Goal: Task Accomplishment & Management: Manage account settings

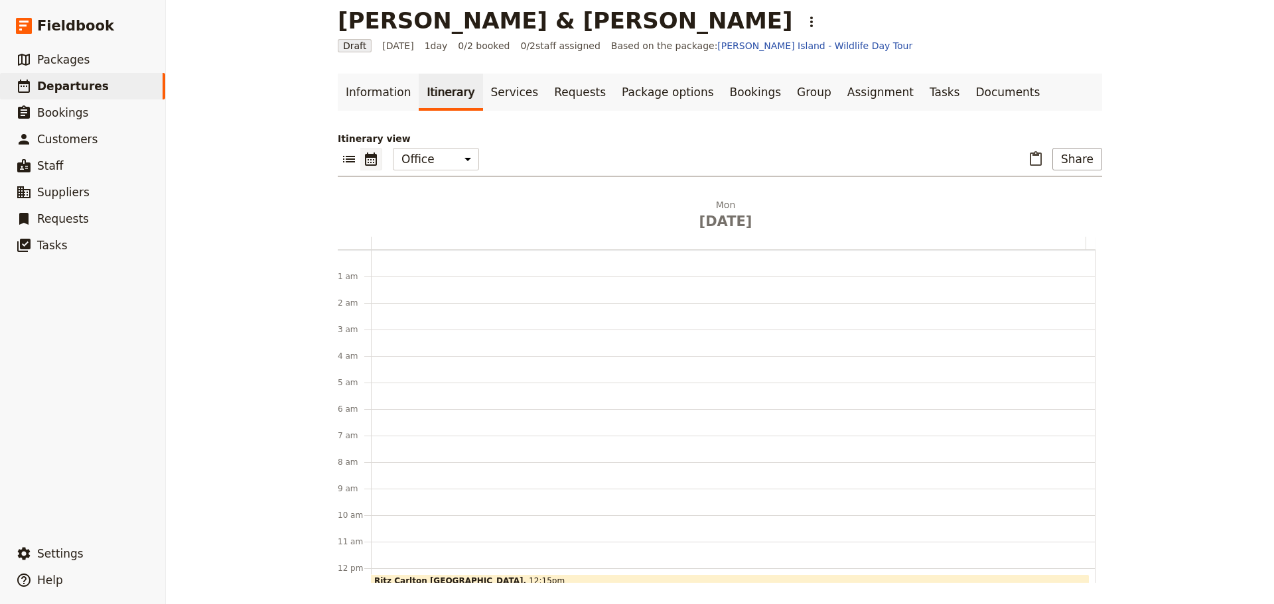
scroll to position [304, 0]
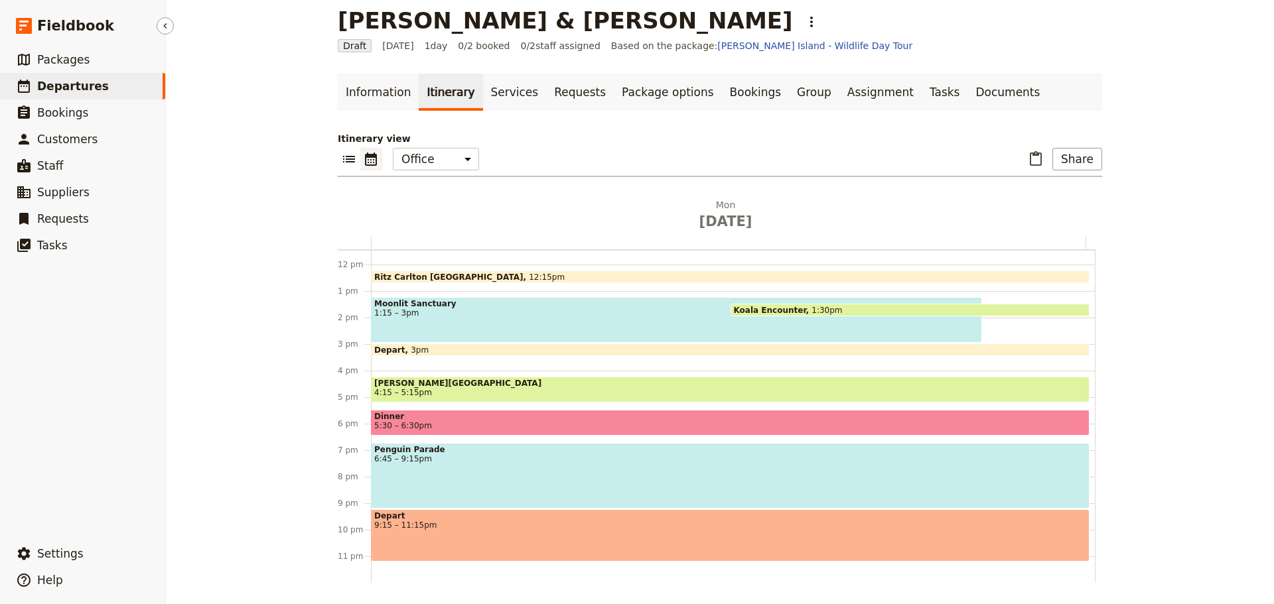
click at [70, 83] on span "Departures" at bounding box center [73, 86] width 72 height 13
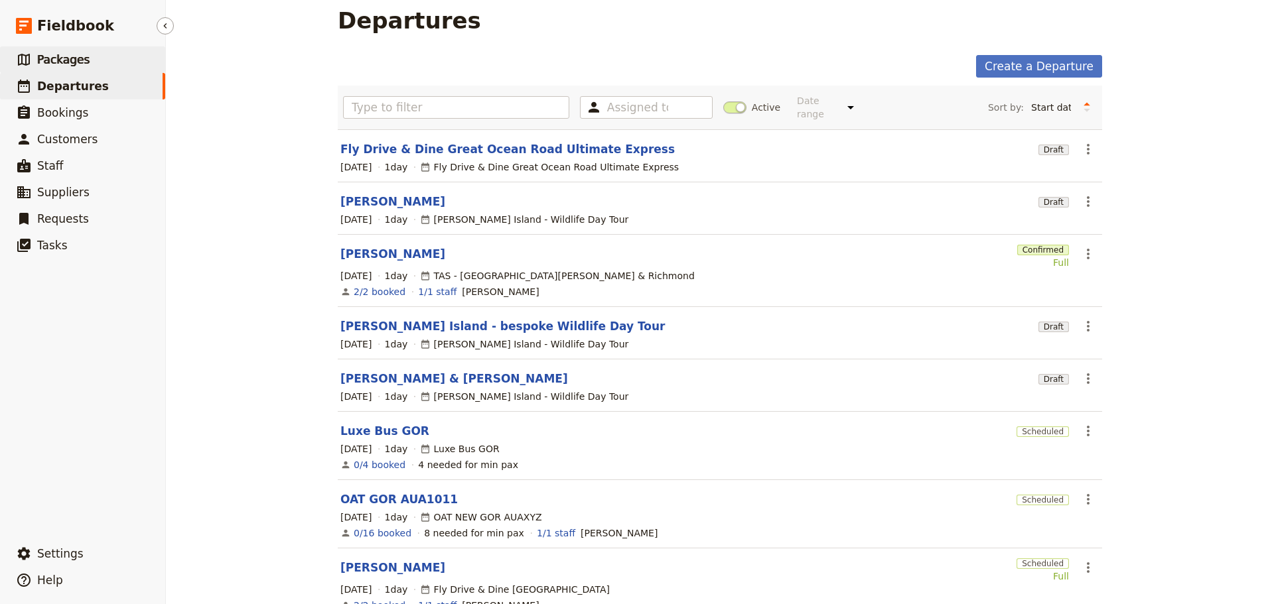
click at [69, 62] on span "Packages" at bounding box center [63, 59] width 52 height 13
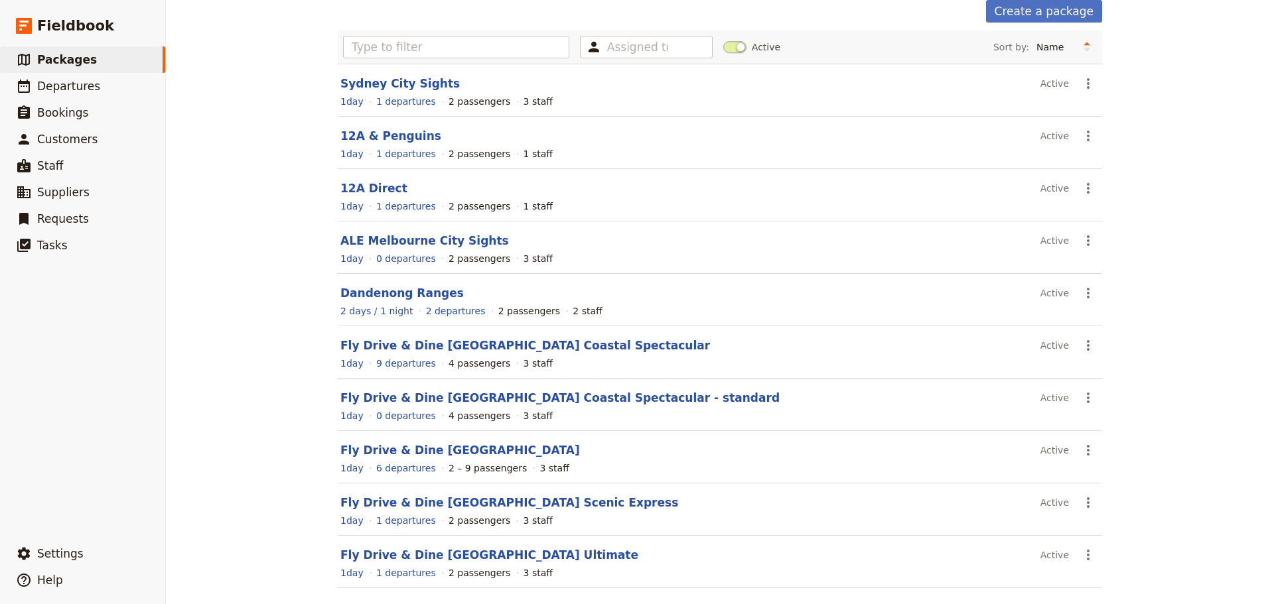
scroll to position [118, 0]
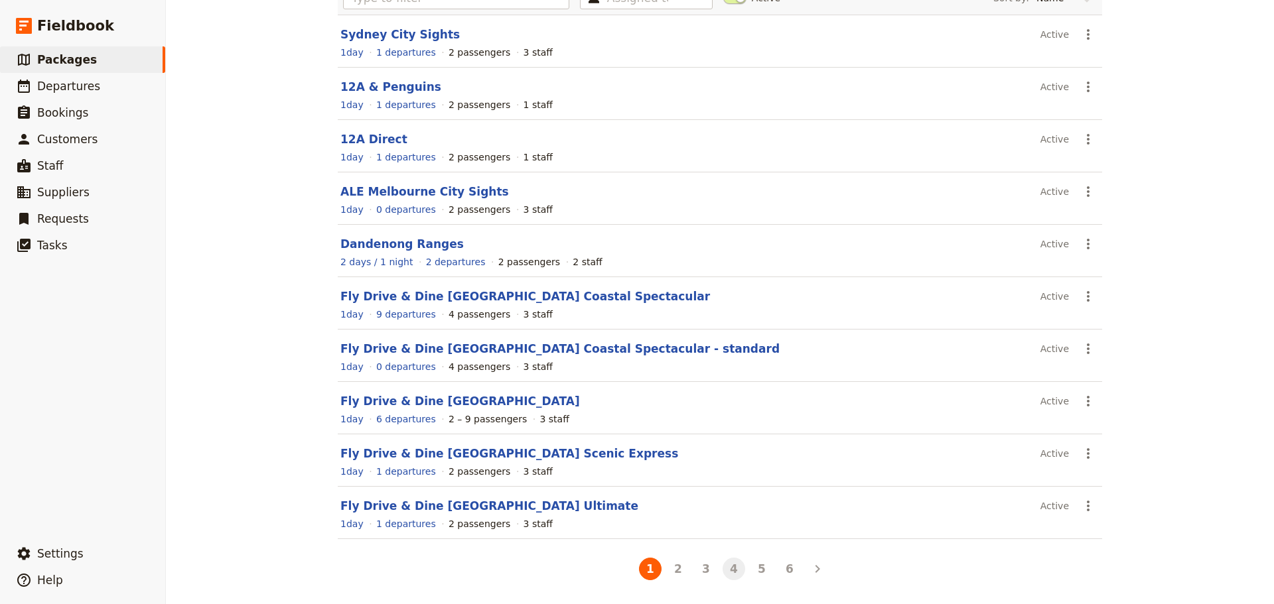
click at [733, 570] on button "4" at bounding box center [733, 569] width 23 height 23
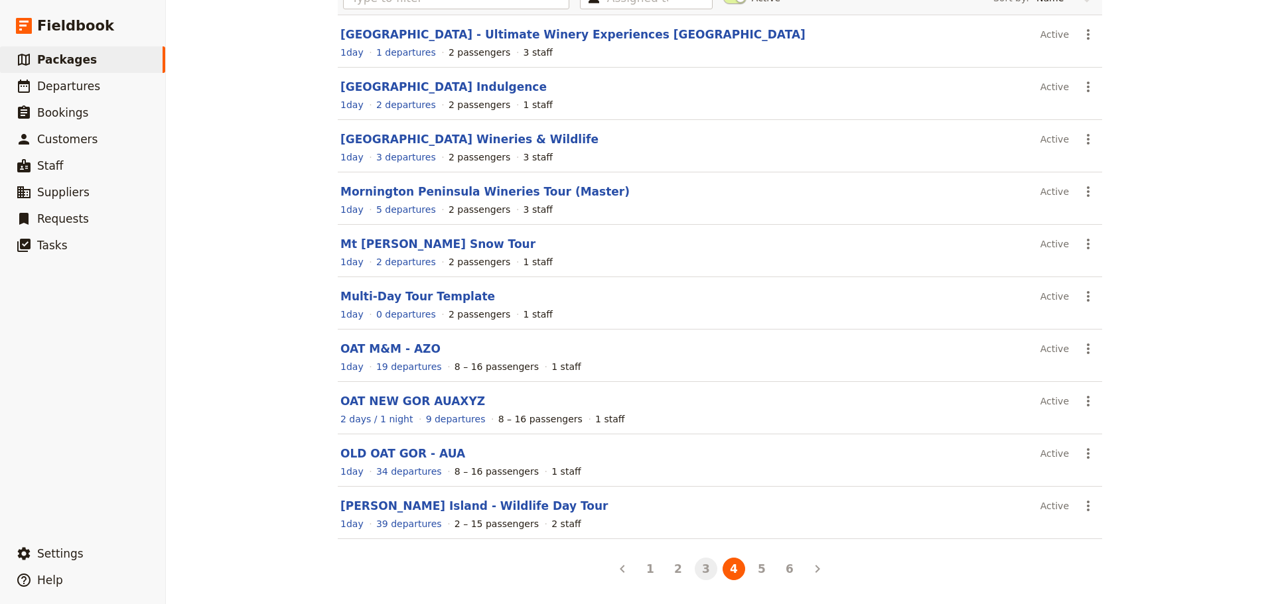
click at [695, 568] on button "3" at bounding box center [705, 569] width 23 height 23
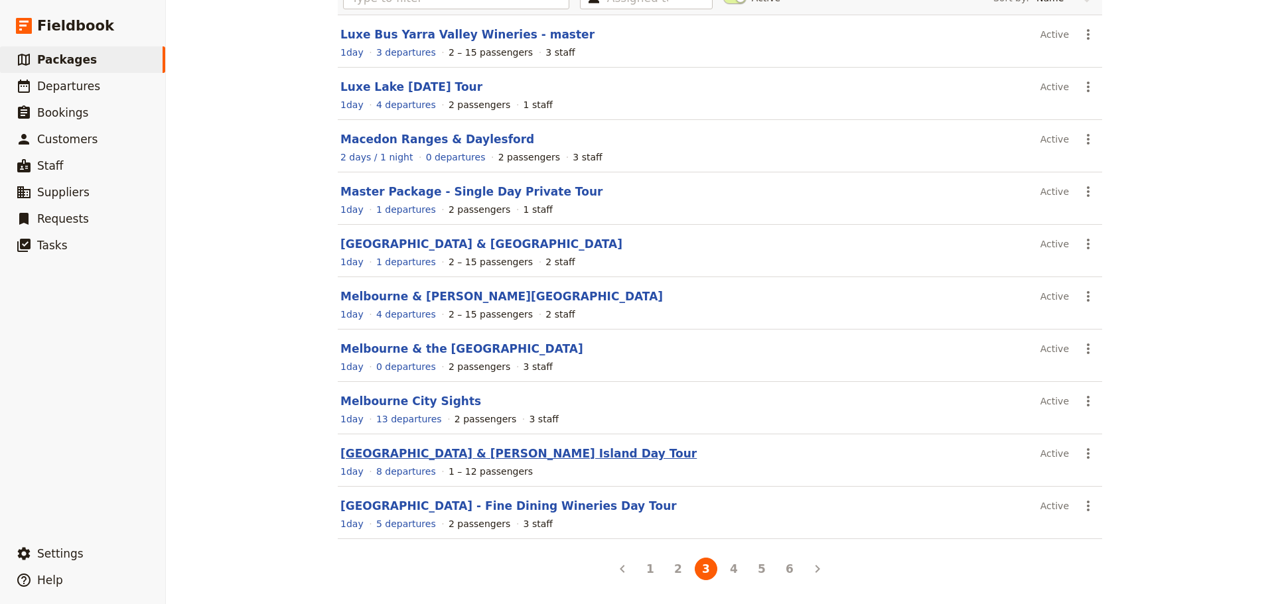
click at [508, 450] on link "[GEOGRAPHIC_DATA] & [PERSON_NAME] Island Day Tour" at bounding box center [518, 453] width 356 height 13
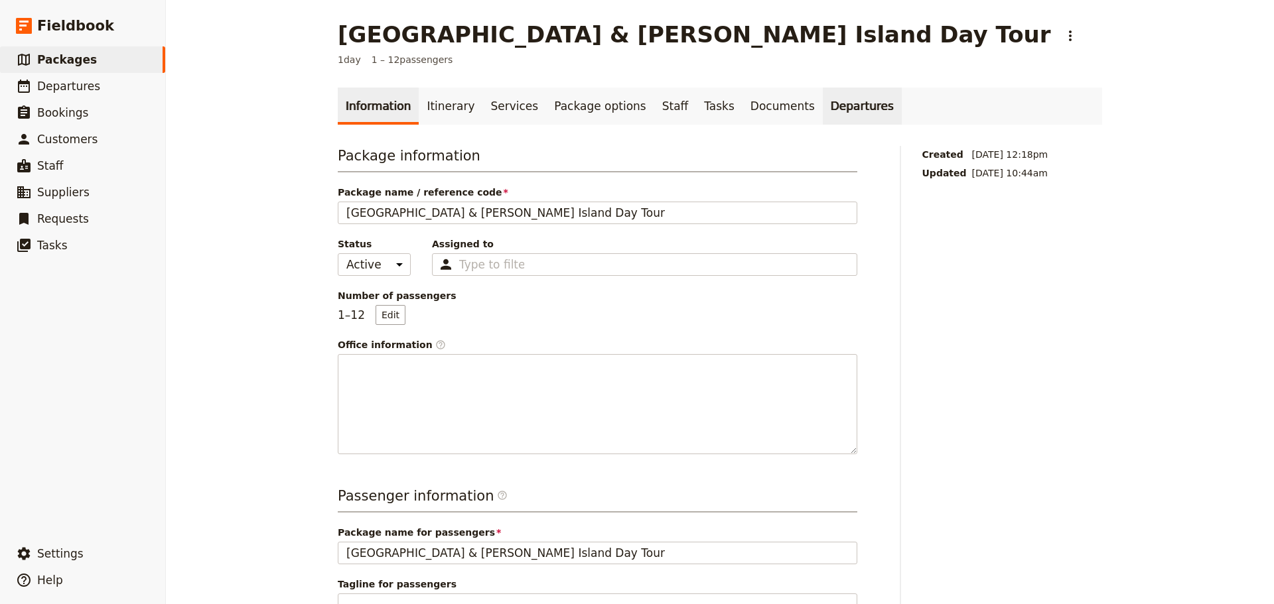
click at [822, 105] on link "Departures" at bounding box center [861, 106] width 79 height 37
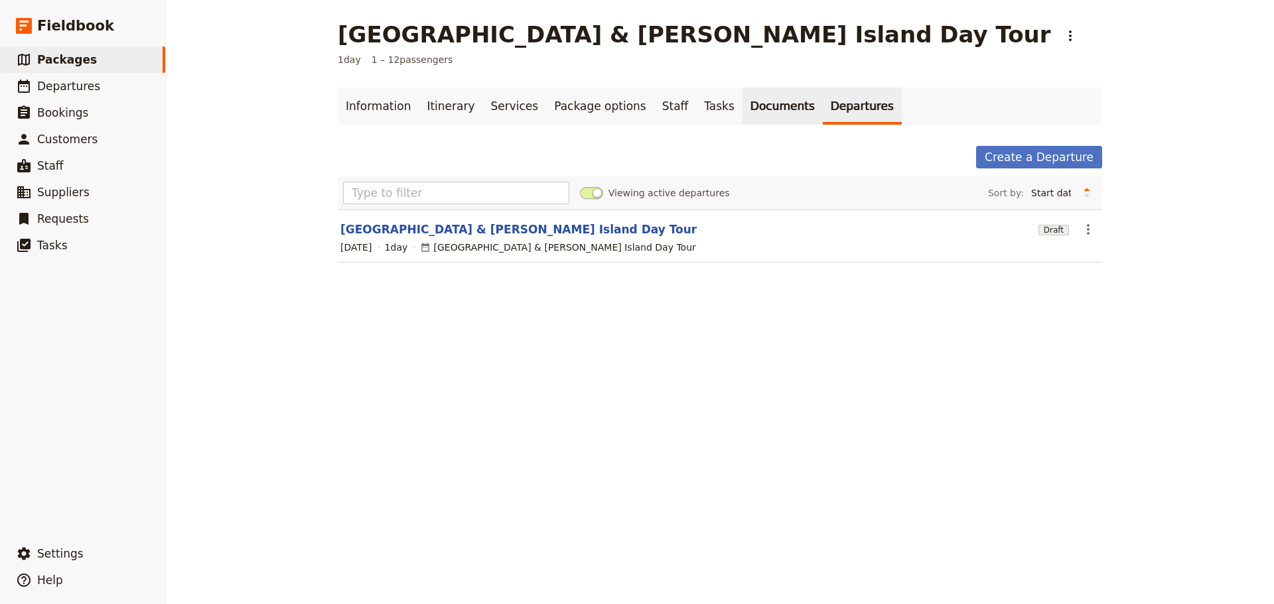
click at [758, 94] on link "Documents" at bounding box center [782, 106] width 80 height 37
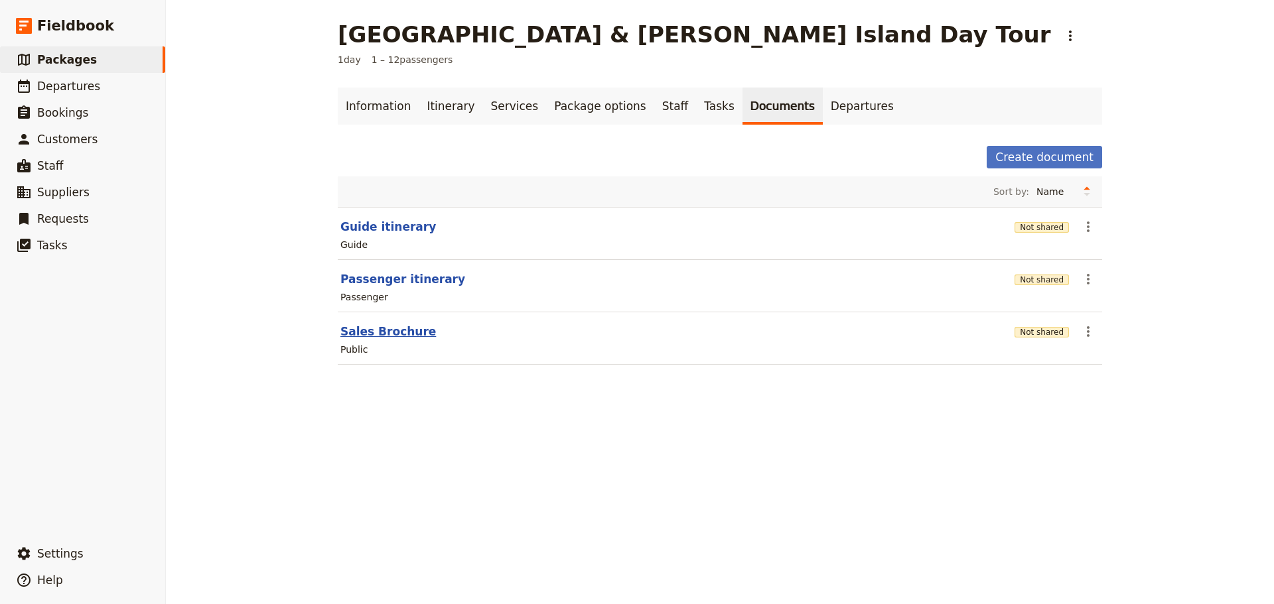
click at [379, 331] on button "Sales Brochure" at bounding box center [388, 332] width 96 height 16
select select "DEFAULT"
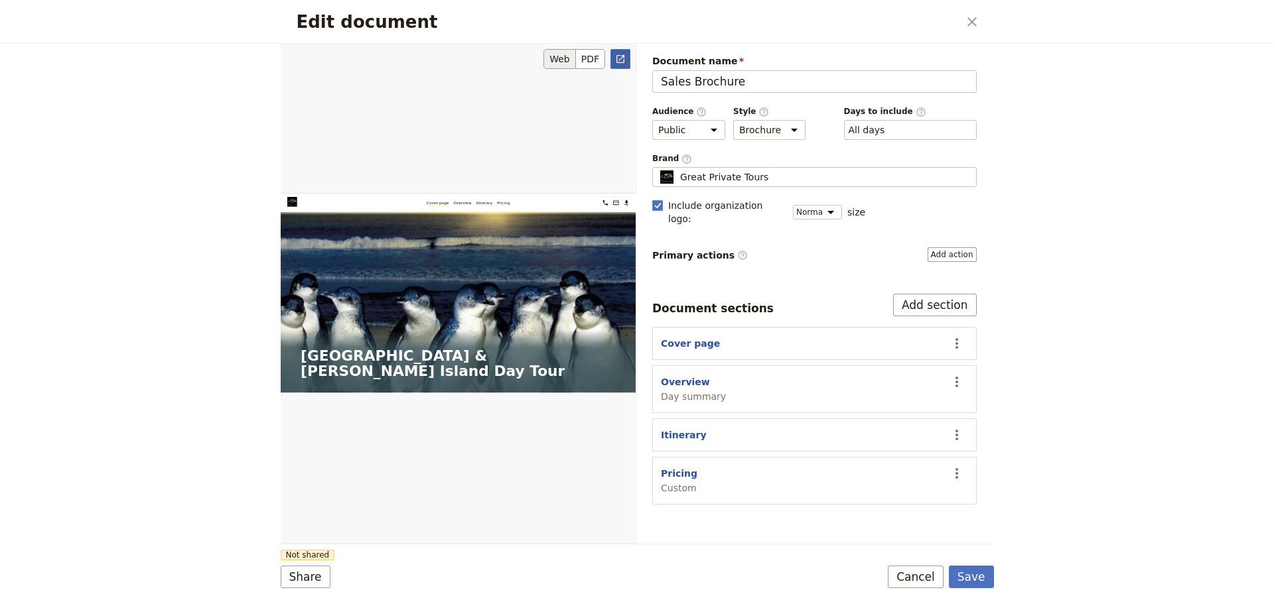
click at [622, 62] on icon "Open full preview" at bounding box center [620, 59] width 8 height 8
click at [931, 580] on button "Cancel" at bounding box center [915, 577] width 56 height 23
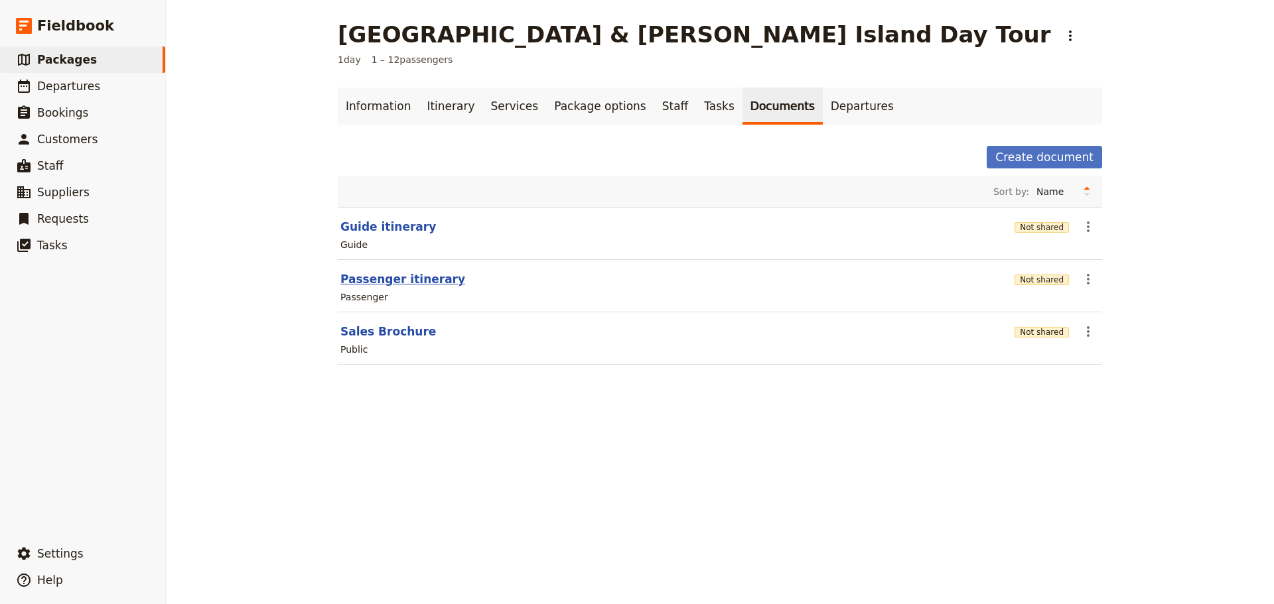
click at [397, 284] on button "Passenger itinerary" at bounding box center [402, 279] width 125 height 16
select select "PASSENGER"
select select "DEFAULT"
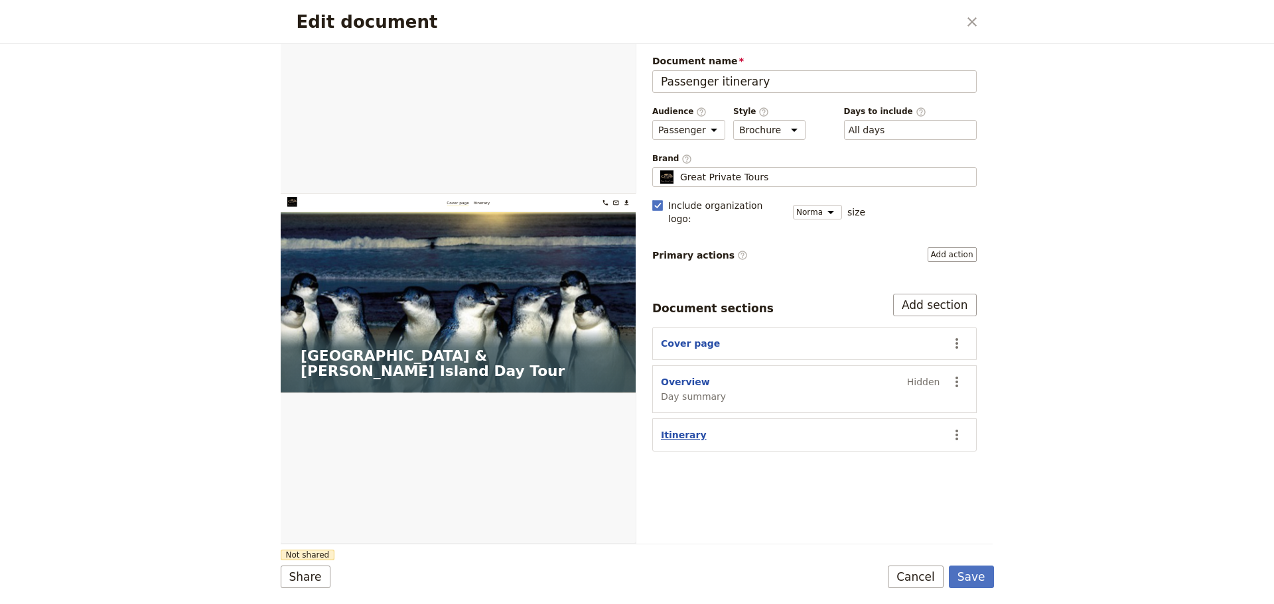
click at [671, 428] on button "Itinerary" at bounding box center [684, 434] width 46 height 13
select select "ITINERARY"
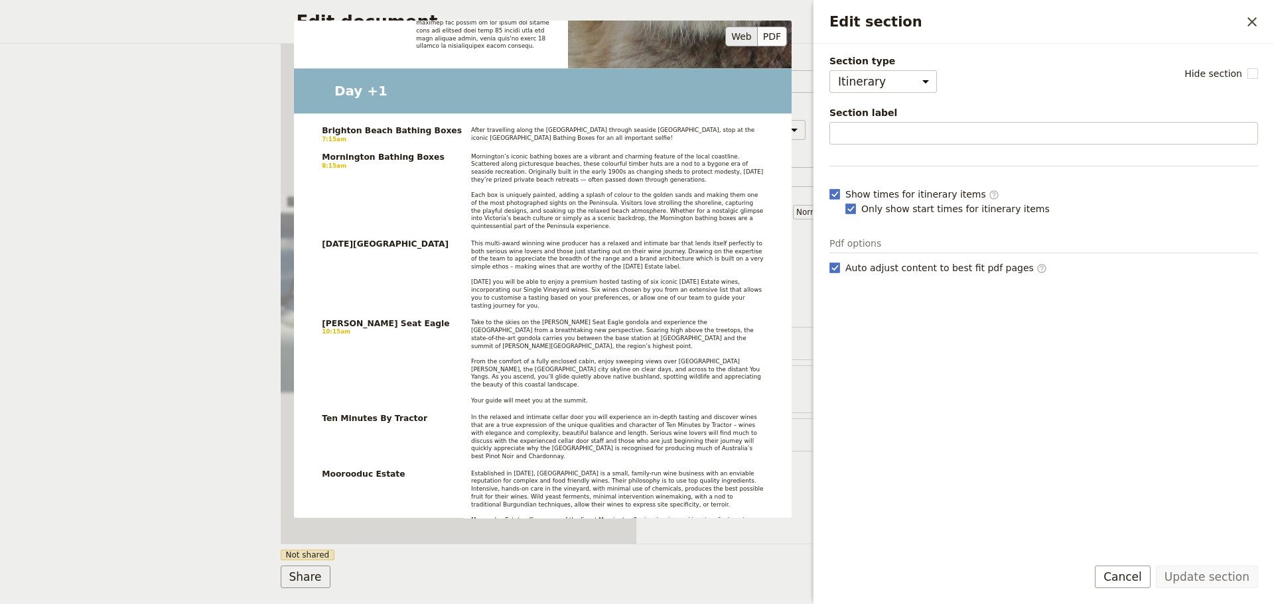
scroll to position [1662, 0]
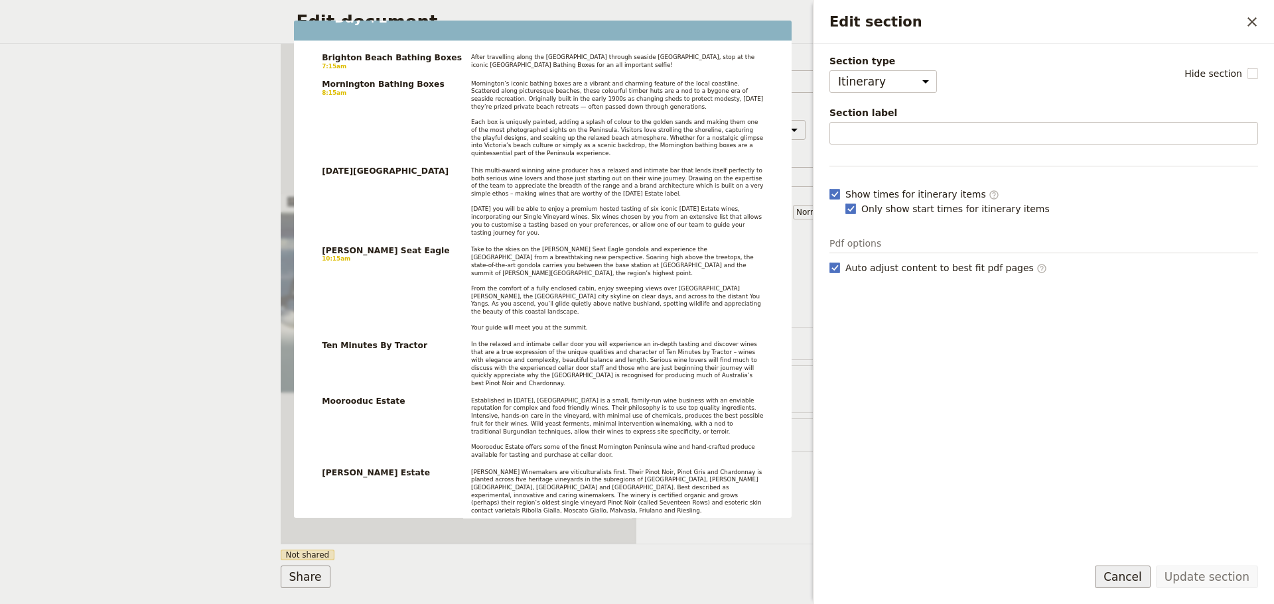
click at [1128, 572] on button "Cancel" at bounding box center [1122, 577] width 56 height 23
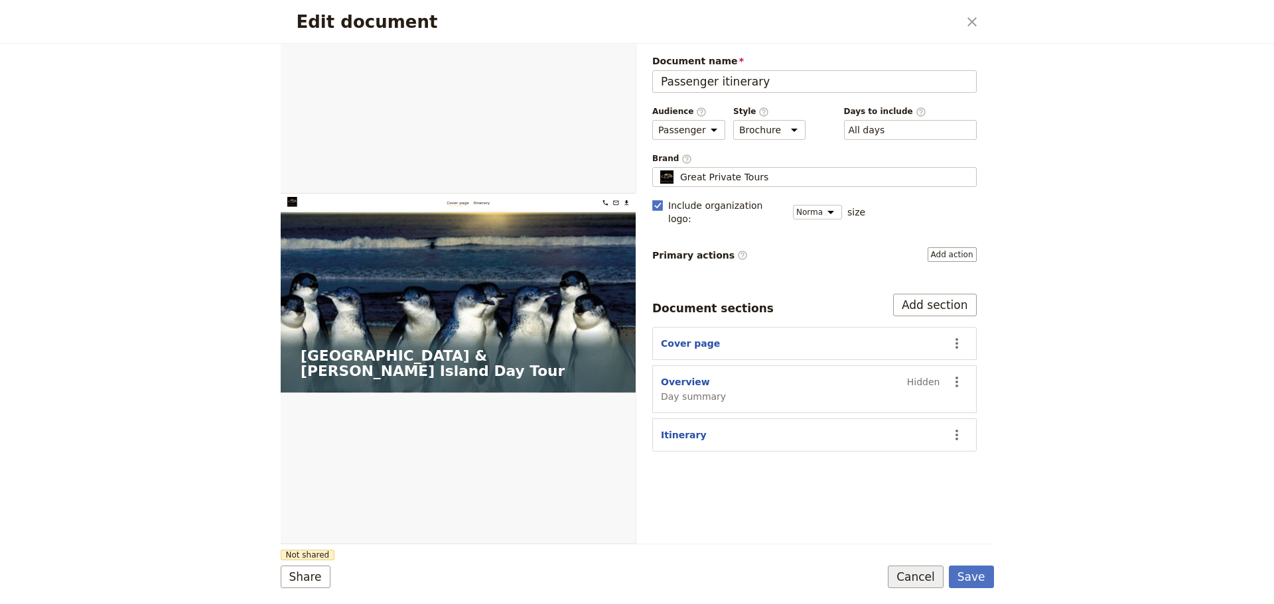
click at [925, 573] on button "Cancel" at bounding box center [915, 577] width 56 height 23
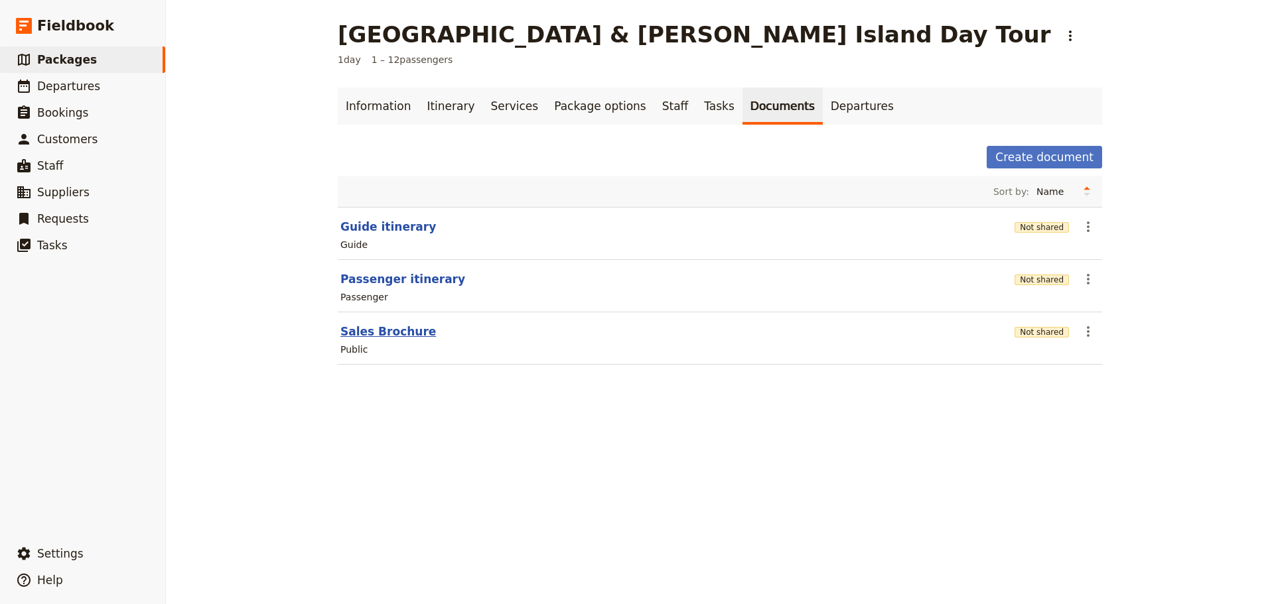
click at [401, 326] on button "Sales Brochure" at bounding box center [388, 332] width 96 height 16
select select "DEFAULT"
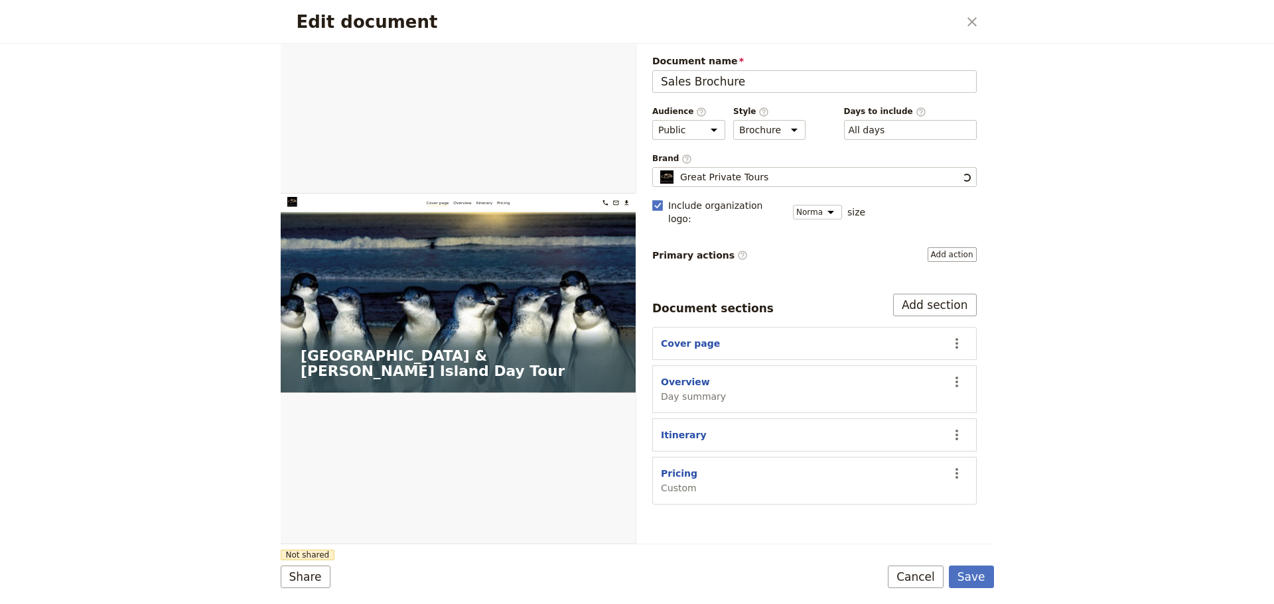
scroll to position [0, 0]
click at [671, 467] on button "Pricing" at bounding box center [679, 473] width 36 height 13
select select "CUSTOM"
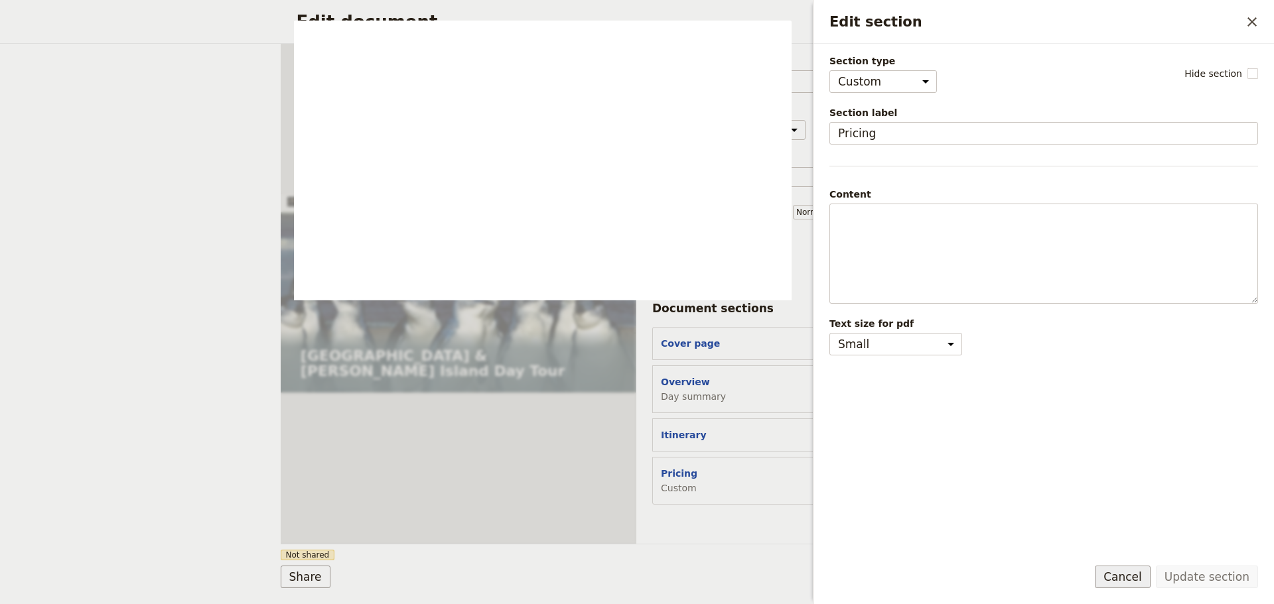
click at [1110, 579] on button "Cancel" at bounding box center [1122, 577] width 56 height 23
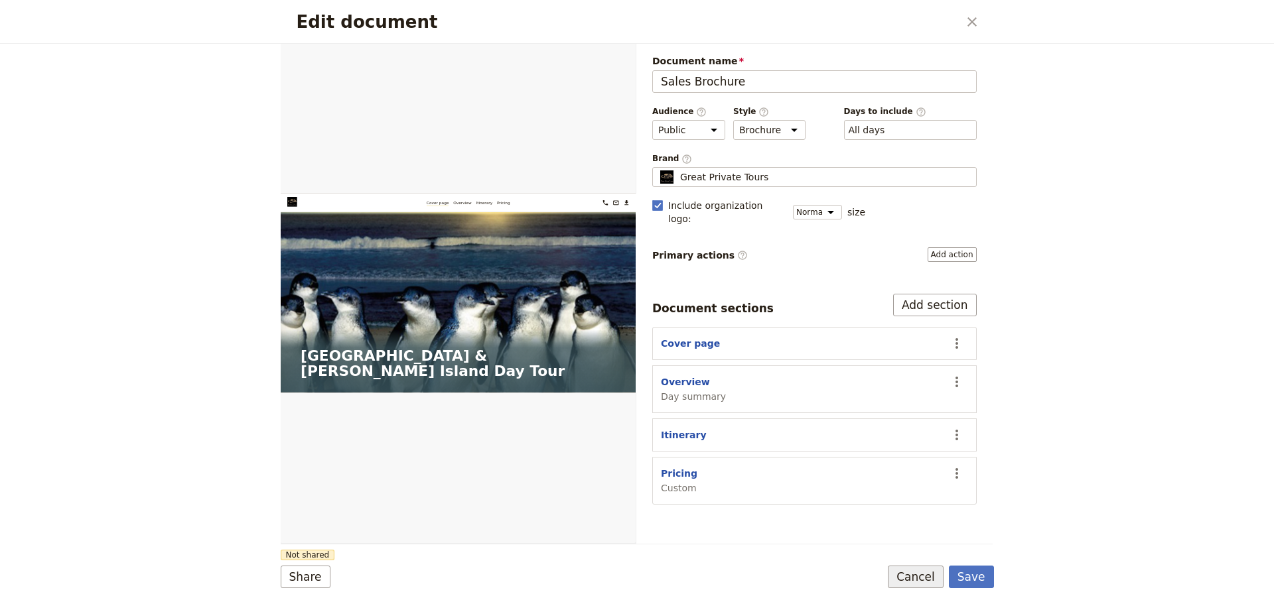
click at [903, 578] on button "Cancel" at bounding box center [915, 577] width 56 height 23
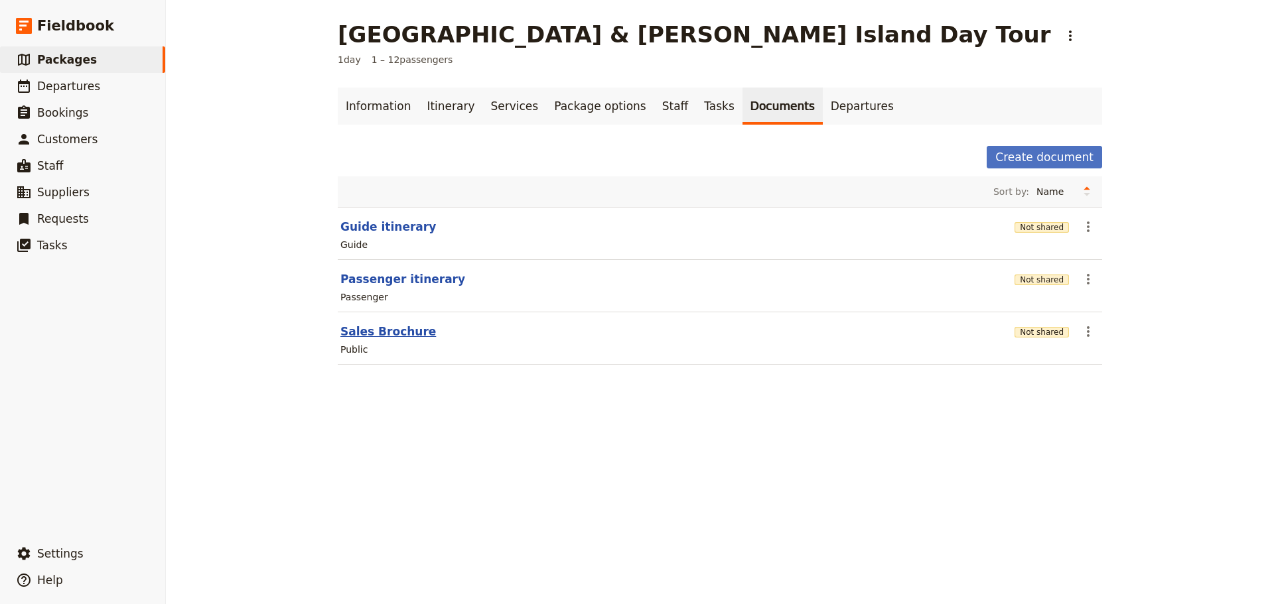
click at [386, 327] on button "Sales Brochure" at bounding box center [388, 332] width 96 height 16
select select "DEFAULT"
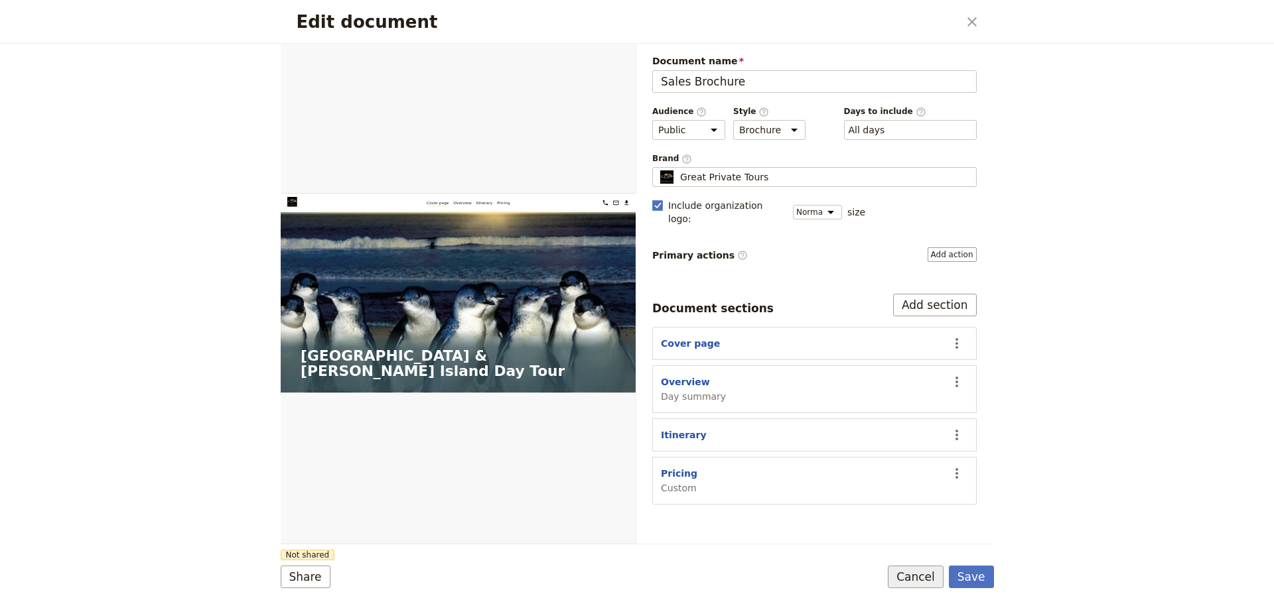
click at [915, 568] on button "Cancel" at bounding box center [915, 577] width 56 height 23
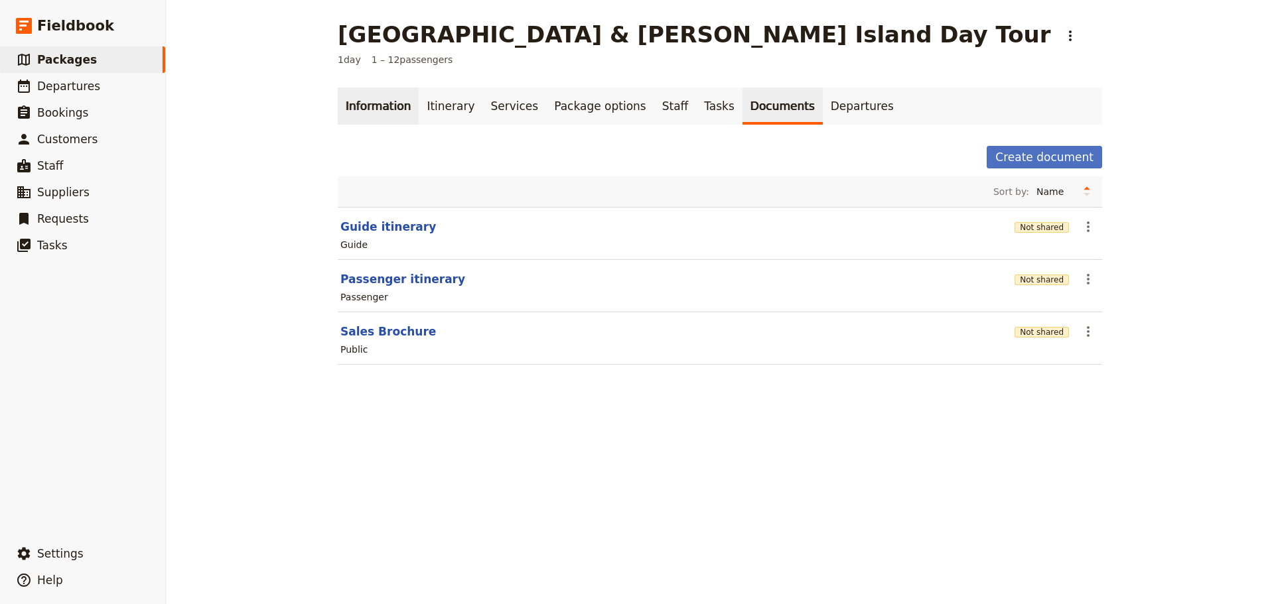
click at [344, 105] on link "Information" at bounding box center [378, 106] width 81 height 37
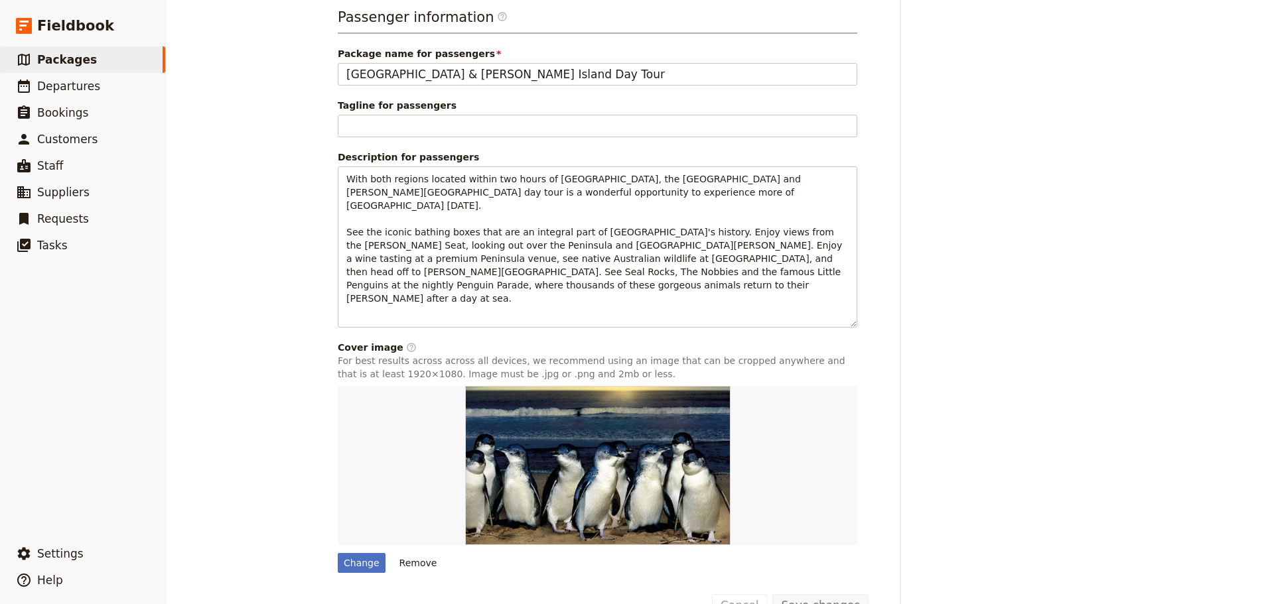
scroll to position [486, 0]
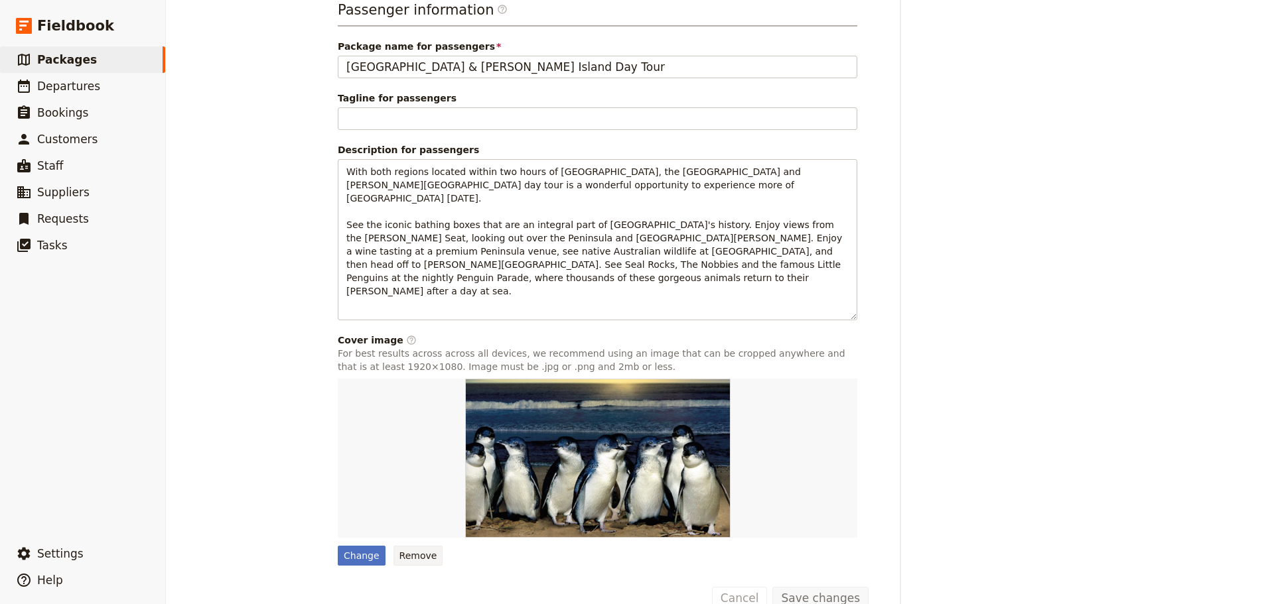
click at [405, 546] on button "Remove" at bounding box center [418, 556] width 50 height 20
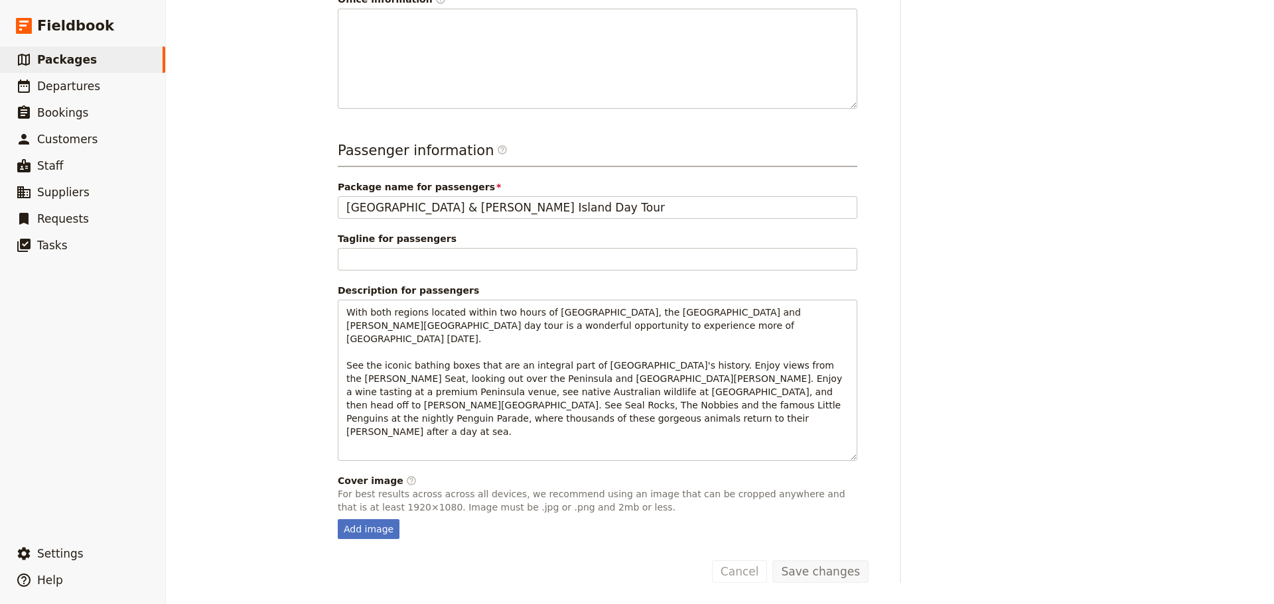
scroll to position [319, 0]
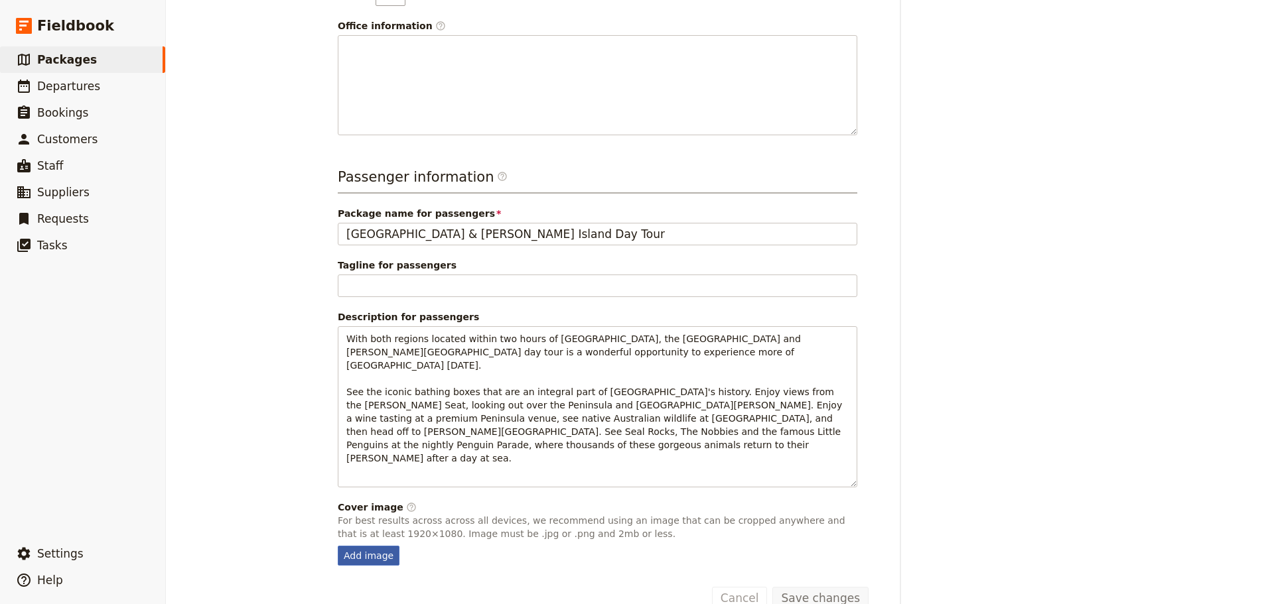
click at [344, 546] on div "Add image" at bounding box center [369, 556] width 62 height 20
click at [338, 545] on input "Add image" at bounding box center [337, 545] width 1 height 1
type input "C:\fakepath\bathing-house-header-2.jpg"
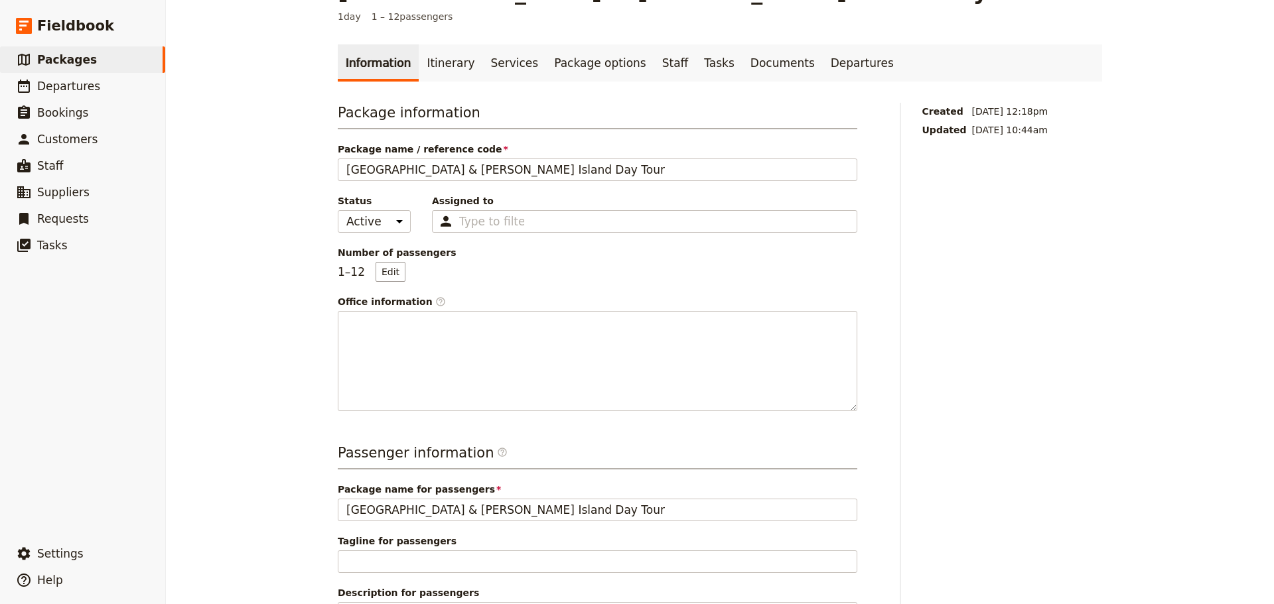
scroll to position [0, 0]
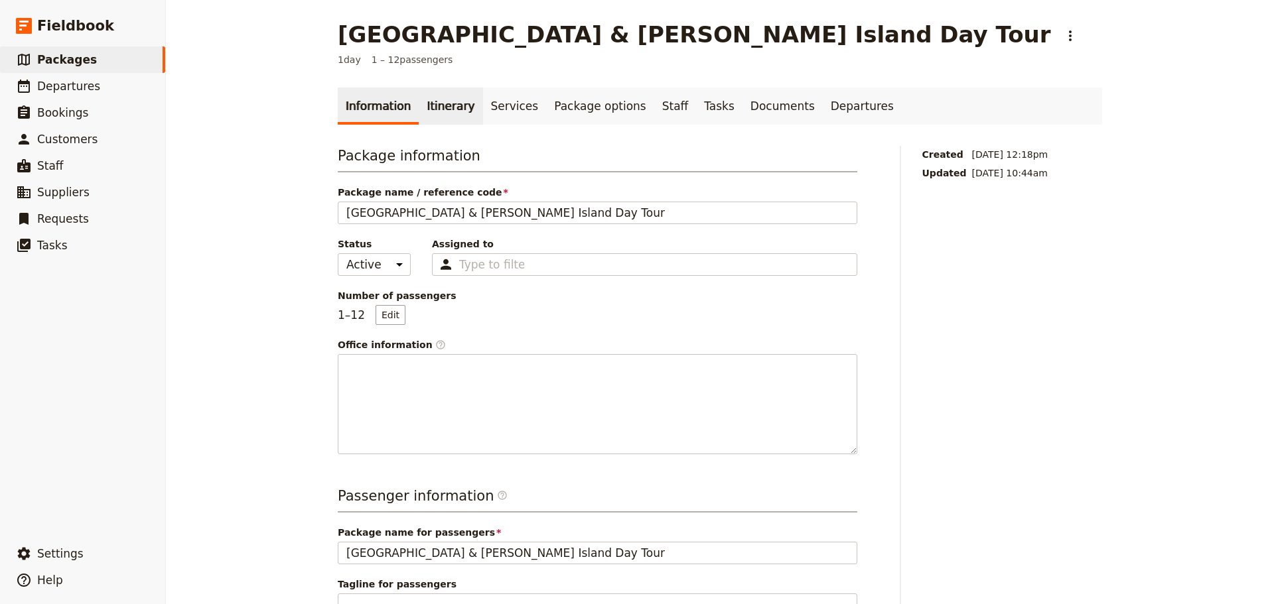
click at [439, 108] on link "Itinerary" at bounding box center [451, 106] width 64 height 37
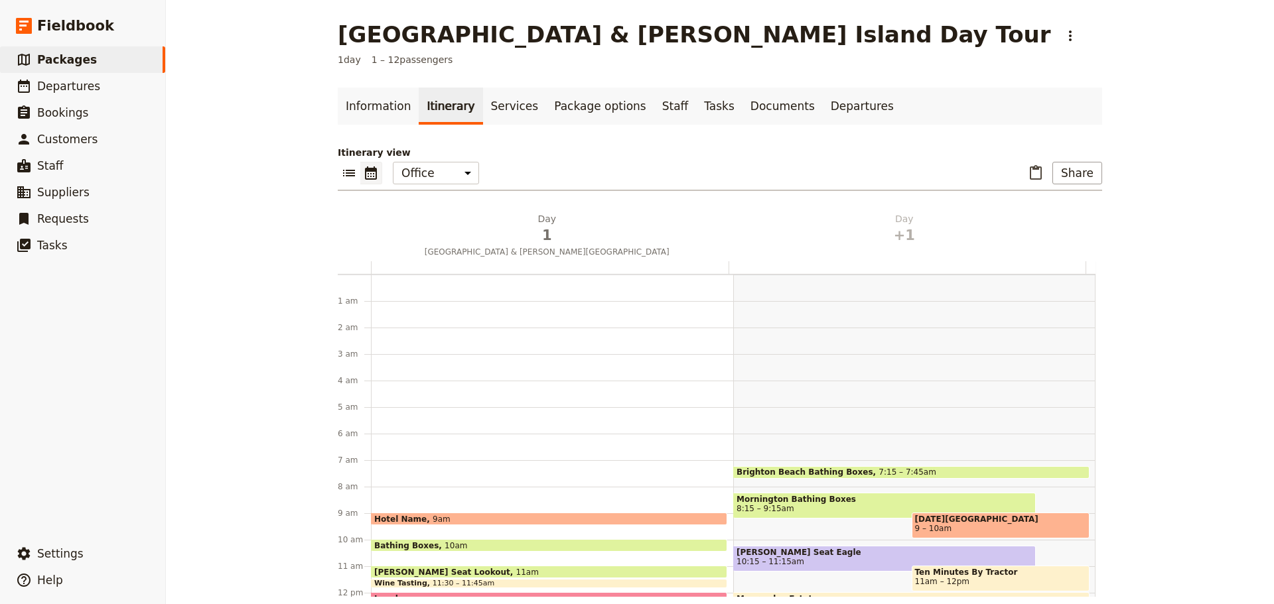
scroll to position [172, 0]
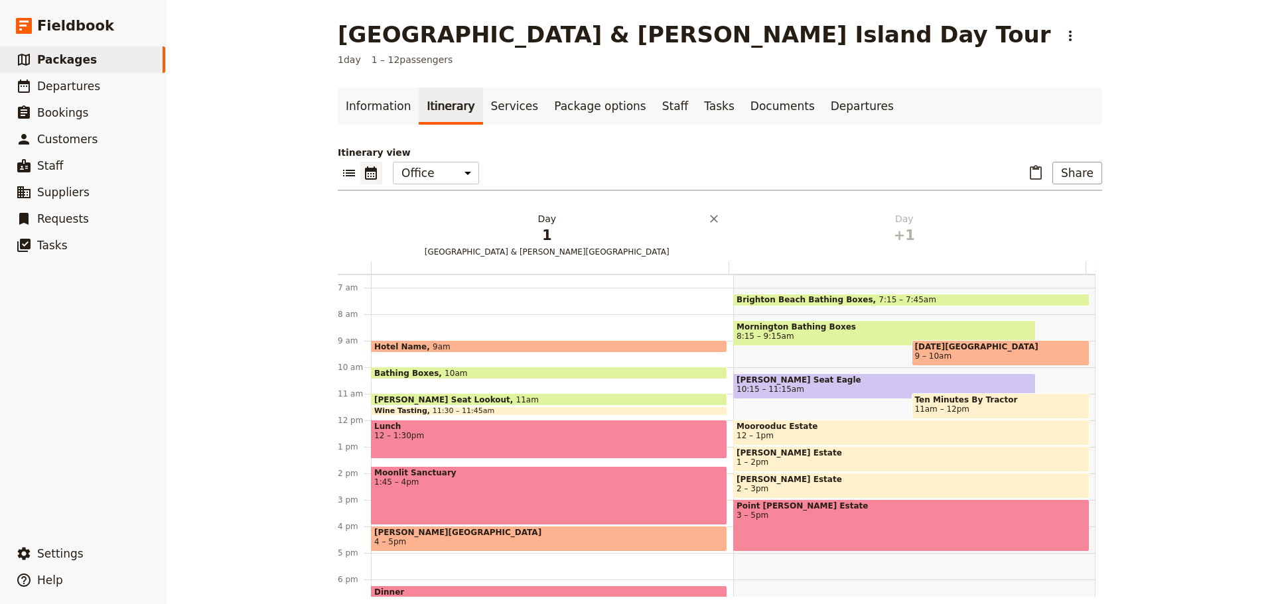
click at [535, 234] on span "1" at bounding box center [547, 236] width 342 height 20
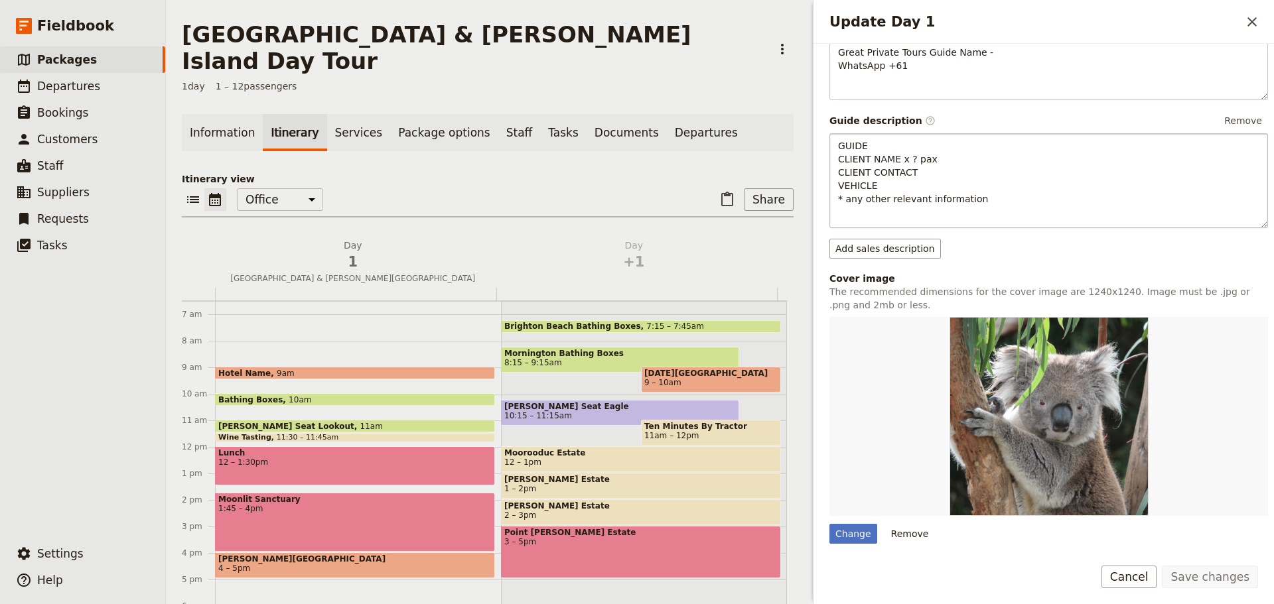
scroll to position [332, 0]
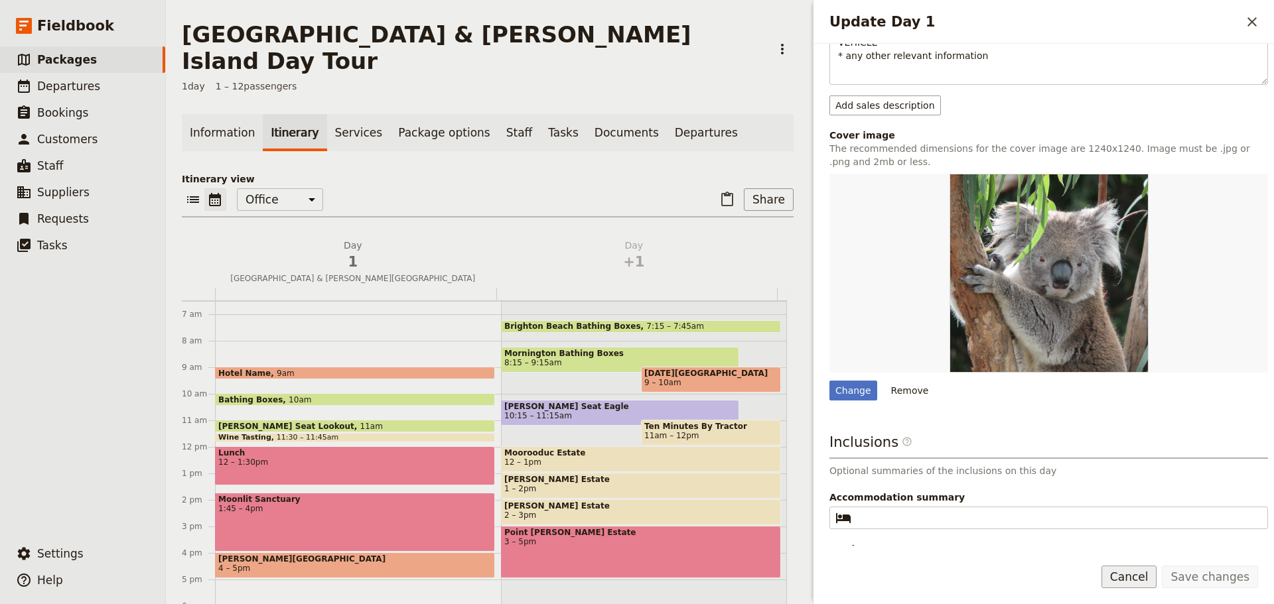
click at [1140, 578] on button "Cancel" at bounding box center [1129, 577] width 56 height 23
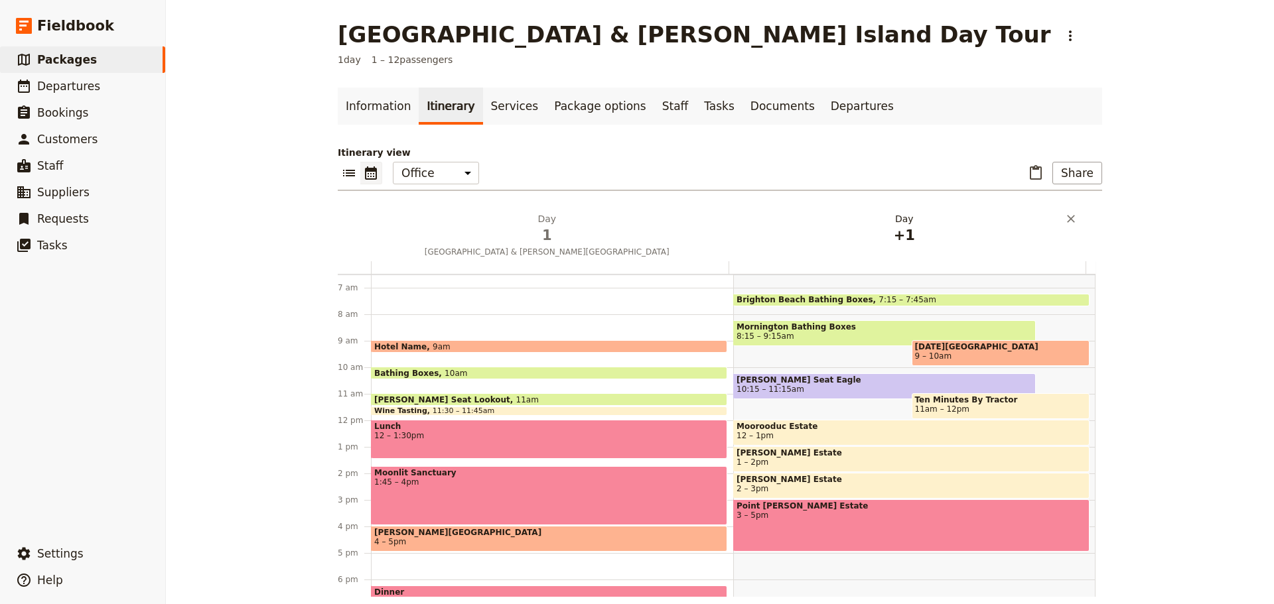
click at [902, 226] on span "+1" at bounding box center [905, 236] width 342 height 20
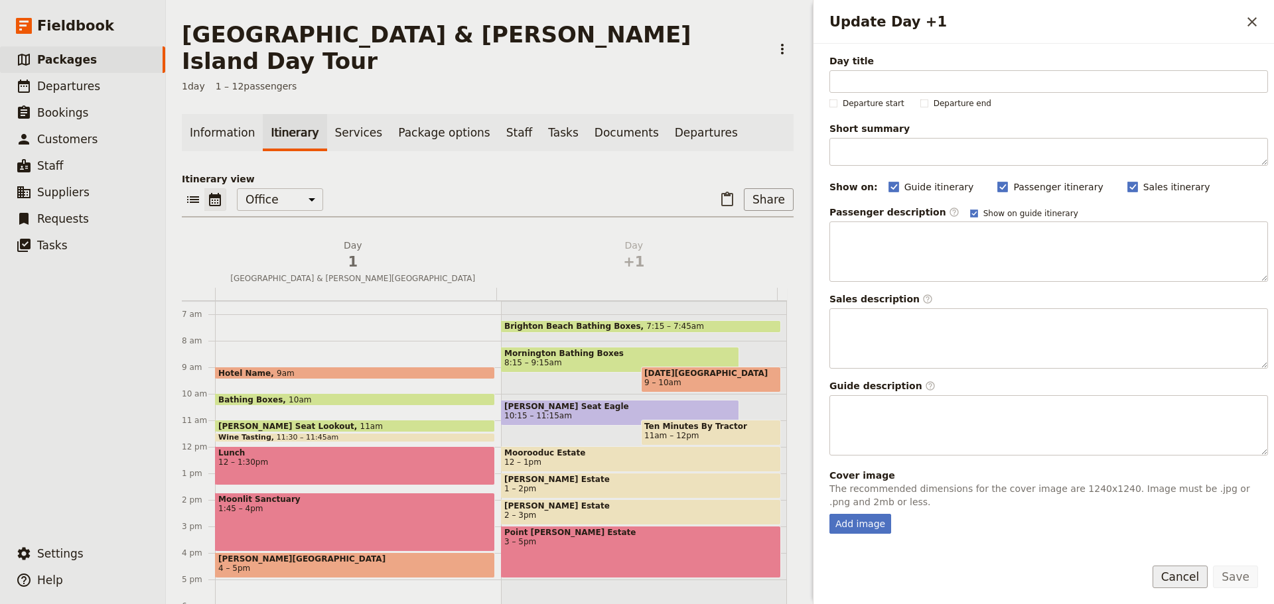
click at [1169, 574] on button "Cancel" at bounding box center [1180, 577] width 56 height 23
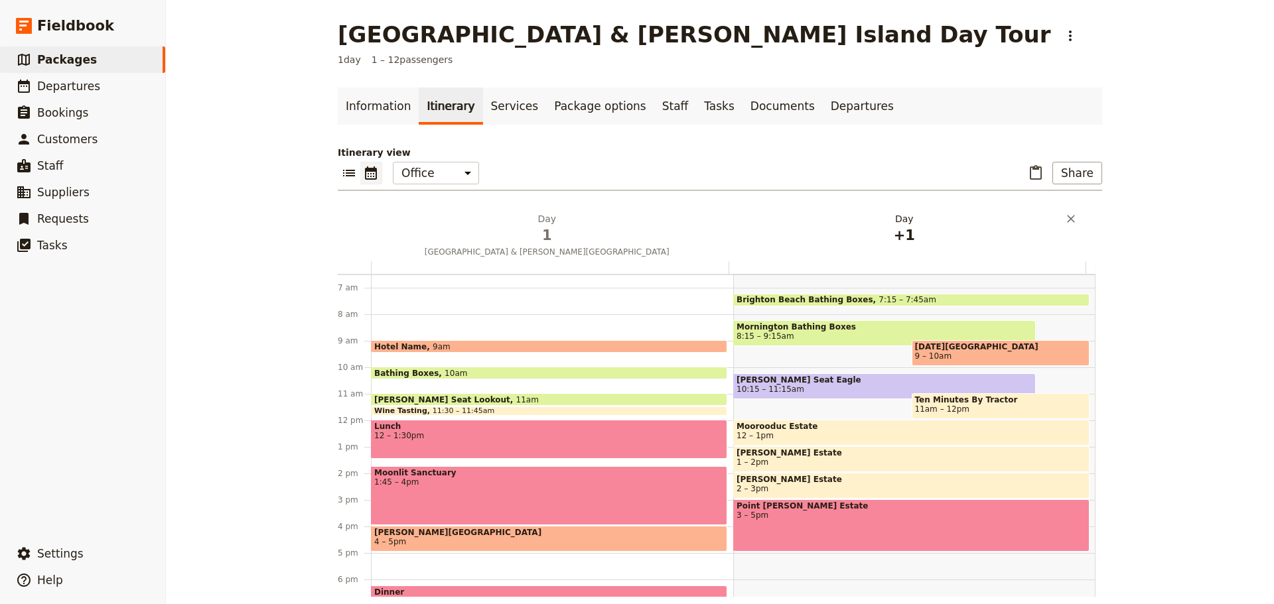
click at [901, 215] on h2 "Day +1" at bounding box center [905, 228] width 342 height 33
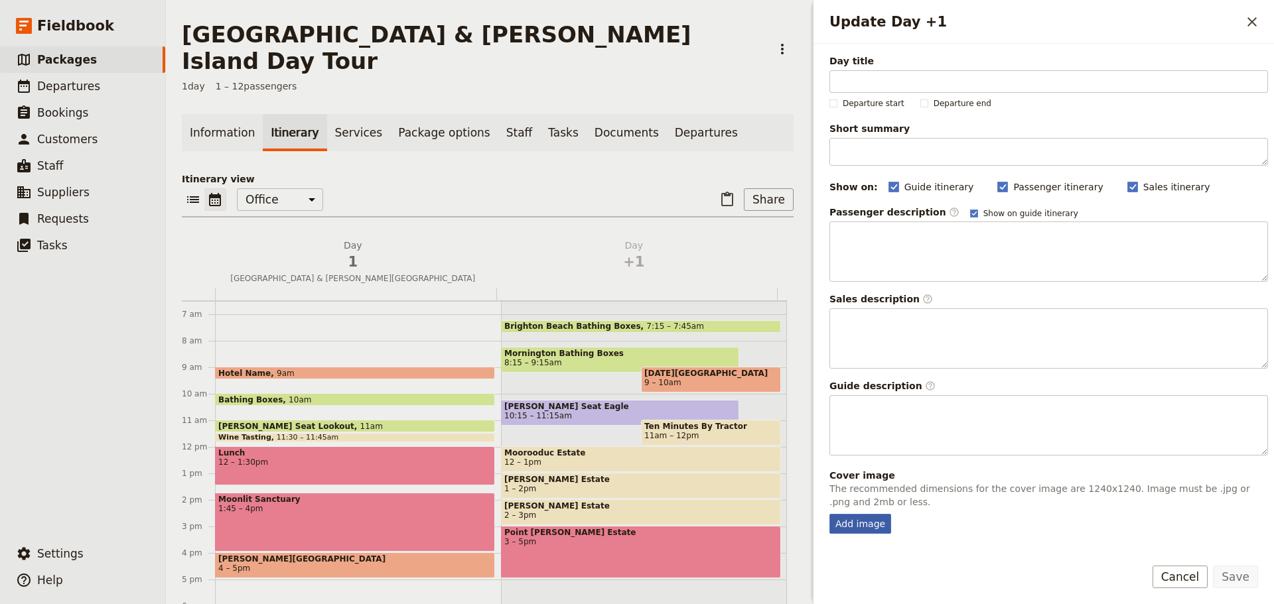
click at [854, 518] on div "Add image" at bounding box center [860, 524] width 62 height 20
click at [829, 514] on input "Add image" at bounding box center [828, 513] width 1 height 1
click at [357, 252] on span "1" at bounding box center [352, 262] width 265 height 20
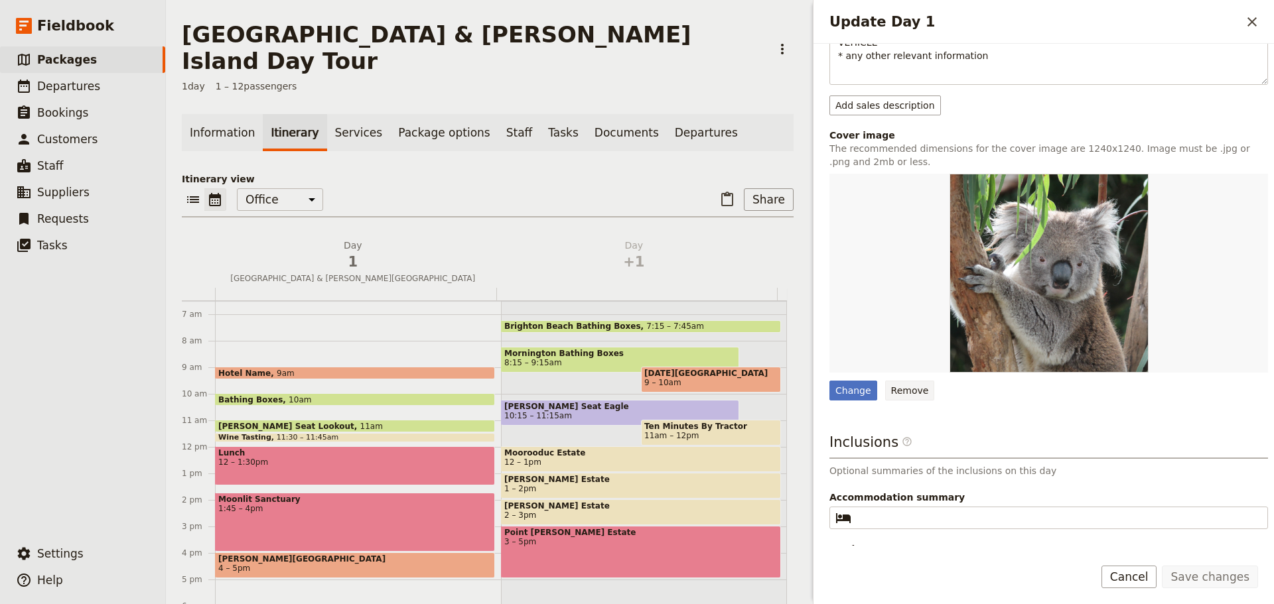
click at [910, 391] on button "Remove" at bounding box center [910, 391] width 50 height 20
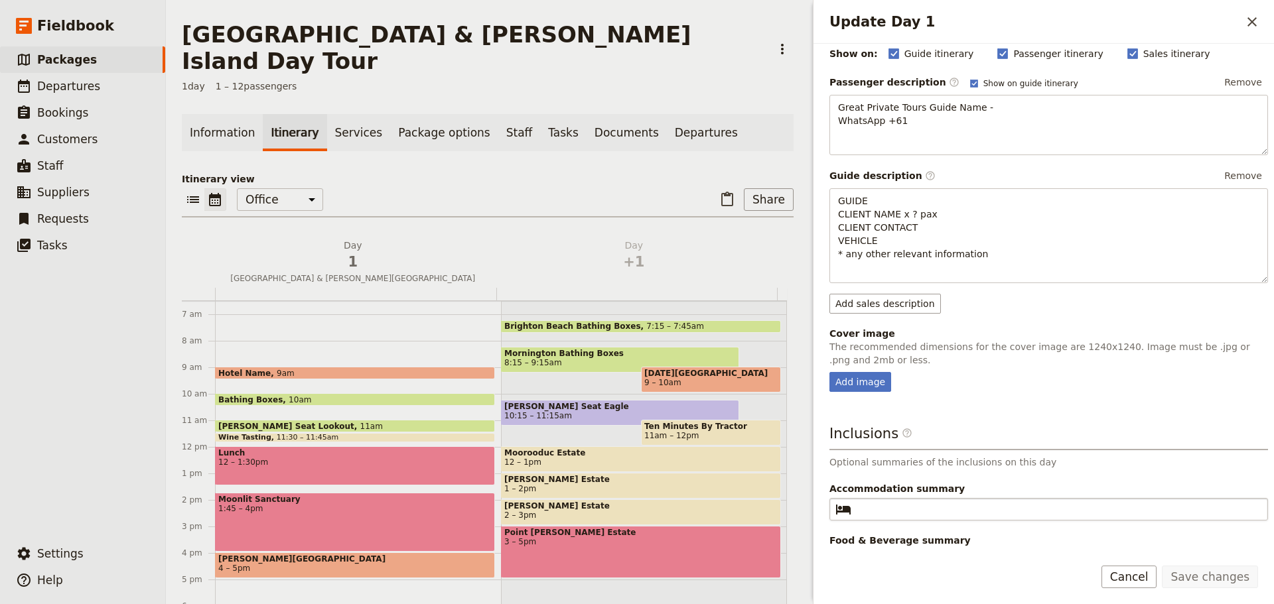
scroll to position [161, 0]
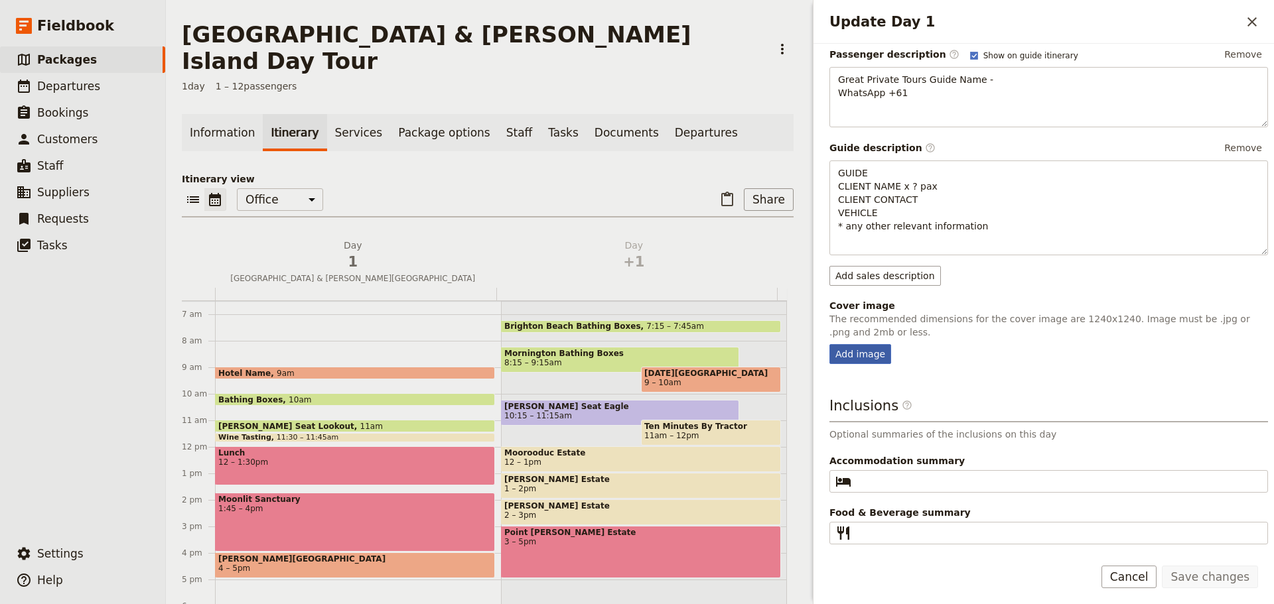
click at [851, 353] on div "Add image" at bounding box center [860, 354] width 62 height 20
click at [829, 344] on input "Add image" at bounding box center [828, 344] width 1 height 1
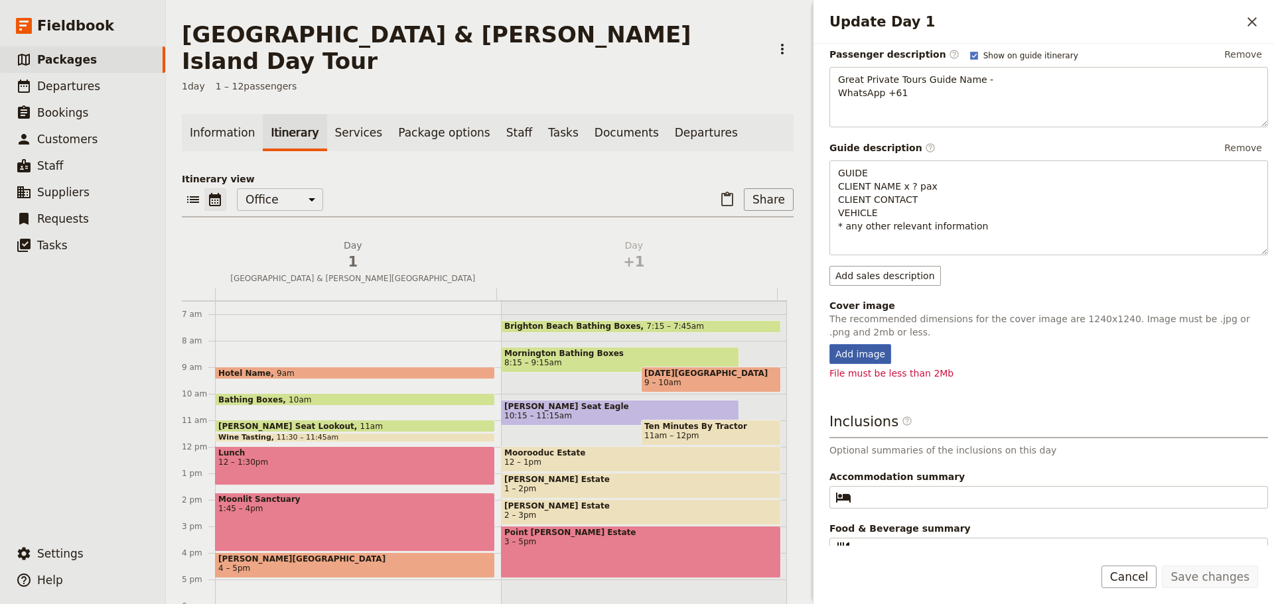
click at [860, 353] on div "Add image" at bounding box center [860, 354] width 62 height 20
click at [829, 344] on input "Add image" at bounding box center [828, 344] width 1 height 1
type input "C:\fakepath\146048-57.jpg"
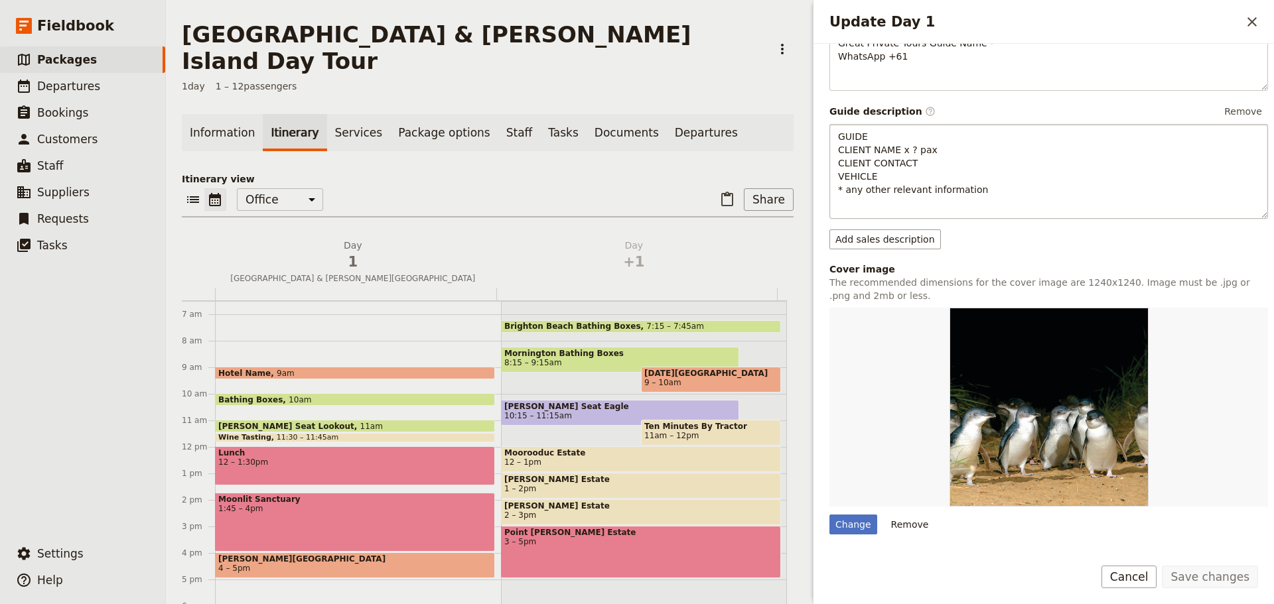
scroll to position [0, 0]
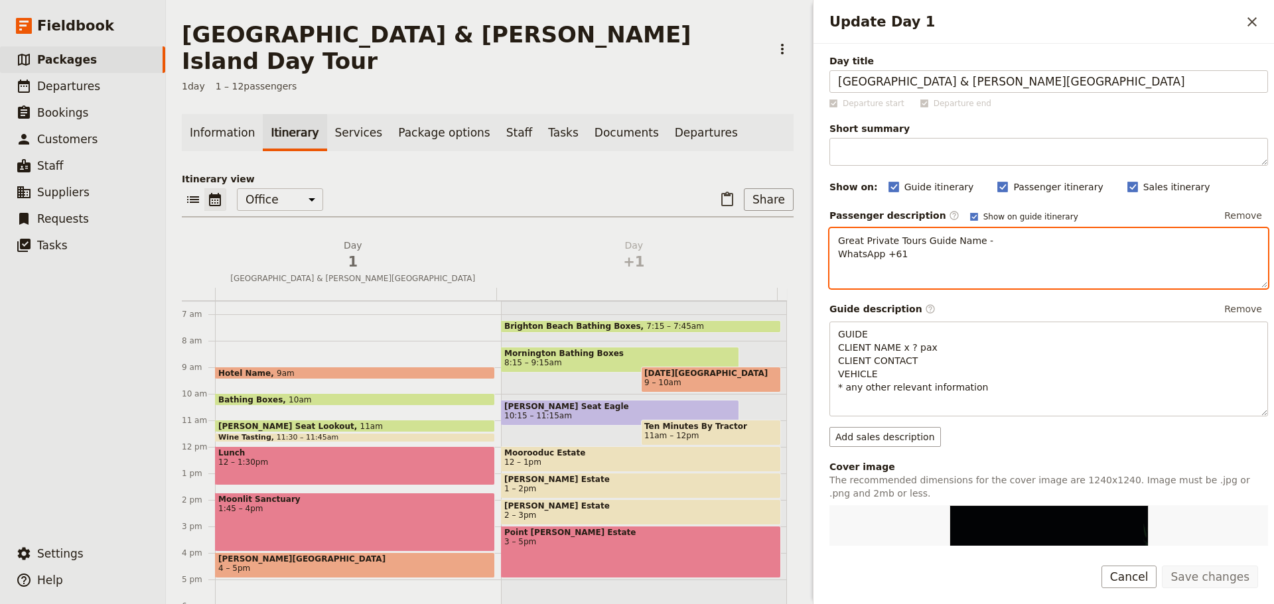
click at [860, 281] on div "Great Private Tours Guide Name - WhatsApp +61 ​ ​ ​ ​ ​ ​ ​ ​ ​ Great Private T…" at bounding box center [1048, 258] width 438 height 60
click at [921, 252] on p "Great Private Tours Guide Name - WhatsApp +61" at bounding box center [1048, 247] width 421 height 27
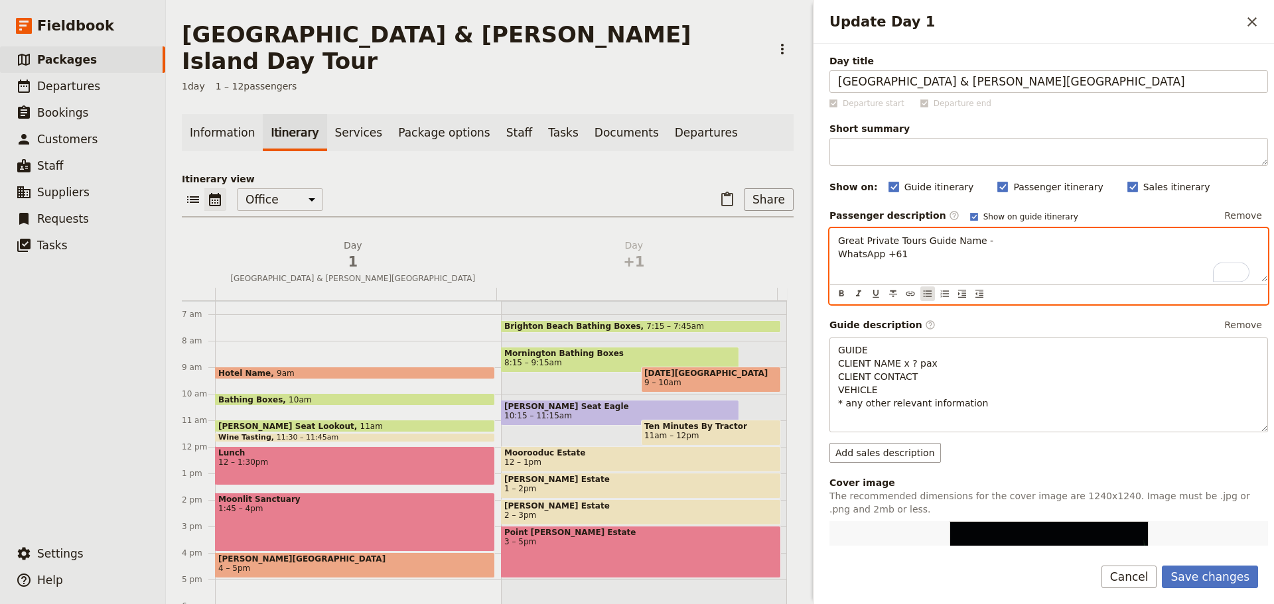
click at [927, 292] on icon "Bulleted list" at bounding box center [927, 294] width 11 height 11
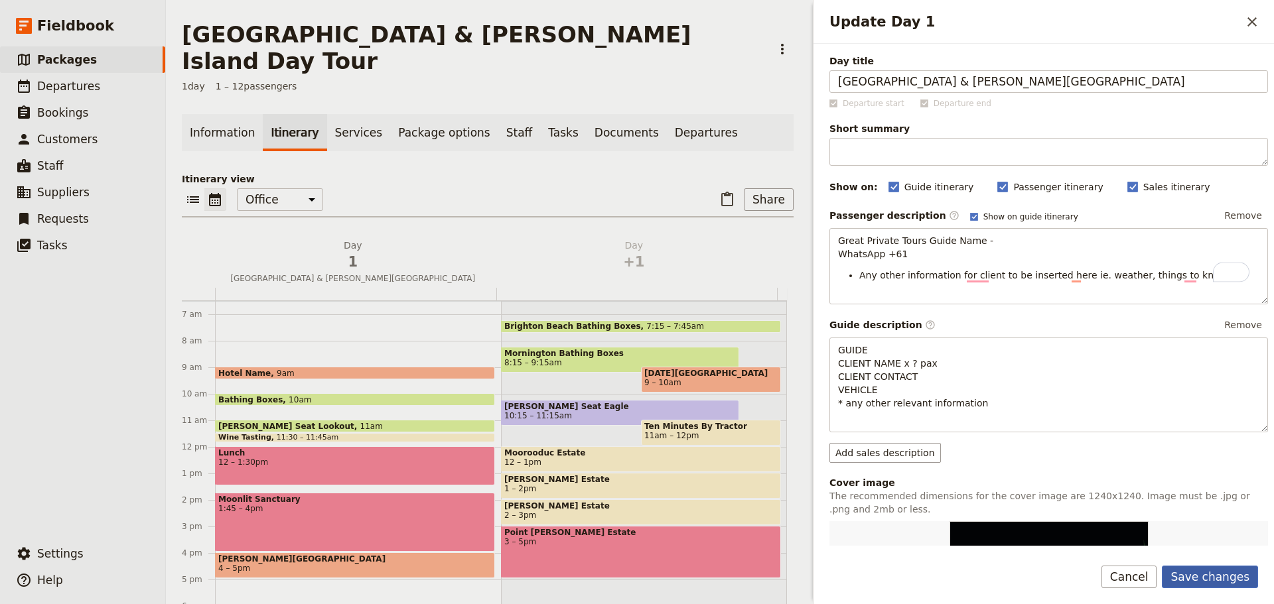
click at [1226, 566] on button "Save changes" at bounding box center [1209, 577] width 96 height 23
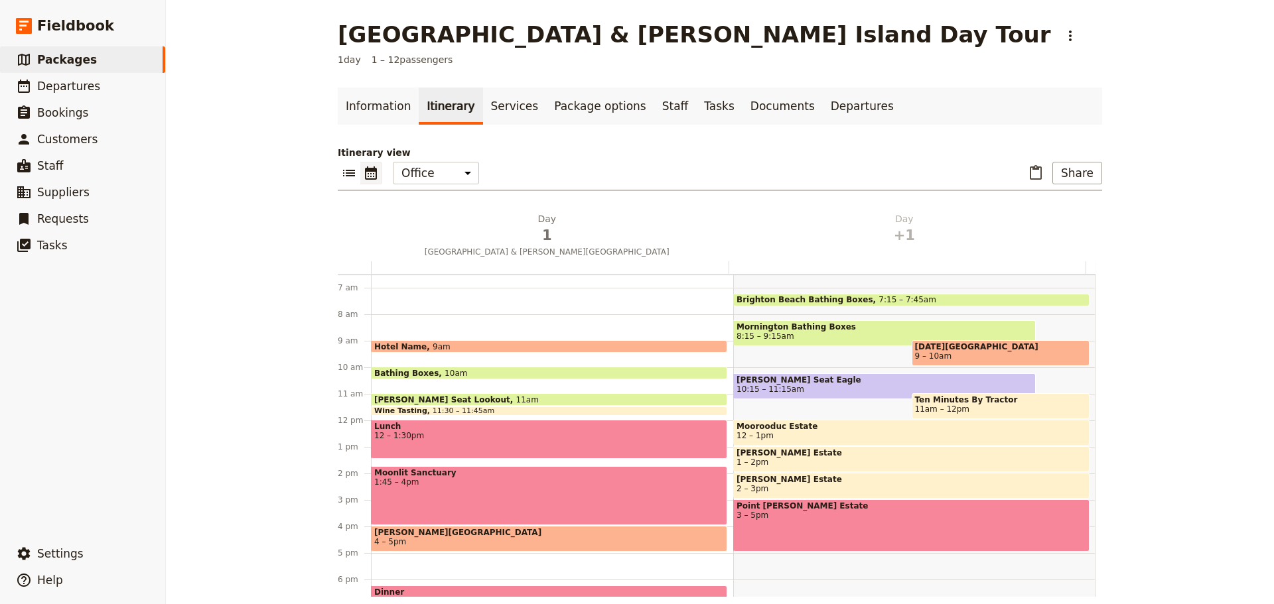
click at [968, 348] on span "[DATE][GEOGRAPHIC_DATA]" at bounding box center [1001, 346] width 172 height 9
select select "2"
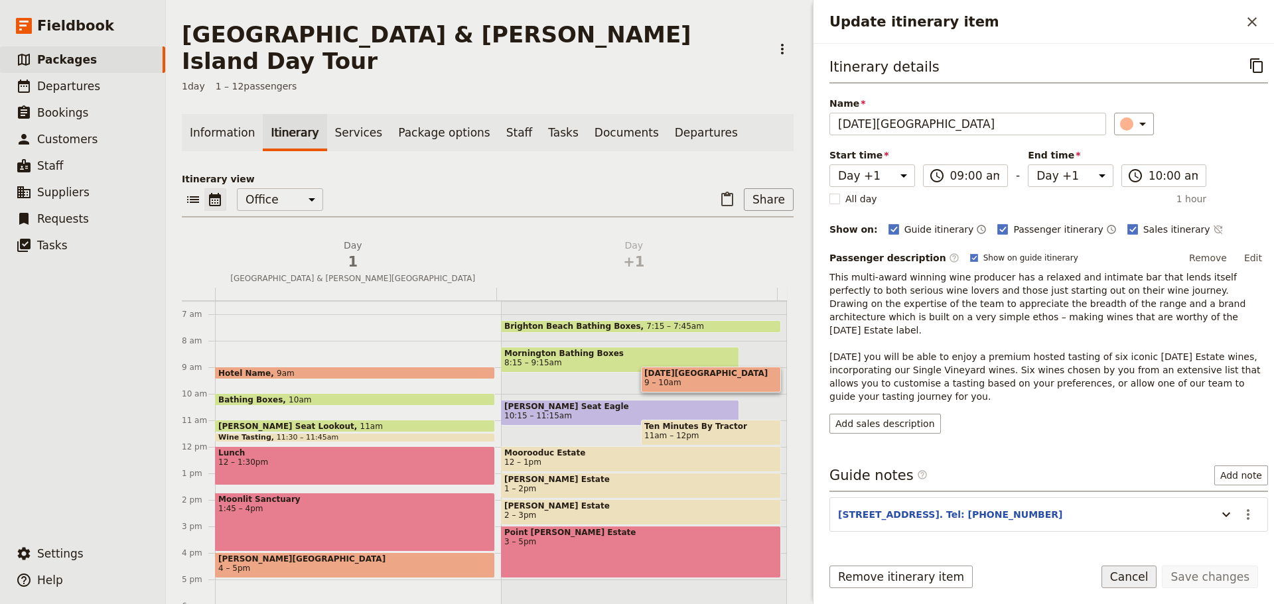
click at [1157, 580] on button "Cancel" at bounding box center [1129, 577] width 56 height 23
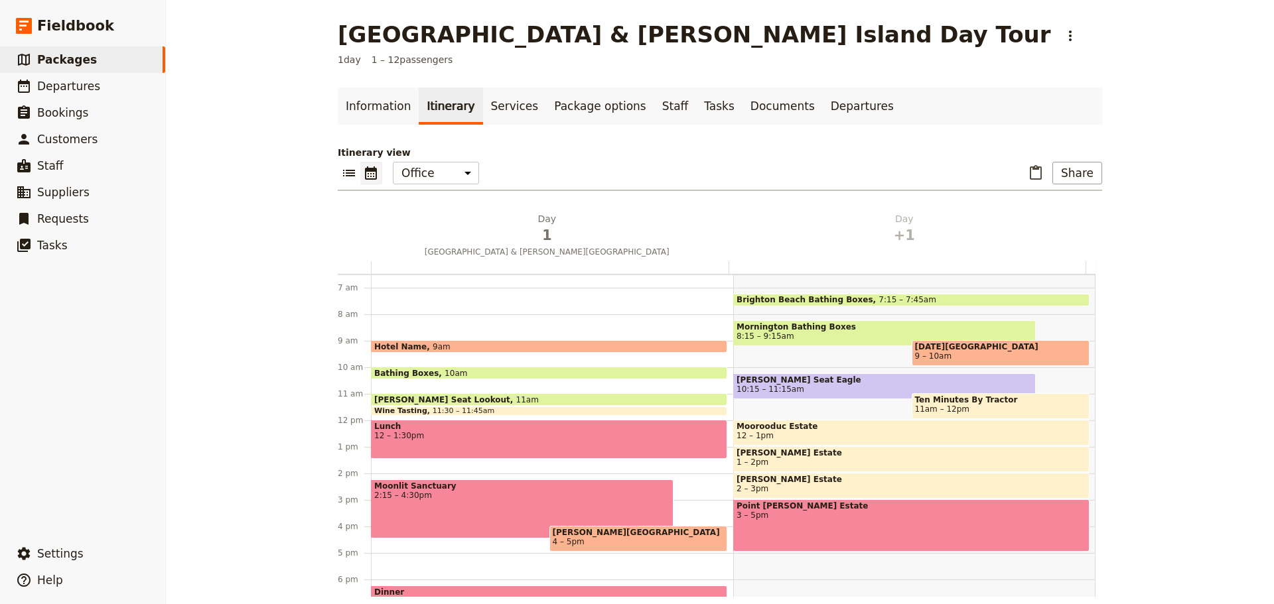
click at [568, 530] on span "[PERSON_NAME][GEOGRAPHIC_DATA]" at bounding box center [639, 532] width 172 height 9
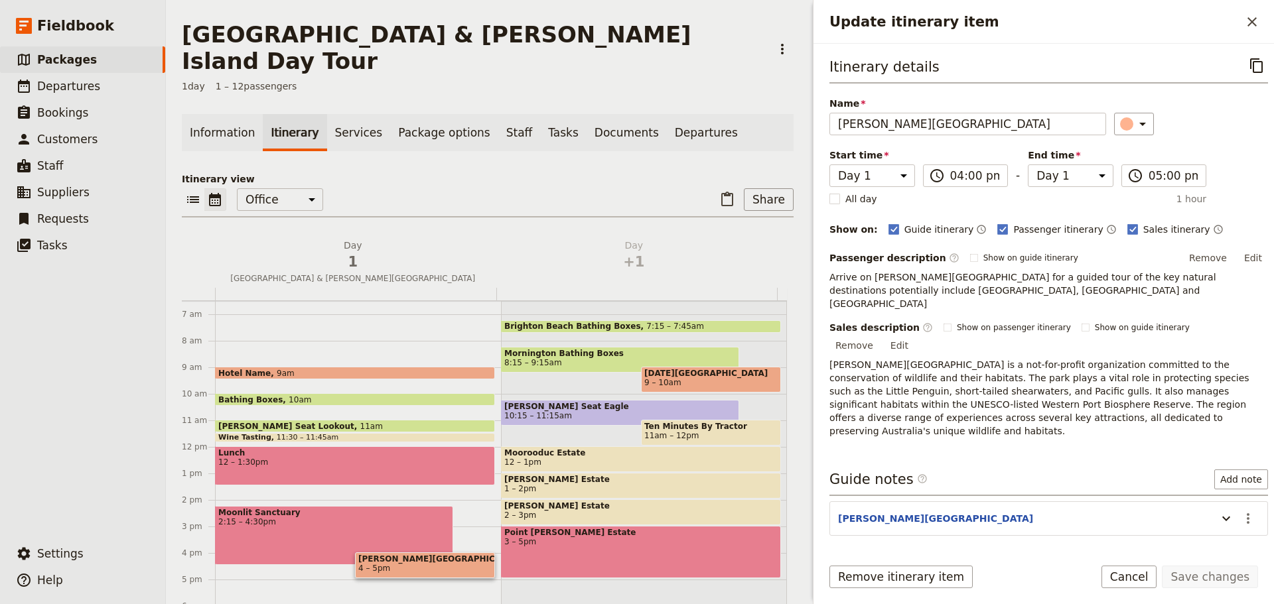
click at [344, 506] on div "Moonlit Sanctuary 2:15 – 4:30pm" at bounding box center [334, 535] width 238 height 59
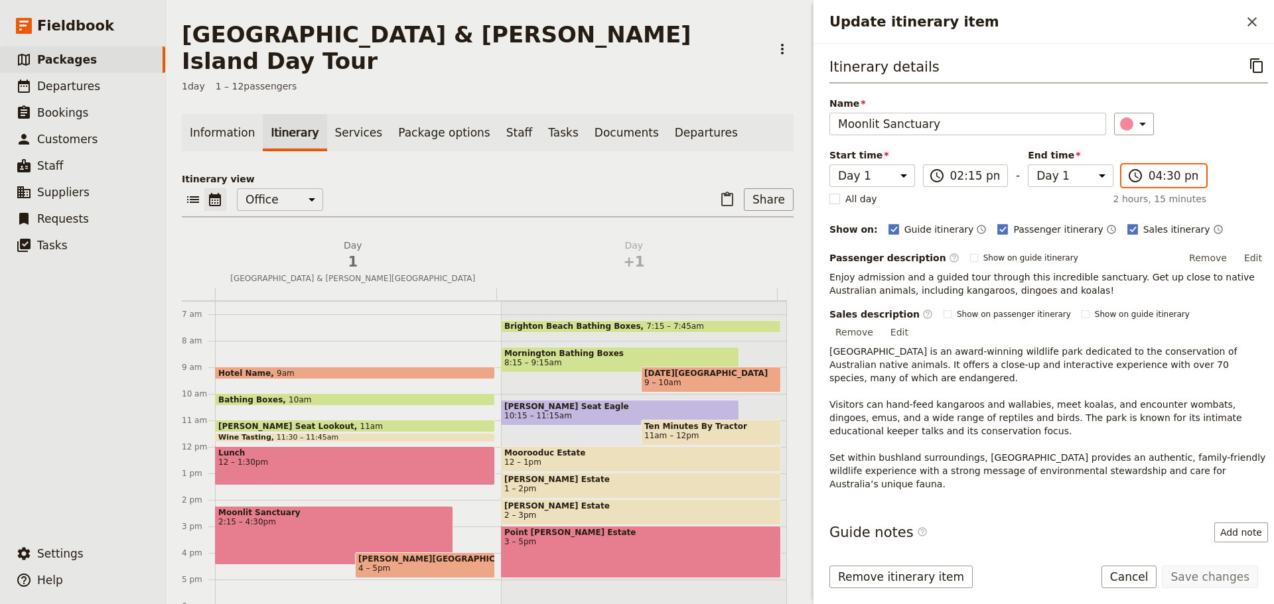
click at [1150, 182] on input "04:30 pm" at bounding box center [1173, 176] width 50 height 16
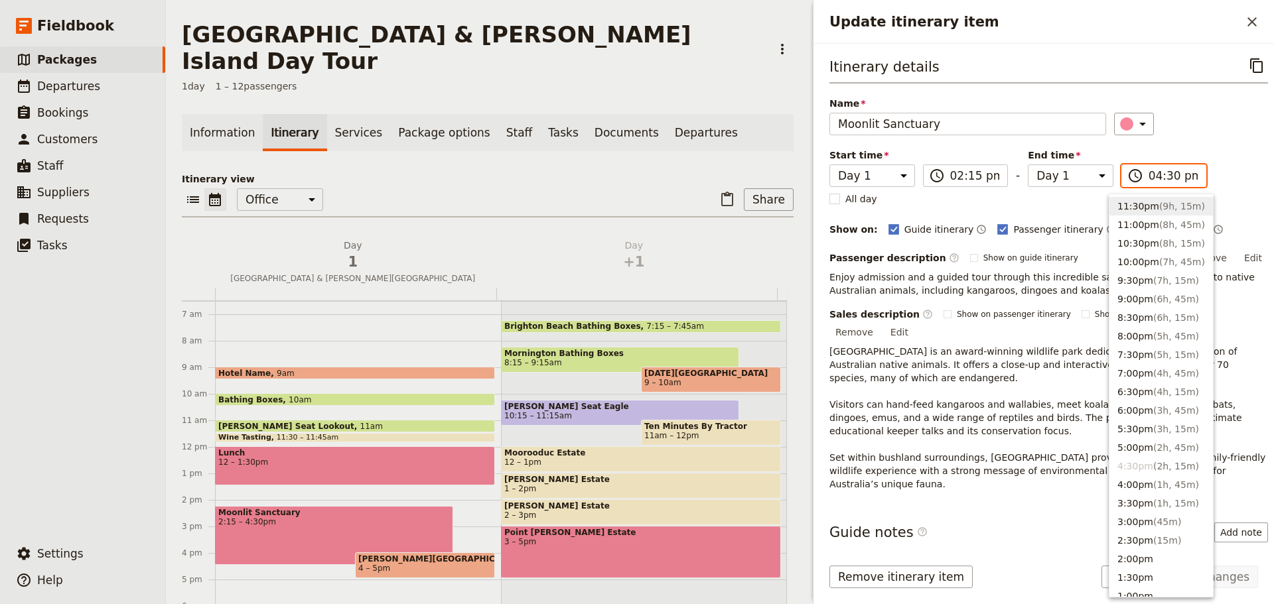
click at [1155, 183] on input "04:30 pm" at bounding box center [1173, 176] width 50 height 16
type input "04:15 pm"
click at [1209, 131] on div "​" at bounding box center [1191, 124] width 154 height 23
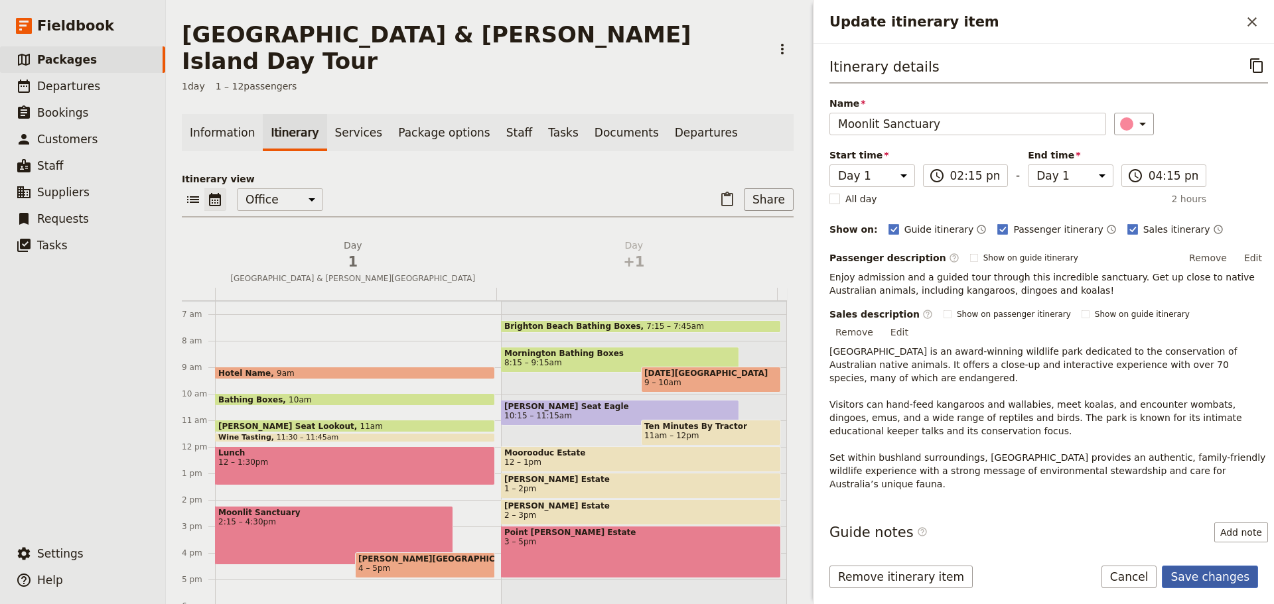
click at [1198, 582] on button "Save changes" at bounding box center [1209, 577] width 96 height 23
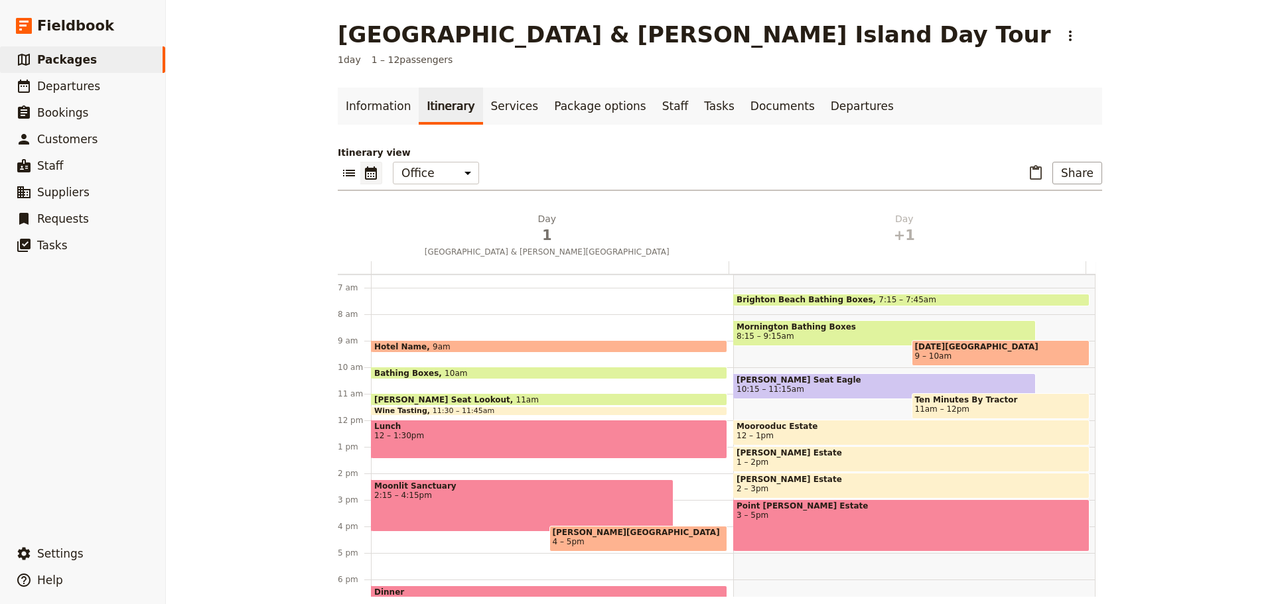
click at [377, 462] on div "Hotel Name 9am Bathing Boxes 10am [PERSON_NAME] Seat Lookout 11am Wine Tasting …" at bounding box center [552, 420] width 362 height 637
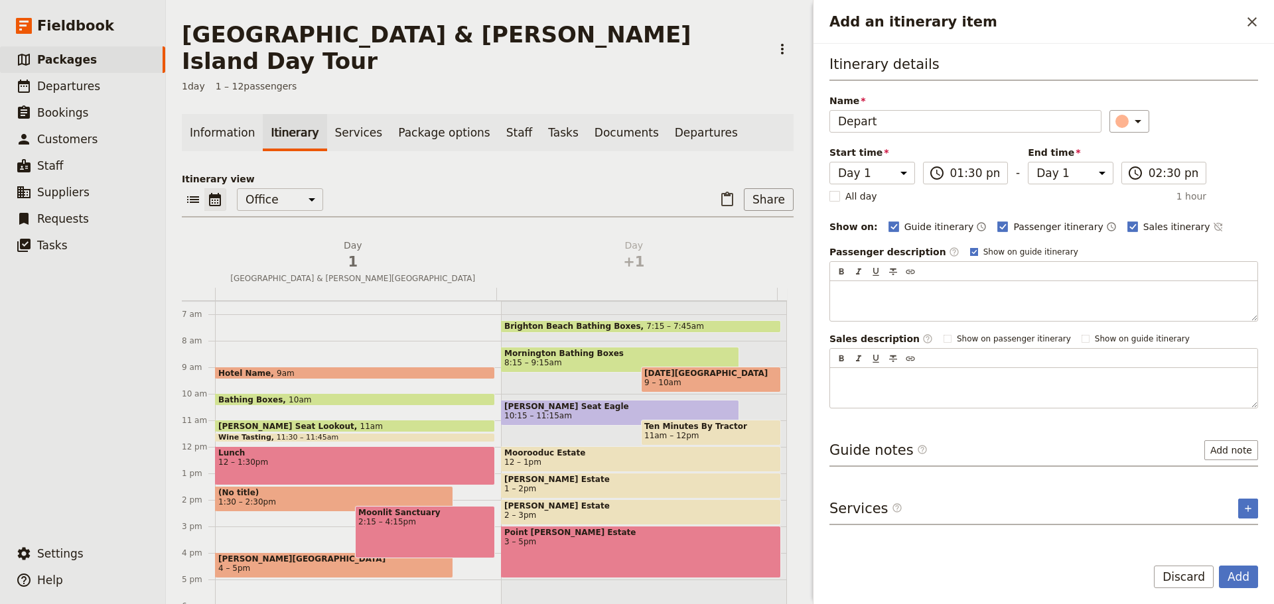
type input "Depart"
click at [970, 249] on rect "Add an itinerary item" at bounding box center [973, 251] width 7 height 7
click at [969, 247] on input "Show on guide itinerary" at bounding box center [969, 246] width 1 height 1
checkbox input "false"
drag, startPoint x: 1179, startPoint y: 225, endPoint x: 1180, endPoint y: 181, distance: 43.8
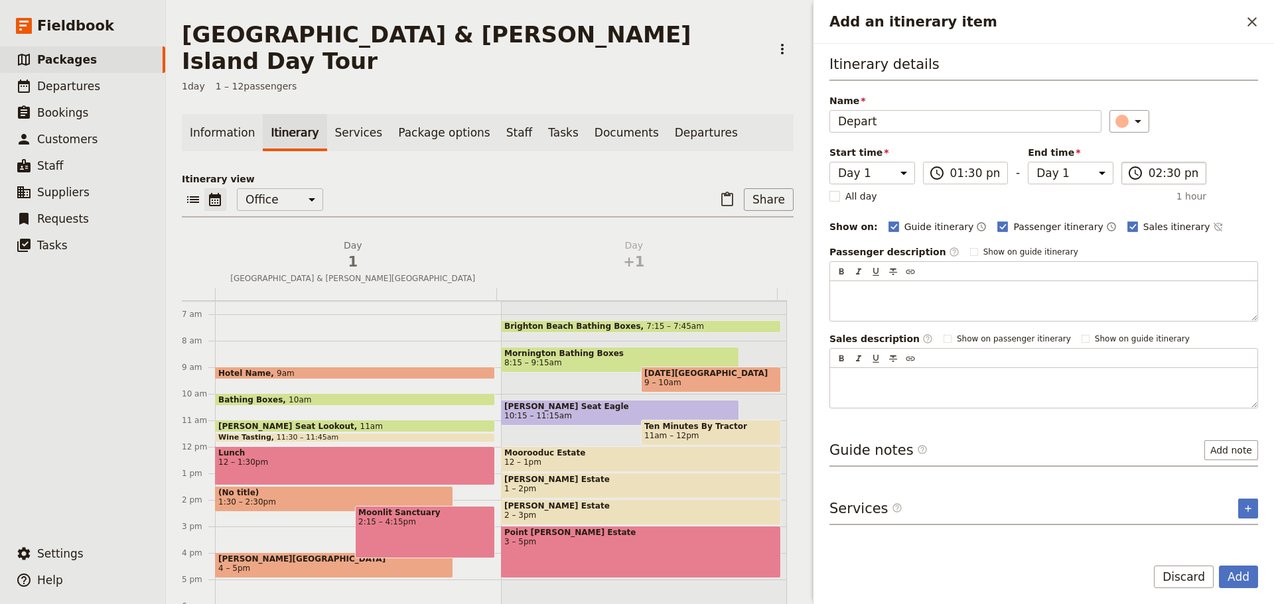
click at [1212, 225] on icon "Time not shown on sales itinerary" at bounding box center [1216, 227] width 9 height 9
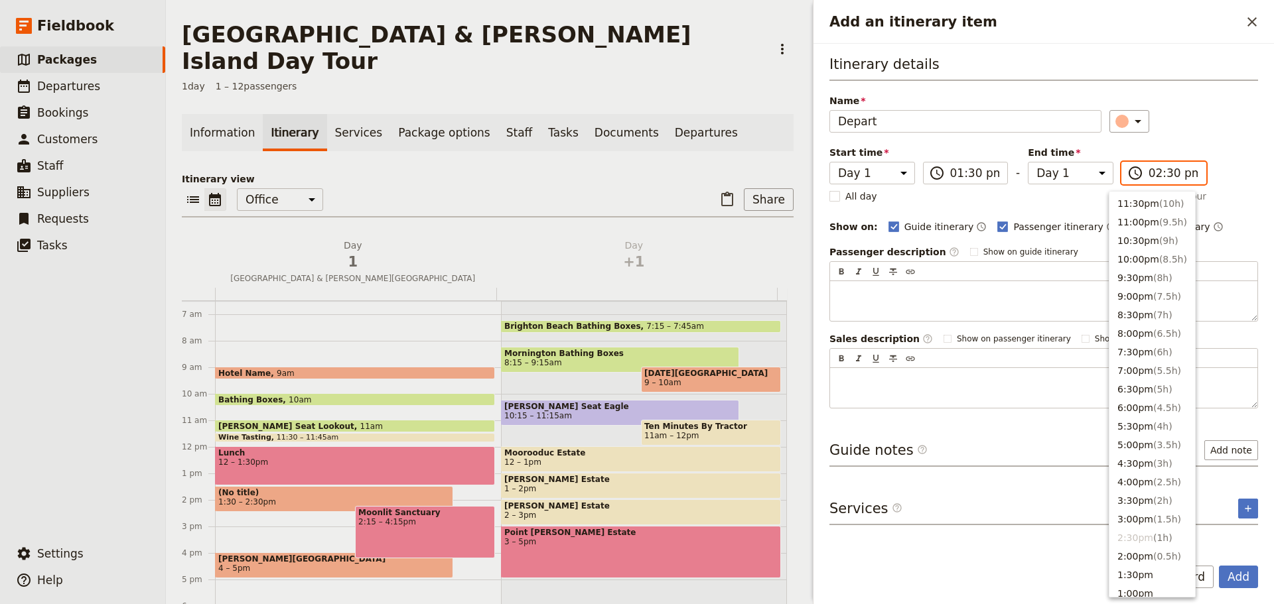
click at [1180, 178] on input "02:30 pm" at bounding box center [1173, 173] width 50 height 16
click at [1130, 570] on button "1:30pm" at bounding box center [1152, 575] width 86 height 19
type input "01:30 pm"
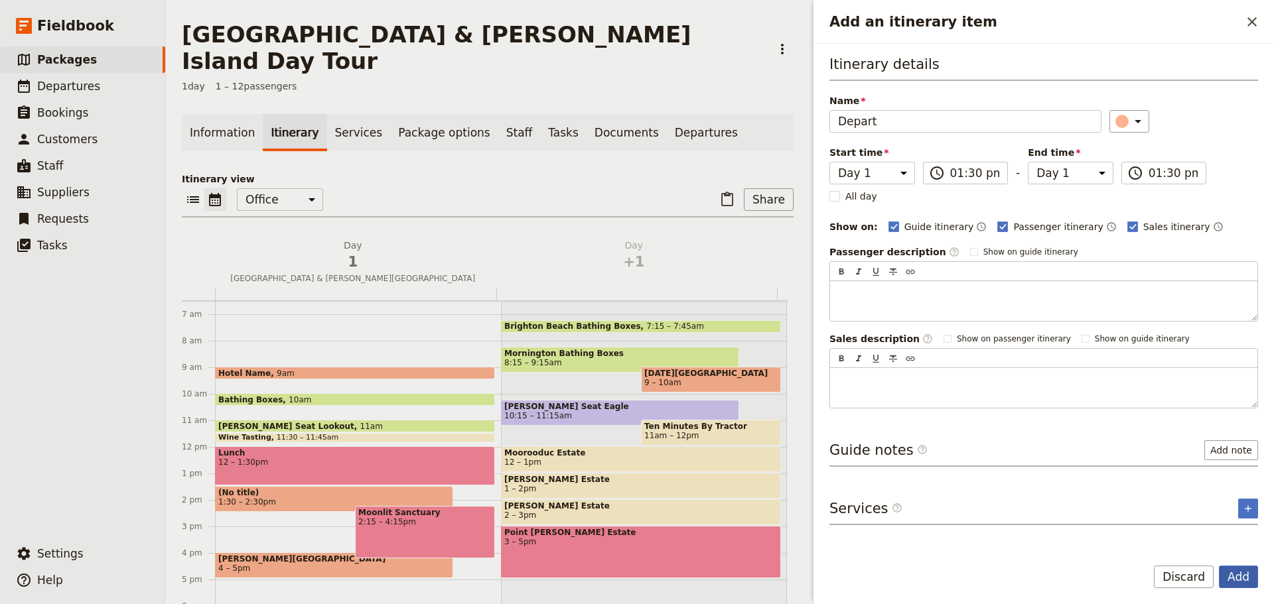
click at [1241, 581] on button "Add" at bounding box center [1237, 577] width 39 height 23
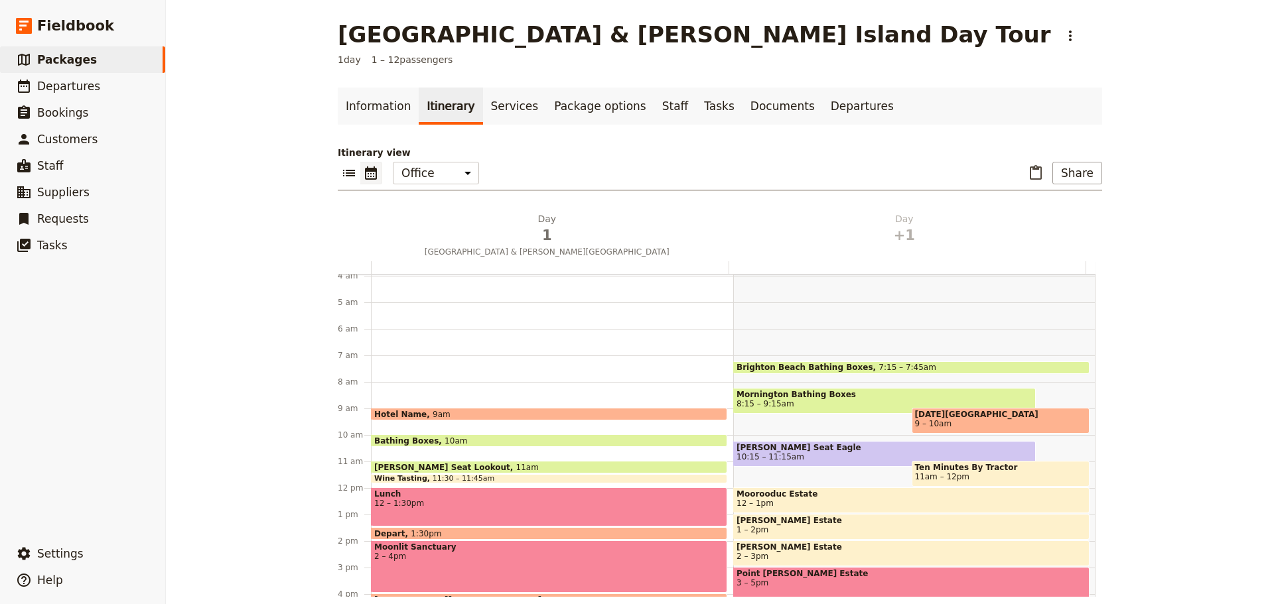
scroll to position [182, 0]
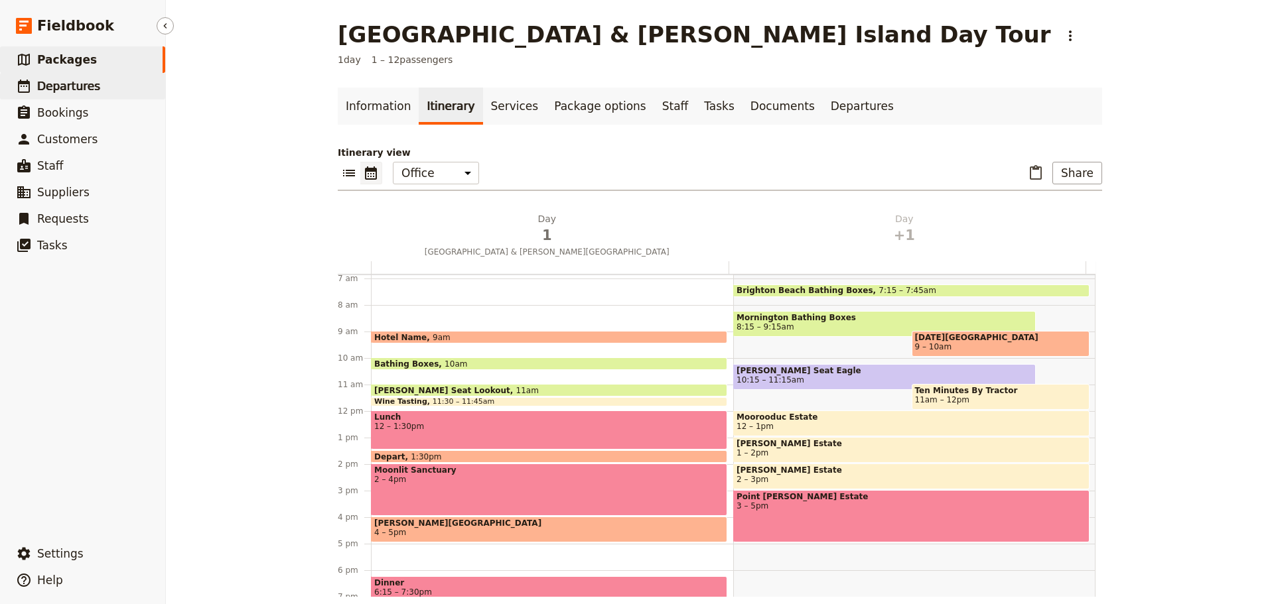
click at [69, 83] on span "Departures" at bounding box center [68, 86] width 63 height 13
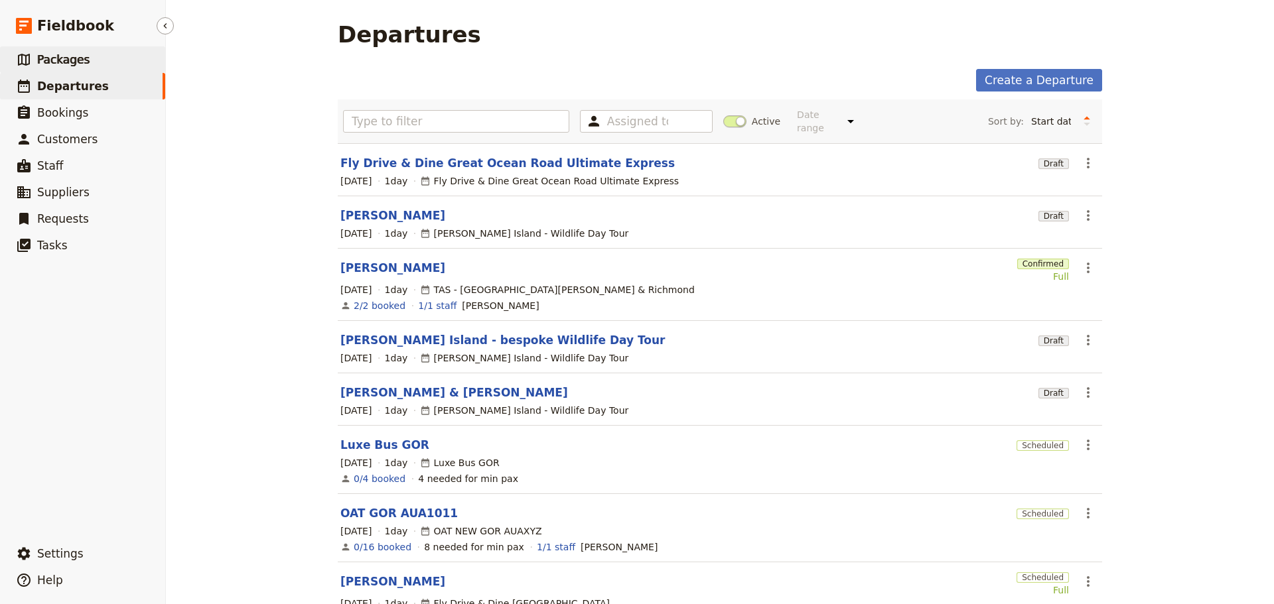
click at [52, 59] on span "Packages" at bounding box center [63, 59] width 52 height 13
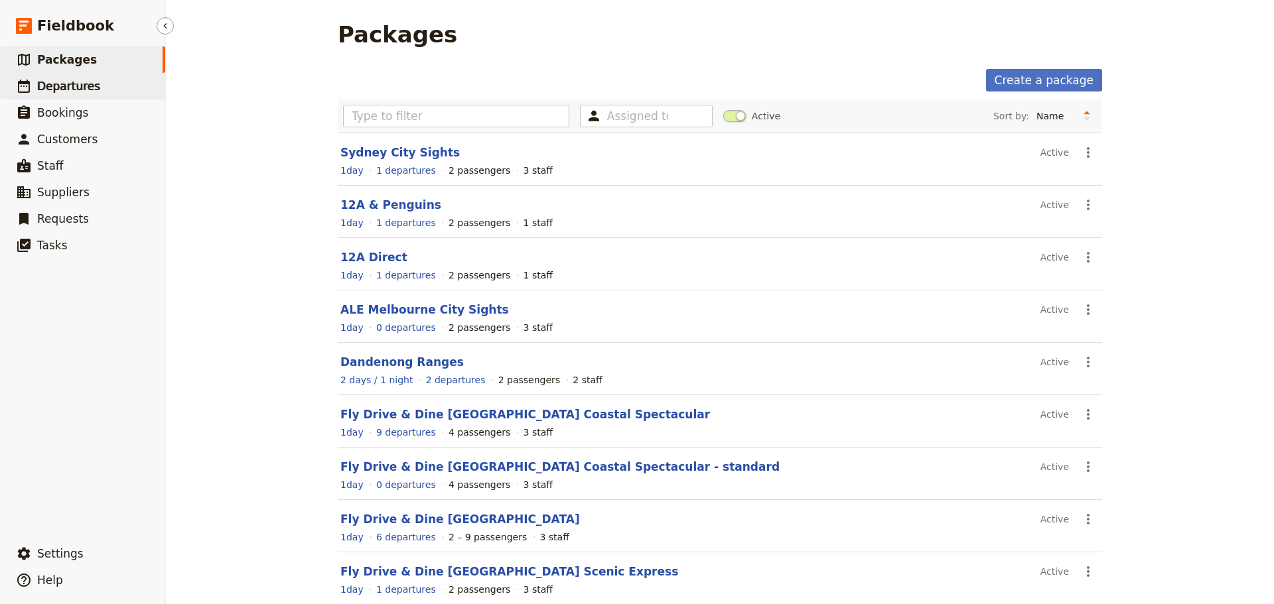
click at [46, 86] on span "Departures" at bounding box center [68, 86] width 63 height 13
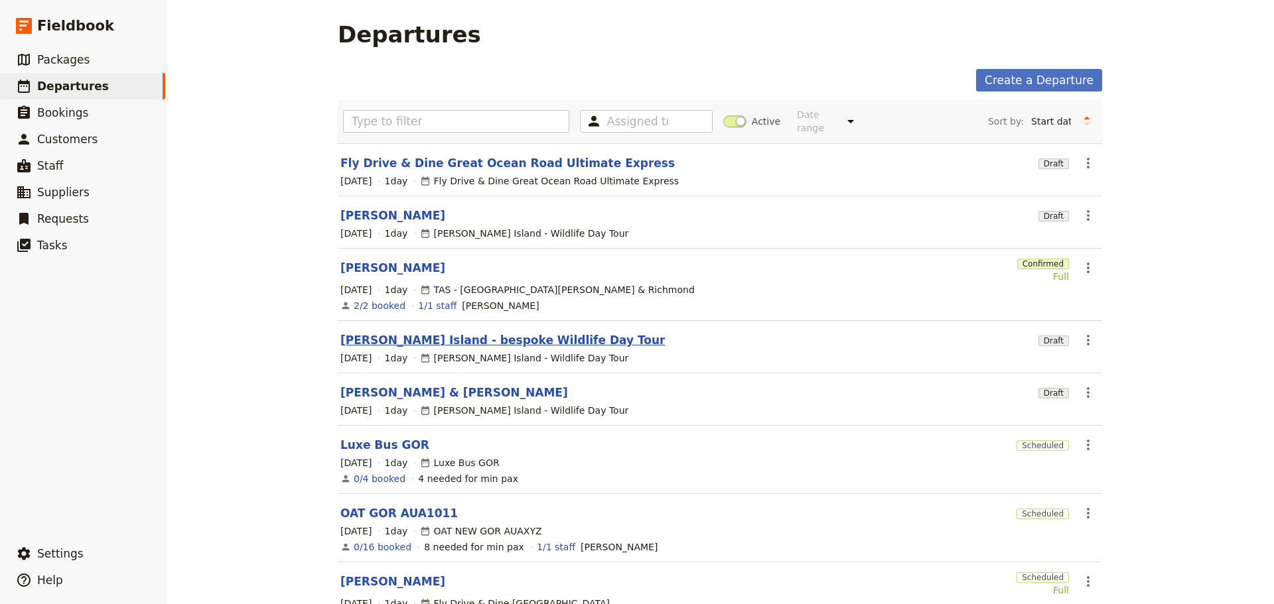
click at [435, 332] on link "[PERSON_NAME] Island - bespoke Wildlife Day Tour" at bounding box center [502, 340] width 324 height 16
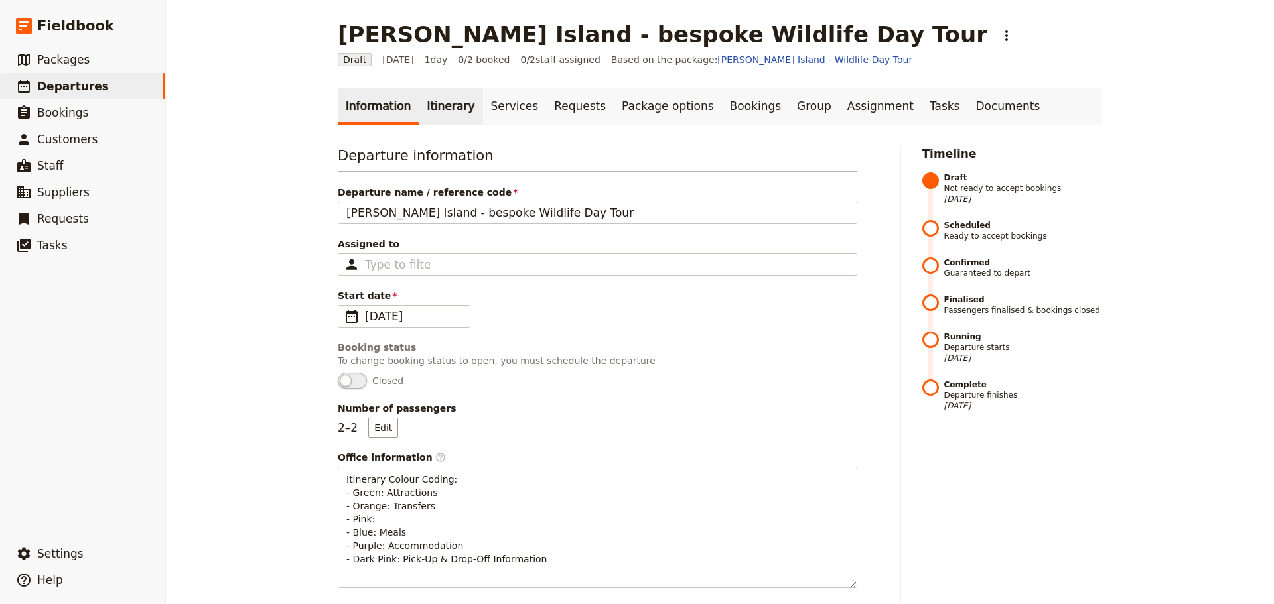
click at [442, 113] on link "Itinerary" at bounding box center [451, 106] width 64 height 37
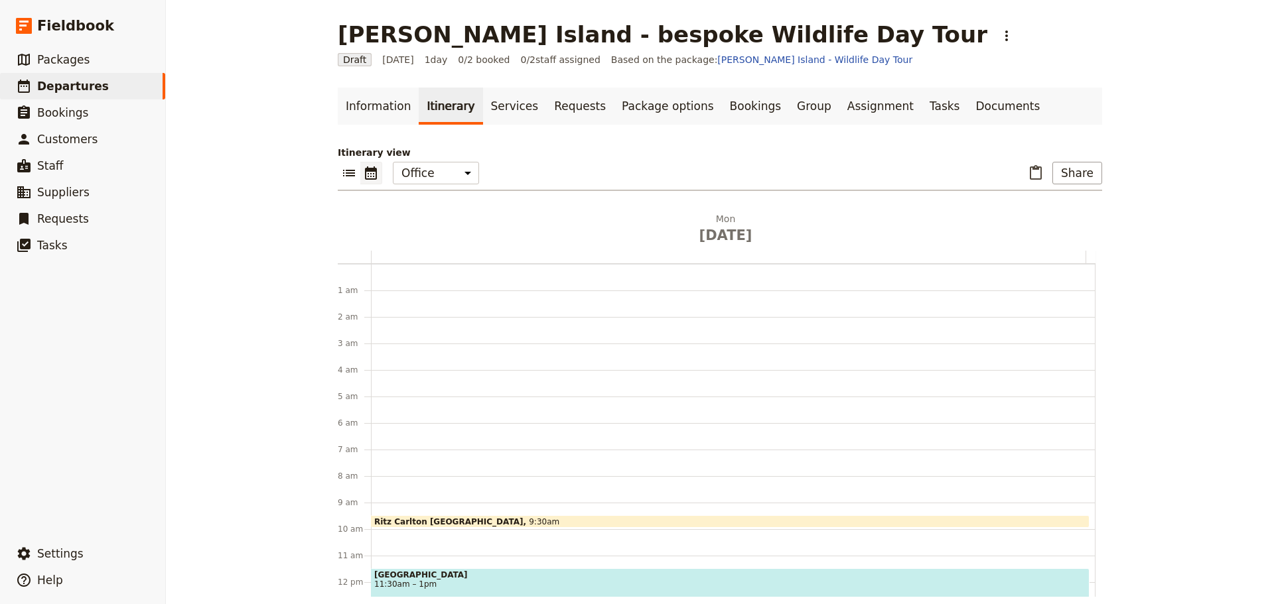
scroll to position [172, 0]
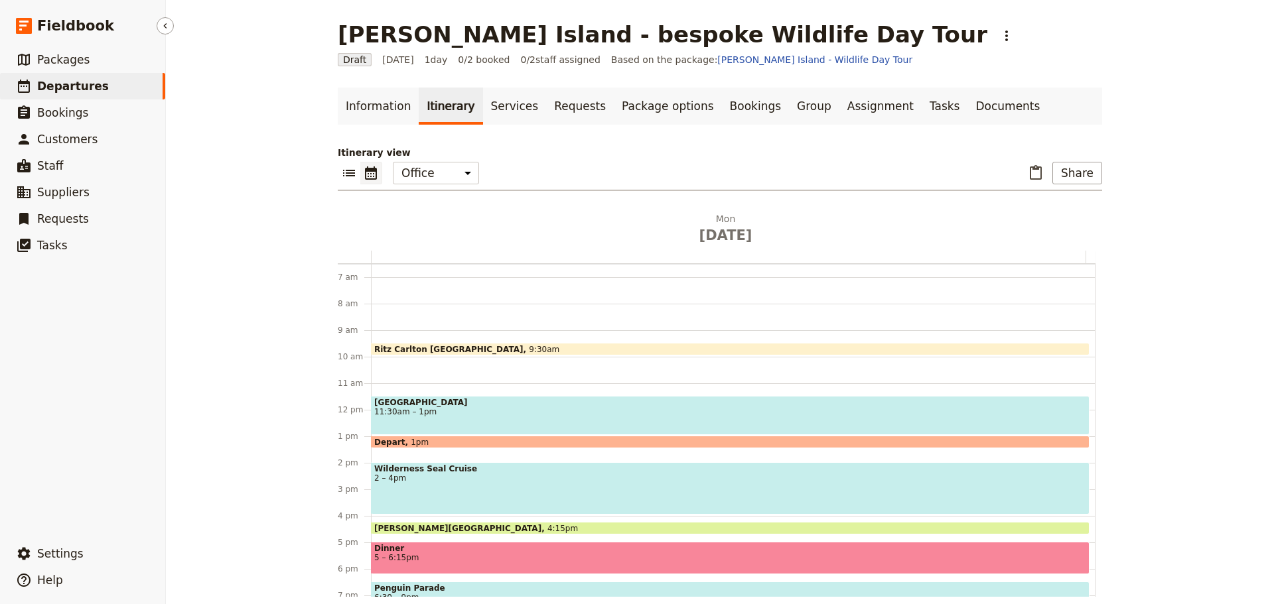
click at [84, 96] on link "​ Departures" at bounding box center [82, 86] width 165 height 27
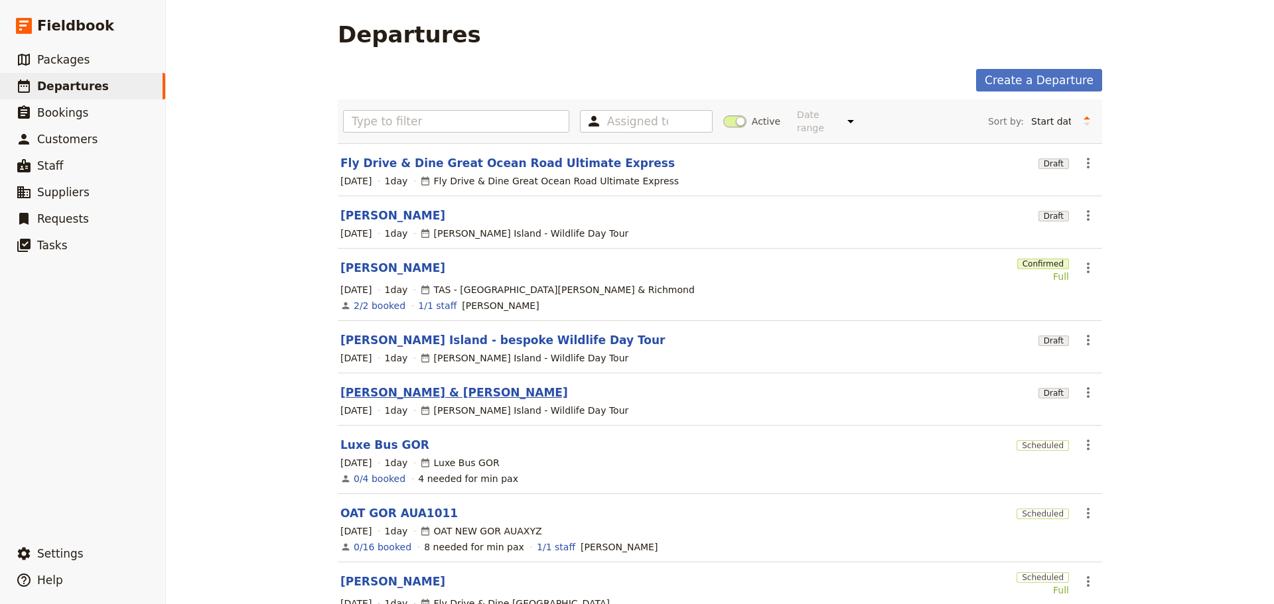
click at [369, 385] on link "[PERSON_NAME] & [PERSON_NAME]" at bounding box center [454, 393] width 228 height 16
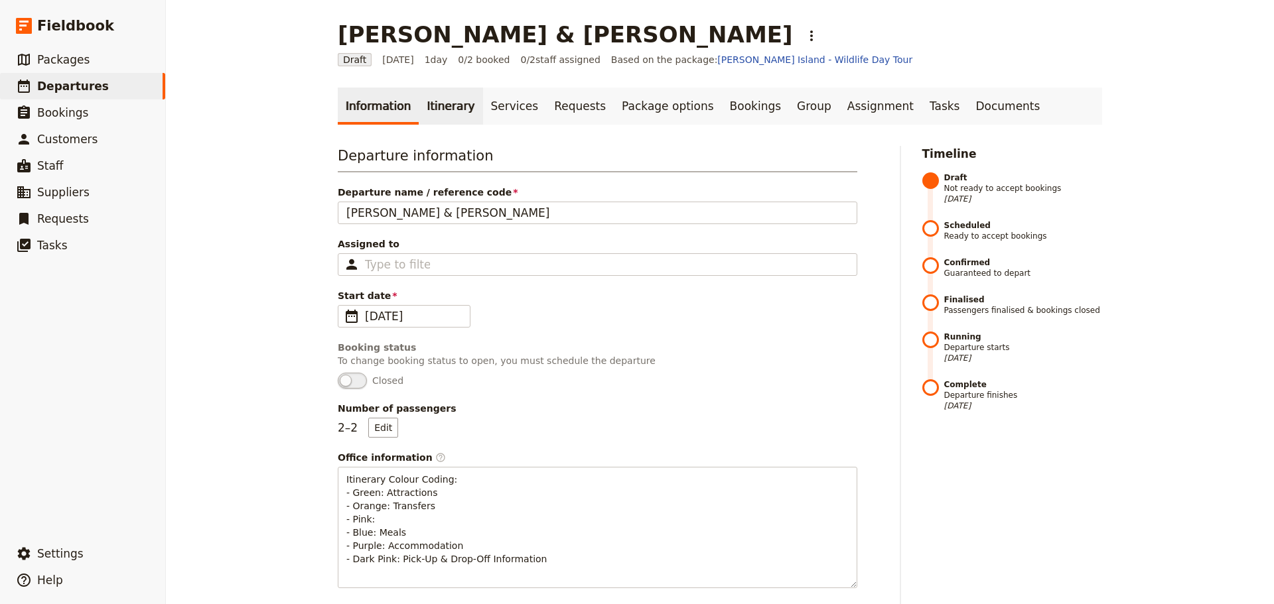
click at [426, 107] on link "Itinerary" at bounding box center [451, 106] width 64 height 37
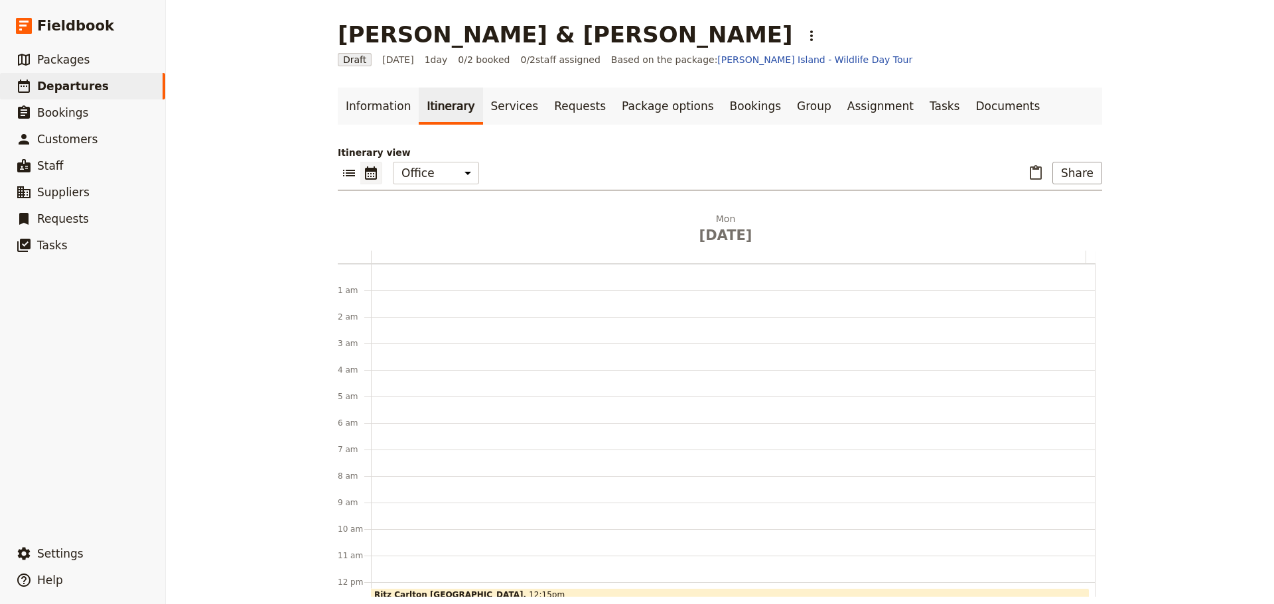
scroll to position [172, 0]
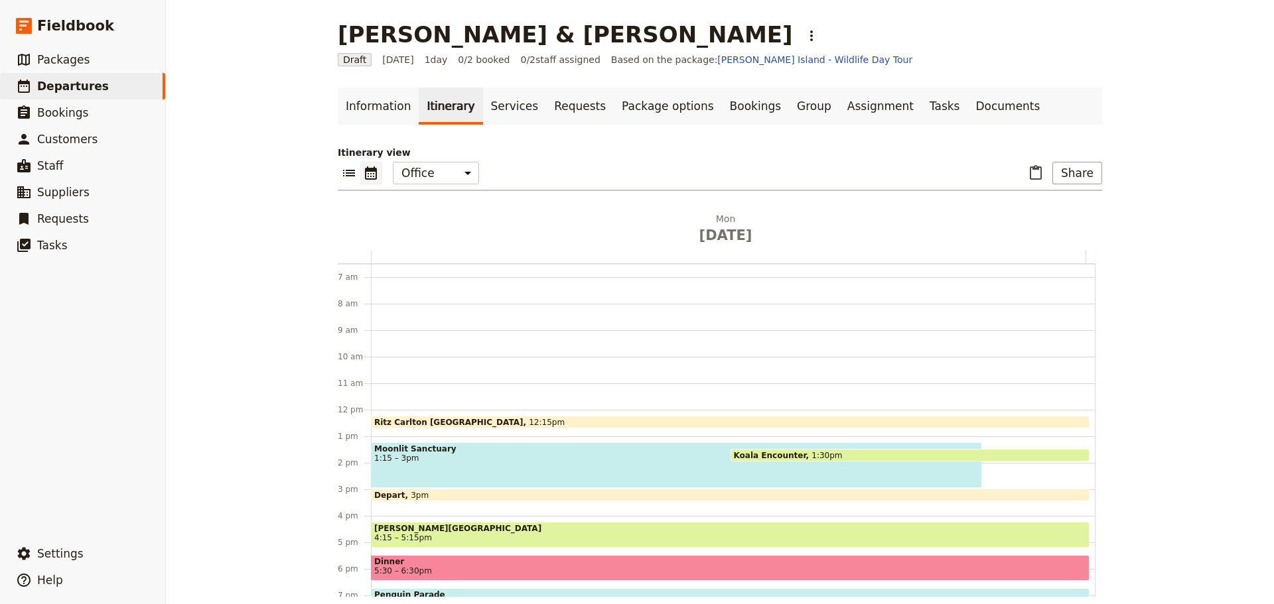
click at [843, 452] on div "Koala Encounter 1:30pm" at bounding box center [910, 455] width 360 height 13
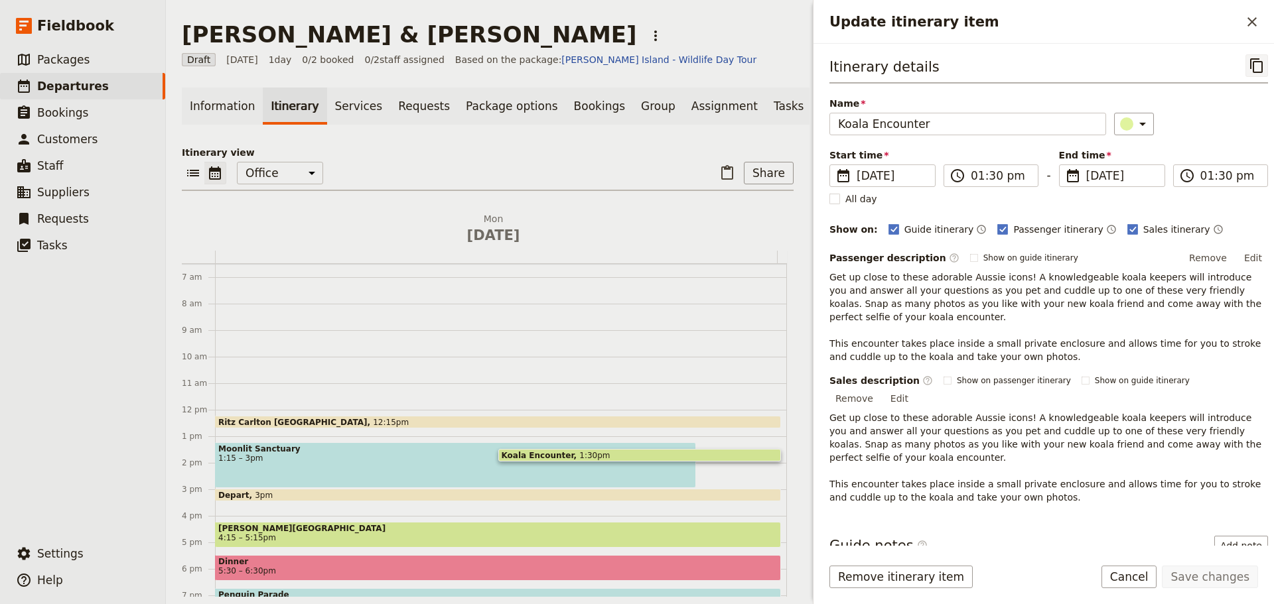
click at [1250, 66] on icon "Copy itinerary item" at bounding box center [1256, 65] width 13 height 15
click at [1250, 13] on button "​" at bounding box center [1251, 22] width 23 height 23
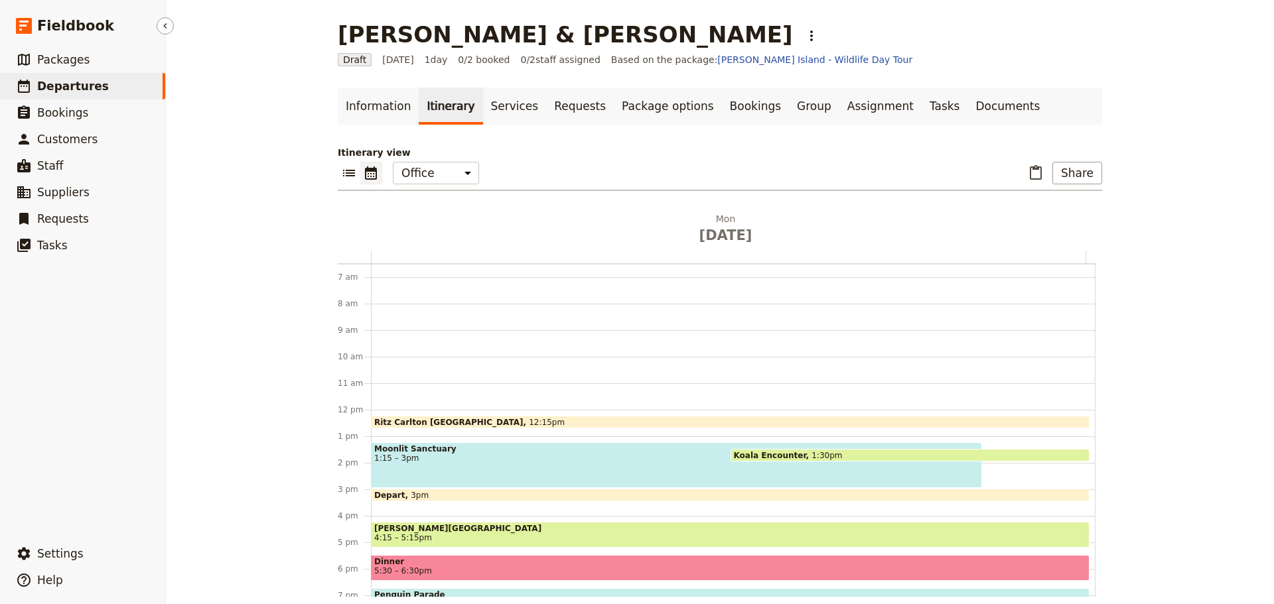
click at [60, 82] on span "Departures" at bounding box center [73, 86] width 72 height 13
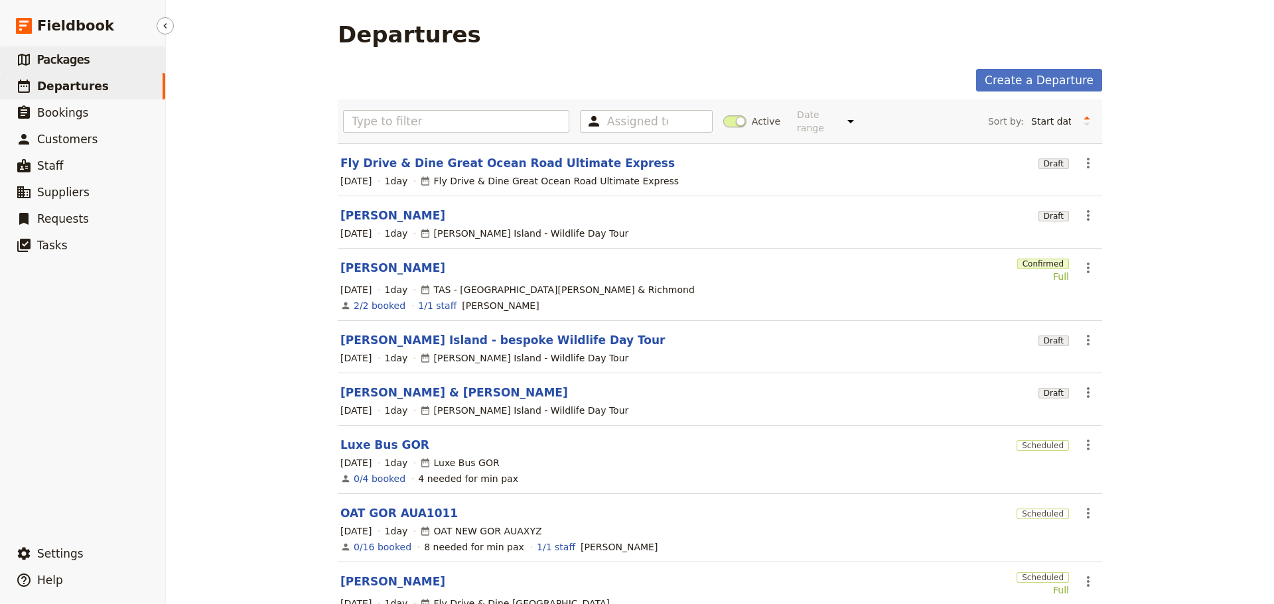
click at [72, 64] on span "Packages" at bounding box center [63, 59] width 52 height 13
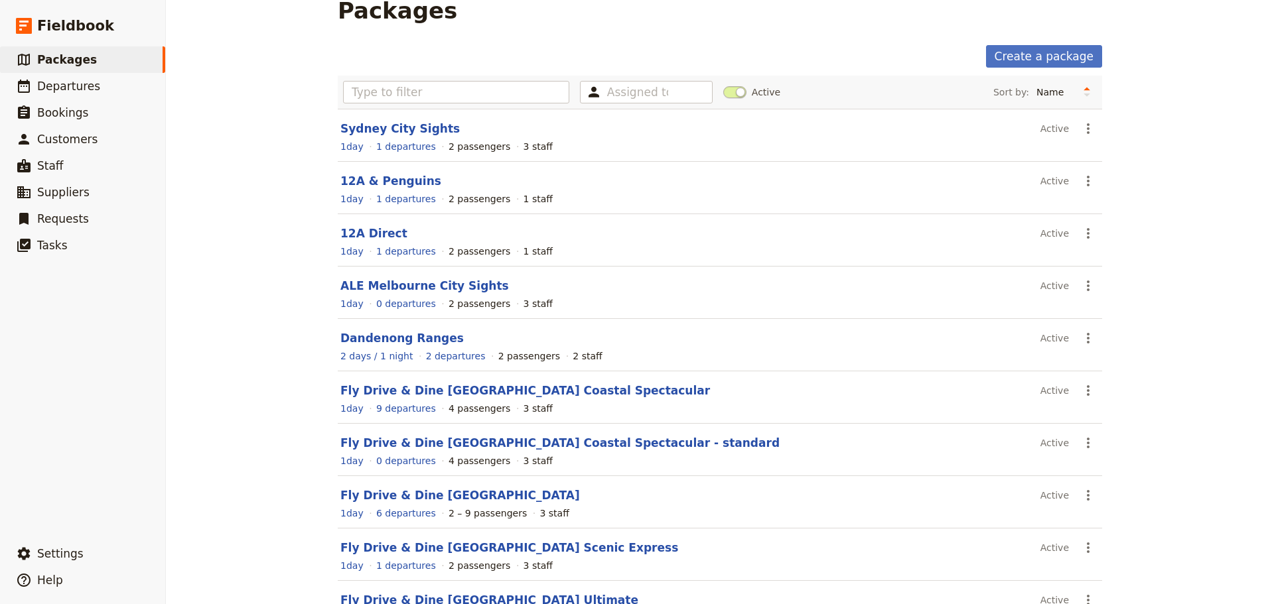
scroll to position [118, 0]
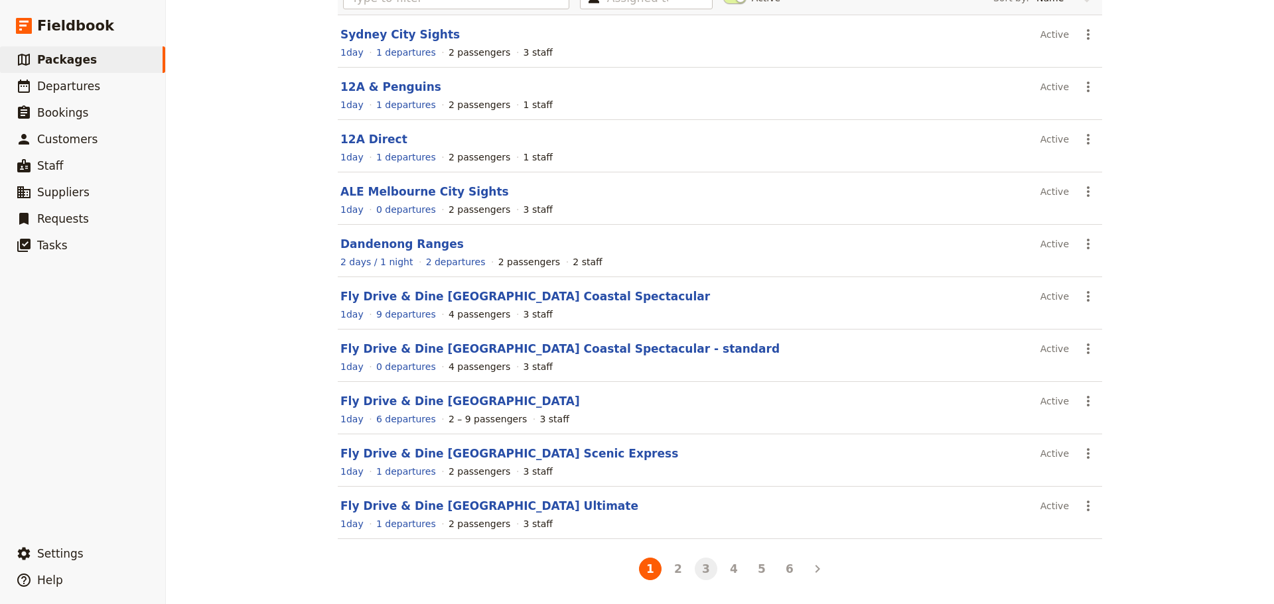
click at [706, 574] on button "3" at bounding box center [705, 569] width 23 height 23
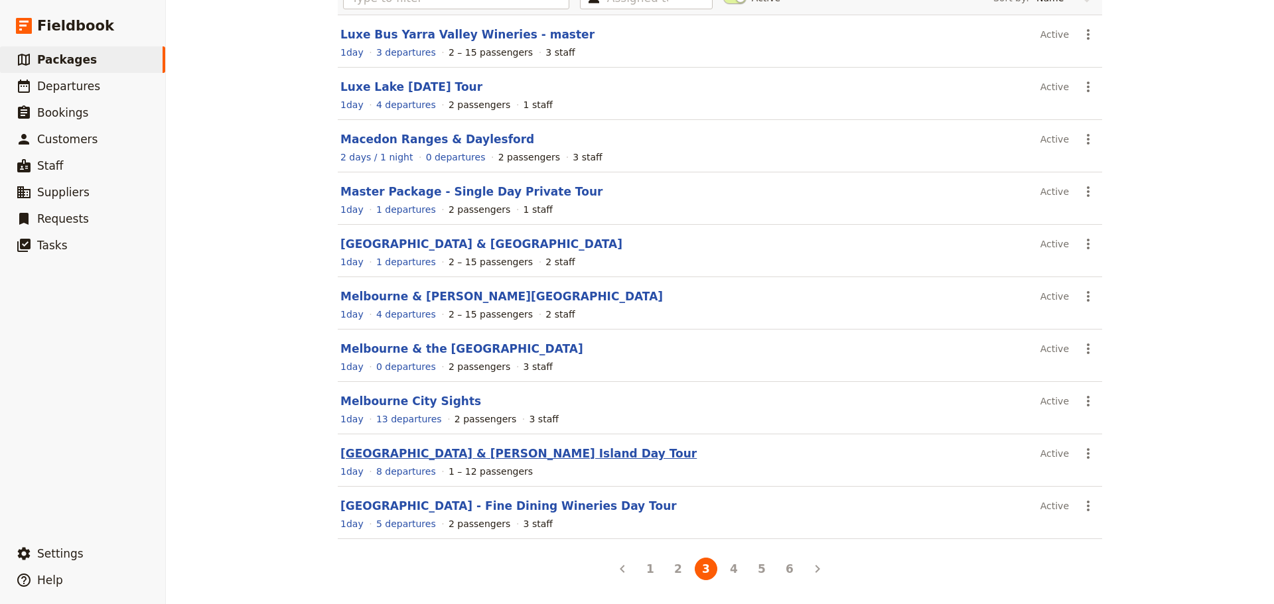
click at [472, 452] on link "[GEOGRAPHIC_DATA] & [PERSON_NAME] Island Day Tour" at bounding box center [518, 453] width 356 height 13
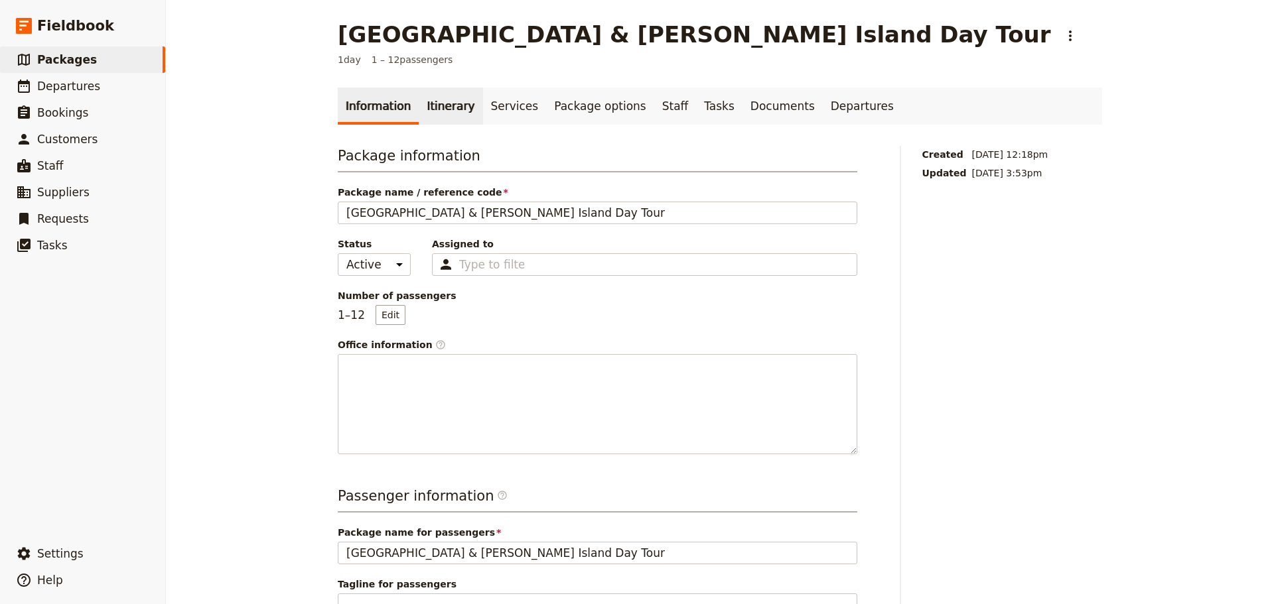
click at [448, 99] on link "Itinerary" at bounding box center [451, 106] width 64 height 37
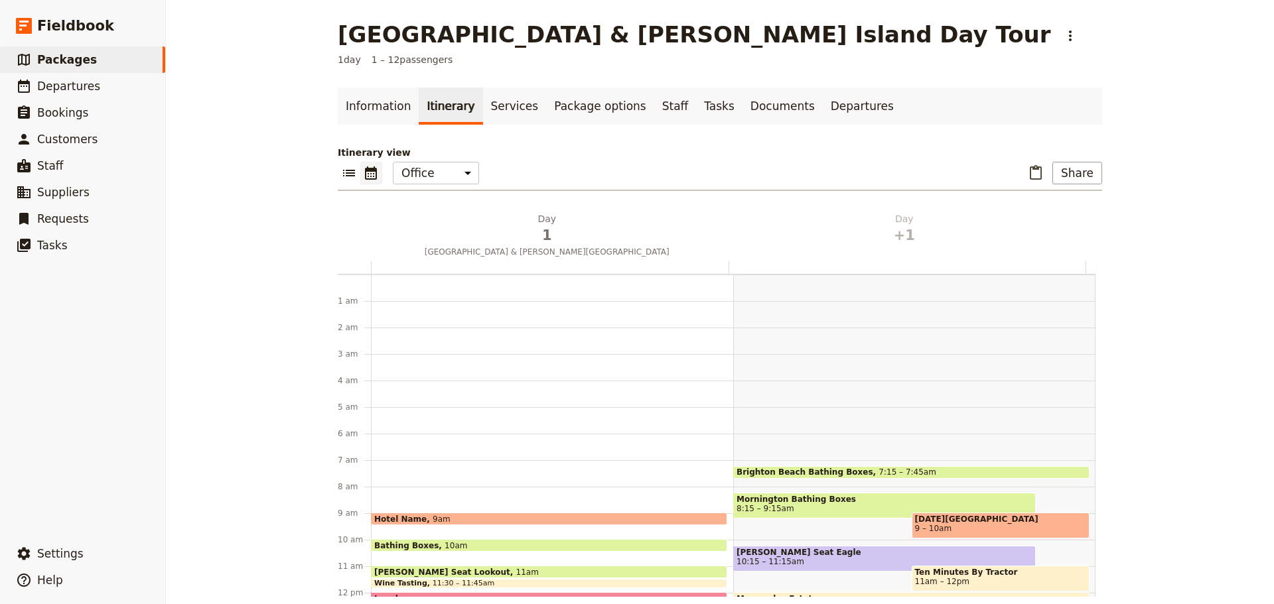
scroll to position [172, 0]
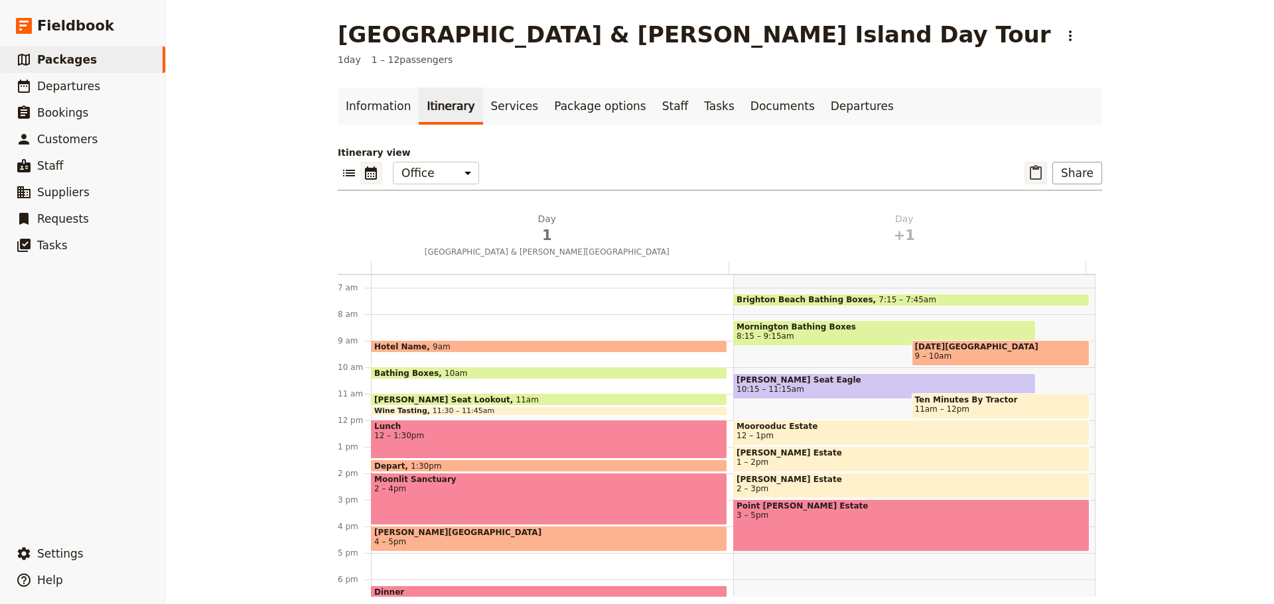
click at [1031, 176] on icon "Paste itinerary item" at bounding box center [1035, 173] width 16 height 16
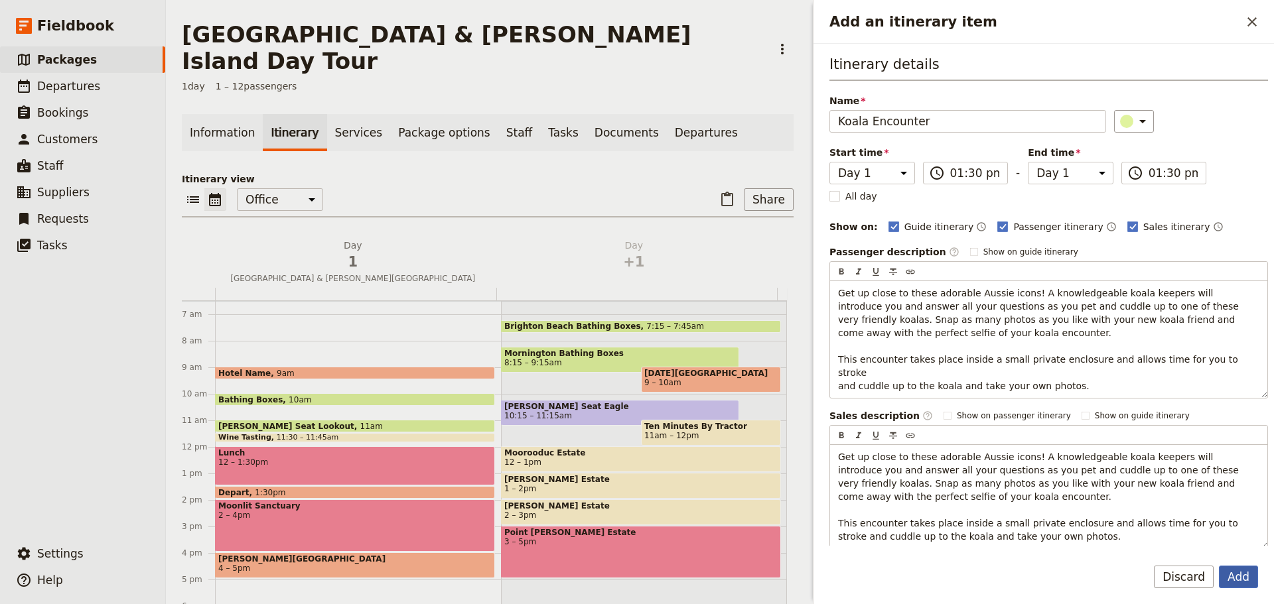
click at [1245, 584] on button "Add" at bounding box center [1237, 577] width 39 height 23
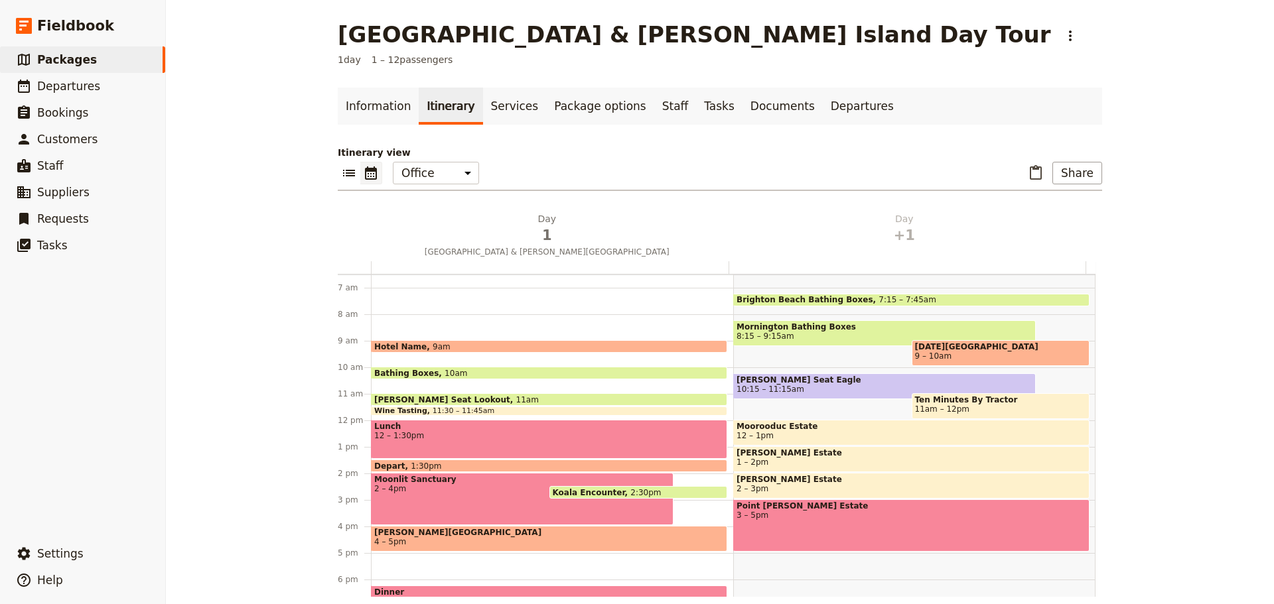
click at [417, 488] on span "2 – 4pm" at bounding box center [522, 488] width 296 height 9
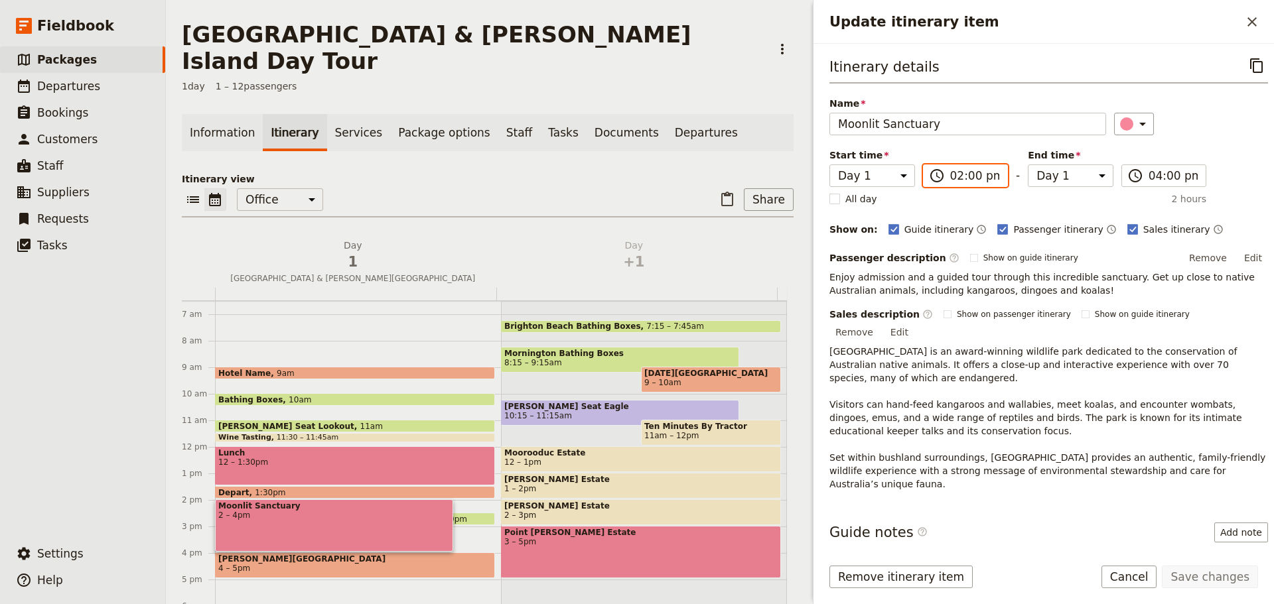
click at [950, 176] on input "02:00 pm" at bounding box center [975, 176] width 50 height 16
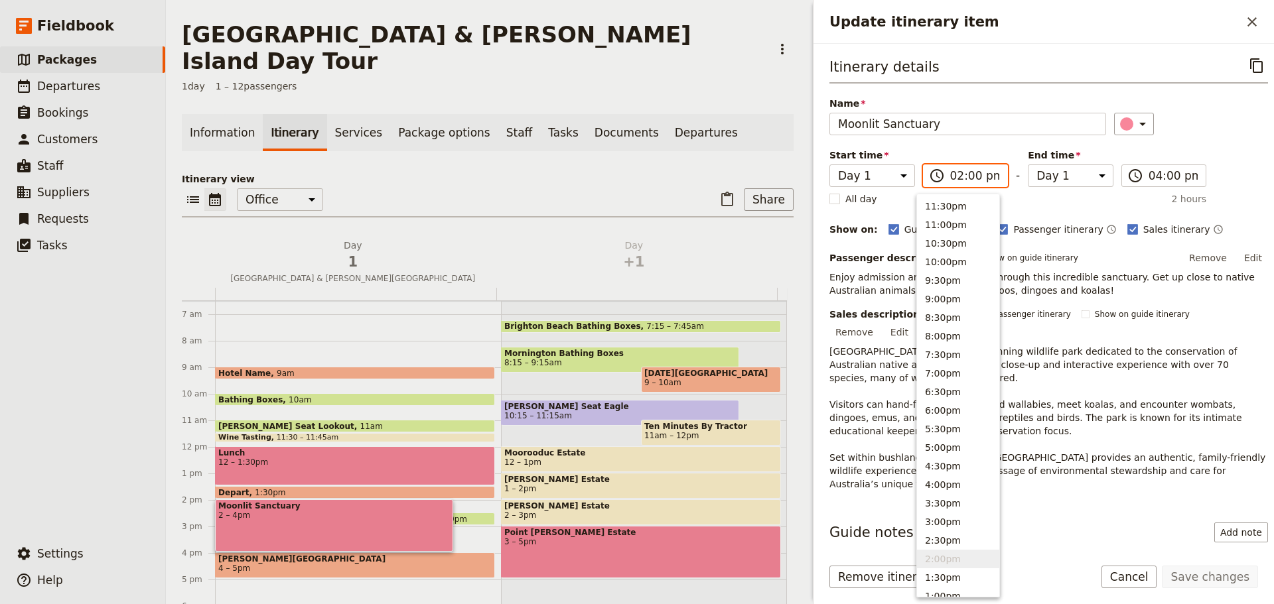
click at [964, 179] on input "02:00 pm" at bounding box center [975, 176] width 50 height 16
type input "02:15 pm"
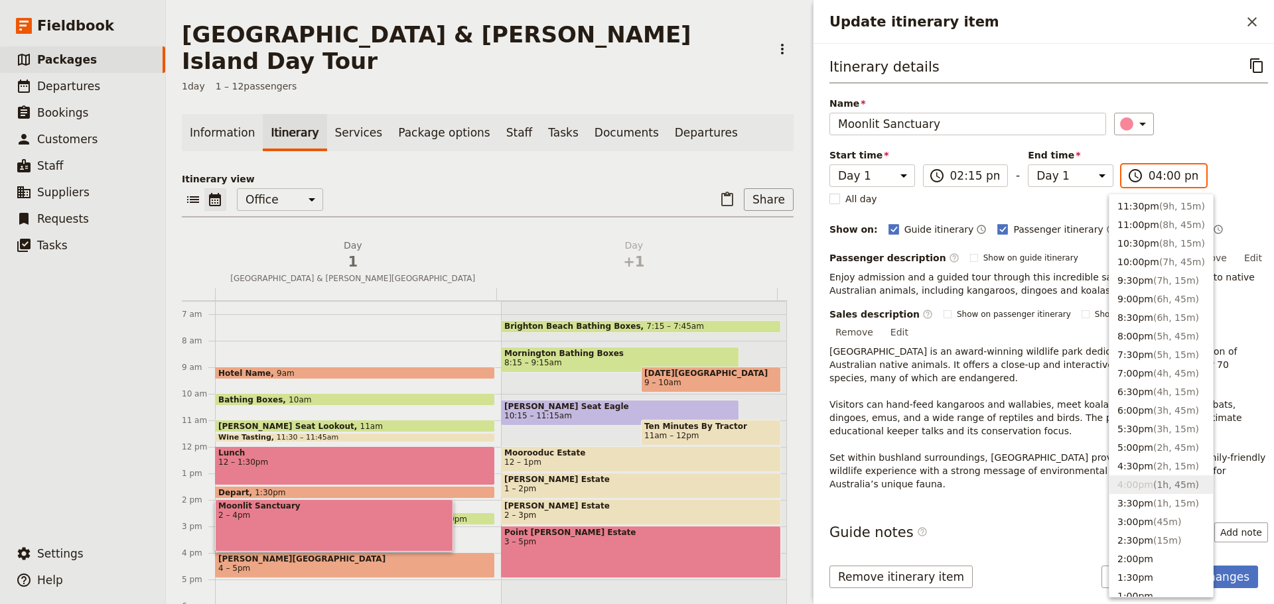
click at [1148, 178] on input "04:00 pm" at bounding box center [1173, 176] width 50 height 16
click at [1138, 532] on button "2:30pm ( 15m )" at bounding box center [1160, 540] width 103 height 19
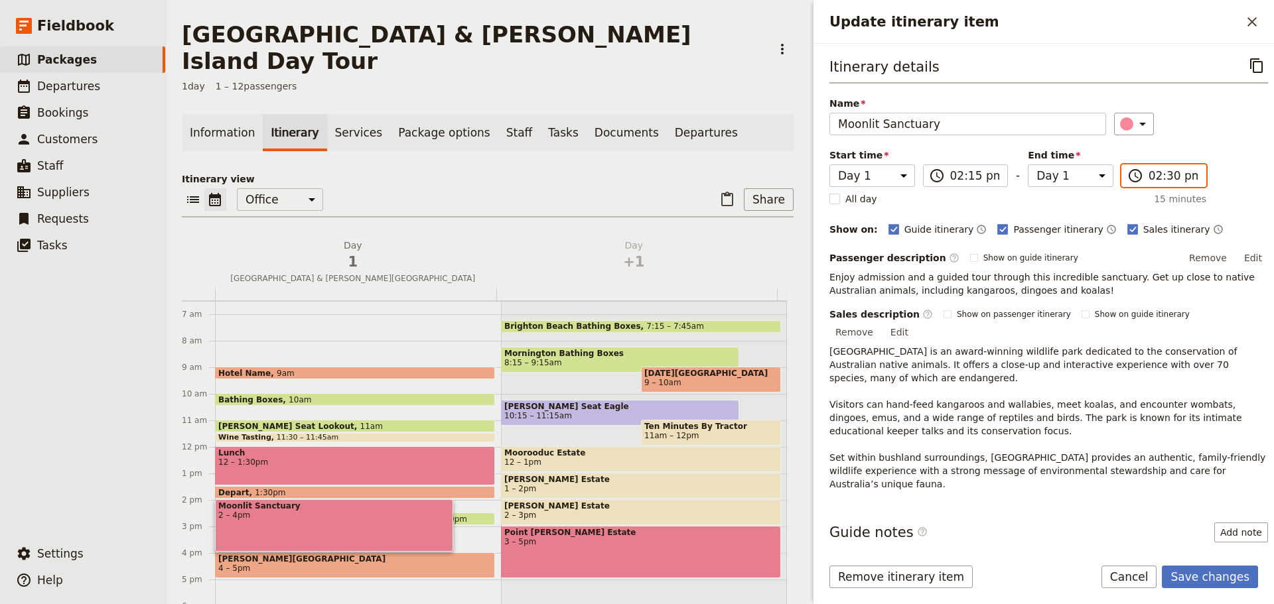
click at [1158, 181] on input "02:30 pm" at bounding box center [1173, 176] width 50 height 16
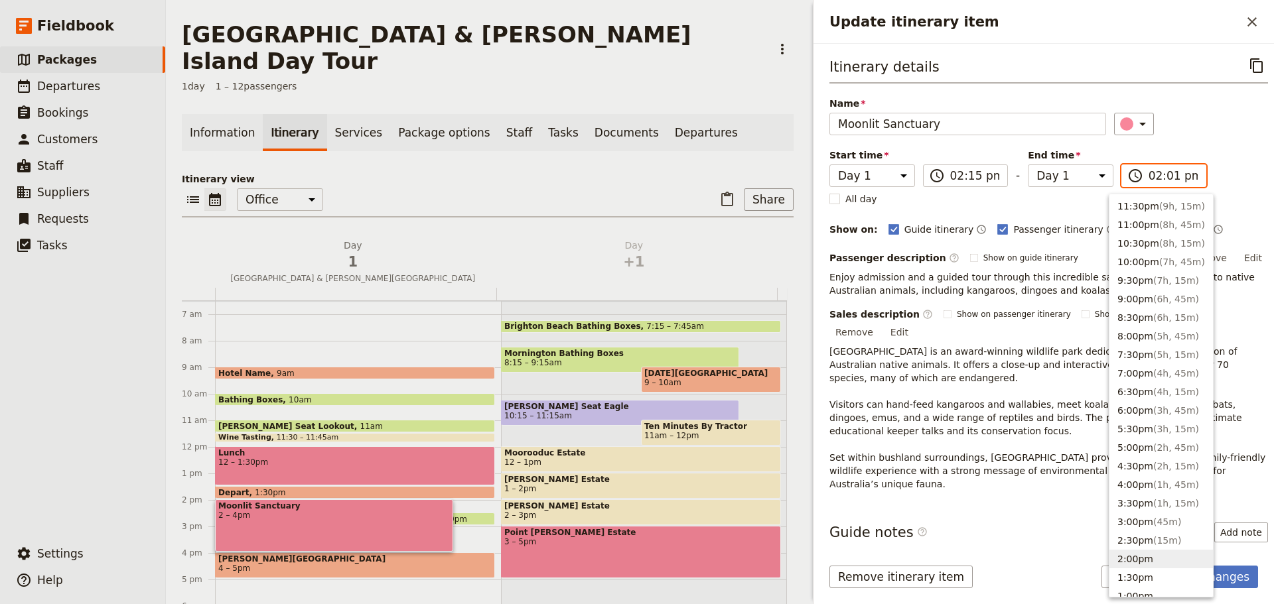
type input "02:15 pm"
click at [1209, 127] on div "​" at bounding box center [1191, 124] width 154 height 23
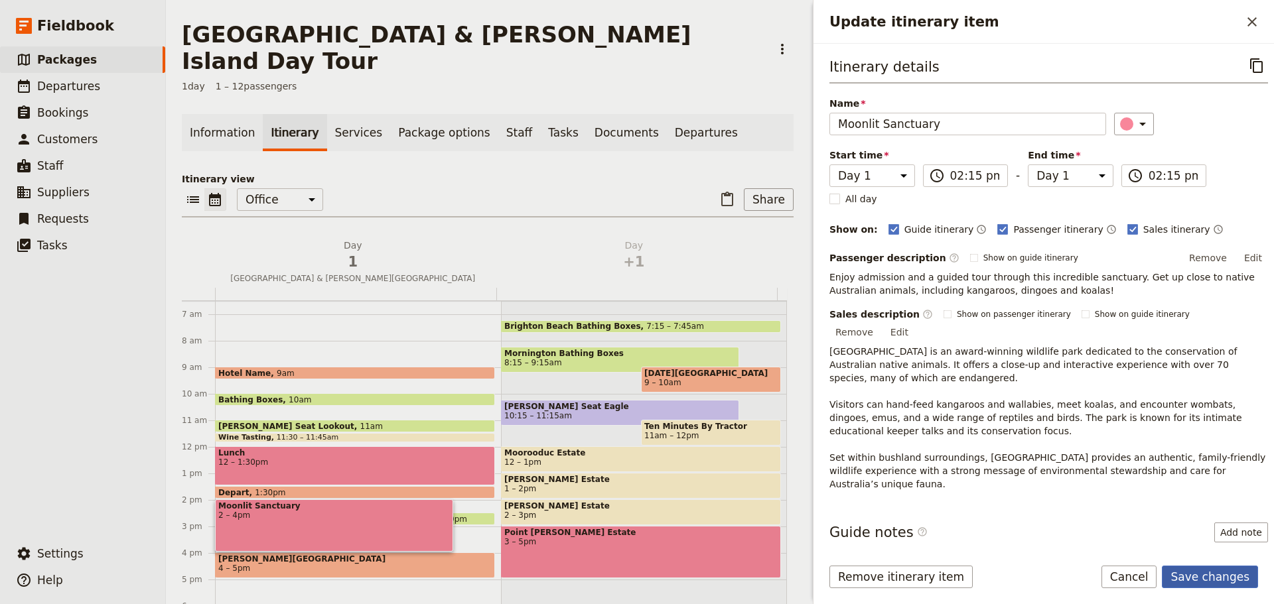
click at [1214, 574] on button "Save changes" at bounding box center [1209, 577] width 96 height 23
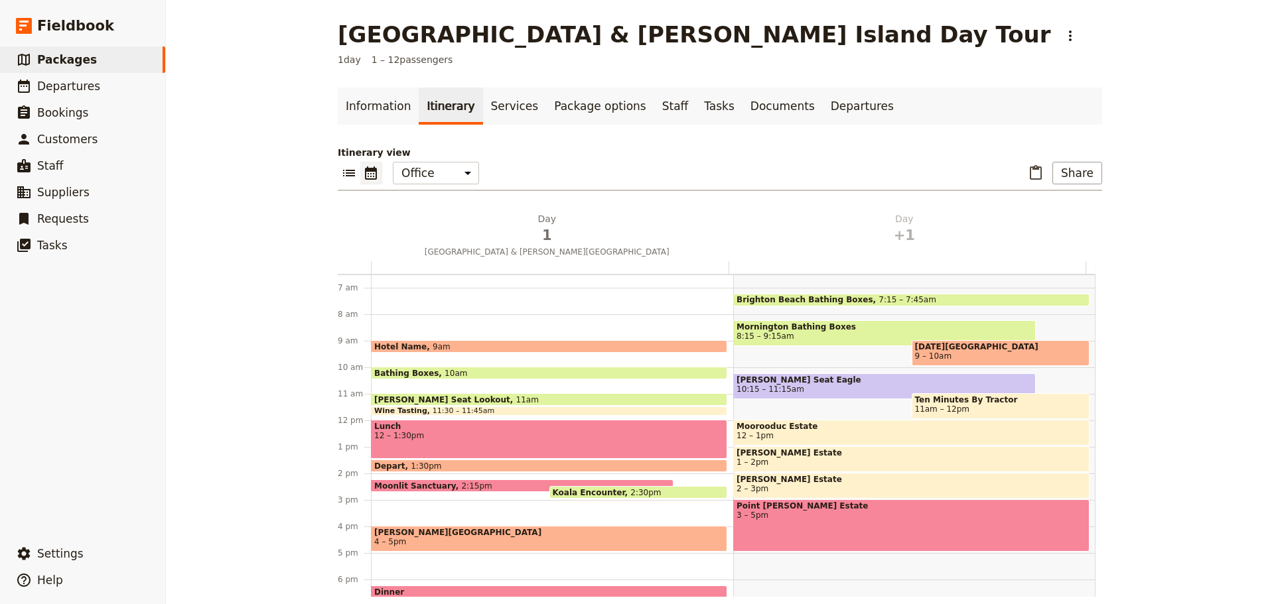
click at [480, 433] on span "12 – 1:30pm" at bounding box center [549, 435] width 350 height 9
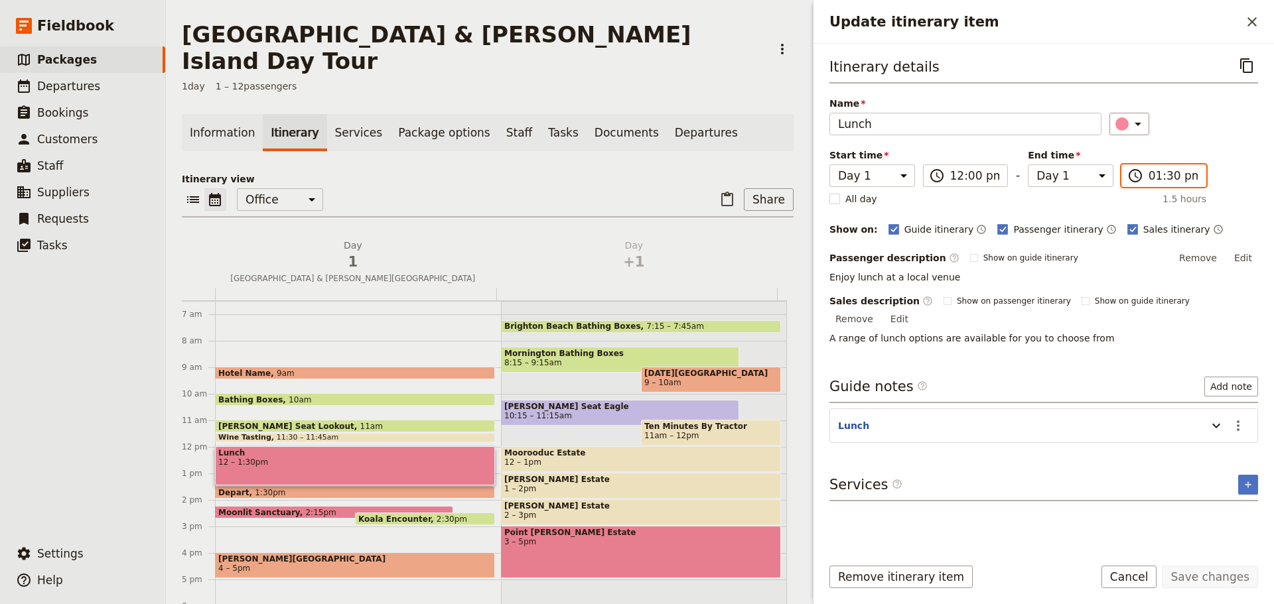
click at [1148, 169] on input "01:30 pm" at bounding box center [1173, 176] width 50 height 16
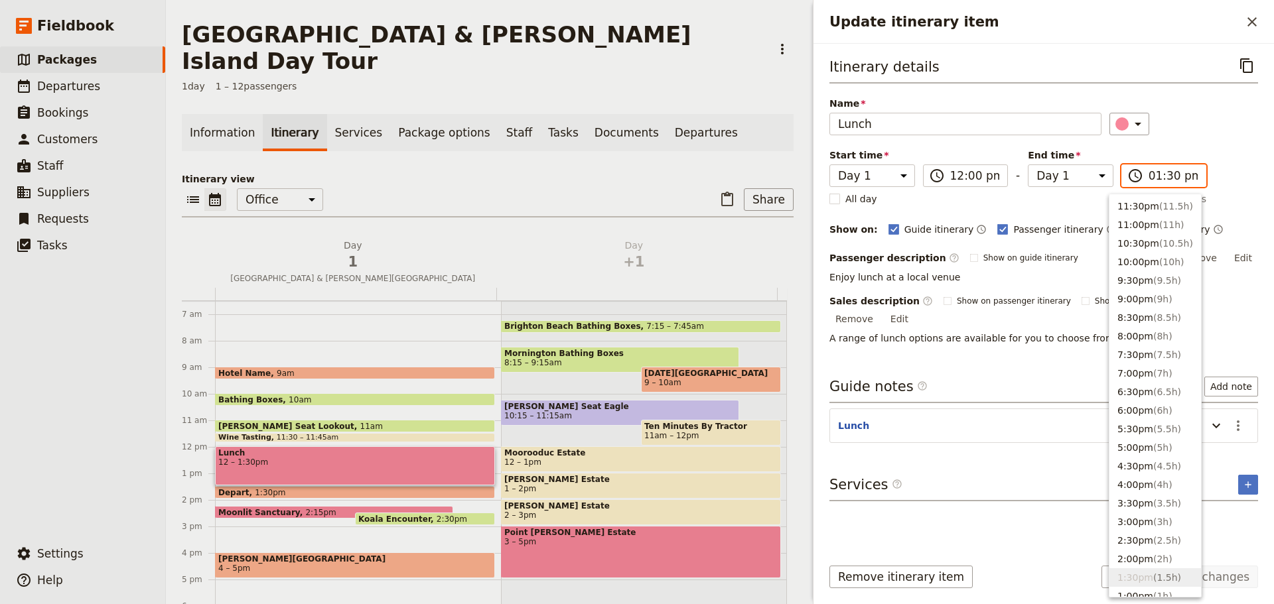
click at [1150, 173] on input "01:30 pm" at bounding box center [1173, 176] width 50 height 16
type input "01:45 pm"
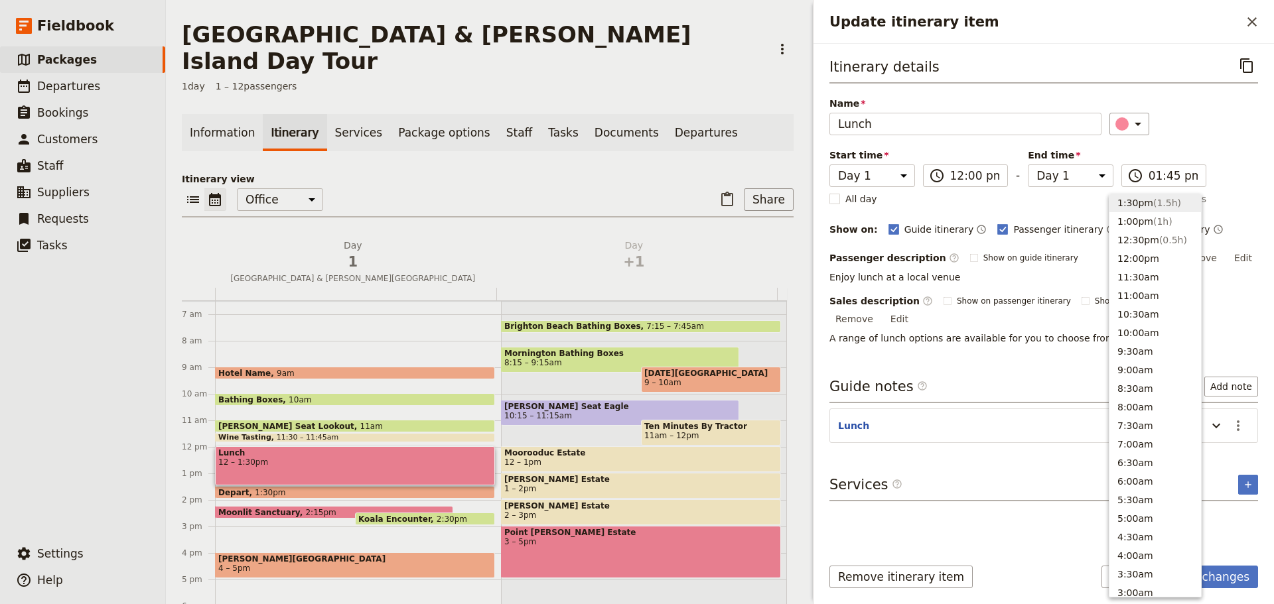
click at [1161, 133] on div "​" at bounding box center [1183, 124] width 149 height 23
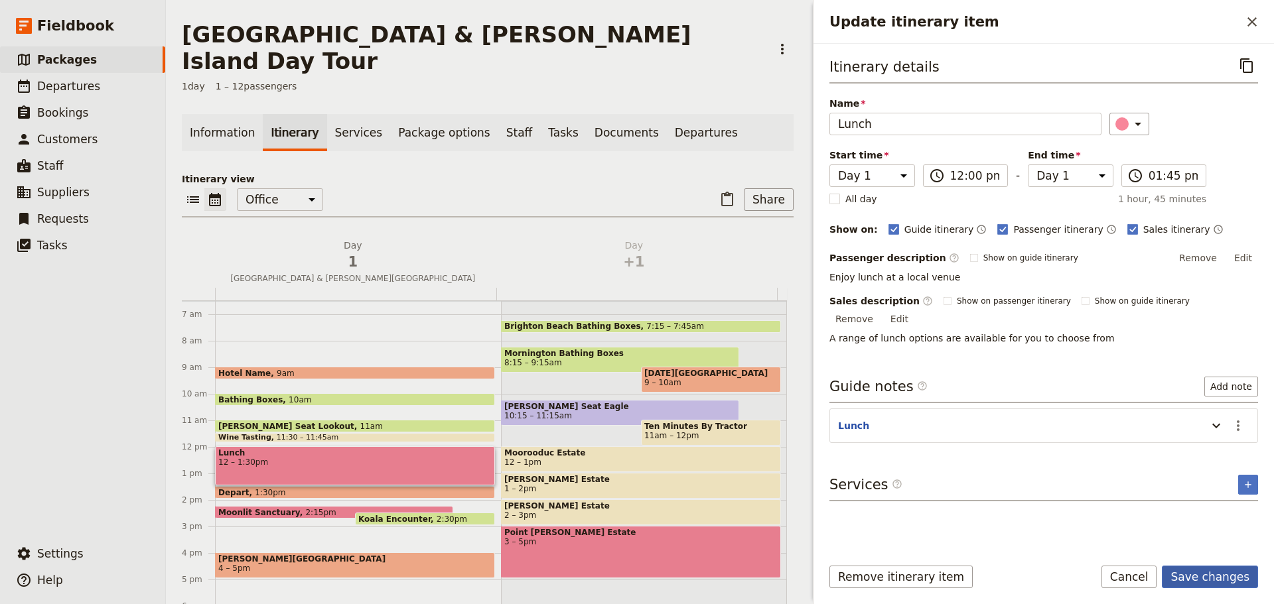
click at [1220, 578] on button "Save changes" at bounding box center [1209, 577] width 96 height 23
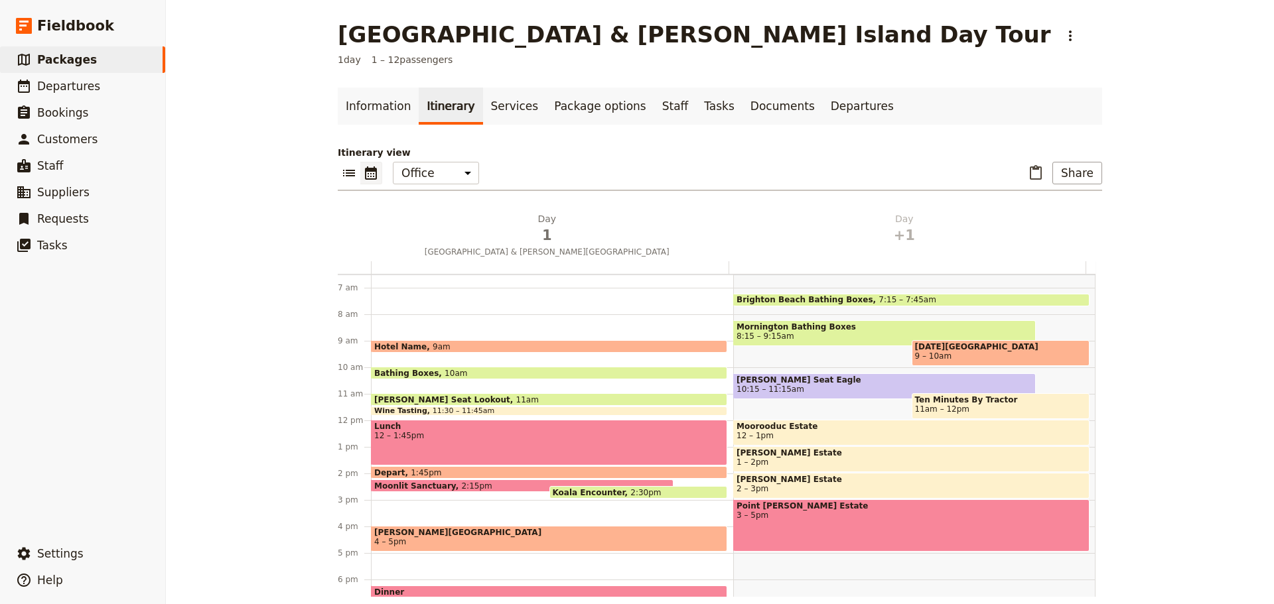
click at [495, 480] on div "Moonlit Sanctuary 2:15pm" at bounding box center [522, 486] width 302 height 13
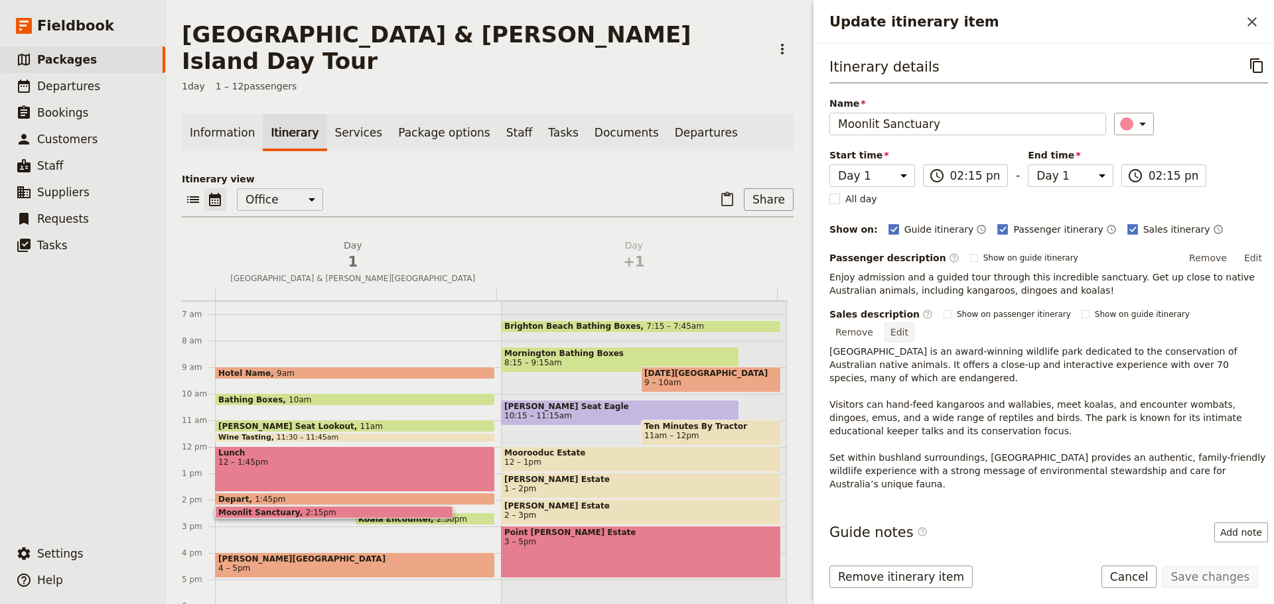
click at [914, 322] on button "Edit" at bounding box center [899, 332] width 30 height 20
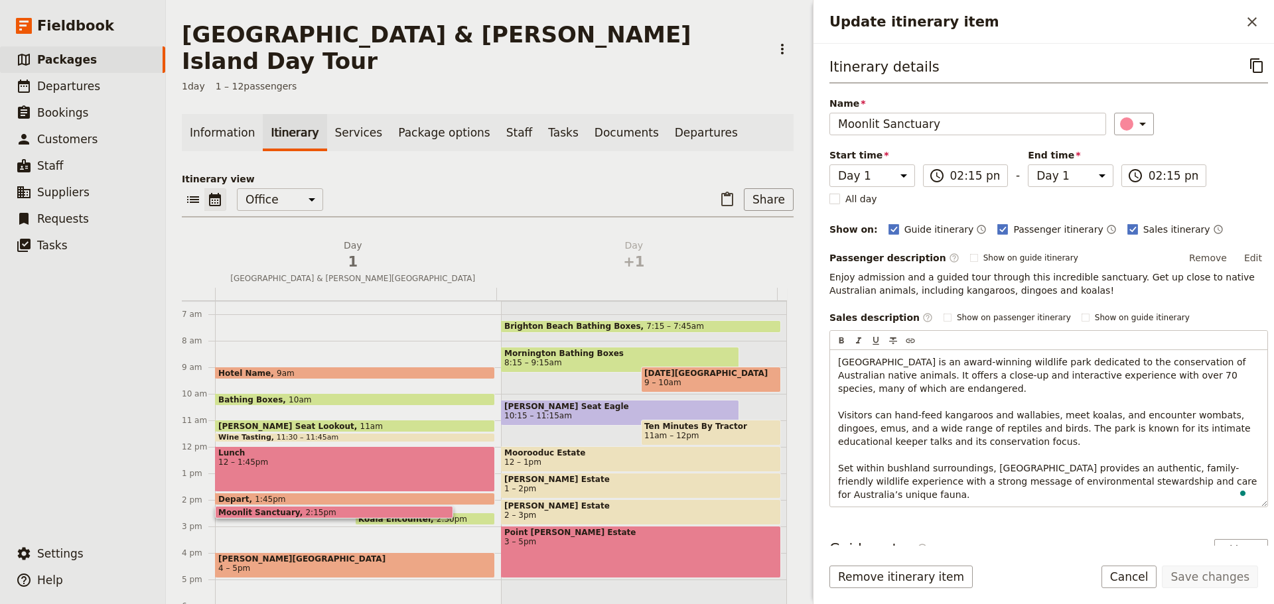
drag, startPoint x: 878, startPoint y: 496, endPoint x: 832, endPoint y: 338, distance: 165.2
click at [832, 338] on div "​ ​ ​ ​ ​ [GEOGRAPHIC_DATA] is an award-winning wildlife park dedicated to the …" at bounding box center [1048, 418] width 438 height 177
copy span "[GEOGRAPHIC_DATA] is an award-winning wildlife park dedicated to the conservati…"
click at [1252, 259] on button "Edit" at bounding box center [1253, 258] width 30 height 20
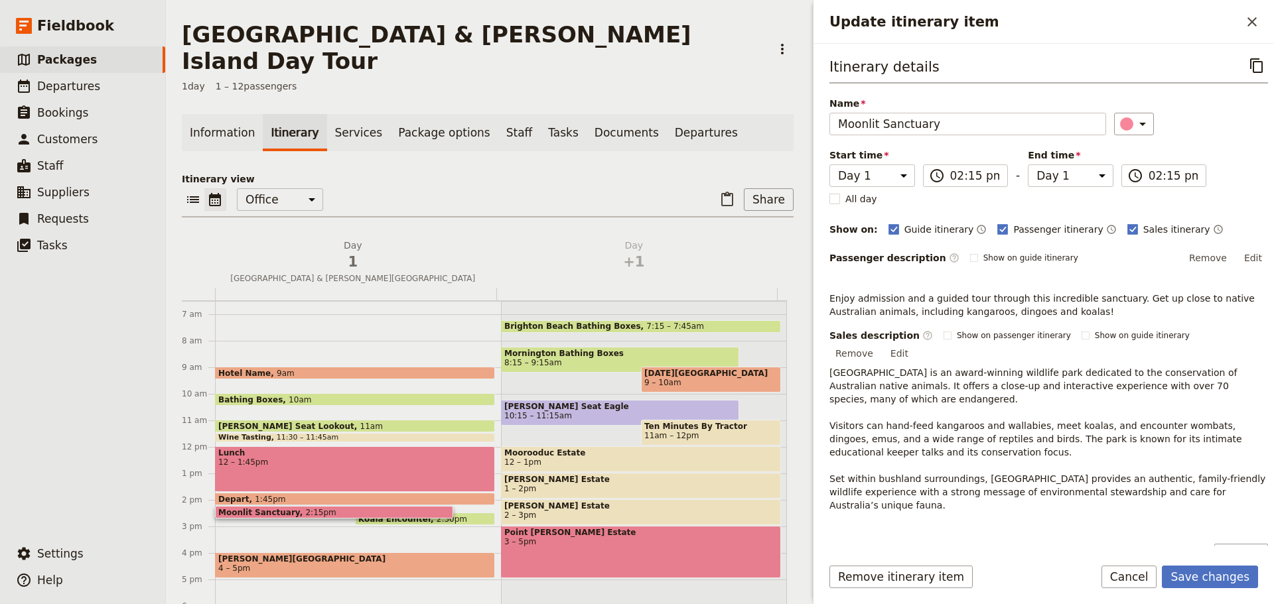
drag, startPoint x: 1238, startPoint y: 251, endPoint x: 1164, endPoint y: 251, distance: 73.6
click at [1238, 251] on button "Edit" at bounding box center [1253, 258] width 30 height 20
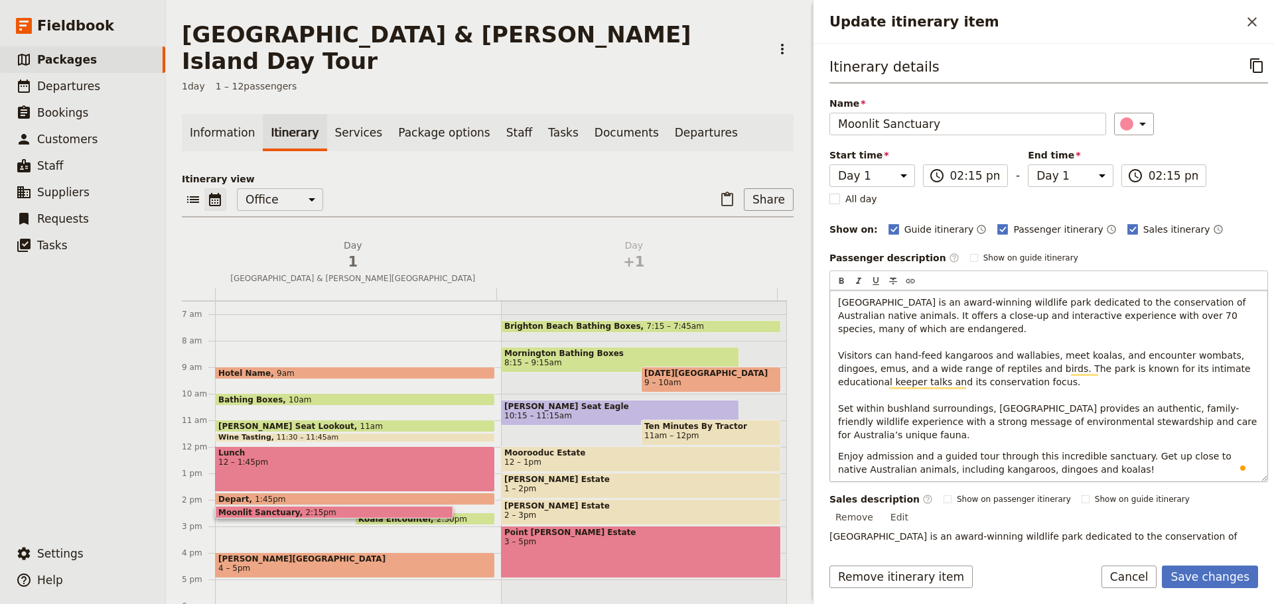
click at [1214, 451] on p "Enjoy admission and a guided tour through this incredible sanctuary. Get up clo…" at bounding box center [1048, 463] width 421 height 27
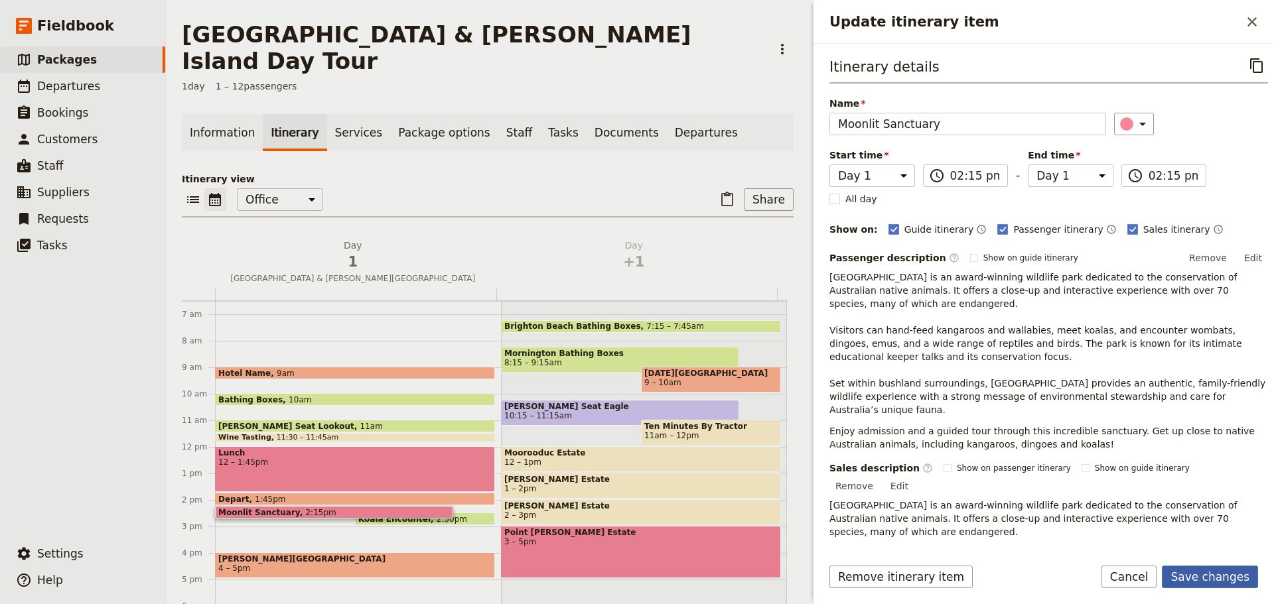
click at [1230, 568] on button "Save changes" at bounding box center [1209, 577] width 96 height 23
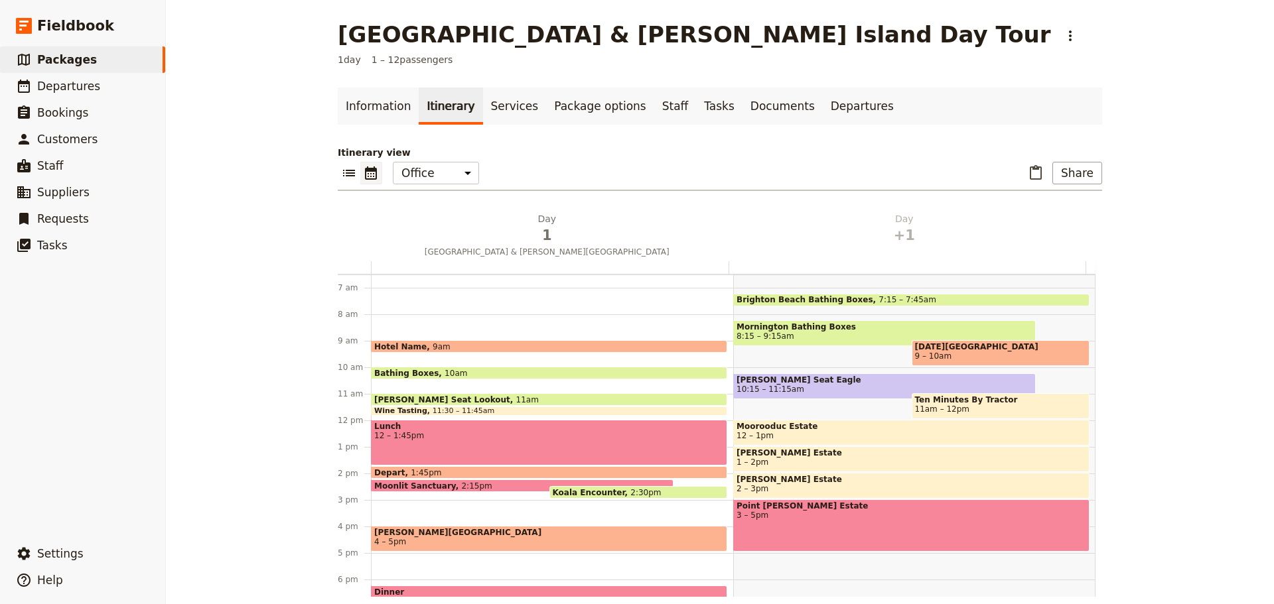
click at [592, 487] on div "Koala Encounter 2:30pm" at bounding box center [638, 492] width 178 height 13
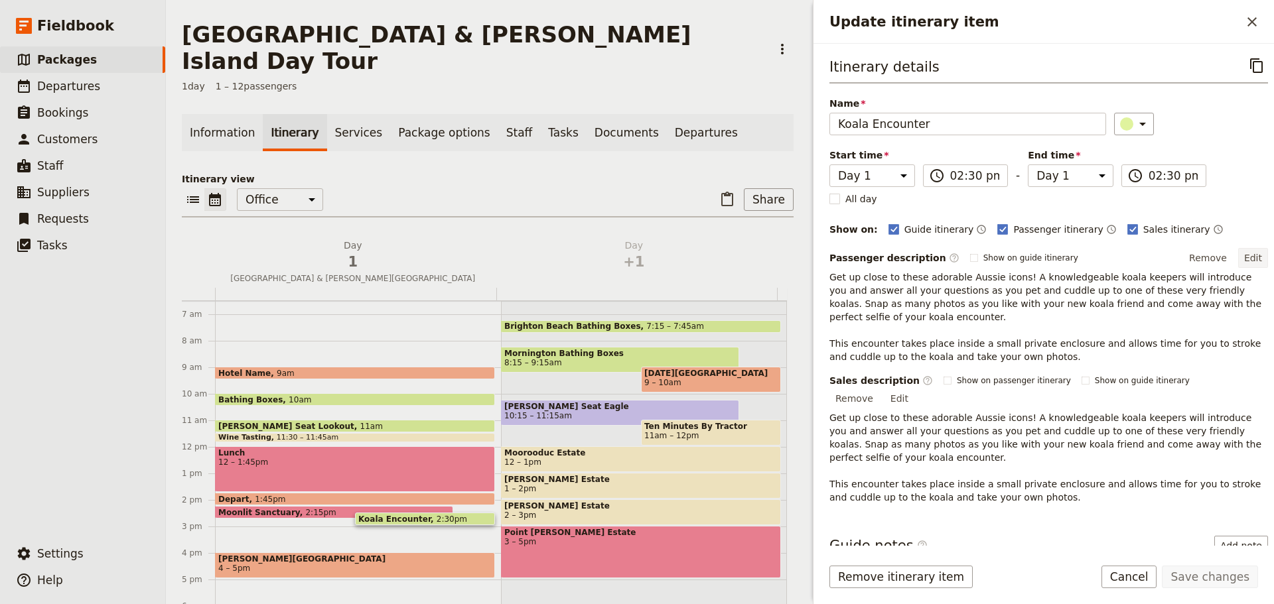
click at [1245, 253] on button "Edit" at bounding box center [1253, 258] width 30 height 20
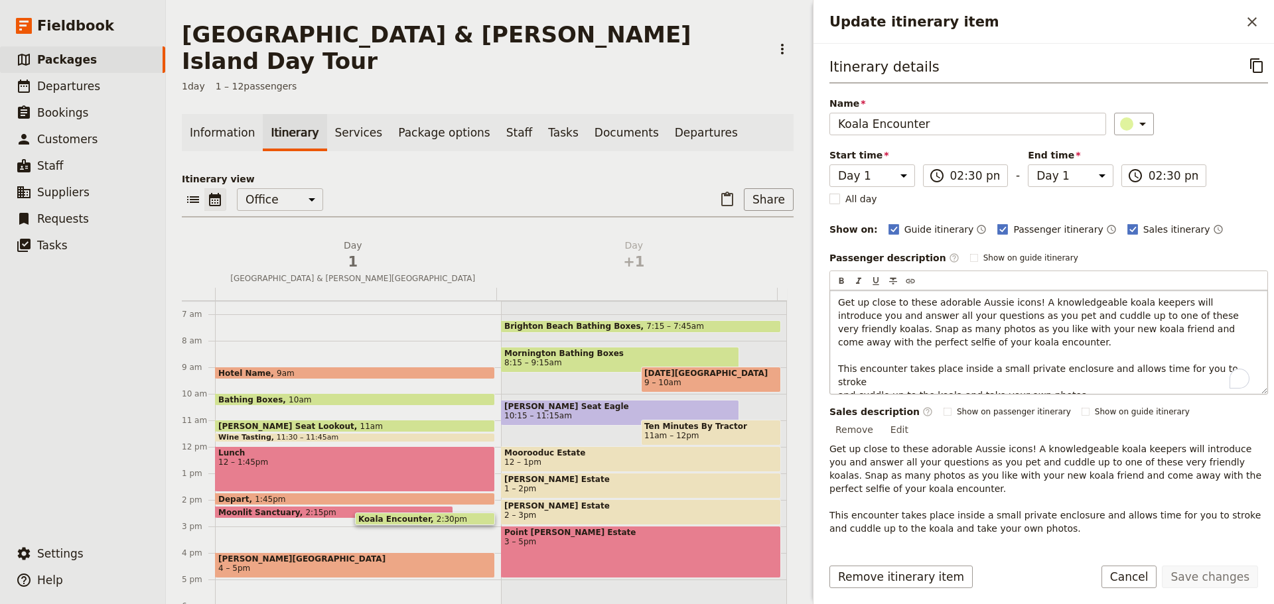
click at [1220, 363] on p "Get up close to these adorable Aussie icons! A knowledgeable koala keepers will…" at bounding box center [1048, 349] width 421 height 106
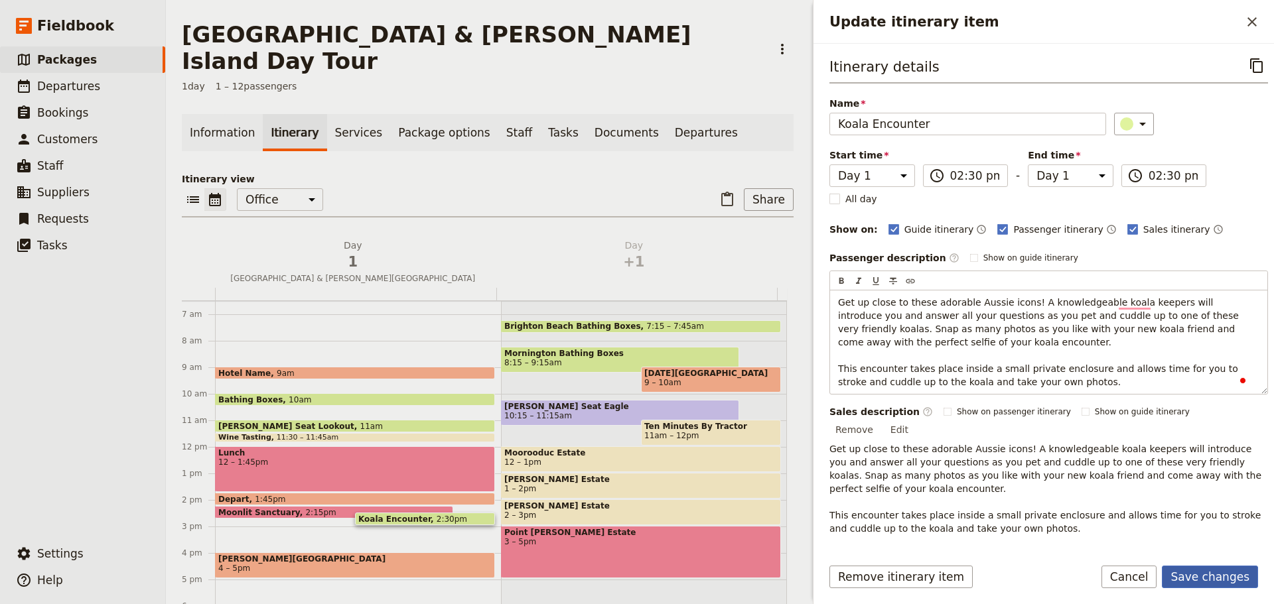
click at [1216, 565] on form "Itinerary details ​ Name Koala Encounter ​ Start time Day 1 Day +1 14:30 ​ 02:3…" at bounding box center [1043, 324] width 460 height 560
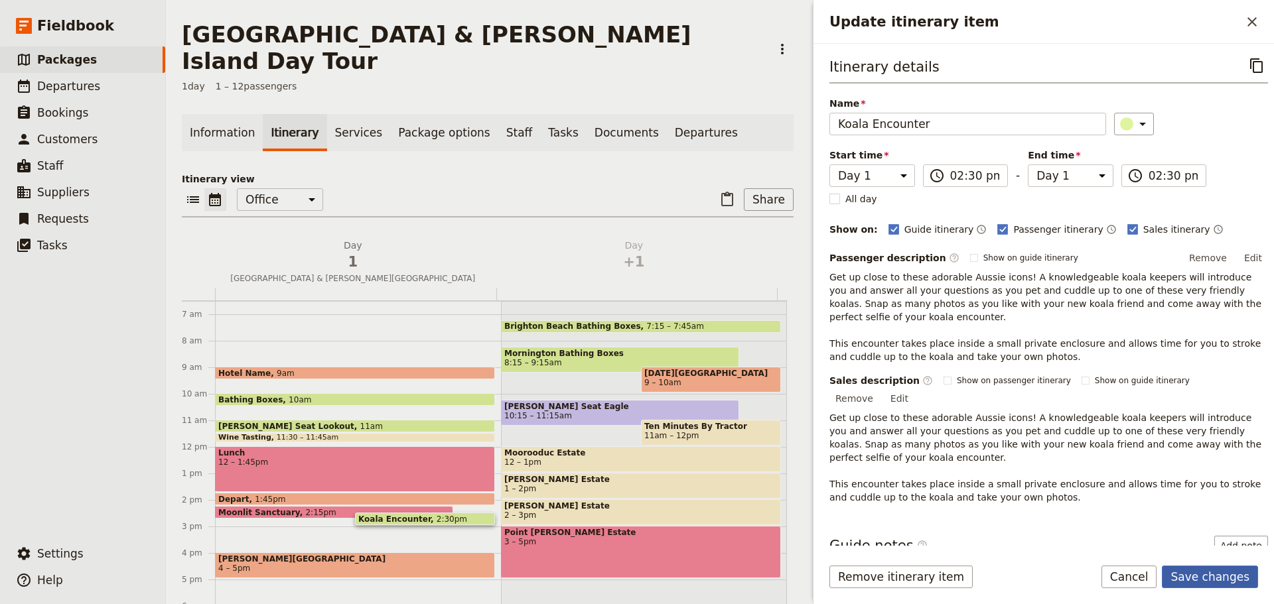
click at [1216, 580] on button "Save changes" at bounding box center [1209, 577] width 96 height 23
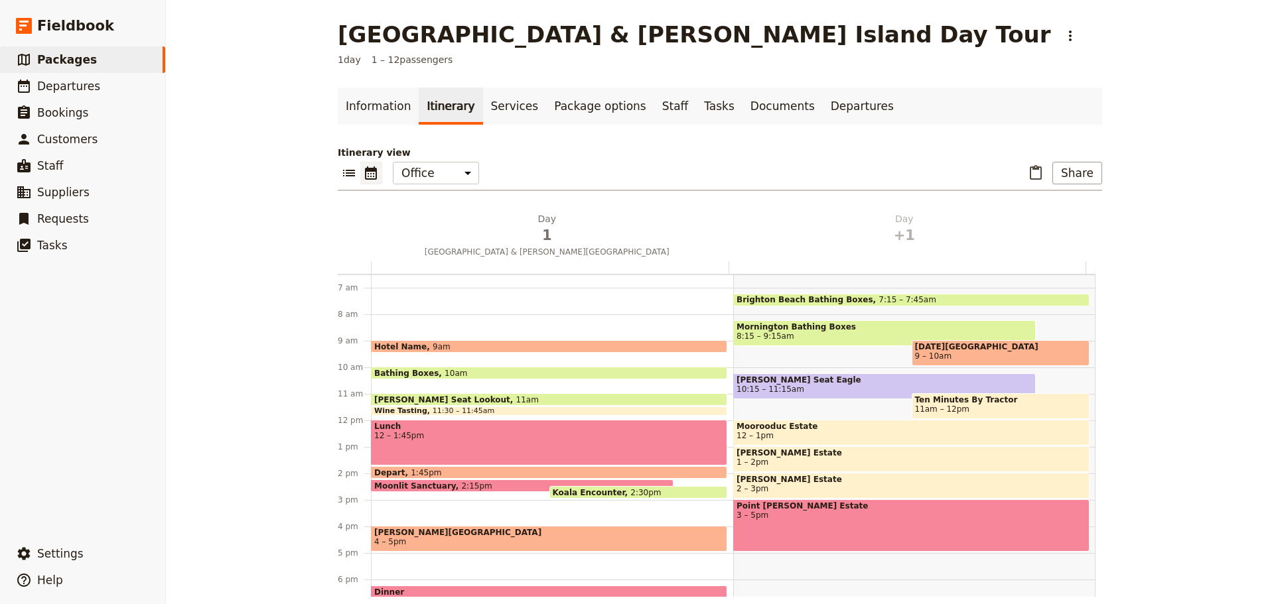
click at [460, 479] on div "Hotel Name 9am Bathing Boxes 10am [PERSON_NAME] Seat Lookout 11am Wine Tasting …" at bounding box center [552, 420] width 362 height 637
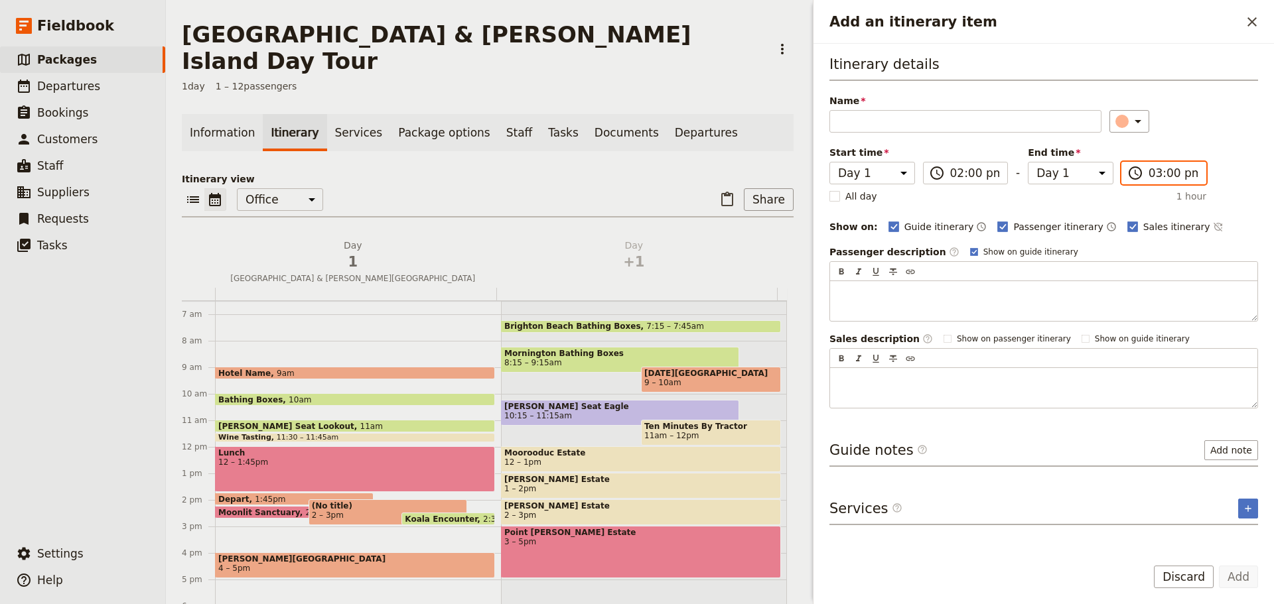
click at [1172, 168] on input "03:00 pm" at bounding box center [1173, 173] width 50 height 16
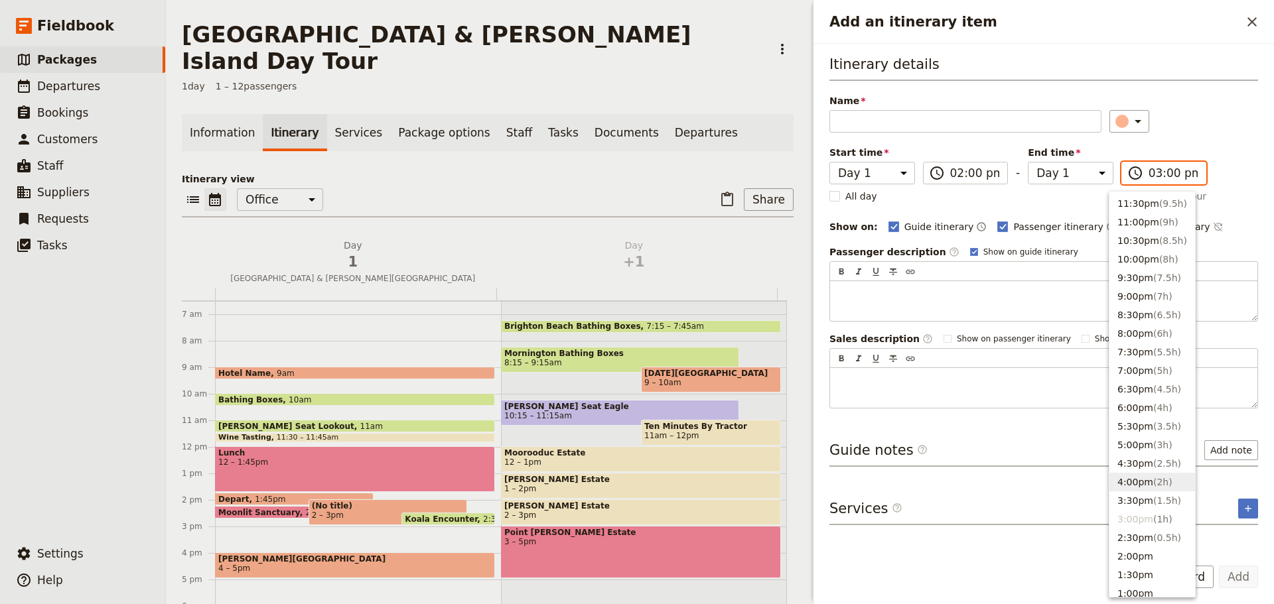
drag, startPoint x: 1133, startPoint y: 484, endPoint x: 1134, endPoint y: 474, distance: 10.0
click at [1133, 483] on button "4:00pm ( 2h )" at bounding box center [1152, 482] width 86 height 19
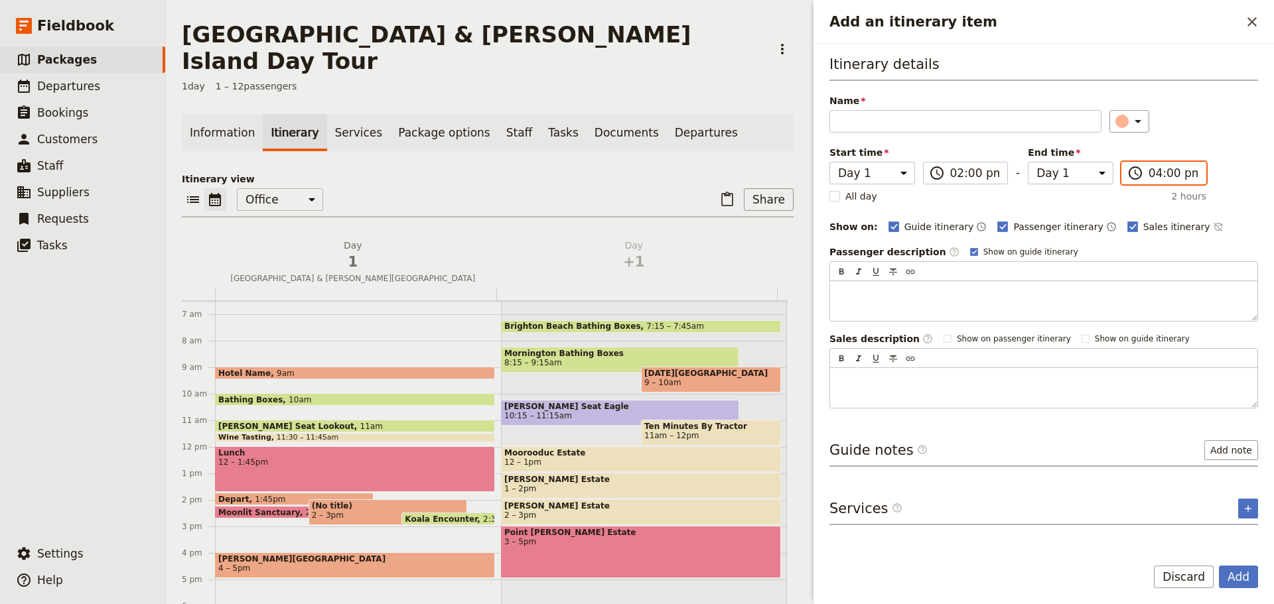
click at [1151, 173] on input "04:00 pm" at bounding box center [1173, 173] width 50 height 16
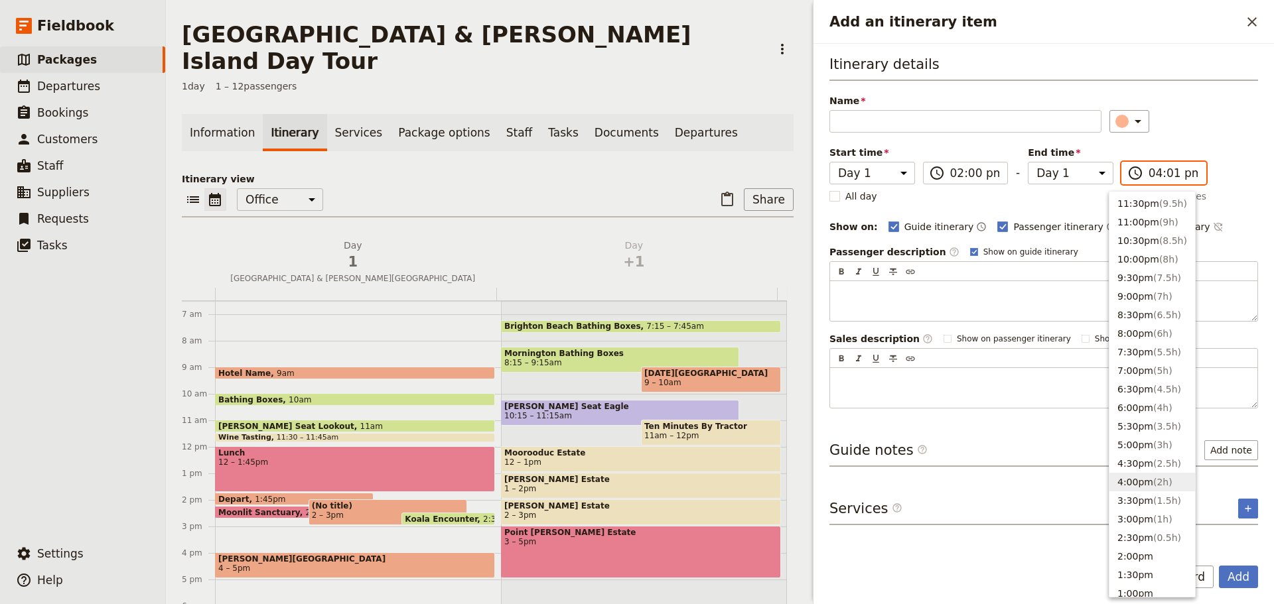
type input "04:15 pm"
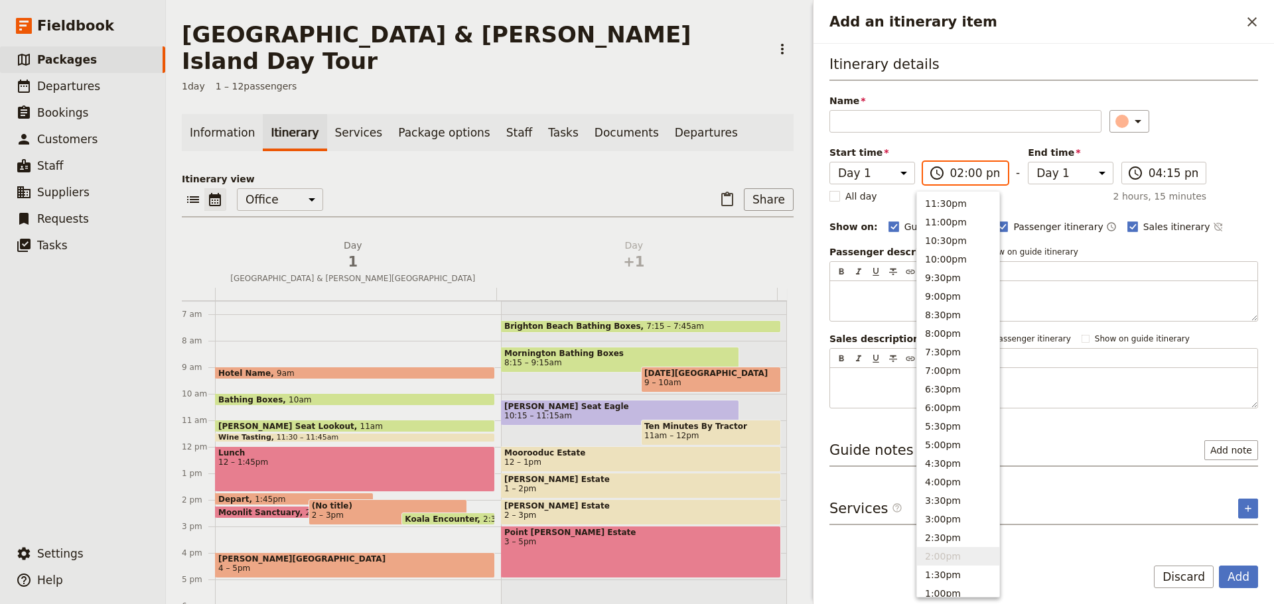
click at [954, 171] on input "02:00 pm" at bounding box center [975, 173] width 50 height 16
click at [967, 173] on input "02:00 pm" at bounding box center [975, 173] width 50 height 16
click at [959, 174] on input "02:00 pm" at bounding box center [975, 173] width 50 height 16
type input "02:15 pm"
click at [1227, 129] on div "​" at bounding box center [1183, 121] width 149 height 23
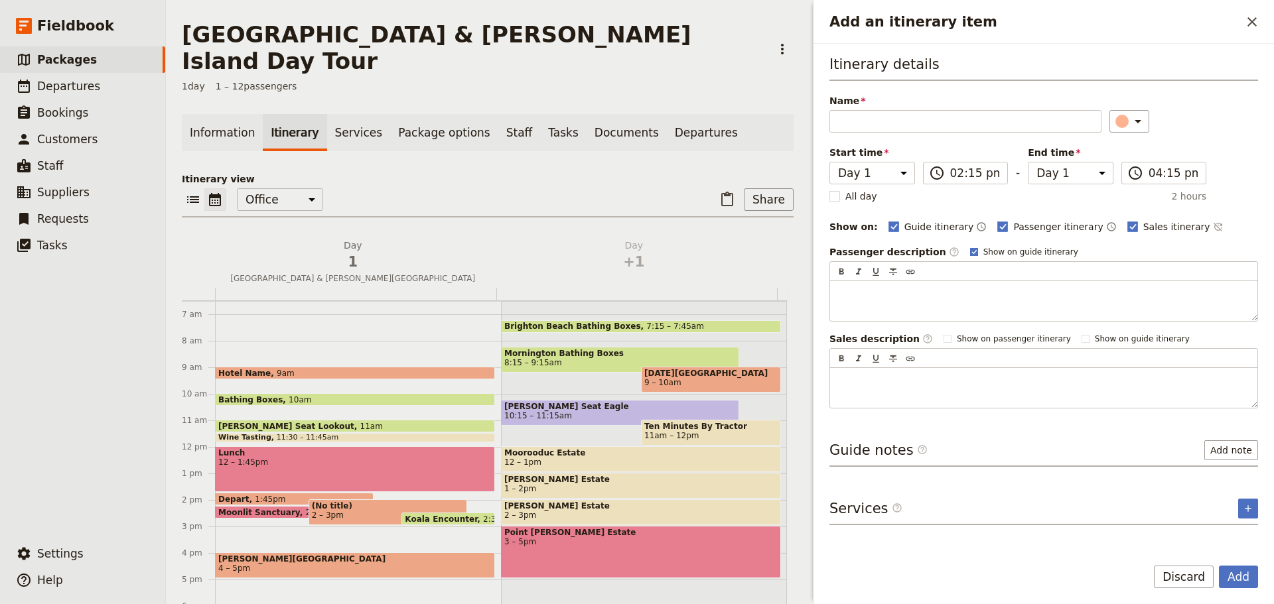
click at [970, 249] on rect "Add an itinerary item" at bounding box center [973, 251] width 7 height 7
click at [969, 247] on input "Show on guide itinerary" at bounding box center [969, 246] width 1 height 1
checkbox input "false"
click at [1232, 574] on button "Add" at bounding box center [1237, 577] width 39 height 23
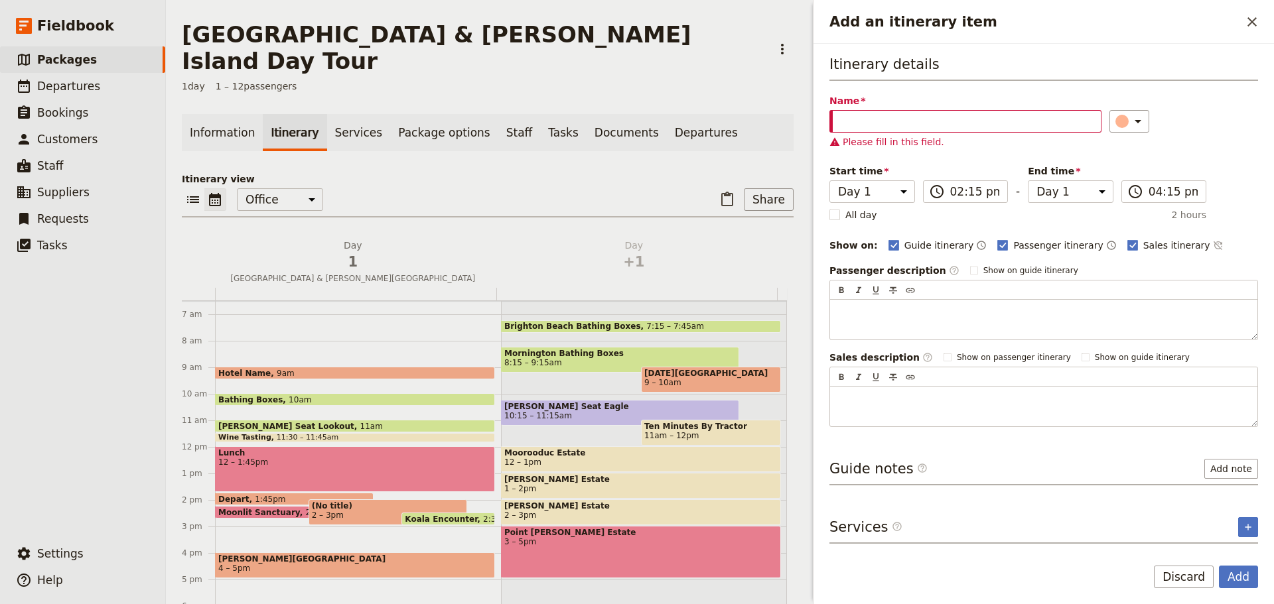
click at [1165, 575] on button "Discard" at bounding box center [1183, 577] width 60 height 23
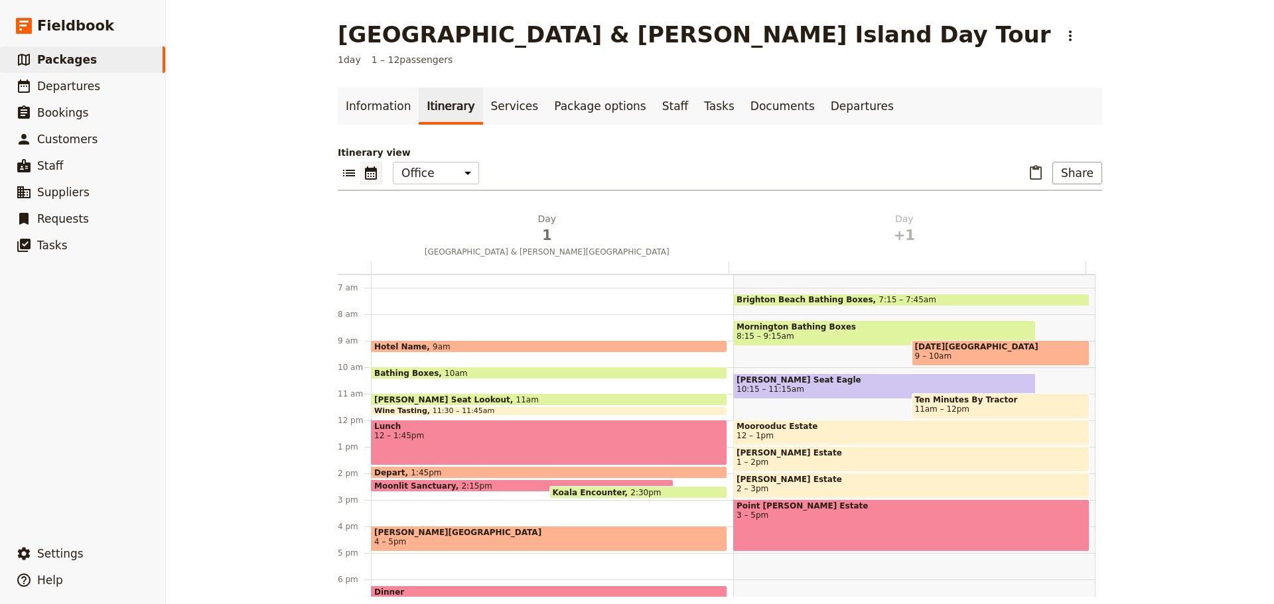
click at [461, 482] on span "2:15pm" at bounding box center [476, 486] width 31 height 9
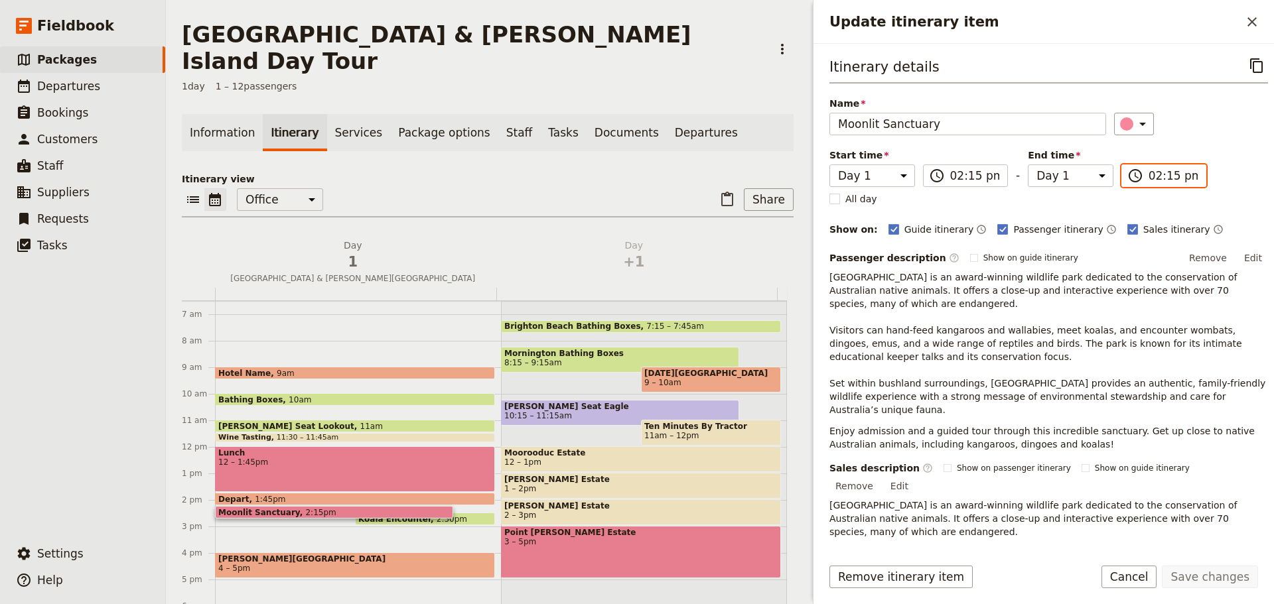
click at [1153, 177] on input "02:15 pm" at bounding box center [1173, 176] width 50 height 16
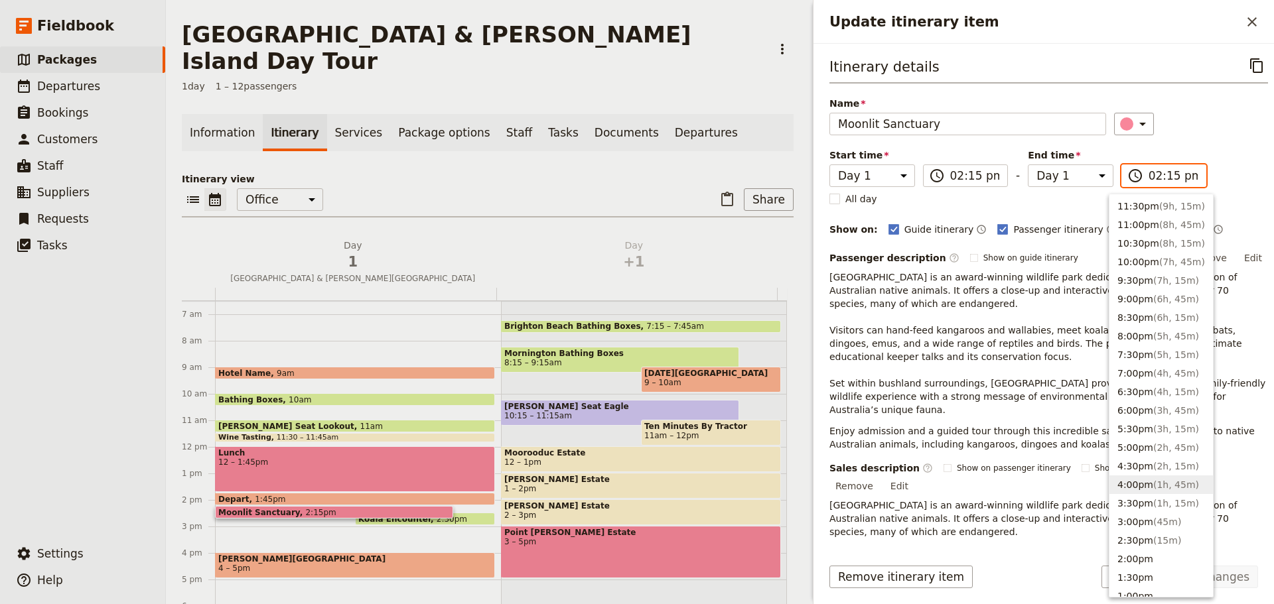
click at [1145, 488] on button "4:00pm ( 1h, 45m )" at bounding box center [1160, 485] width 103 height 19
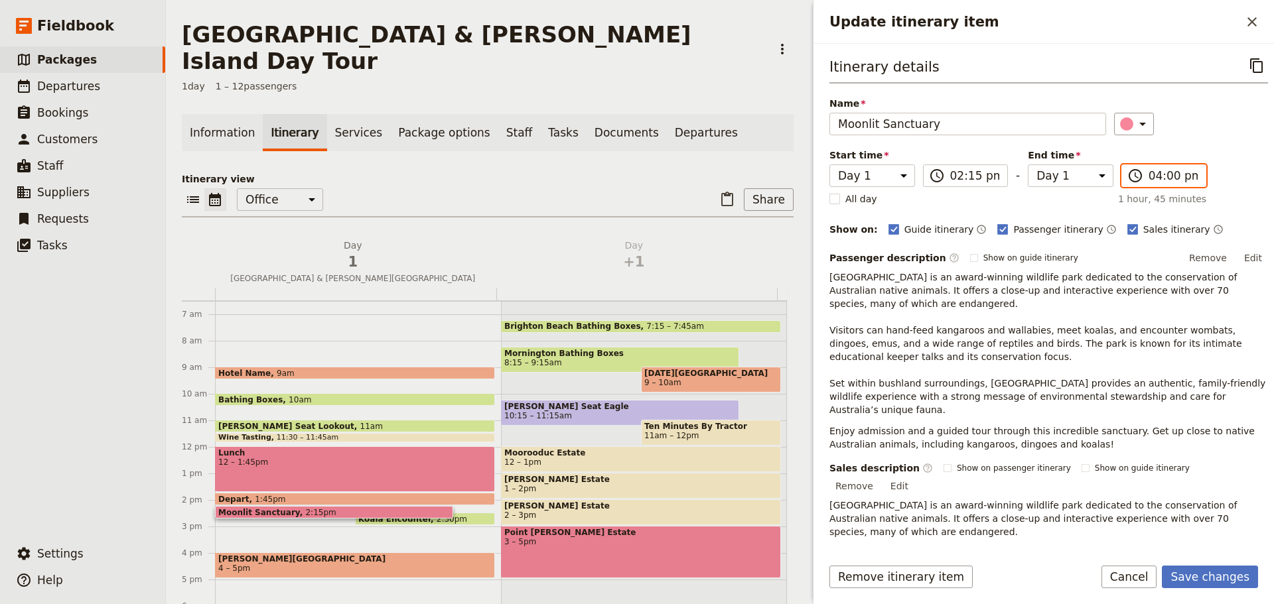
click at [1157, 172] on input "04:00 pm" at bounding box center [1173, 176] width 50 height 16
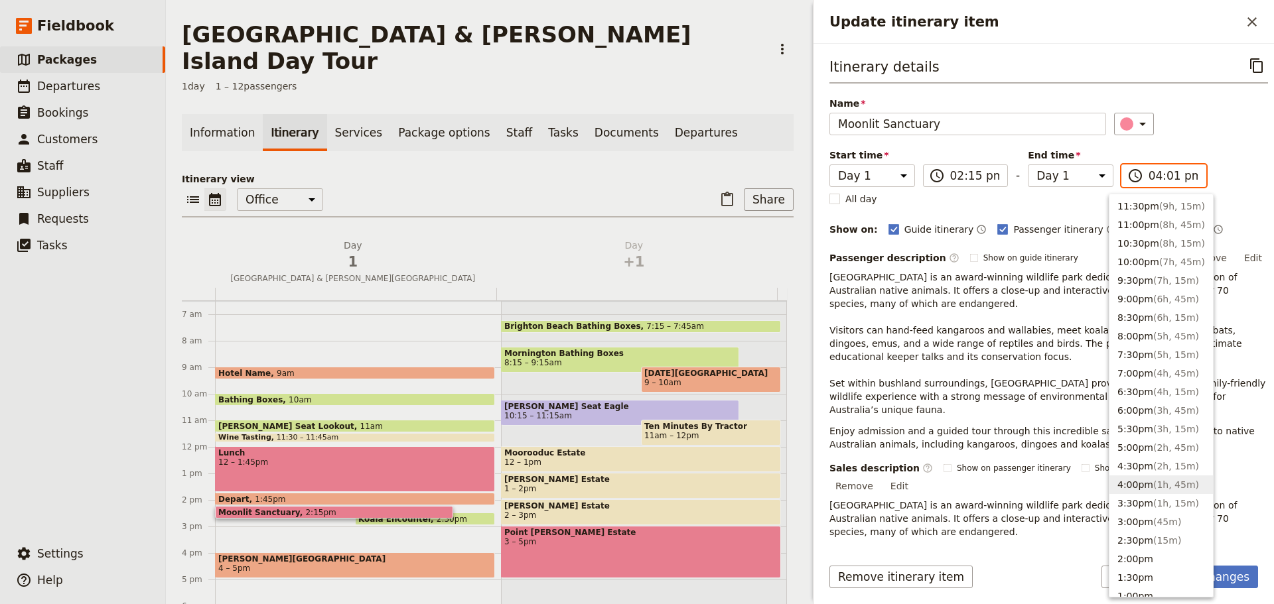
type input "04:15 pm"
click at [1186, 144] on div "Itinerary details ​ Name [GEOGRAPHIC_DATA] ​ Start time Day 1 Day +1 14:15 ​ 02…" at bounding box center [1048, 349] width 438 height 590
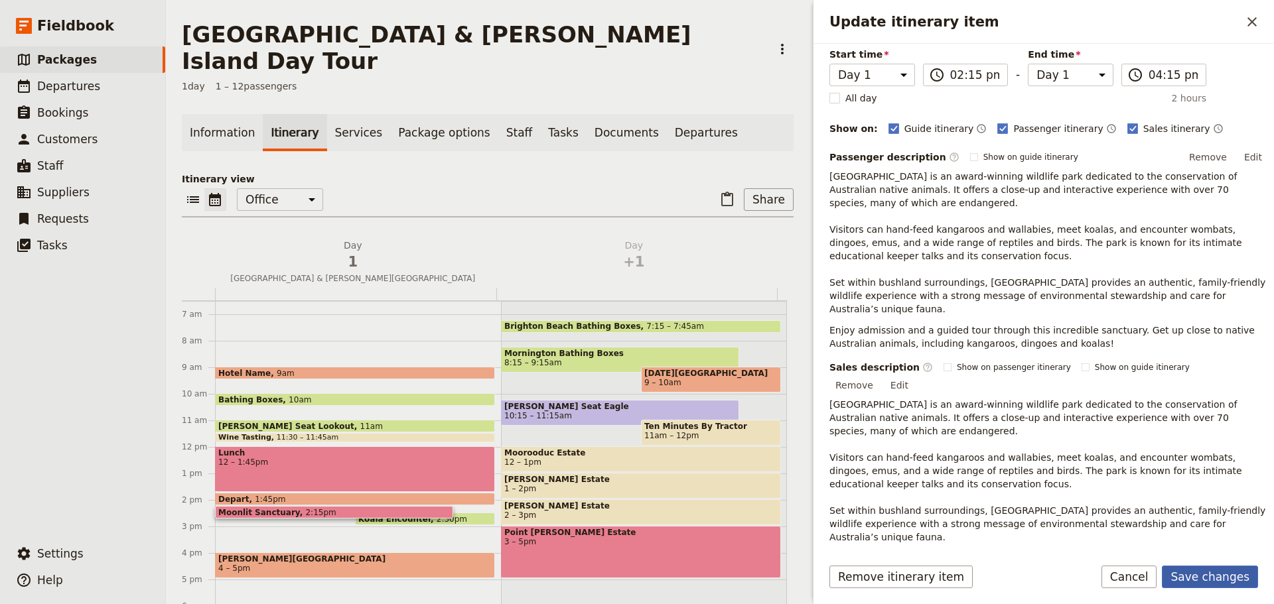
scroll to position [214, 0]
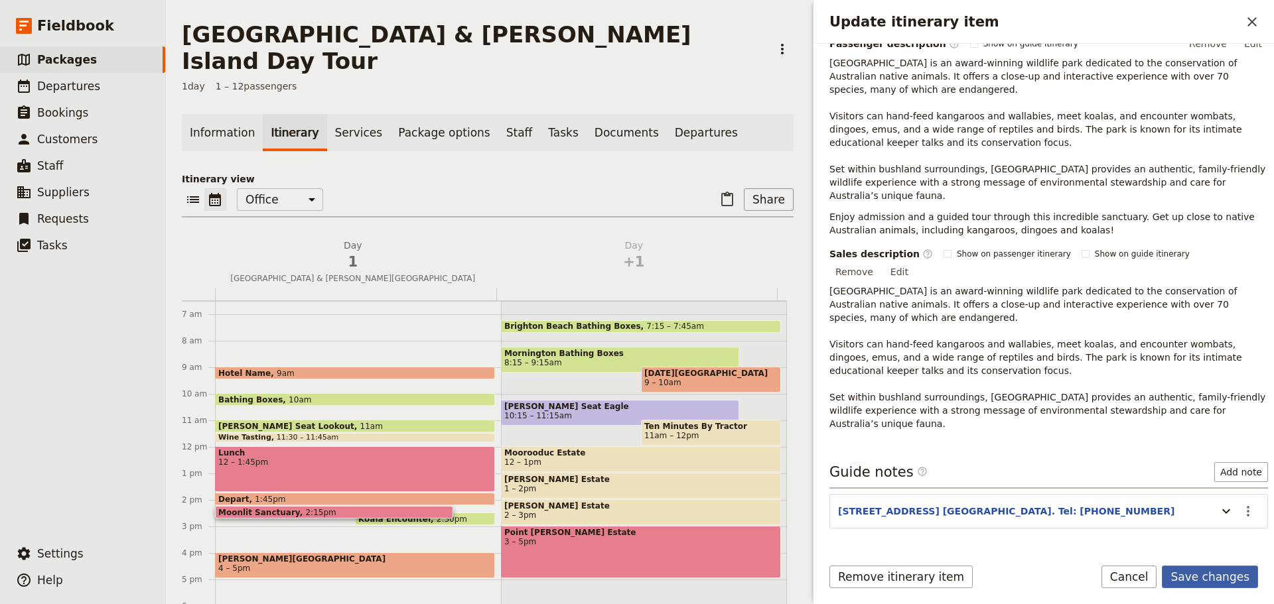
click at [1204, 583] on button "Save changes" at bounding box center [1209, 577] width 96 height 23
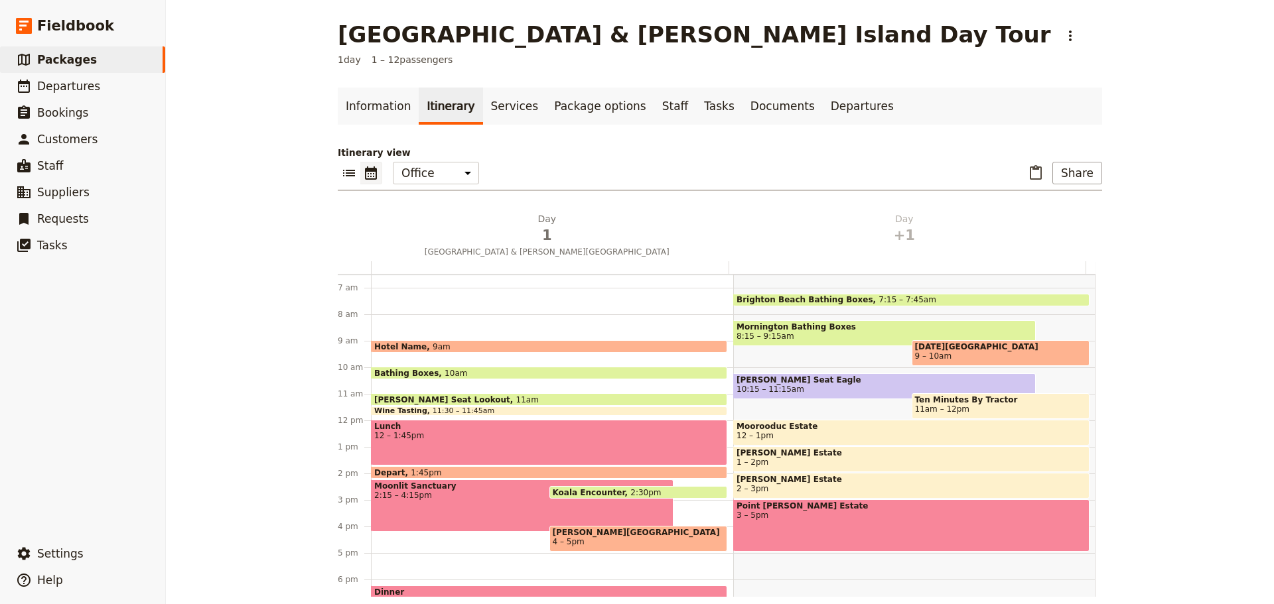
click at [584, 533] on span "[PERSON_NAME][GEOGRAPHIC_DATA]" at bounding box center [639, 532] width 172 height 9
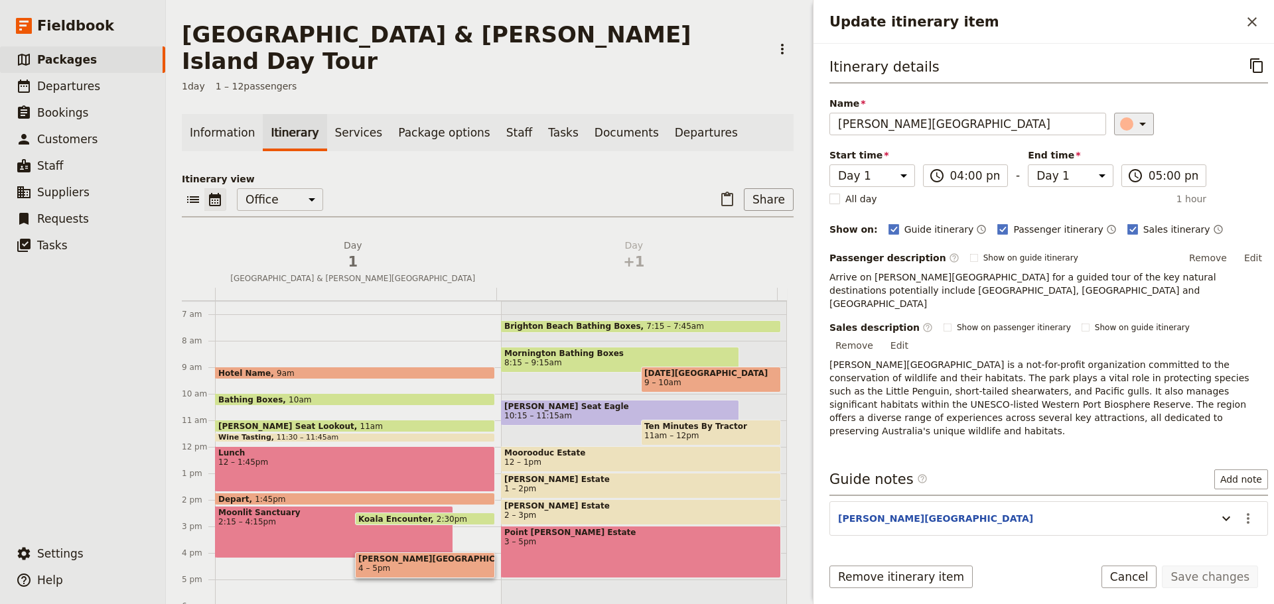
click at [1139, 125] on icon "Update itinerary item" at bounding box center [1142, 124] width 7 height 3
click at [1112, 167] on div "button" at bounding box center [1112, 167] width 13 height 13
click at [1186, 574] on button "Save changes" at bounding box center [1209, 577] width 96 height 23
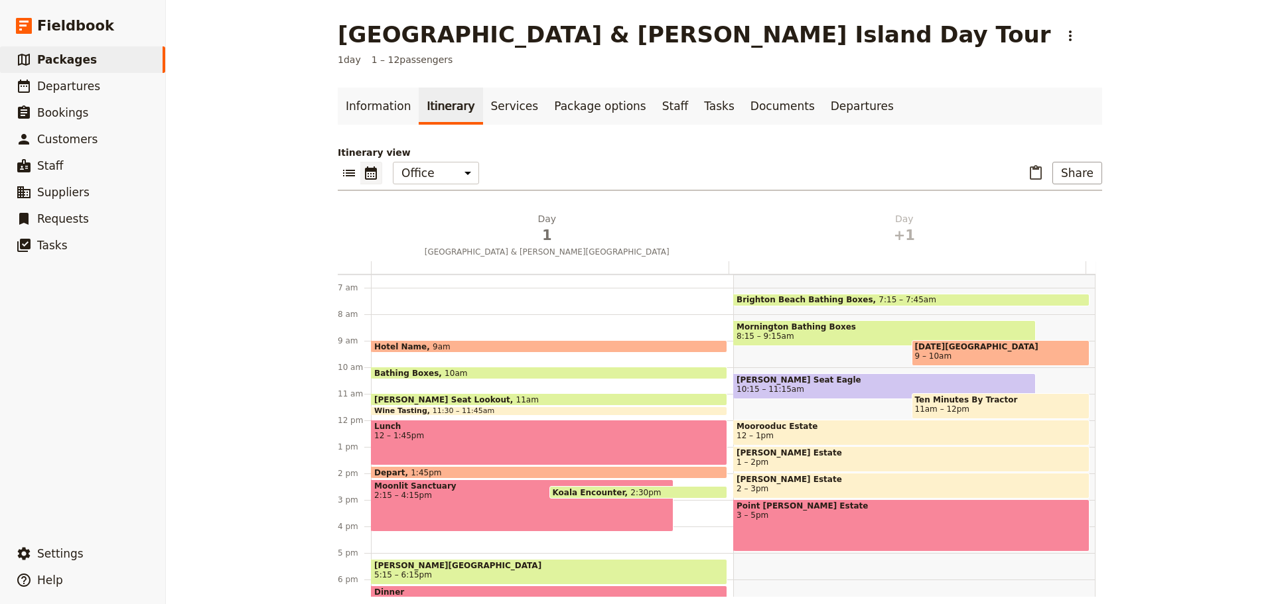
click at [454, 541] on div "Hotel Name 9am Bathing Boxes 10am [PERSON_NAME] Seat Lookout 11am Wine Tasting …" at bounding box center [552, 420] width 362 height 637
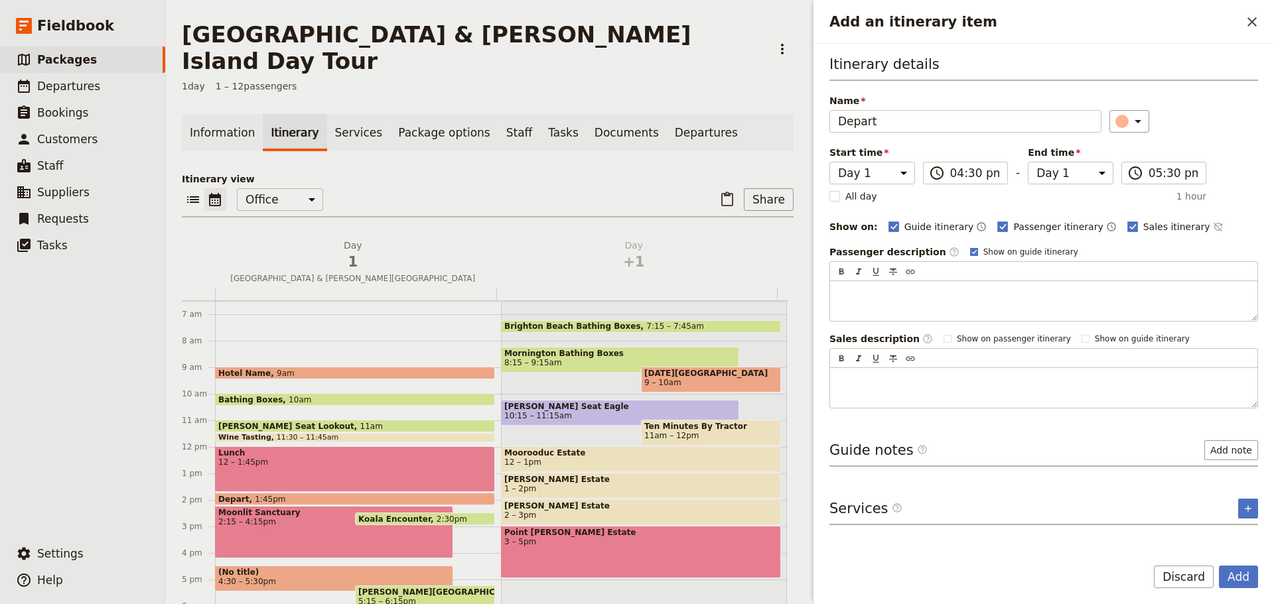
type input "Depart"
click at [970, 251] on rect "Add an itinerary item" at bounding box center [973, 251] width 7 height 7
click at [969, 247] on input "Show on guide itinerary" at bounding box center [969, 246] width 1 height 1
checkbox input "false"
click at [966, 177] on input "04:30 pm" at bounding box center [975, 173] width 50 height 16
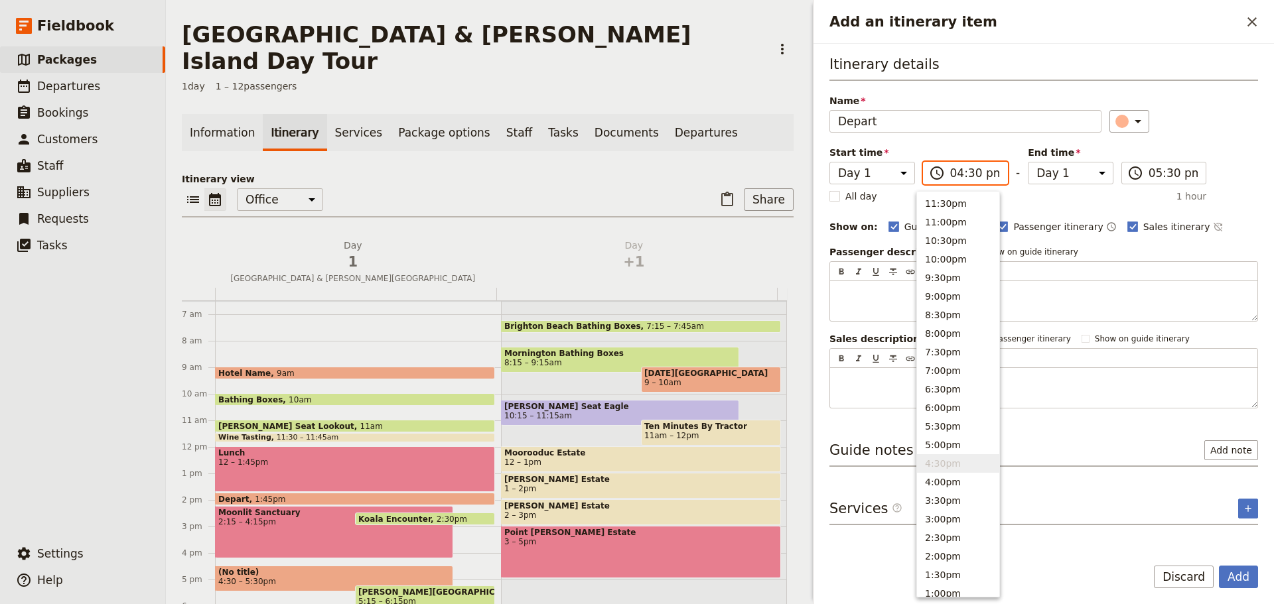
click at [964, 174] on input "04:30 pm" at bounding box center [975, 173] width 50 height 16
type input "04:15 pm"
click at [1183, 180] on input "05:30 pm" at bounding box center [1173, 173] width 50 height 16
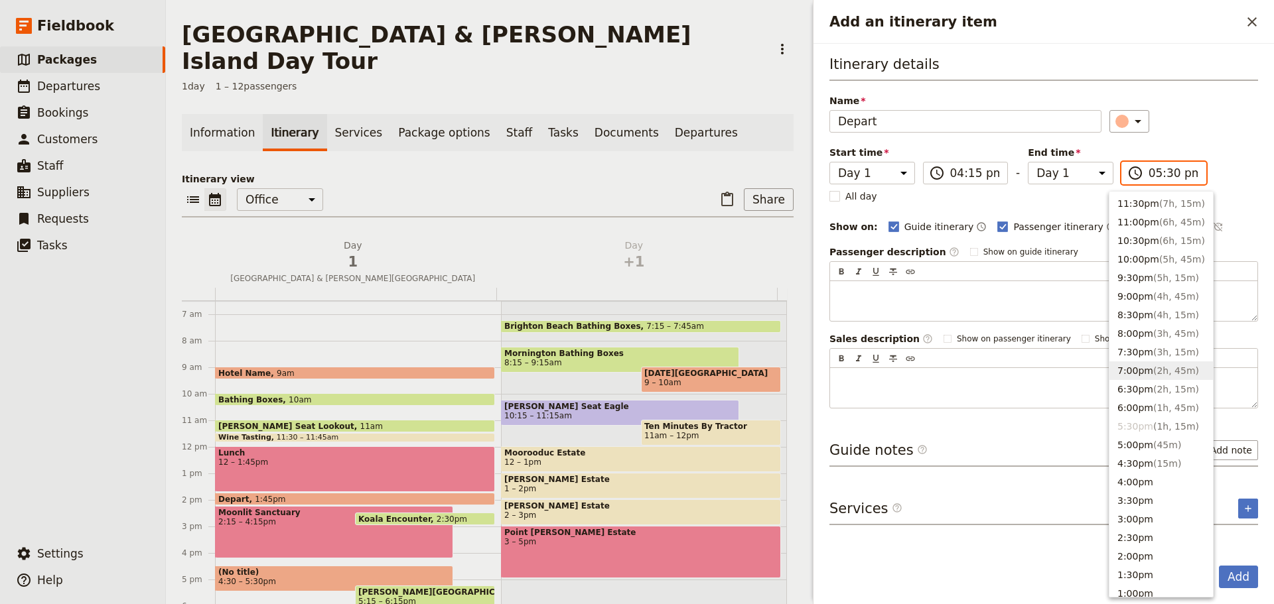
click at [1156, 170] on input "05:30 pm" at bounding box center [1173, 173] width 50 height 16
type input "05:15 pm"
click at [1173, 115] on div "​" at bounding box center [1183, 121] width 149 height 23
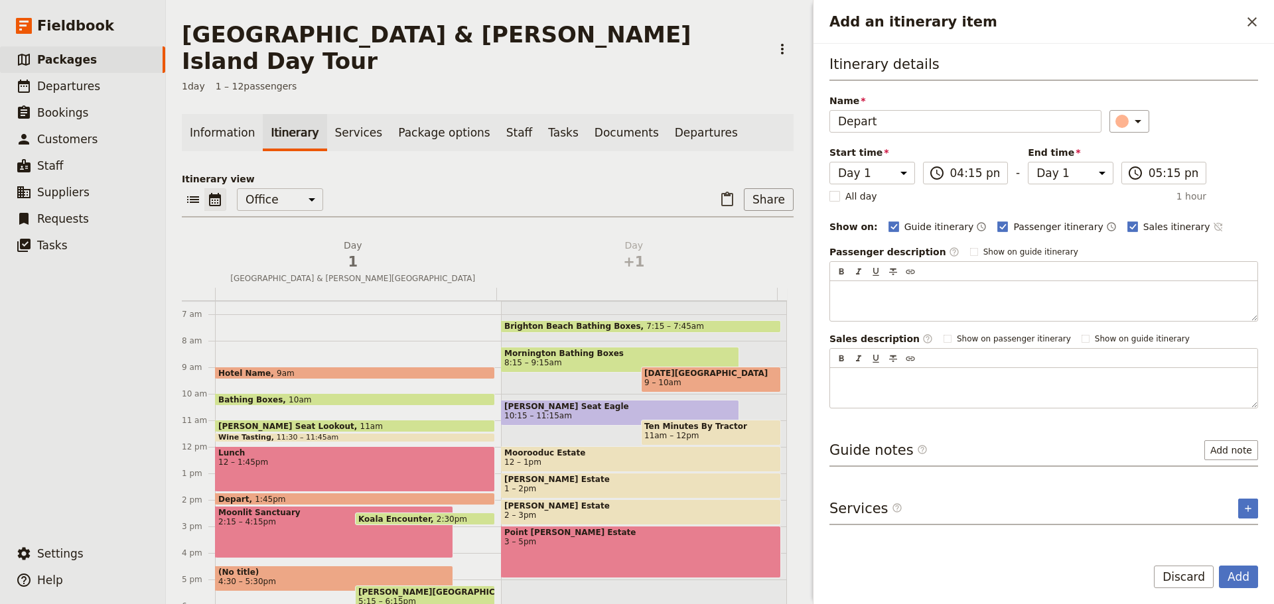
click at [1212, 223] on icon "Time not shown on sales itinerary" at bounding box center [1216, 227] width 9 height 9
click at [1230, 584] on button "Add" at bounding box center [1237, 577] width 39 height 23
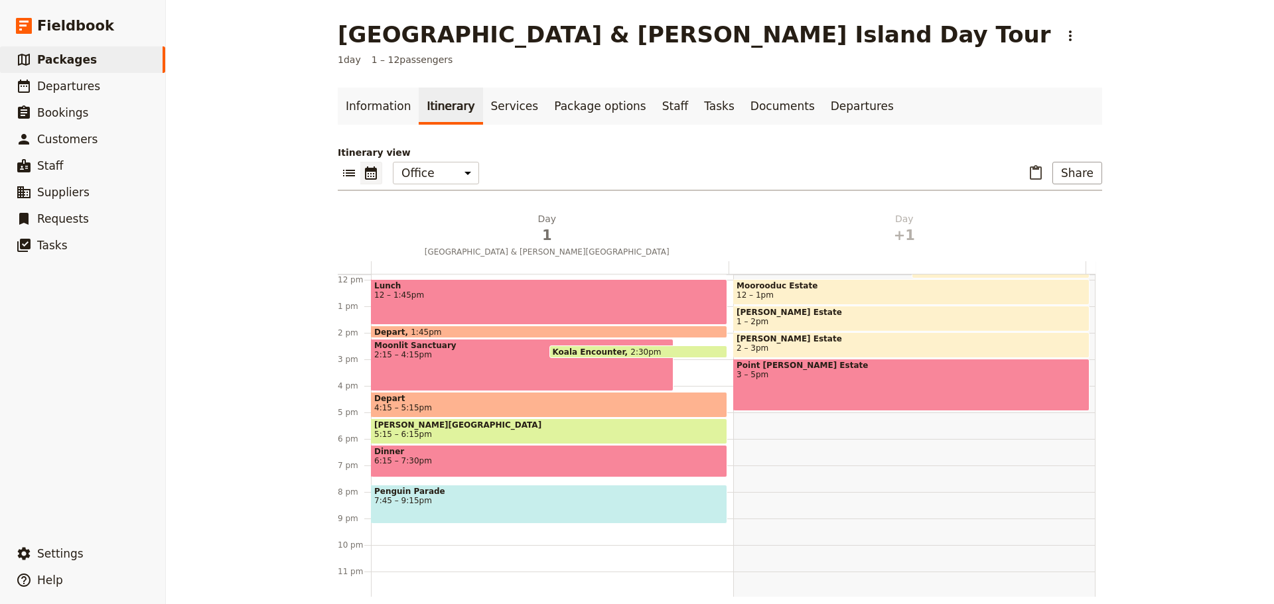
scroll to position [314, 0]
click at [453, 401] on span "Depart" at bounding box center [549, 397] width 350 height 9
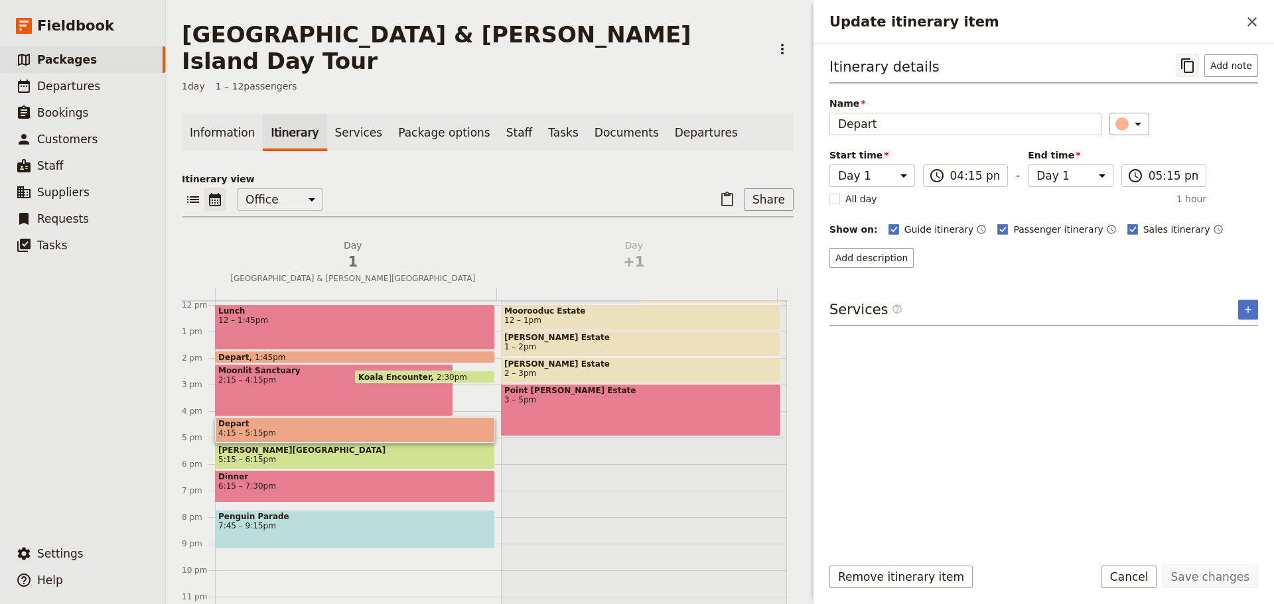
click at [1185, 71] on icon "Copy itinerary item" at bounding box center [1187, 66] width 16 height 16
click at [1252, 27] on icon "Close drawer" at bounding box center [1252, 22] width 16 height 16
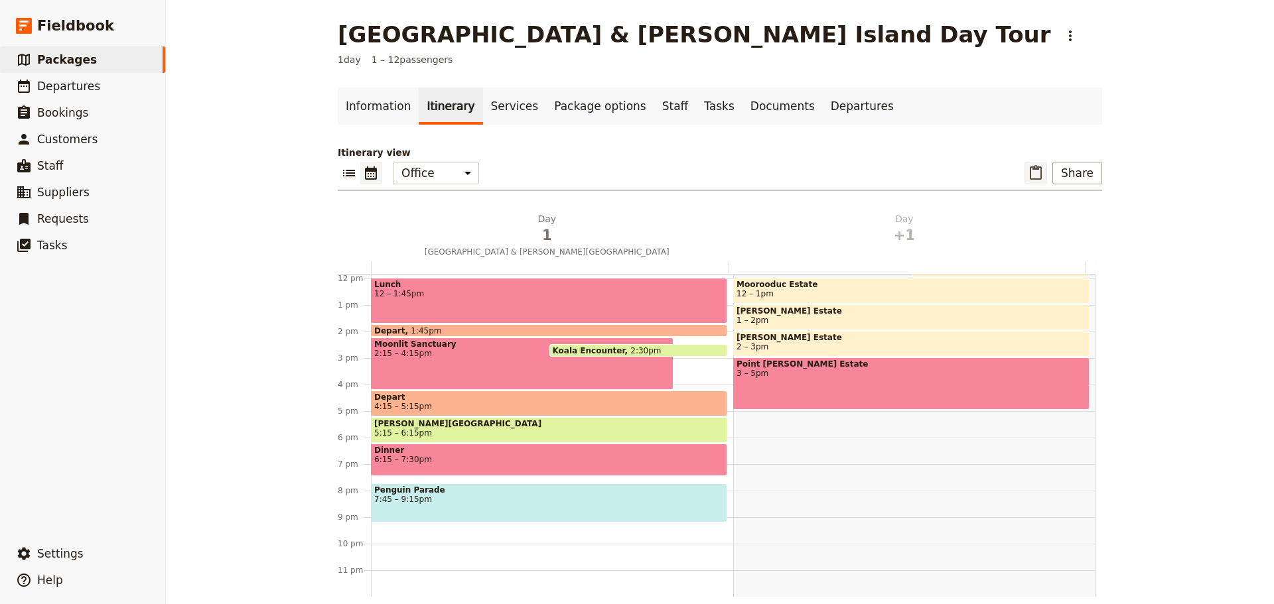
click at [1035, 175] on icon "Paste itinerary item" at bounding box center [1035, 173] width 16 height 16
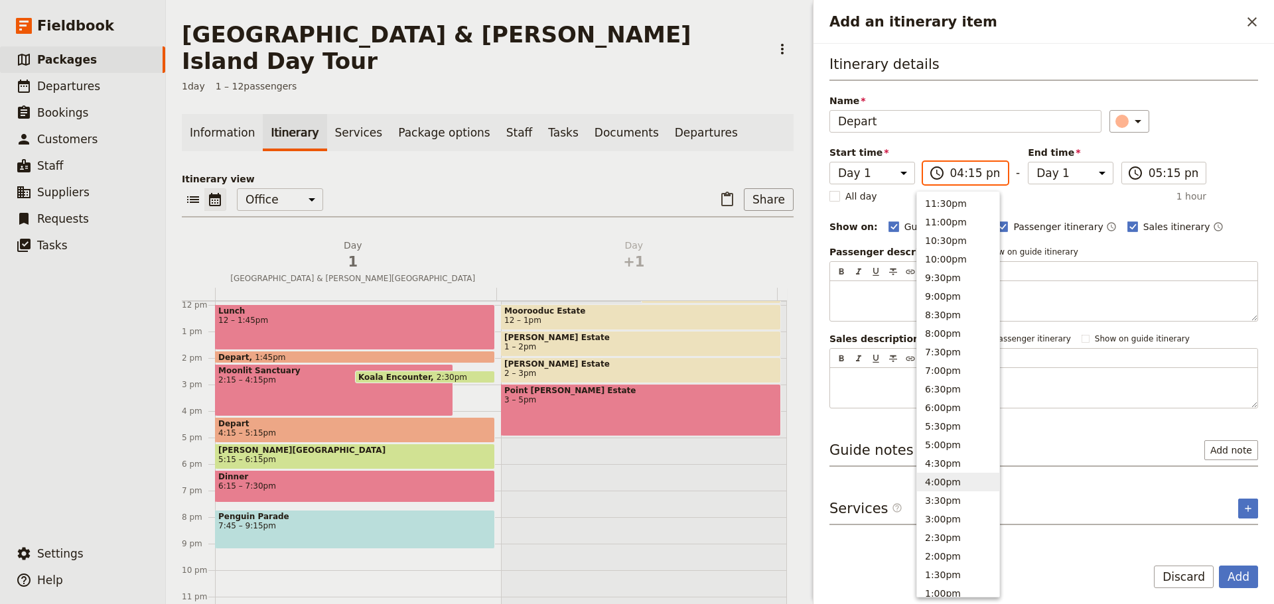
click at [956, 176] on input "04:15 pm" at bounding box center [975, 173] width 50 height 16
click at [939, 275] on button "9:30pm" at bounding box center [958, 278] width 82 height 19
type input "09:30 pm"
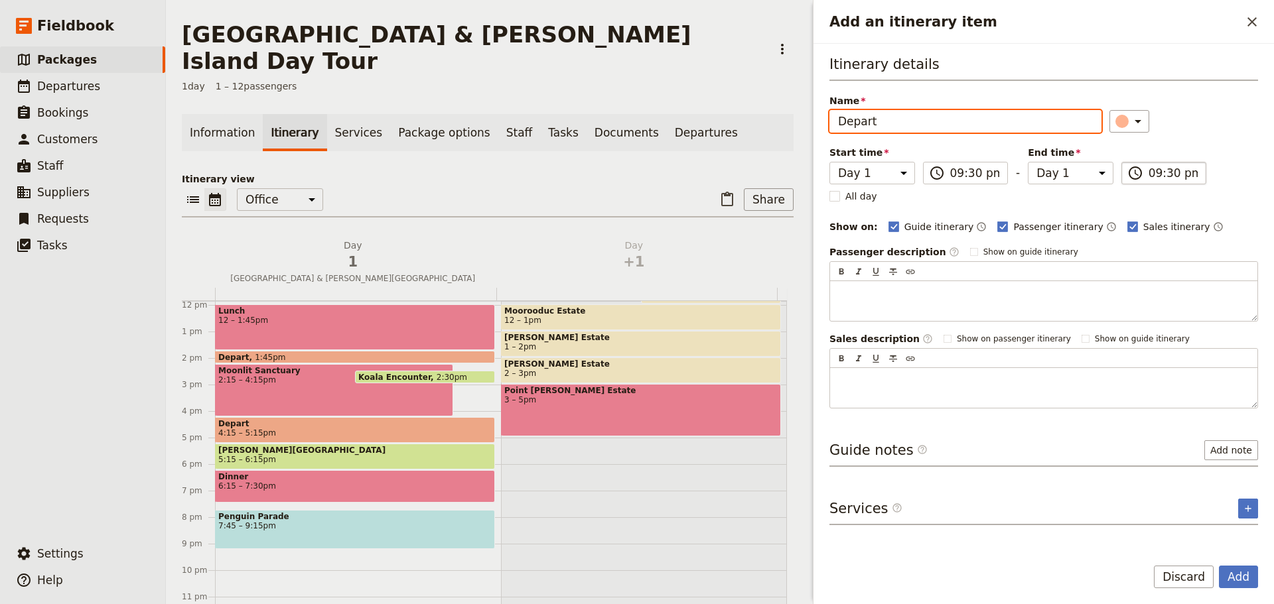
click at [1157, 175] on input "09:30 pm" at bounding box center [1173, 173] width 50 height 16
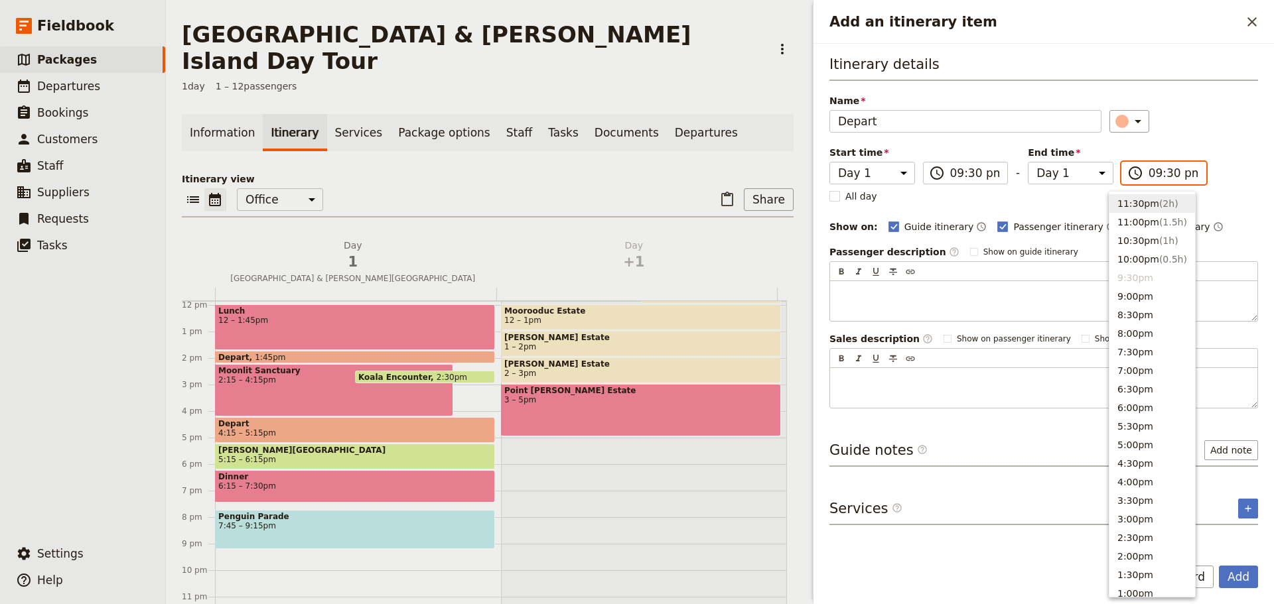
click at [1150, 202] on button "11:30pm ( 2h )" at bounding box center [1152, 203] width 86 height 19
type input "11:30 pm"
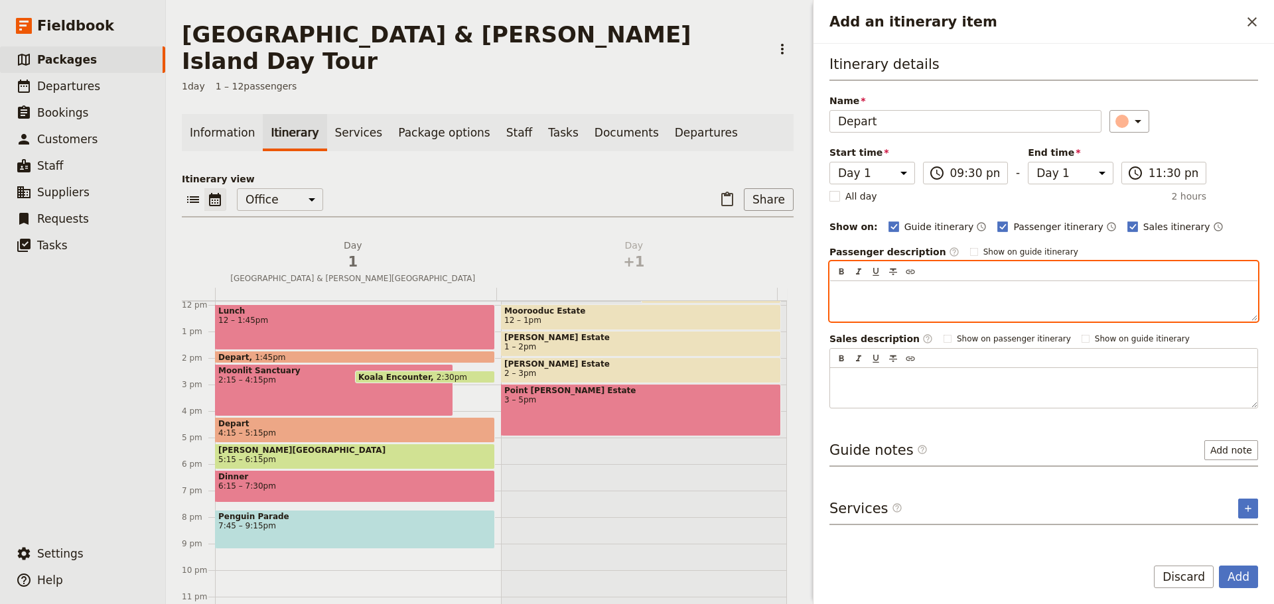
click at [878, 293] on p "Add an itinerary item" at bounding box center [1043, 293] width 411 height 13
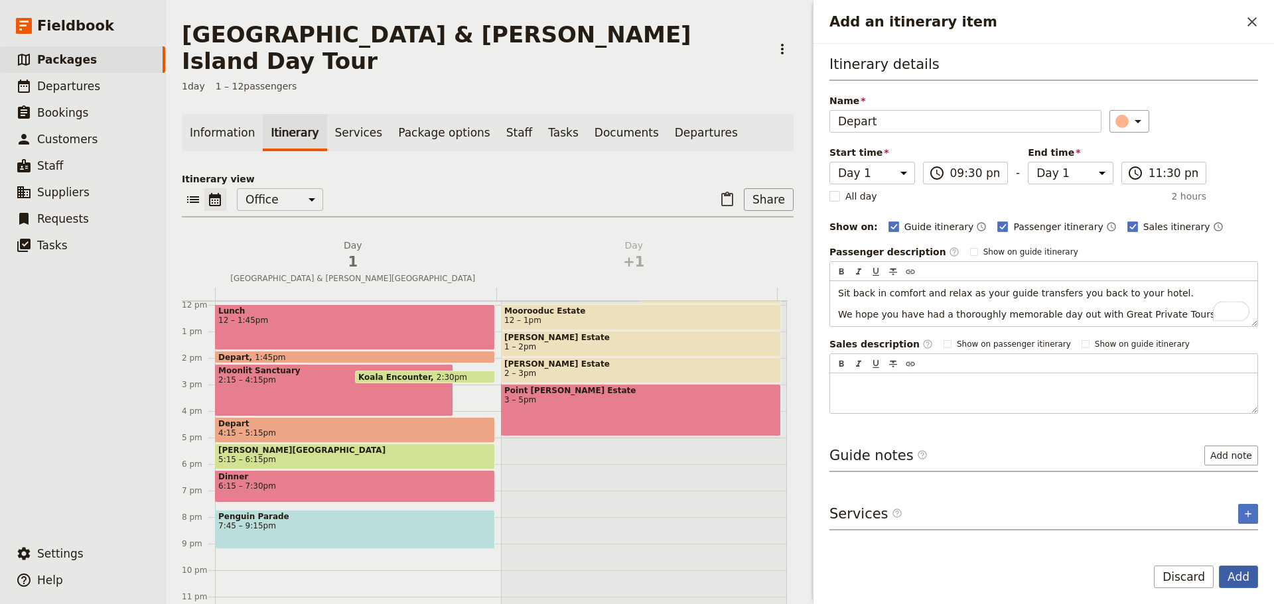
click at [1238, 566] on button "Add" at bounding box center [1237, 577] width 39 height 23
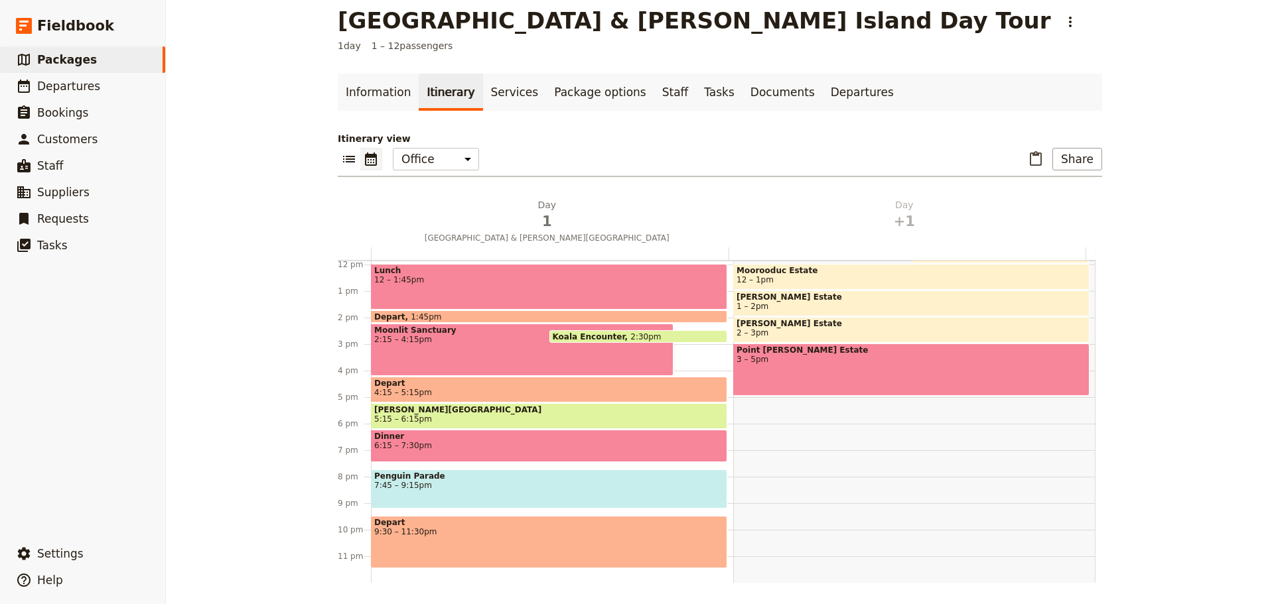
scroll to position [0, 0]
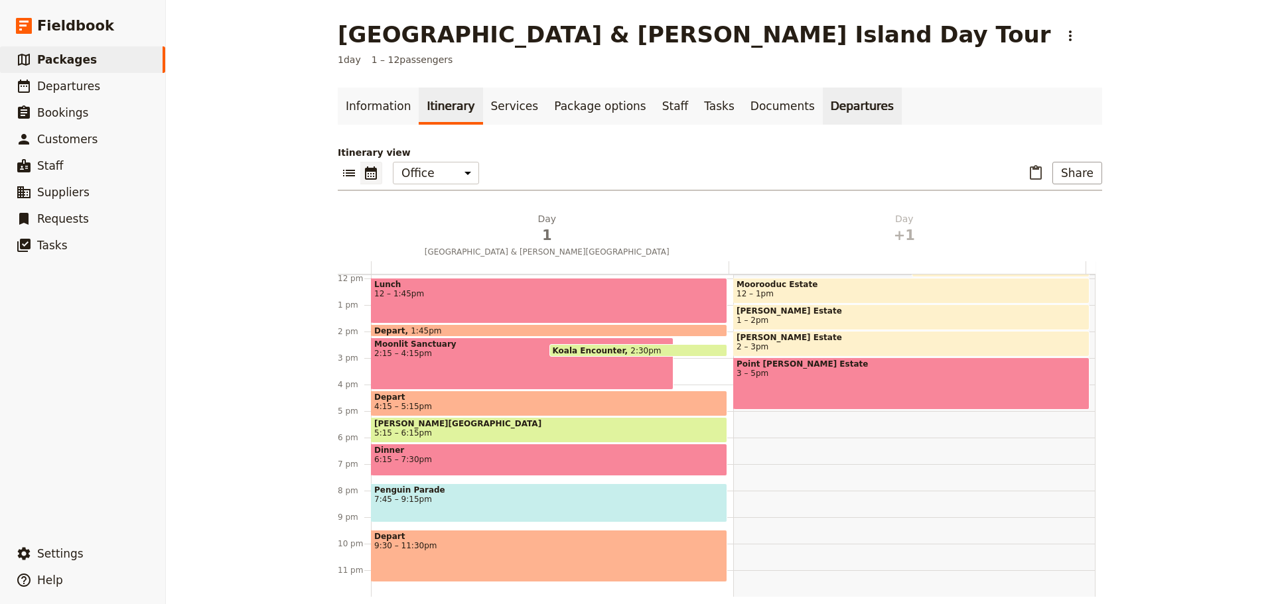
click at [822, 115] on link "Departures" at bounding box center [861, 106] width 79 height 37
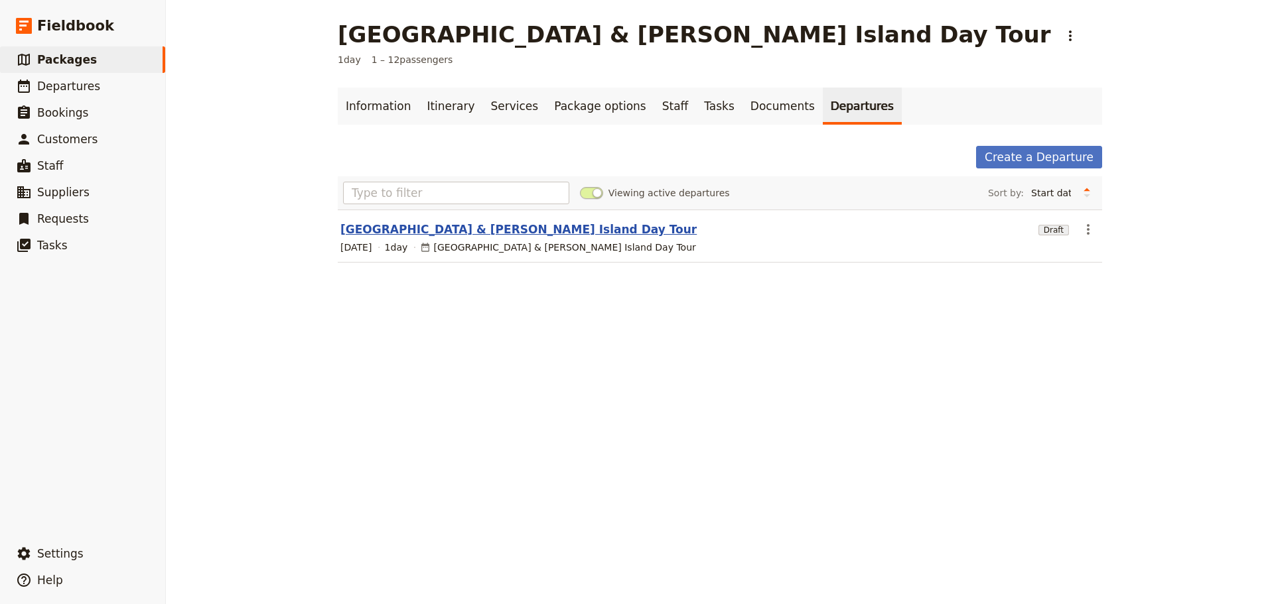
click at [462, 228] on link "[GEOGRAPHIC_DATA] & [PERSON_NAME] Island Day Tour" at bounding box center [518, 230] width 356 height 16
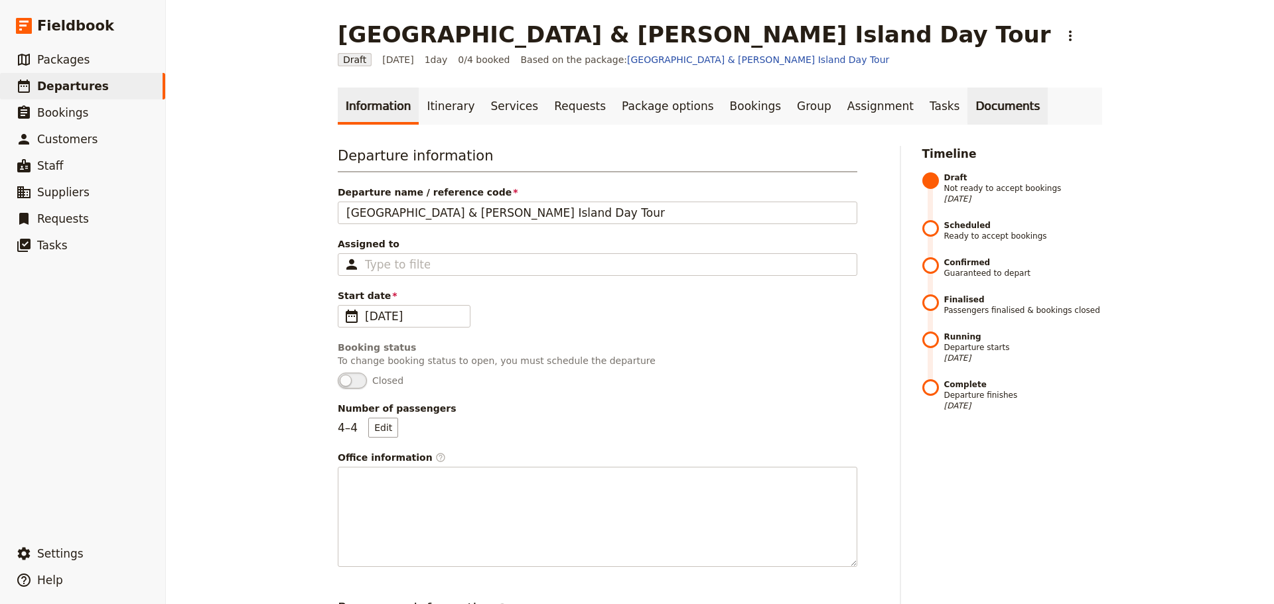
click at [967, 111] on link "Documents" at bounding box center [1007, 106] width 80 height 37
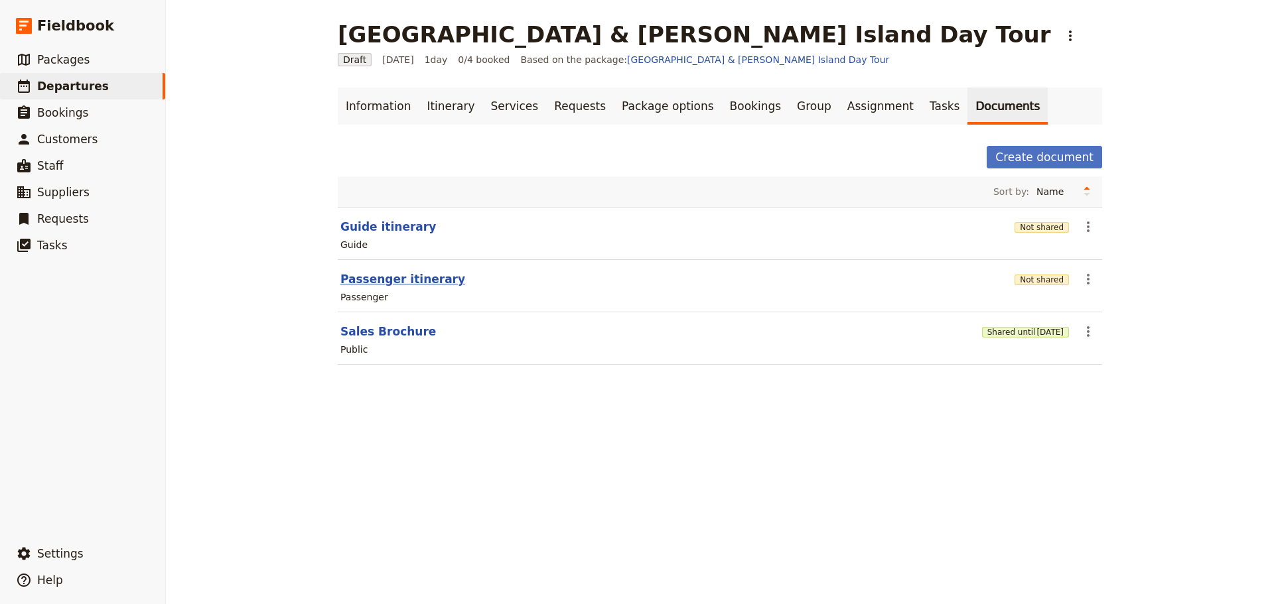
click at [391, 279] on button "Passenger itinerary" at bounding box center [402, 279] width 125 height 16
select select "PASSENGER"
select select "DEFAULT"
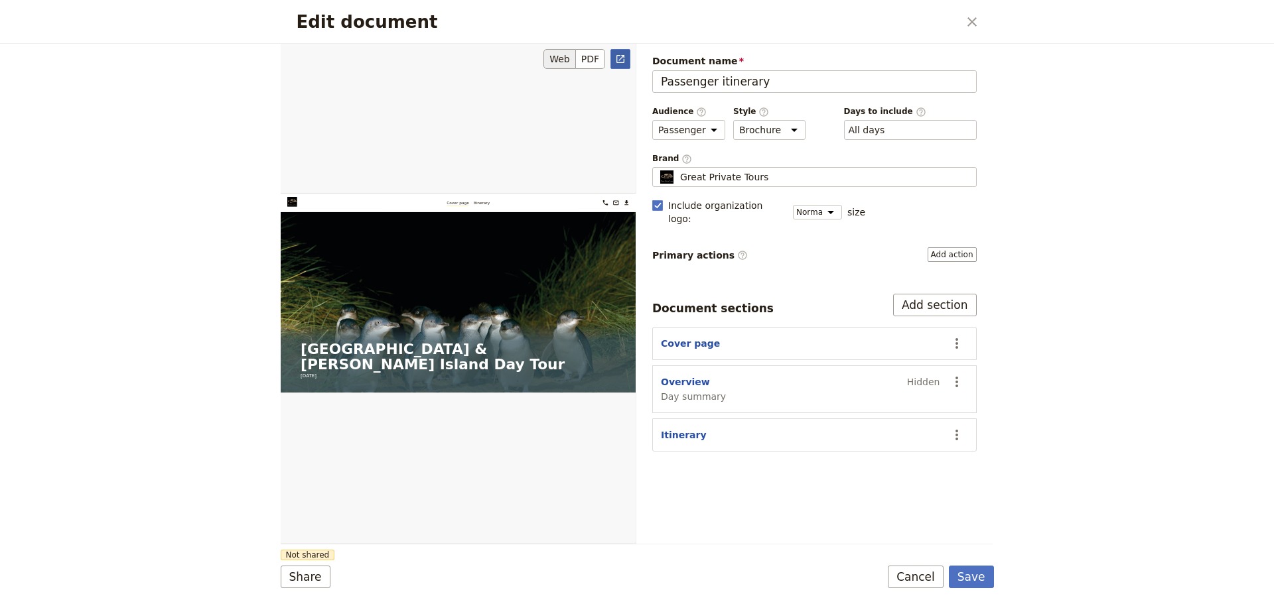
click at [625, 62] on icon "Open full preview" at bounding box center [620, 59] width 11 height 11
click at [971, 572] on button "Save" at bounding box center [971, 577] width 45 height 23
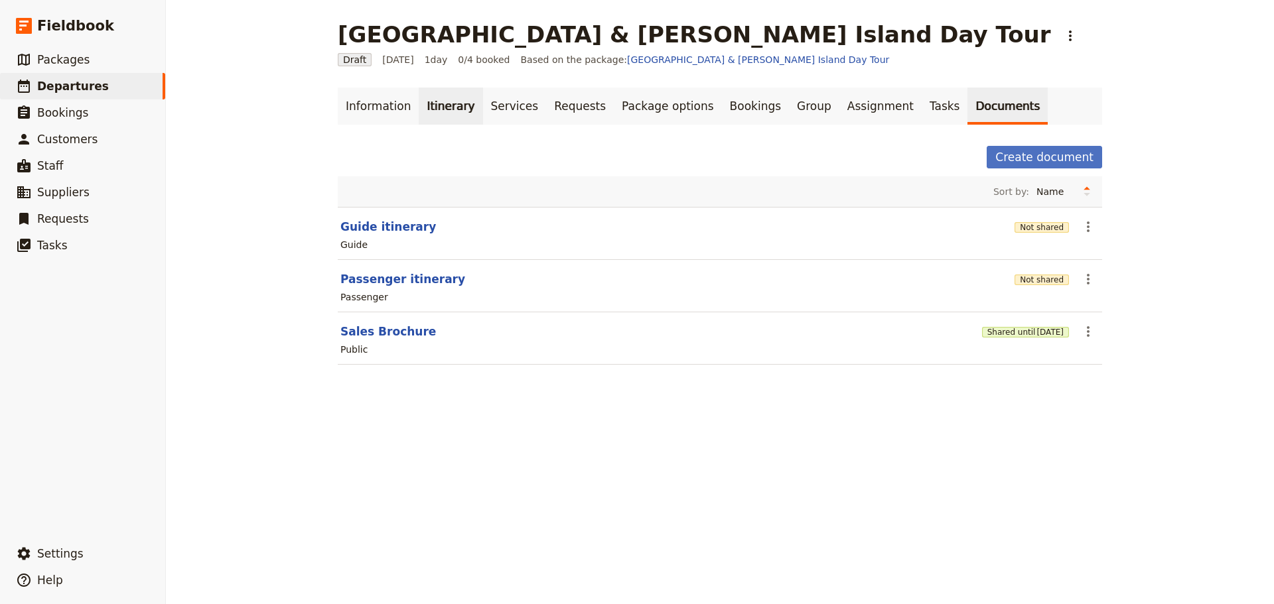
click at [446, 101] on link "Itinerary" at bounding box center [451, 106] width 64 height 37
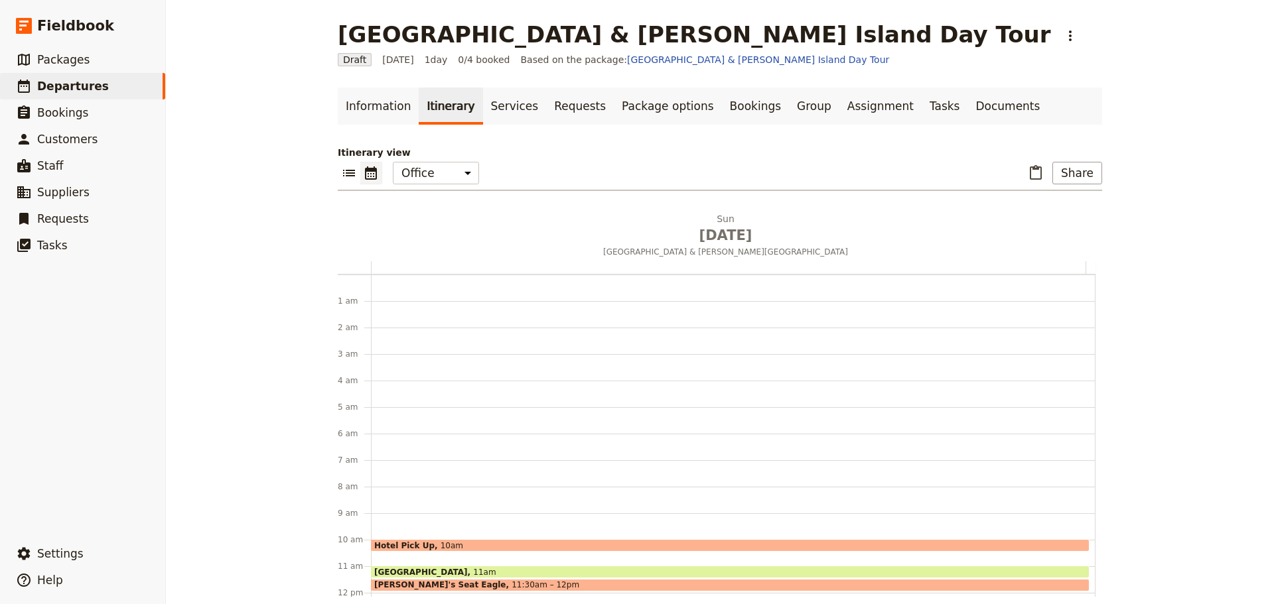
scroll to position [172, 0]
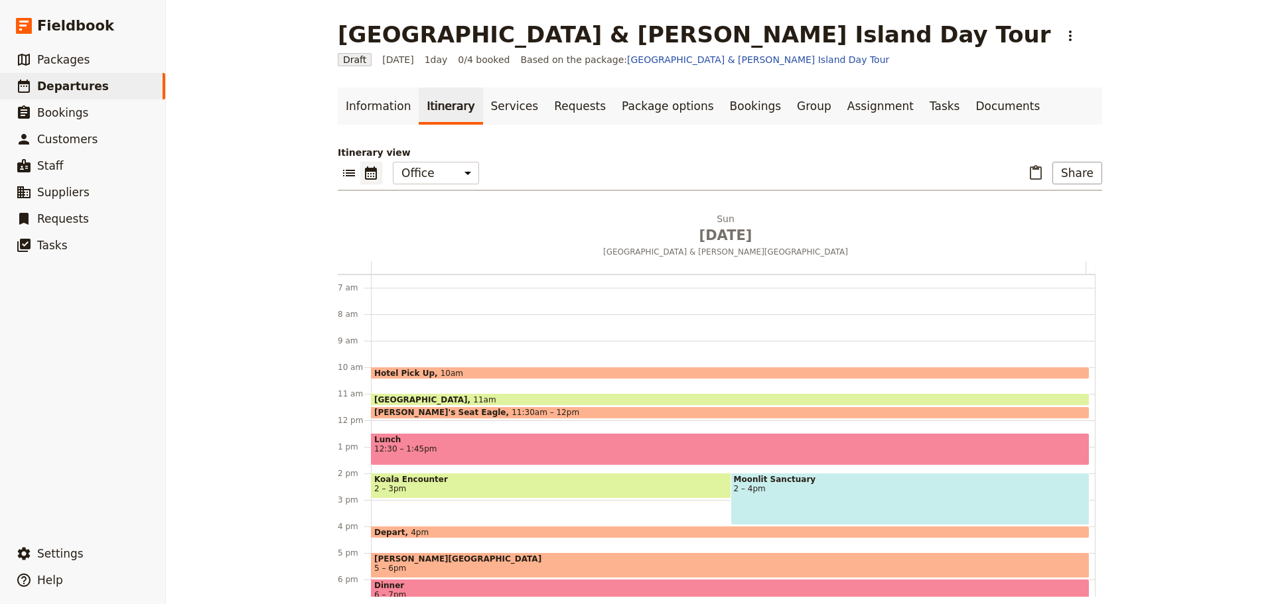
click at [541, 484] on span "Koala Encounter" at bounding box center [676, 479] width 604 height 9
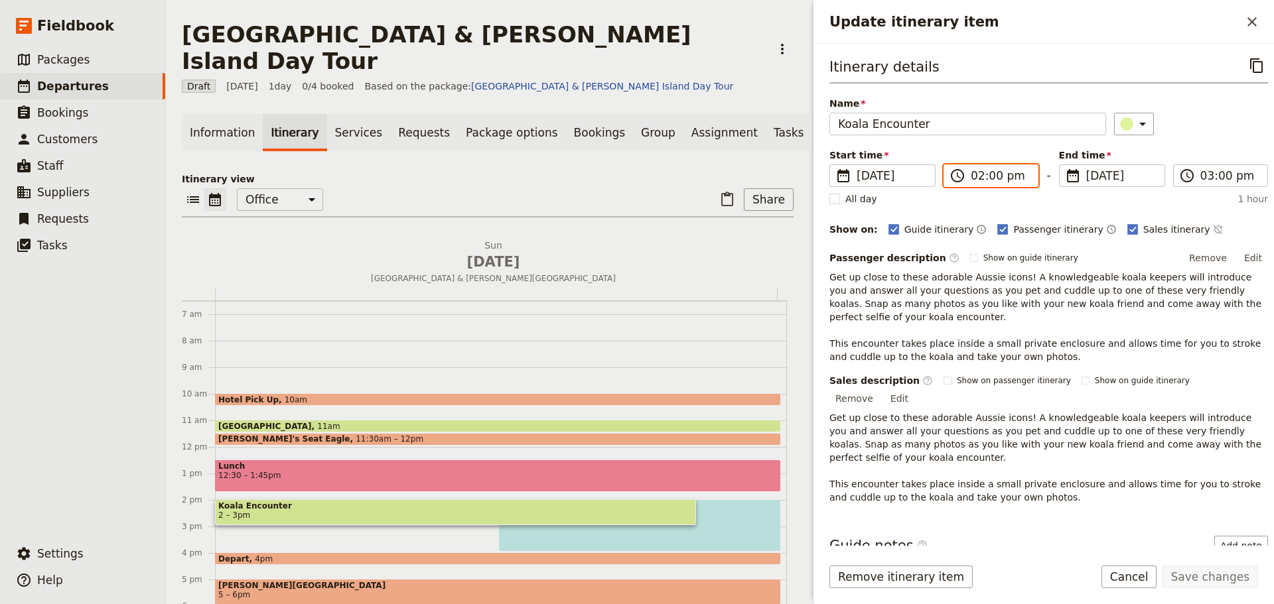
click at [970, 180] on input "02:00 pm" at bounding box center [999, 176] width 59 height 16
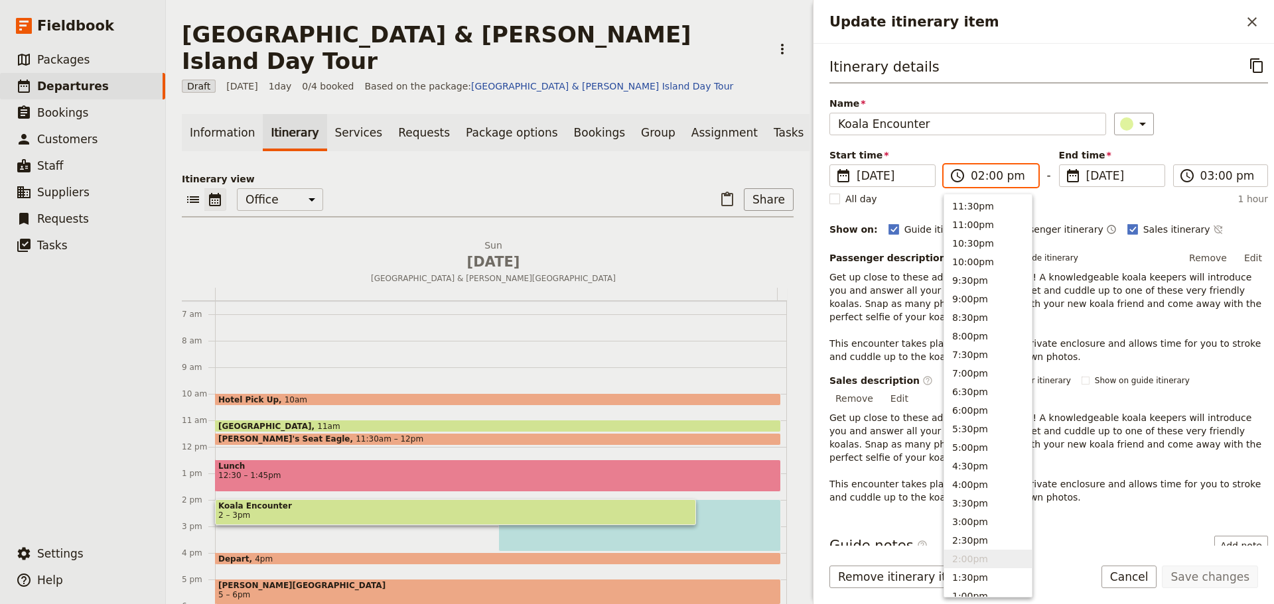
click at [990, 179] on input "02:00 pm" at bounding box center [999, 176] width 59 height 16
click at [998, 545] on button "2:30pm" at bounding box center [988, 540] width 88 height 19
type input "02:30 pm"
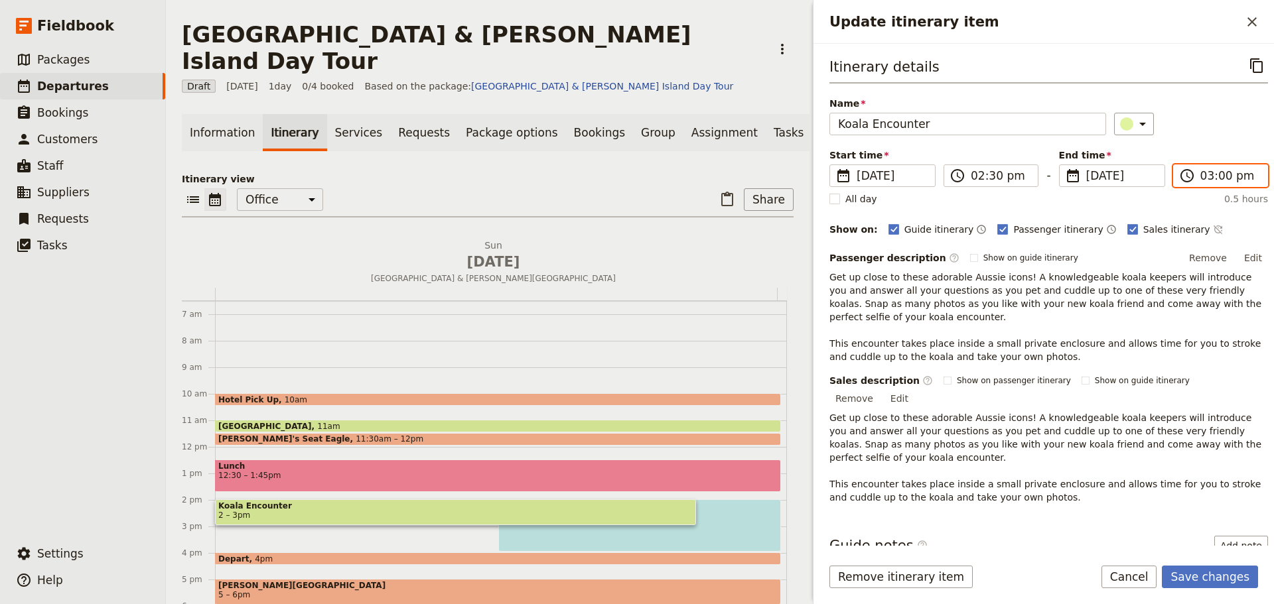
click at [1206, 173] on input "03:00 pm" at bounding box center [1229, 176] width 59 height 16
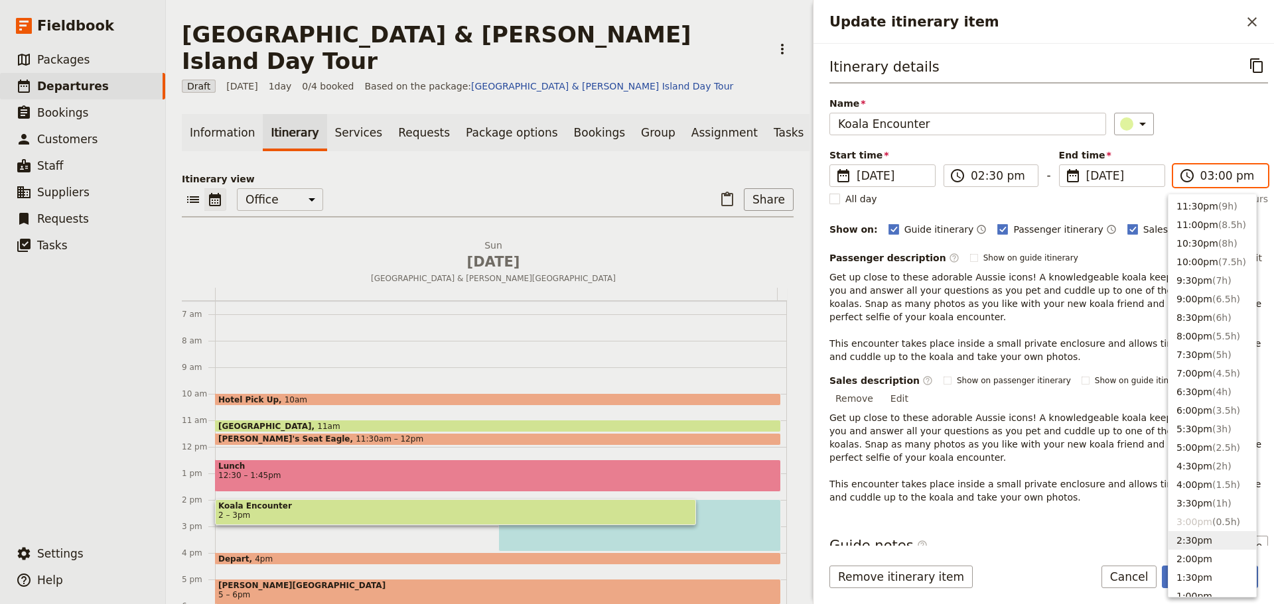
drag, startPoint x: 1203, startPoint y: 541, endPoint x: 1201, endPoint y: 476, distance: 65.0
click at [1201, 539] on button "2:30pm" at bounding box center [1212, 540] width 88 height 19
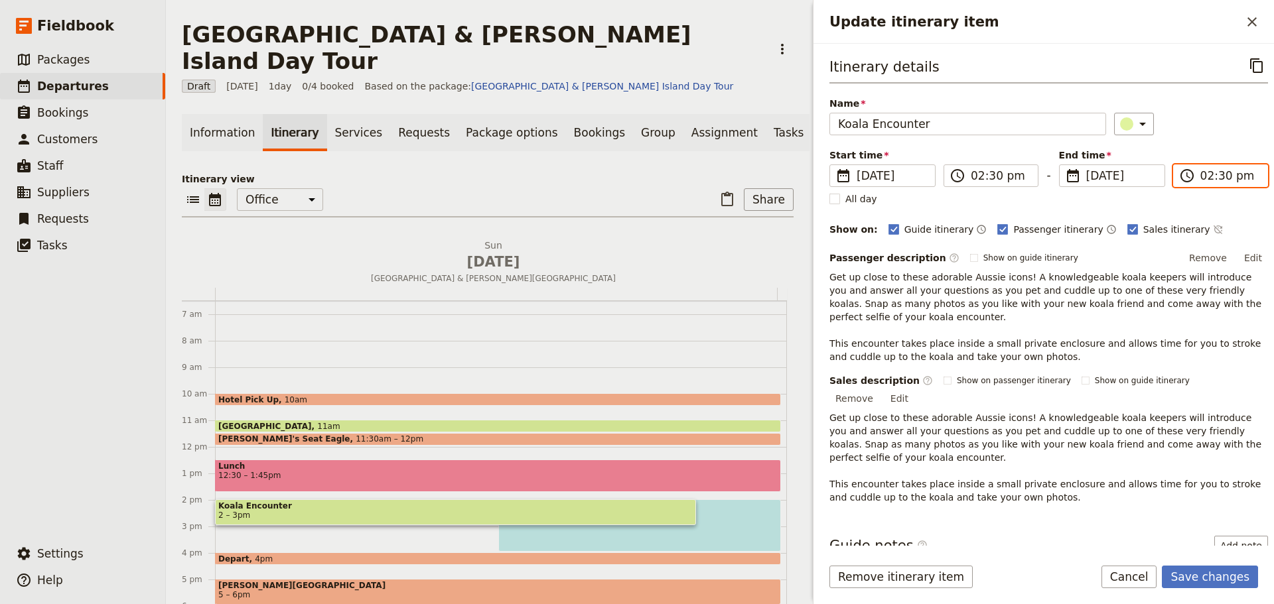
click at [1214, 180] on input "02:30 pm" at bounding box center [1229, 176] width 59 height 16
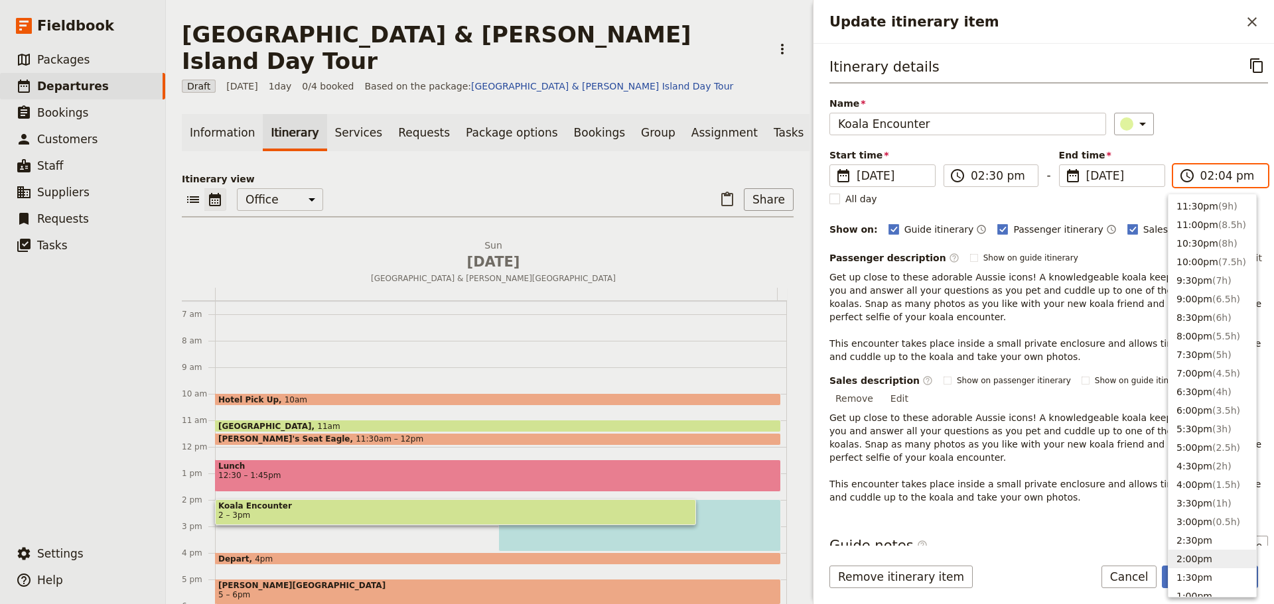
type input "02:45 pm"
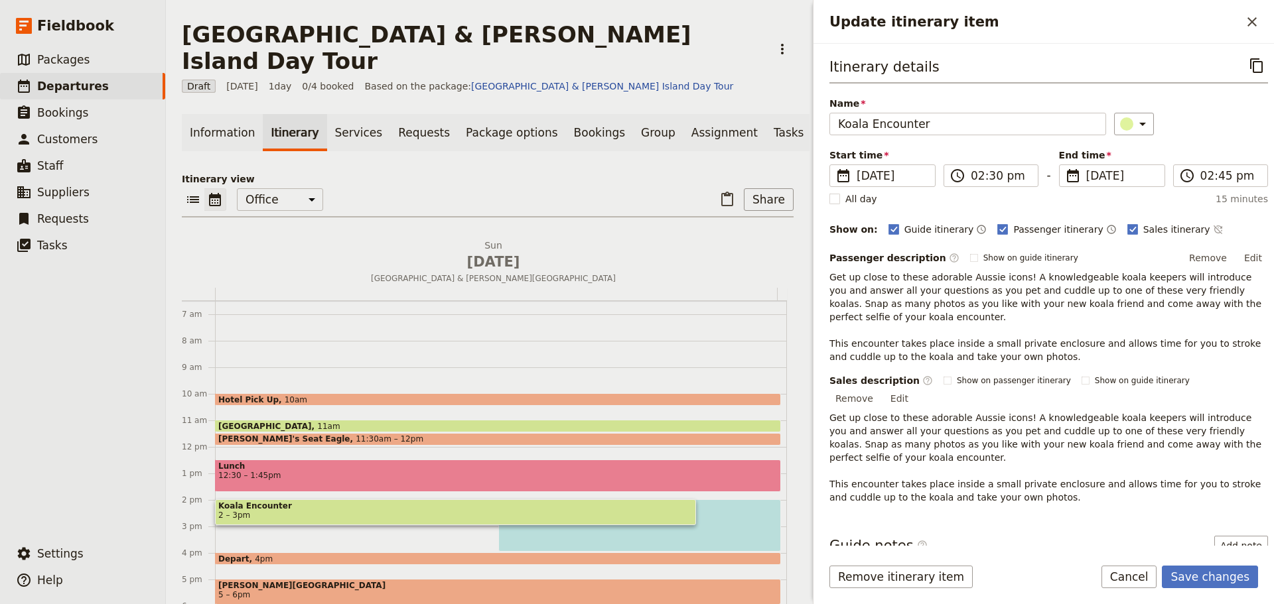
click at [1222, 131] on div "​" at bounding box center [1191, 124] width 154 height 23
click at [1232, 573] on button "Save changes" at bounding box center [1209, 577] width 96 height 23
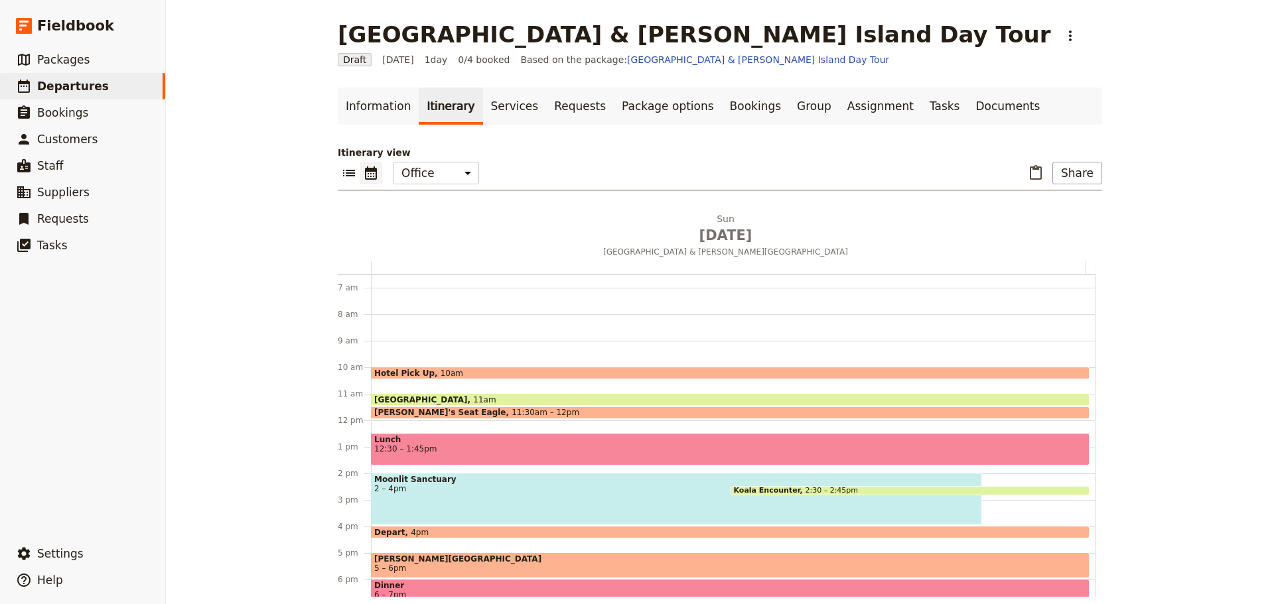
click at [515, 399] on div "[GEOGRAPHIC_DATA] 11am" at bounding box center [730, 399] width 718 height 13
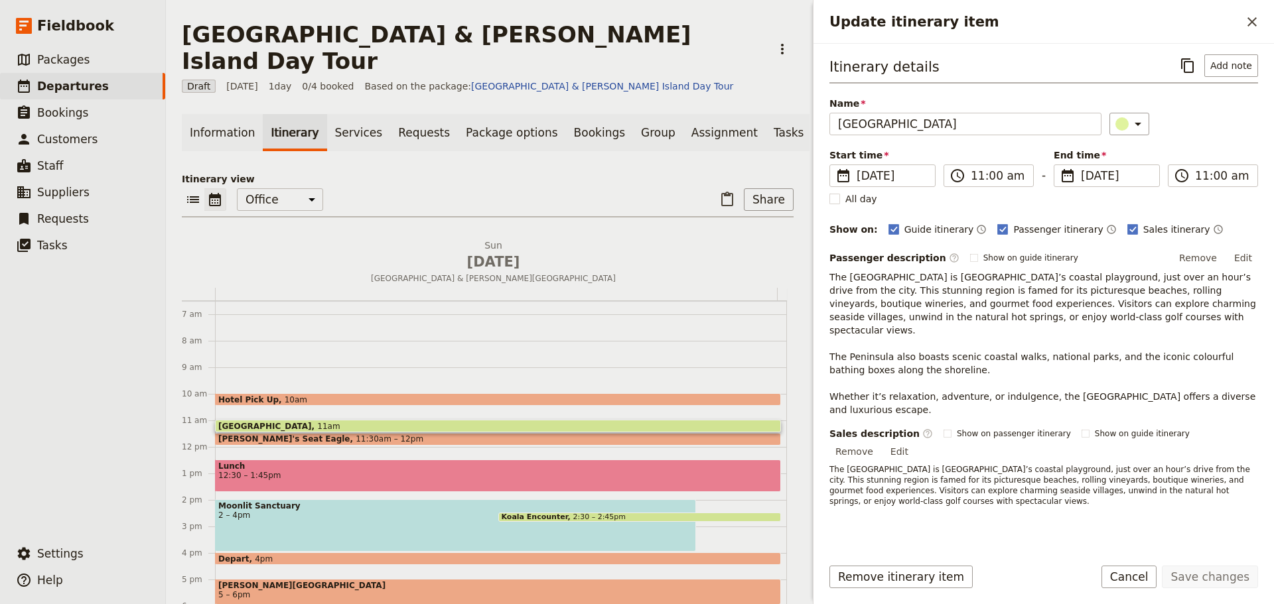
click at [1179, 220] on div "Itinerary details ​ Add note Name [GEOGRAPHIC_DATA] ​ Start time ​ [DATE] [DATE…" at bounding box center [1043, 285] width 428 height 463
click at [1213, 226] on icon "Time shown on sales itinerary" at bounding box center [1217, 229] width 9 height 9
click at [1221, 580] on button "Save changes" at bounding box center [1209, 577] width 96 height 23
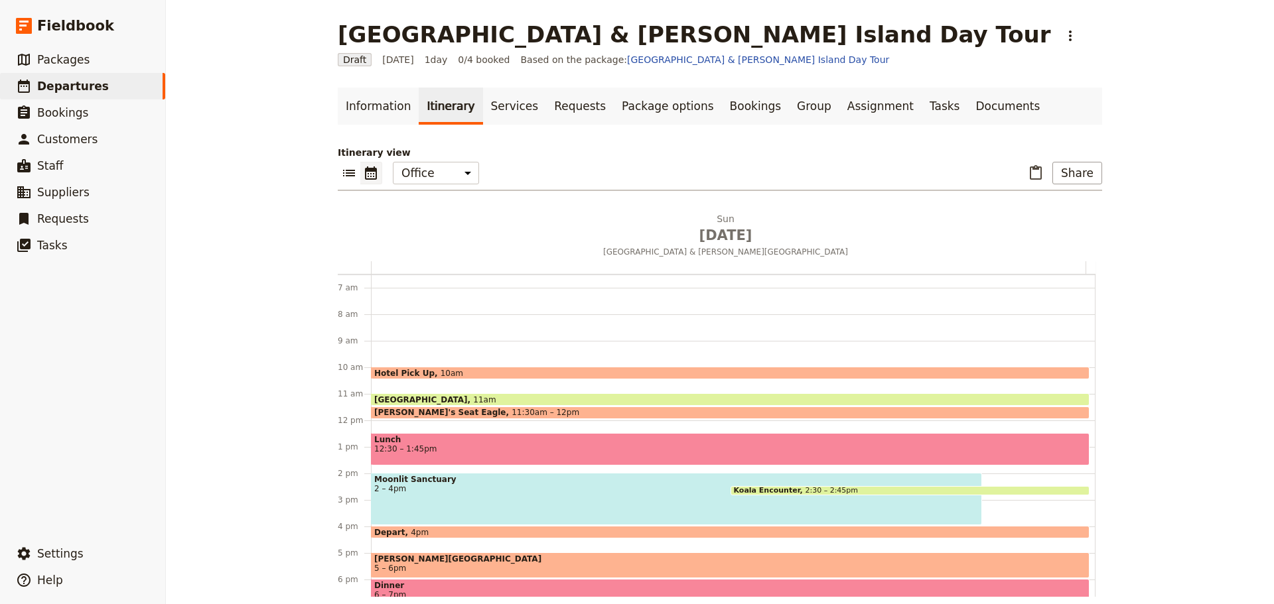
click at [523, 484] on span "Moonlit Sanctuary" at bounding box center [676, 479] width 604 height 9
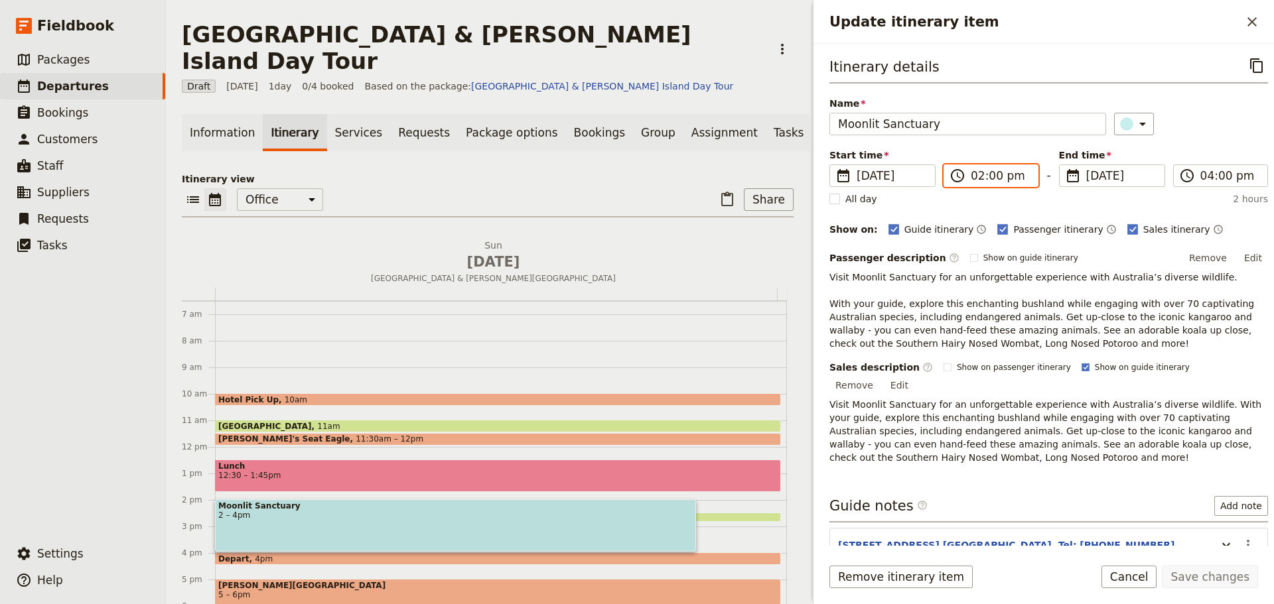
click at [975, 175] on input "02:00 pm" at bounding box center [999, 176] width 59 height 16
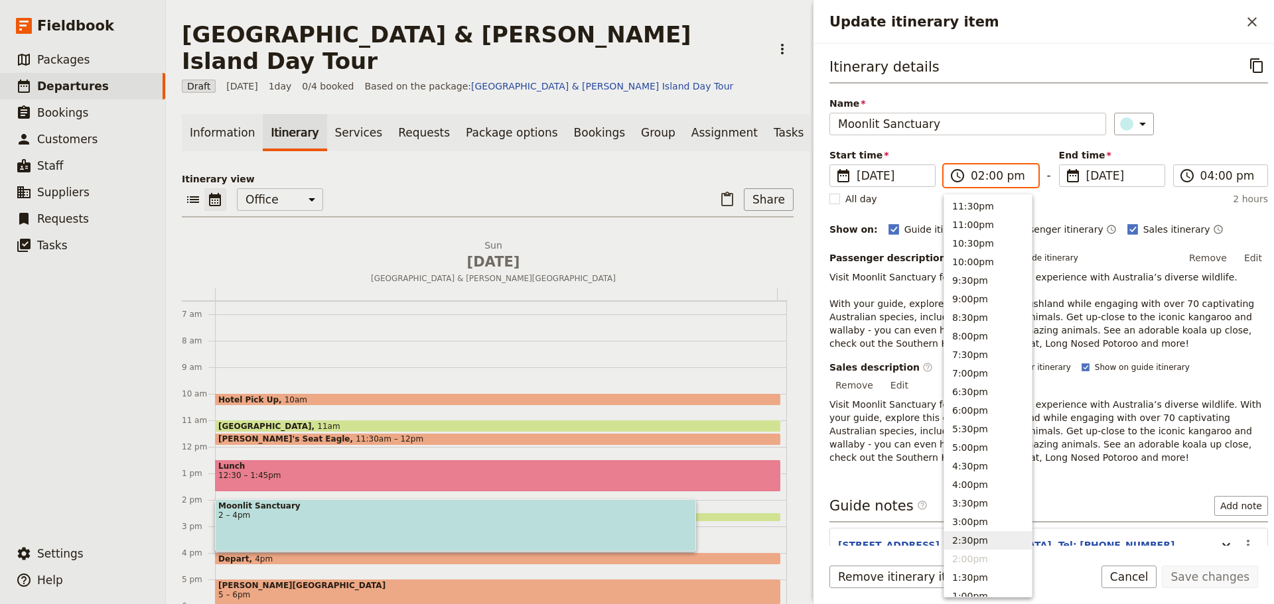
click at [970, 533] on button "2:30pm" at bounding box center [988, 540] width 88 height 19
type input "02:30 pm"
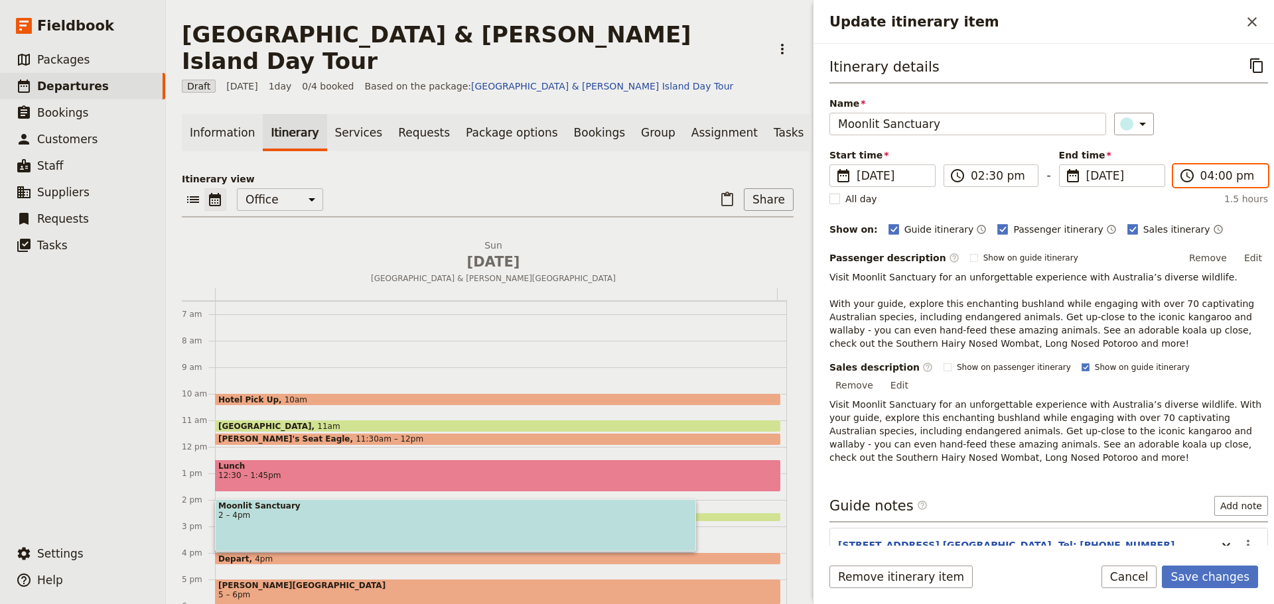
click at [1225, 170] on input "04:00 pm" at bounding box center [1229, 176] width 59 height 16
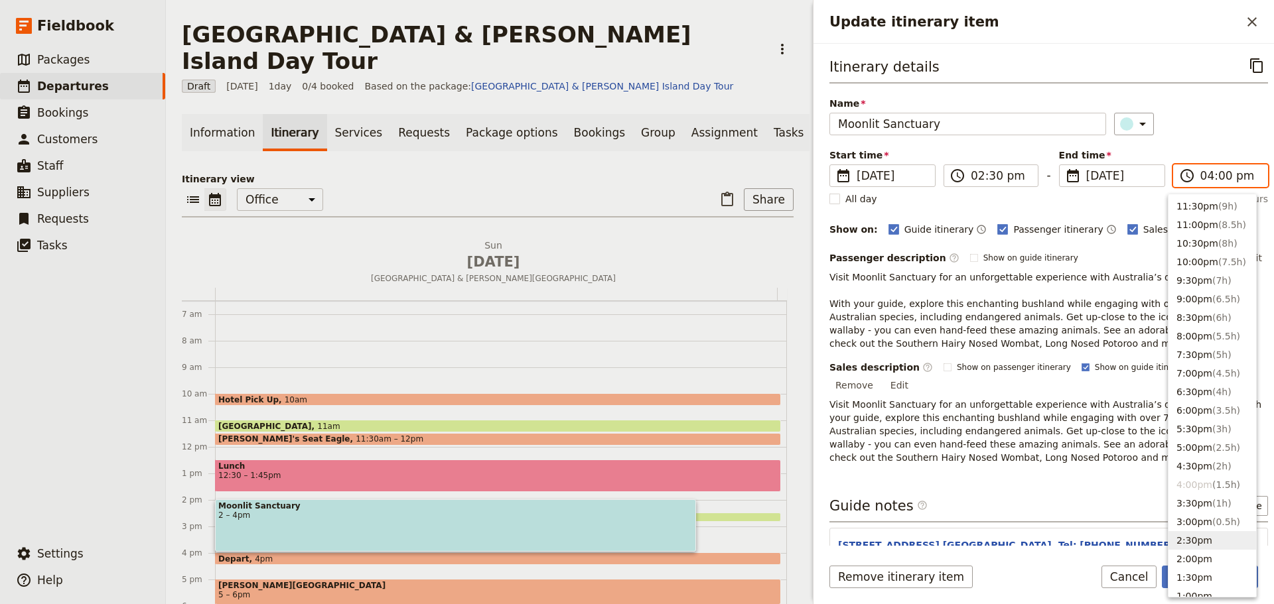
drag, startPoint x: 1191, startPoint y: 538, endPoint x: 1191, endPoint y: 529, distance: 9.3
click at [1191, 537] on button "2:30pm" at bounding box center [1212, 540] width 88 height 19
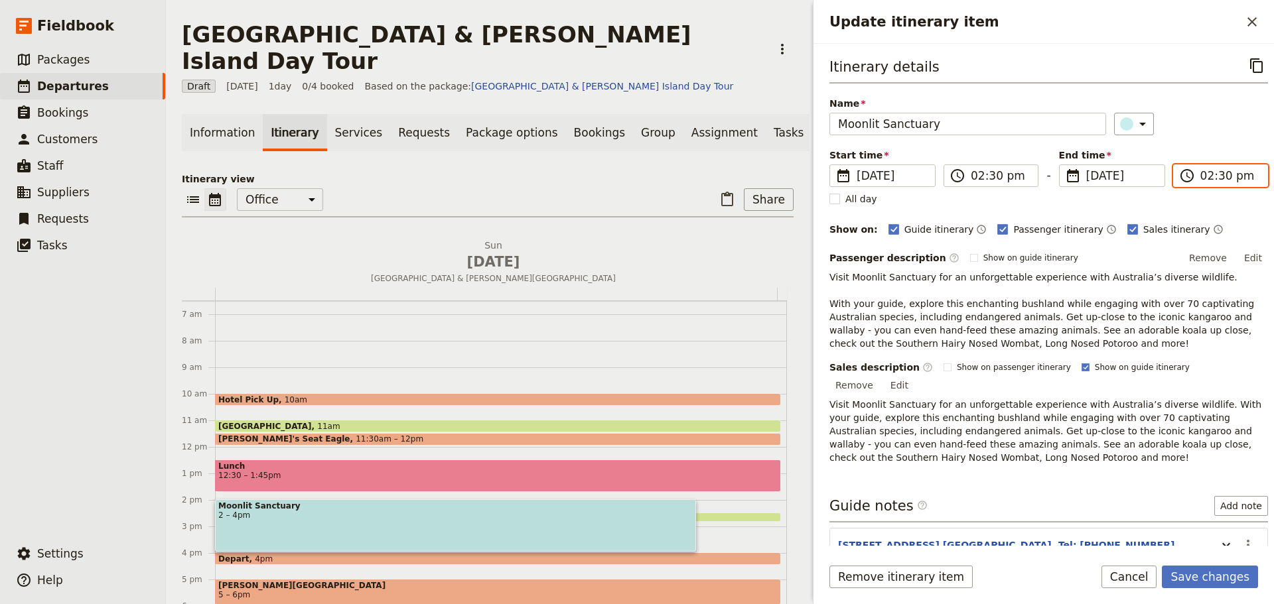
click at [1216, 178] on input "02:30 pm" at bounding box center [1229, 176] width 59 height 16
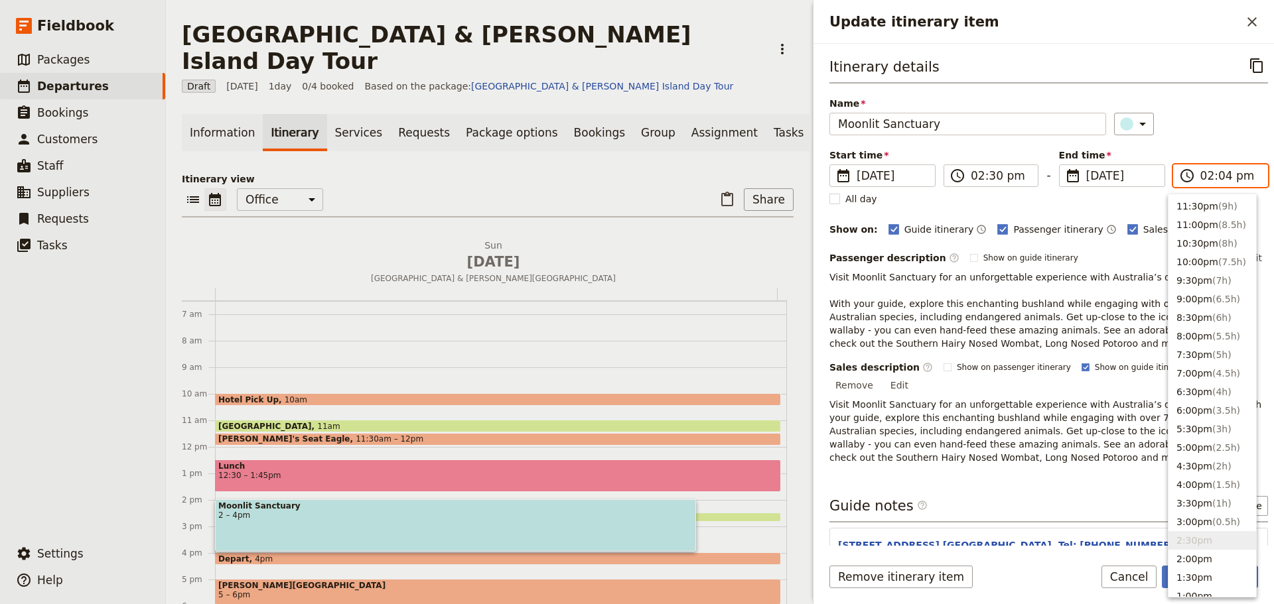
type input "02:45 pm"
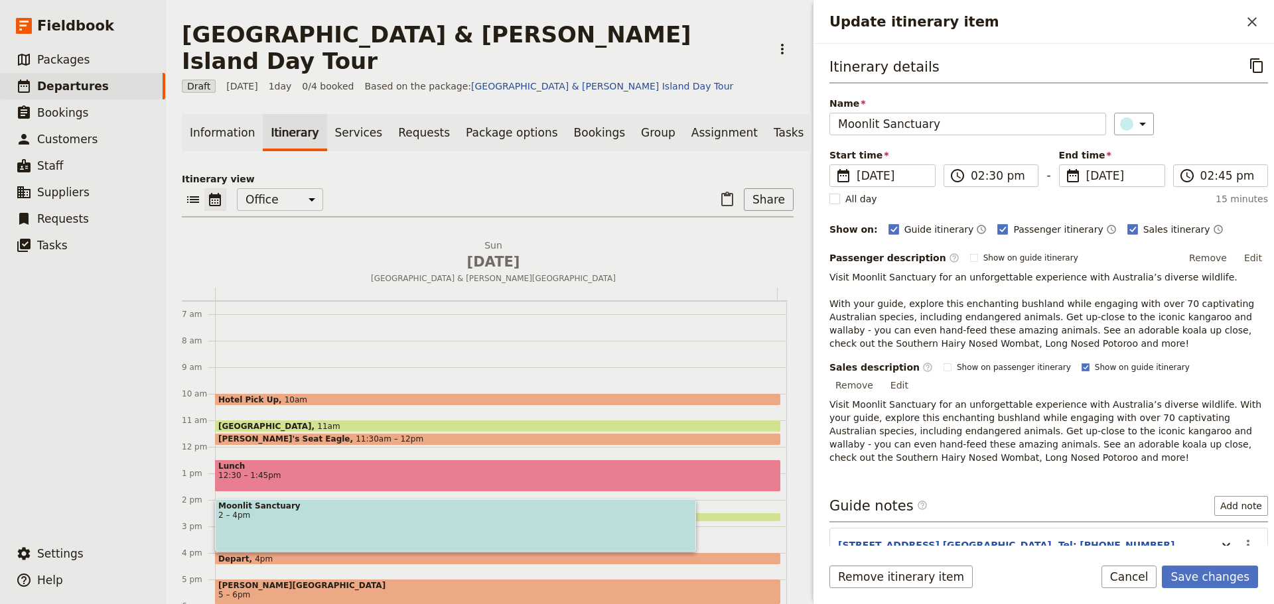
click at [1239, 117] on div "​" at bounding box center [1191, 124] width 154 height 23
click at [1195, 573] on button "Save changes" at bounding box center [1209, 577] width 96 height 23
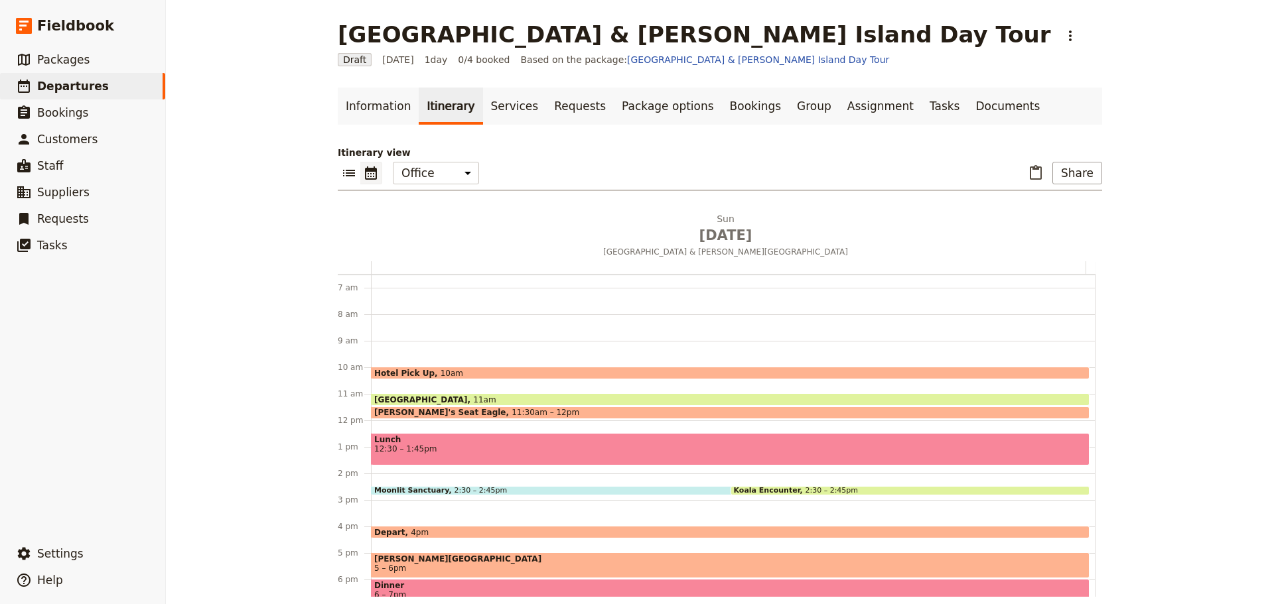
click at [414, 468] on div "Hotel Pick Up 10am [GEOGRAPHIC_DATA] 11am [PERSON_NAME]'s Seat Eagle 11:30am – …" at bounding box center [733, 420] width 724 height 637
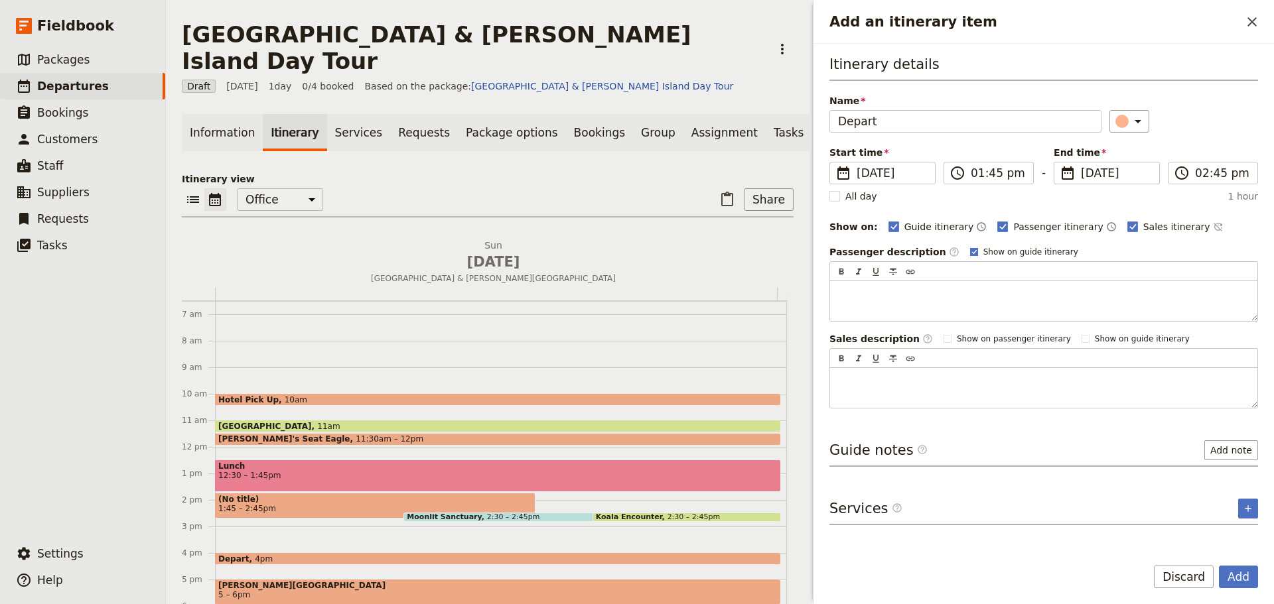
type input "Depart"
click at [970, 251] on rect "Add an itinerary item" at bounding box center [973, 251] width 7 height 7
click at [969, 247] on input "Show on guide itinerary" at bounding box center [969, 246] width 1 height 1
checkbox input "false"
click at [1212, 226] on icon "Time not shown on sales itinerary" at bounding box center [1217, 227] width 11 height 11
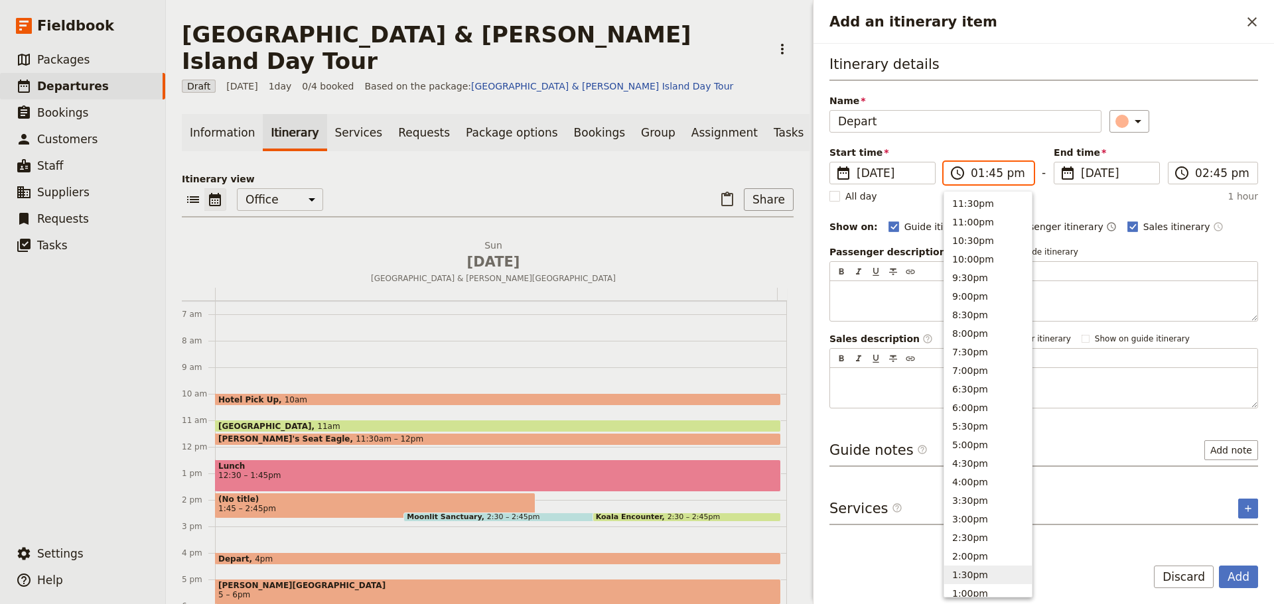
click at [1004, 177] on input "01:45 pm" at bounding box center [997, 173] width 54 height 16
click at [1226, 172] on input "02:45 pm" at bounding box center [1222, 173] width 54 height 16
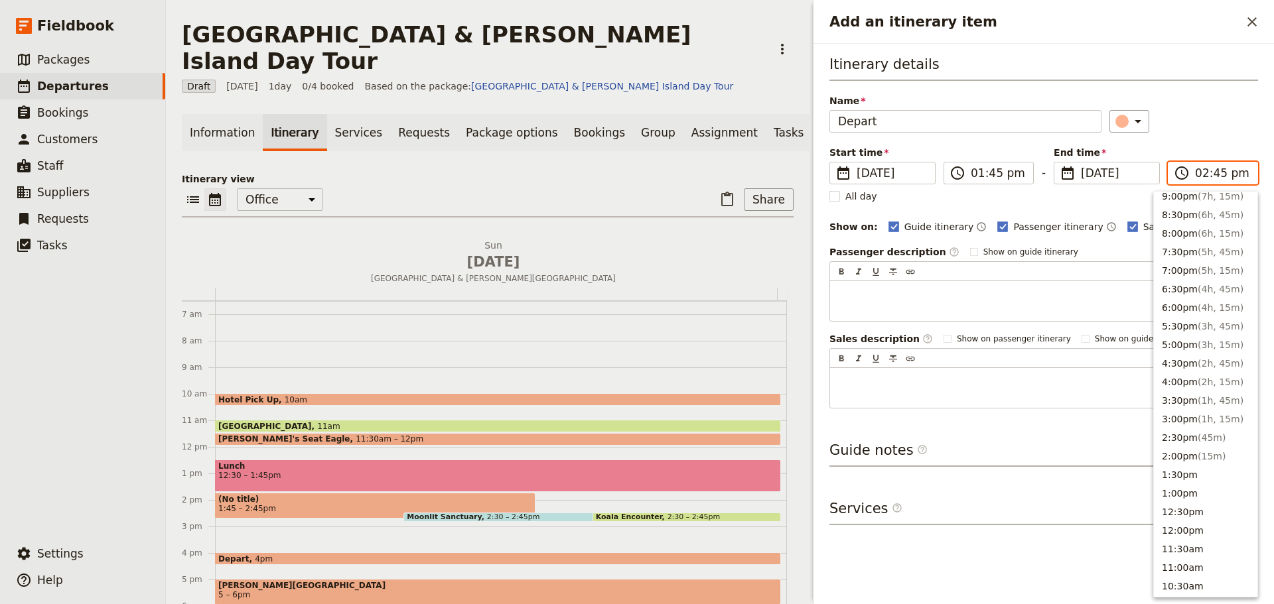
scroll to position [94, 0]
click at [1205, 478] on button "1:30pm" at bounding box center [1204, 481] width 103 height 19
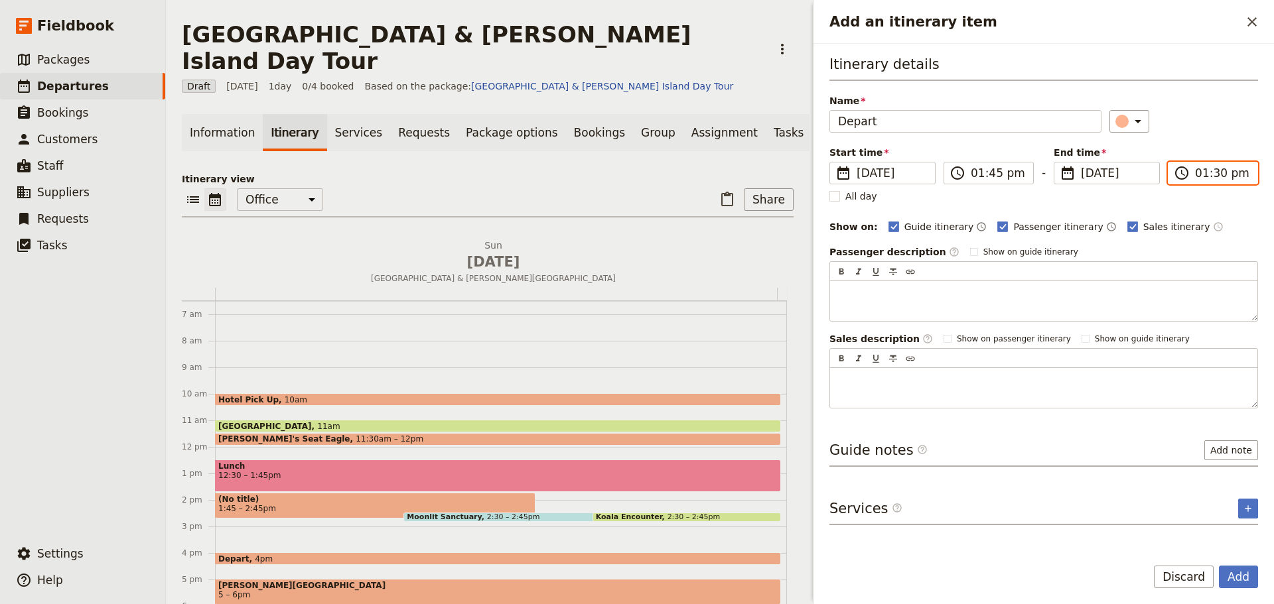
click at [1215, 174] on input "01:30 pm" at bounding box center [1222, 173] width 54 height 16
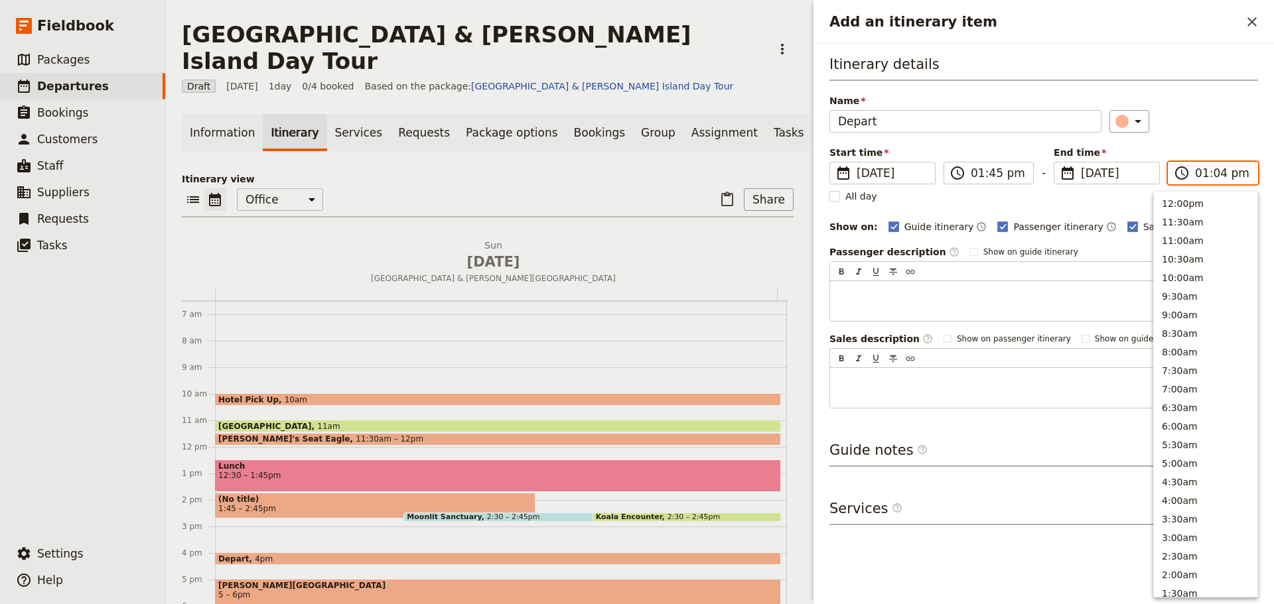
type input "01:45 pm"
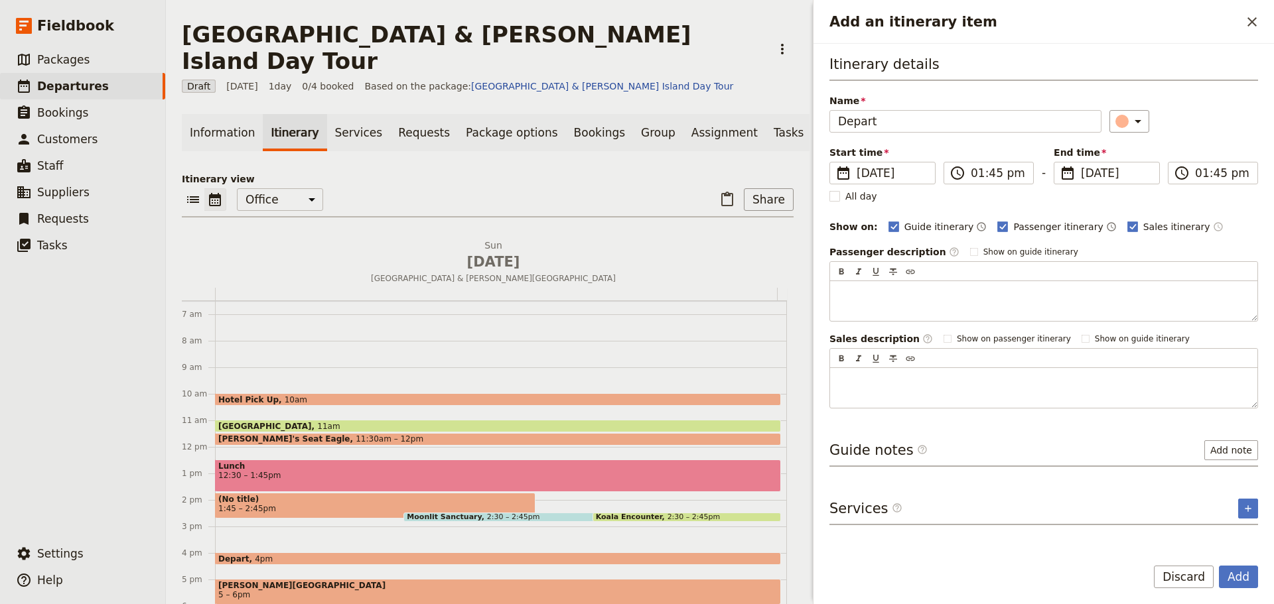
click at [1226, 122] on div "​" at bounding box center [1183, 121] width 149 height 23
click at [1244, 577] on button "Add" at bounding box center [1237, 577] width 39 height 23
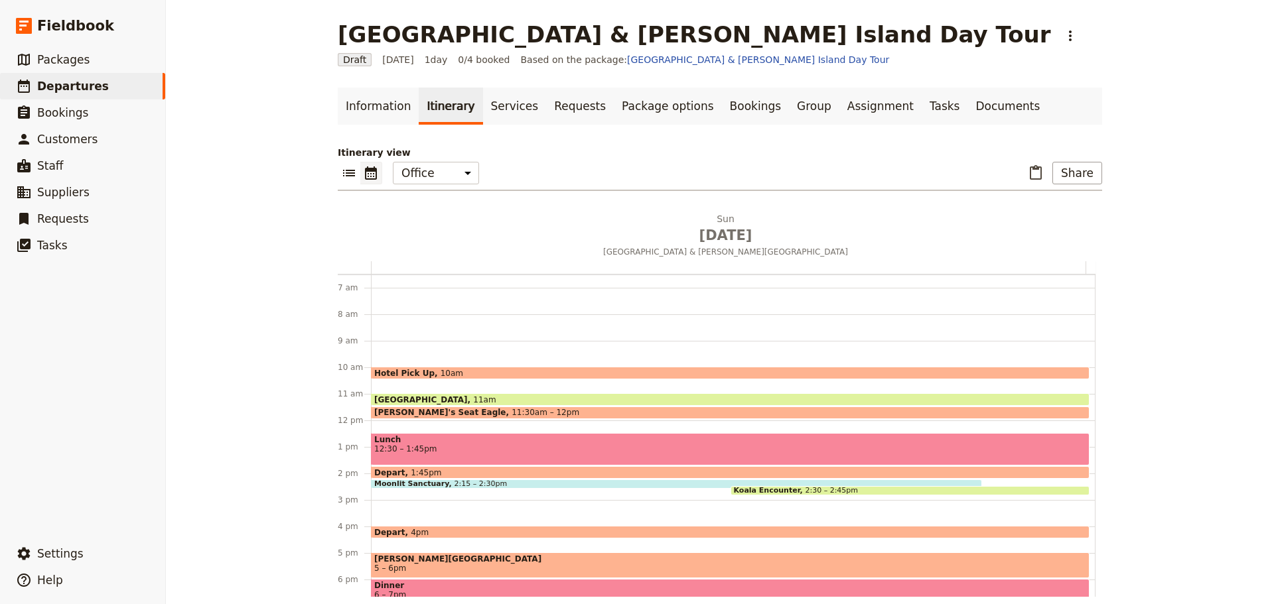
click at [454, 481] on span "2:15 – 2:30pm" at bounding box center [480, 484] width 53 height 8
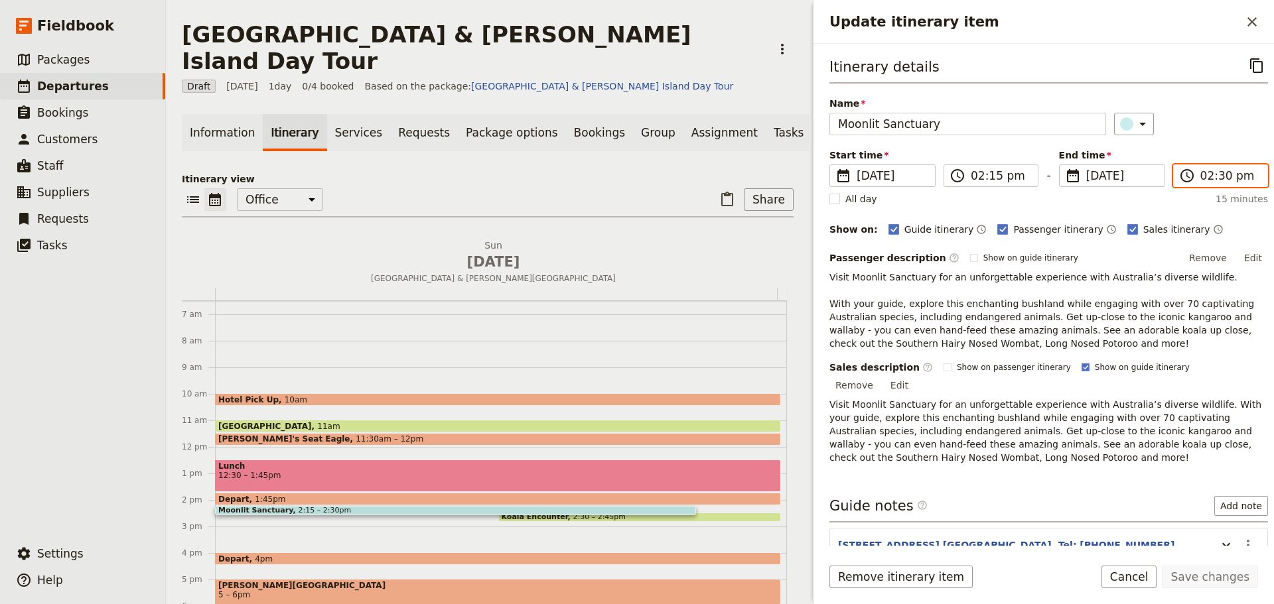
click at [1226, 182] on input "02:30 pm" at bounding box center [1229, 176] width 59 height 16
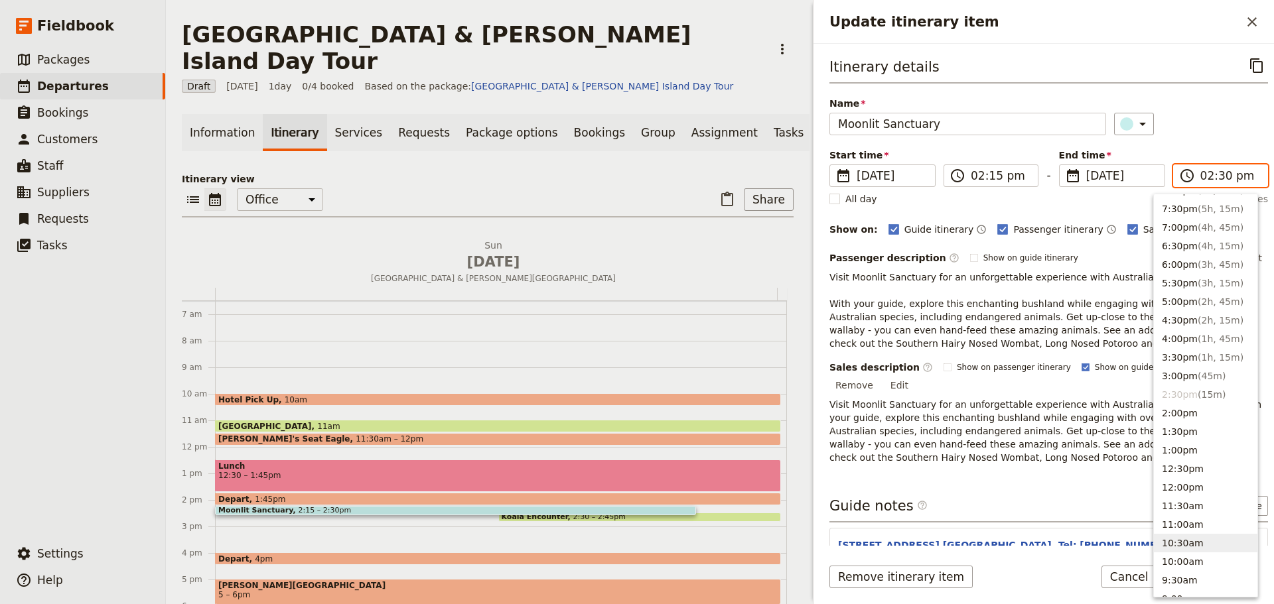
scroll to position [125, 0]
click at [1183, 366] on button "4:00pm ( 1h, 45m )" at bounding box center [1204, 360] width 103 height 19
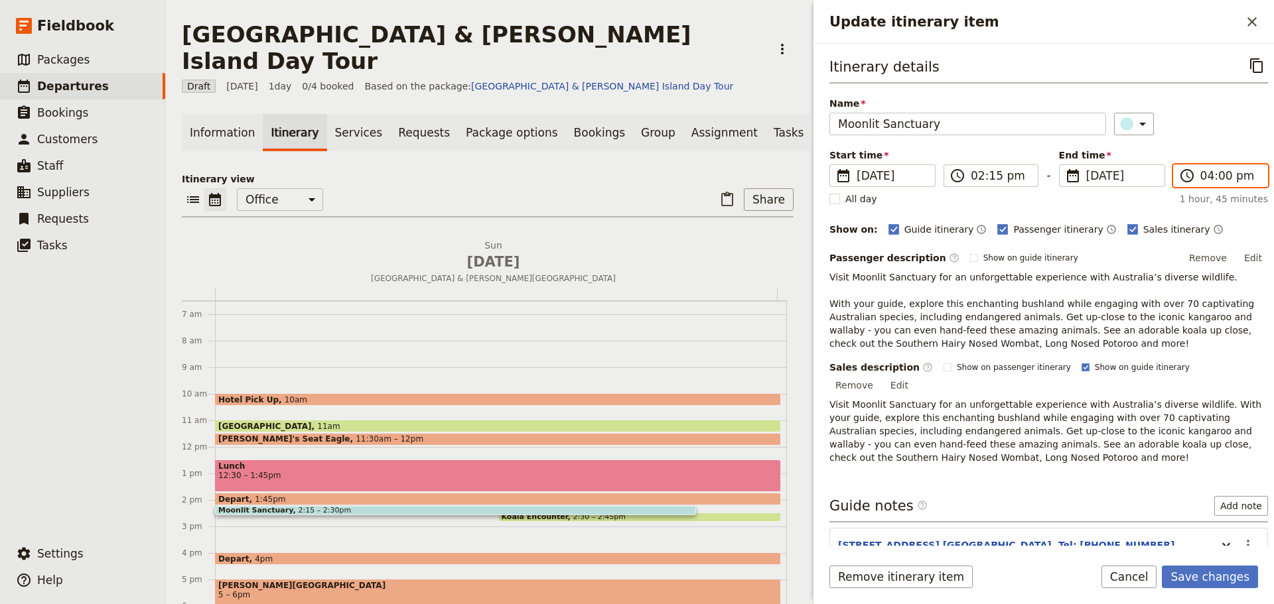
click at [1216, 182] on input "04:00 pm" at bounding box center [1229, 176] width 59 height 16
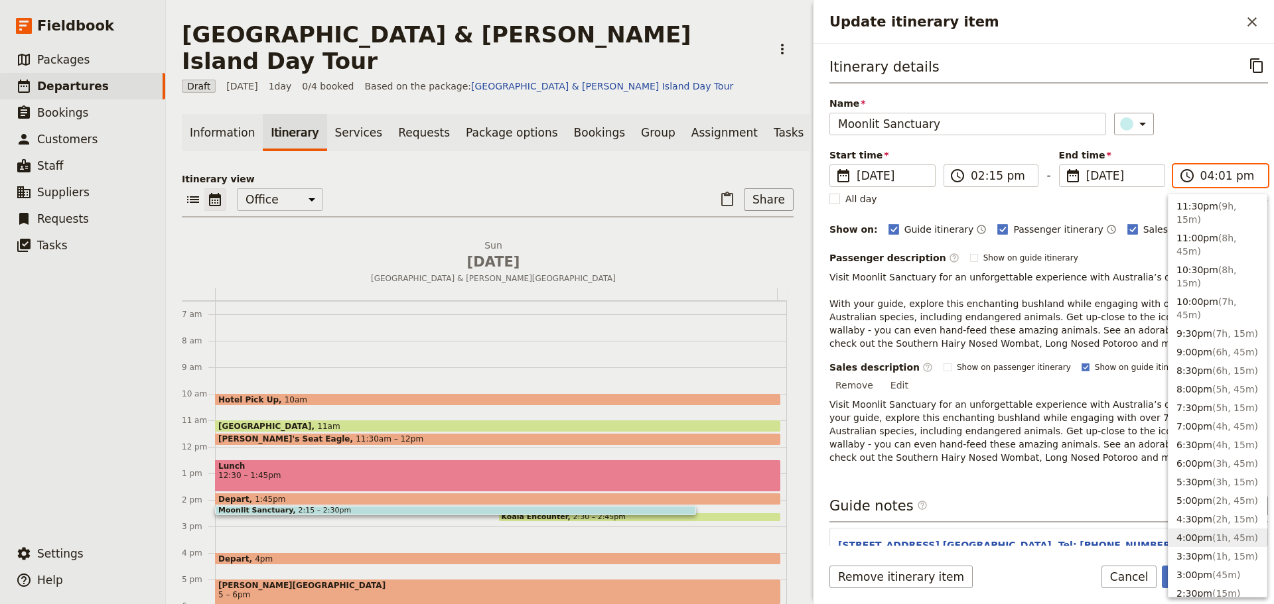
type input "04:15 pm"
click at [1226, 138] on div "Itinerary details ​ Name Moonlit Sanctuary ​ Start time ​ [DATE] [DATE] [DATE] …" at bounding box center [1048, 259] width 438 height 410
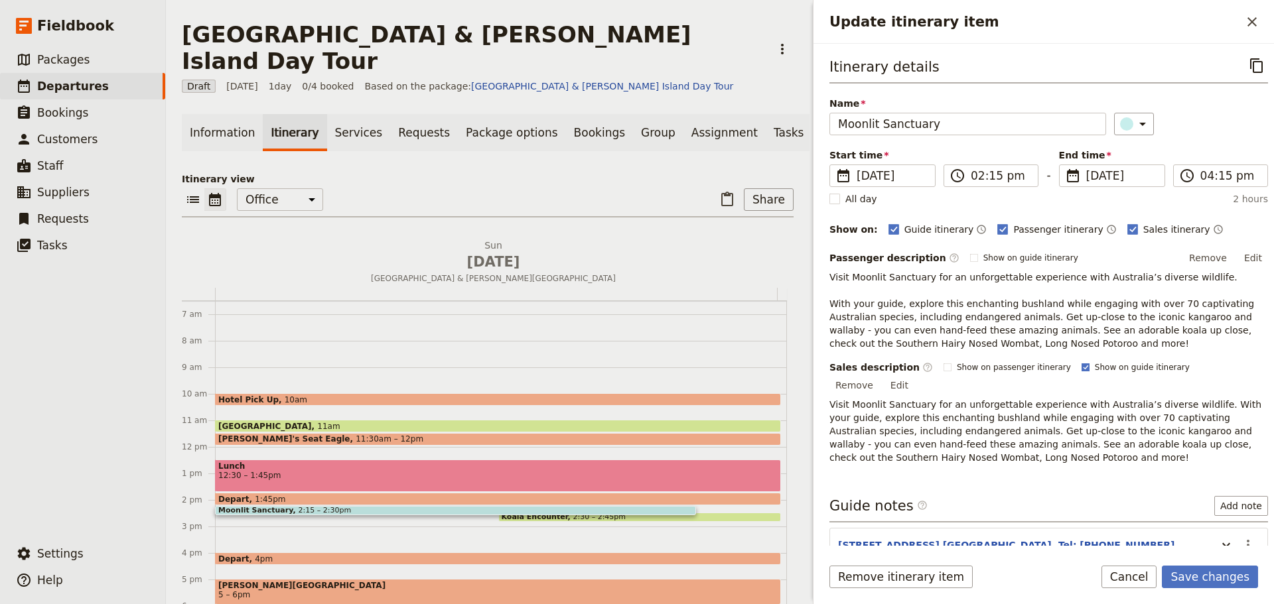
click at [1081, 366] on label "Show on guide itinerary" at bounding box center [1135, 367] width 108 height 11
click at [1080, 362] on input "Show on guide itinerary" at bounding box center [1080, 361] width 1 height 1
checkbox input "false"
click at [1215, 584] on button "Save changes" at bounding box center [1209, 577] width 96 height 23
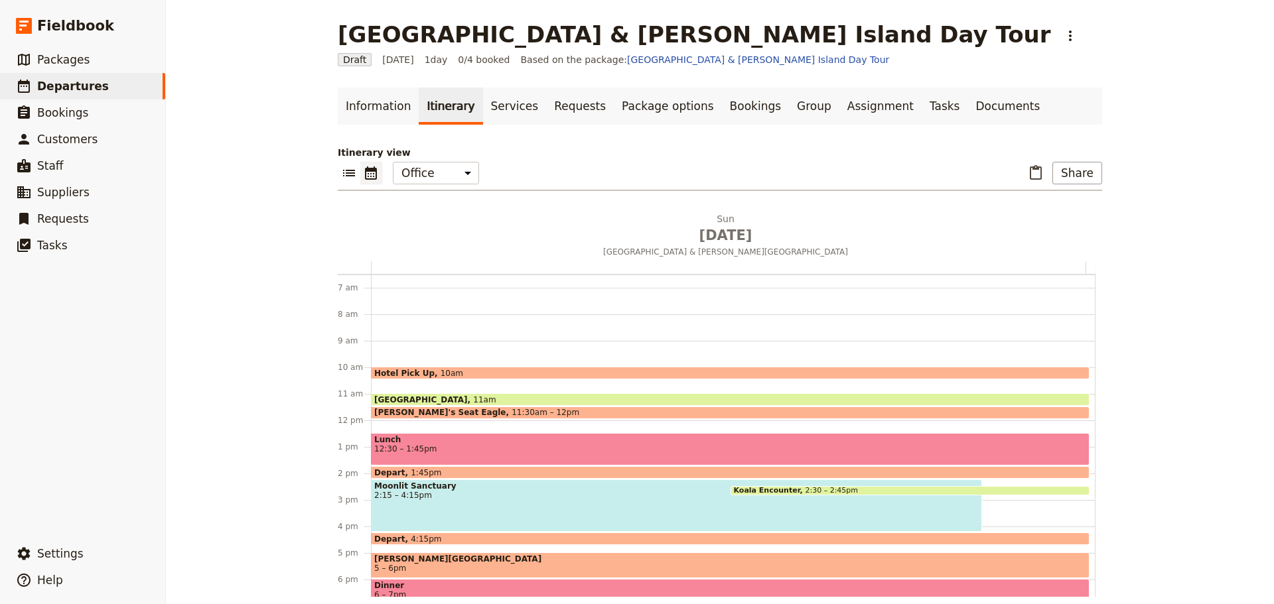
click at [666, 567] on span "5 – 6pm" at bounding box center [730, 568] width 712 height 9
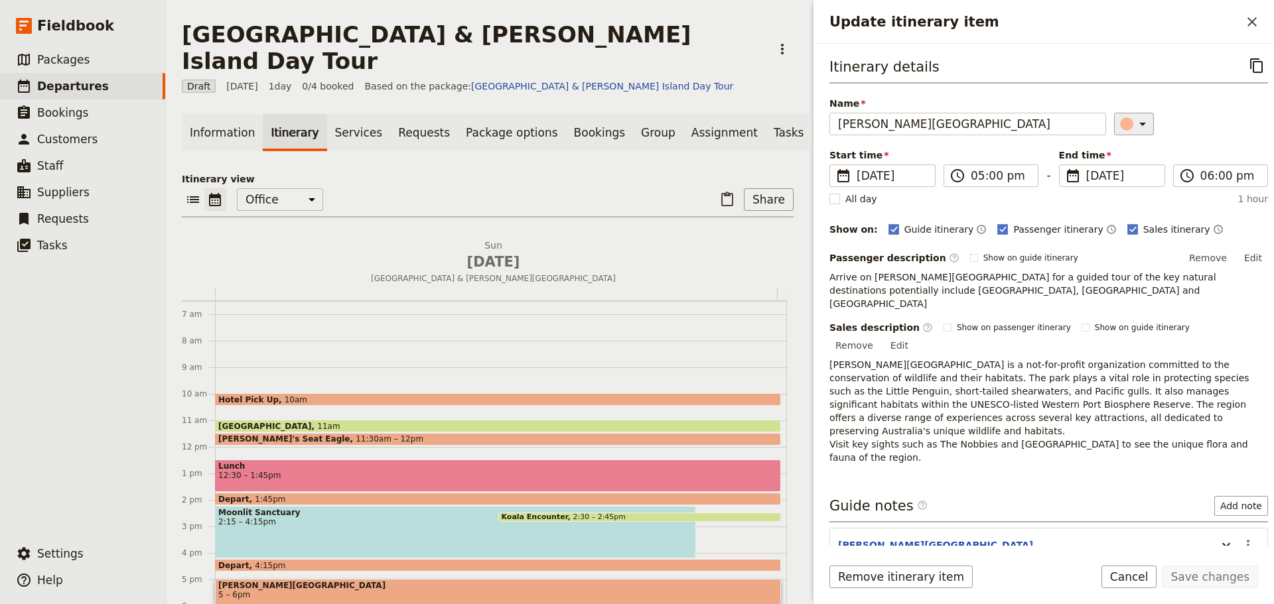
click at [1134, 119] on icon "Update itinerary item" at bounding box center [1142, 124] width 16 height 16
click at [1107, 170] on div "button" at bounding box center [1112, 167] width 13 height 13
click at [972, 183] on input "05:00 pm" at bounding box center [999, 176] width 59 height 16
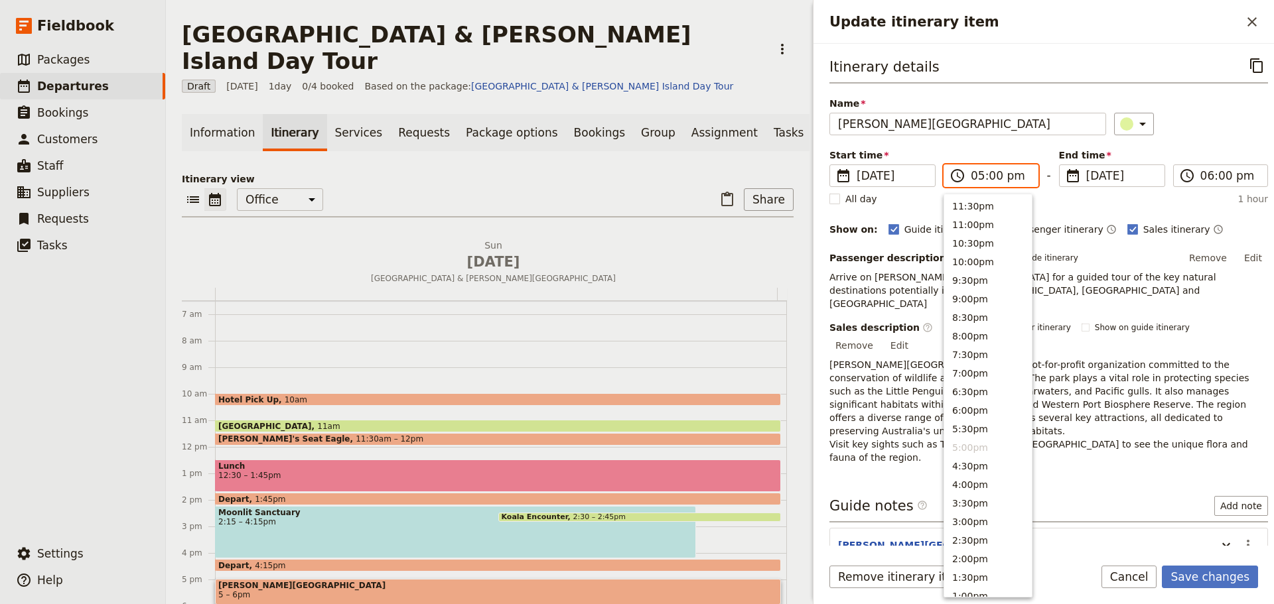
click at [991, 173] on input "05:00 pm" at bounding box center [999, 176] width 59 height 16
type input "05:15 pm"
click at [1203, 130] on div "​" at bounding box center [1191, 124] width 154 height 23
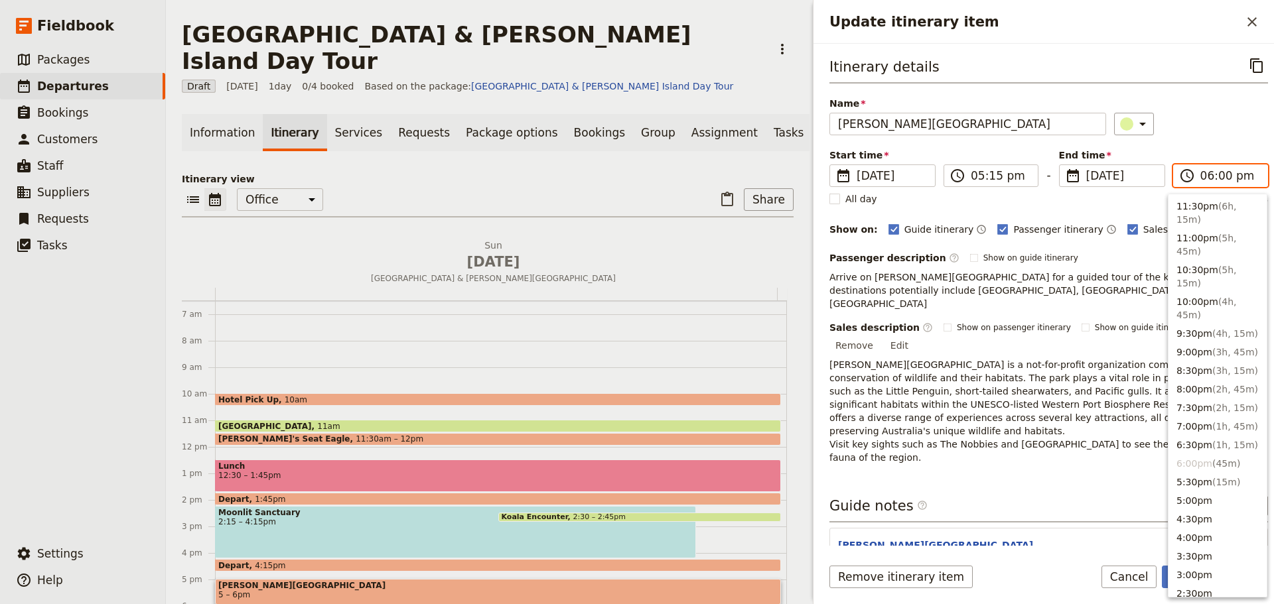
click at [1202, 183] on input "06:00 pm" at bounding box center [1229, 176] width 59 height 16
click at [1214, 176] on input "06:00 pm" at bounding box center [1229, 176] width 59 height 16
type input "06:15 pm"
click at [1222, 150] on div "Start time ​ [DATE] [DATE] [DATE] 17:15 ​ 05:15 pm - End time ​ [DATE] [DATE] […" at bounding box center [1048, 168] width 438 height 38
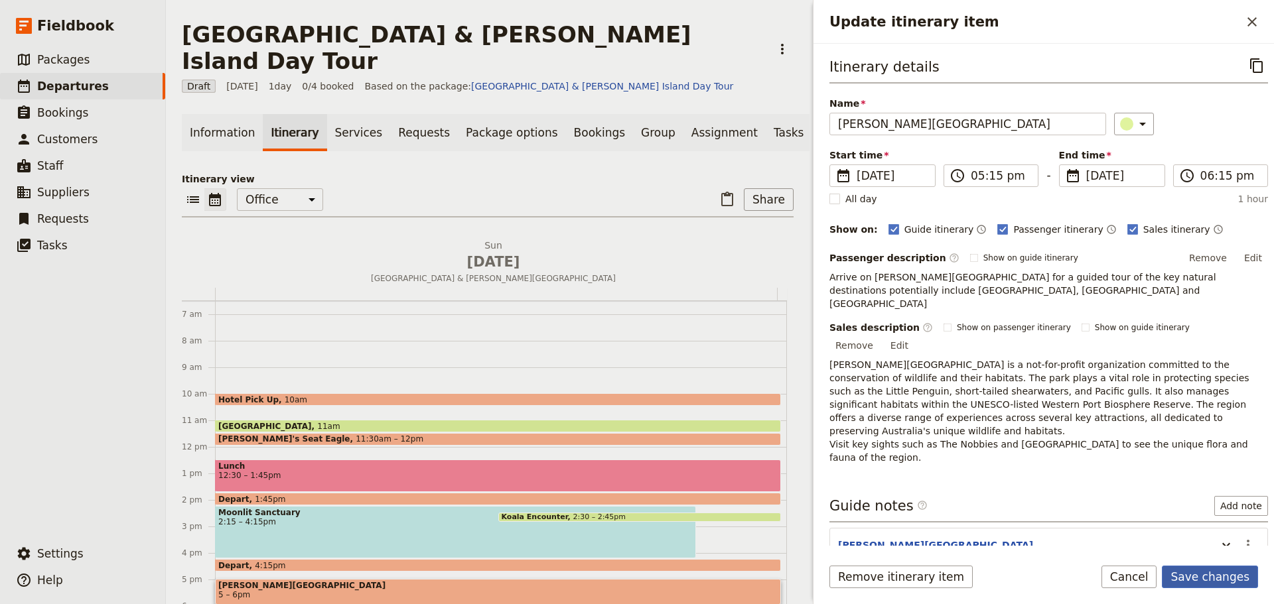
click at [1238, 575] on button "Save changes" at bounding box center [1209, 577] width 96 height 23
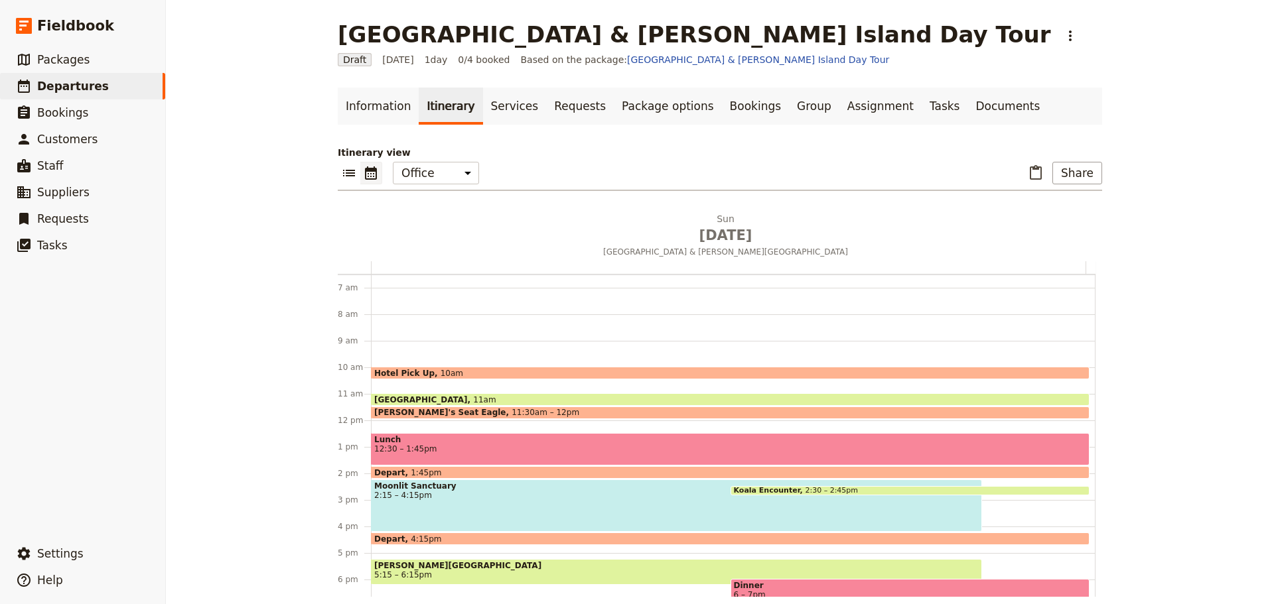
click at [511, 499] on span "2:15 – 4:15pm" at bounding box center [676, 495] width 604 height 9
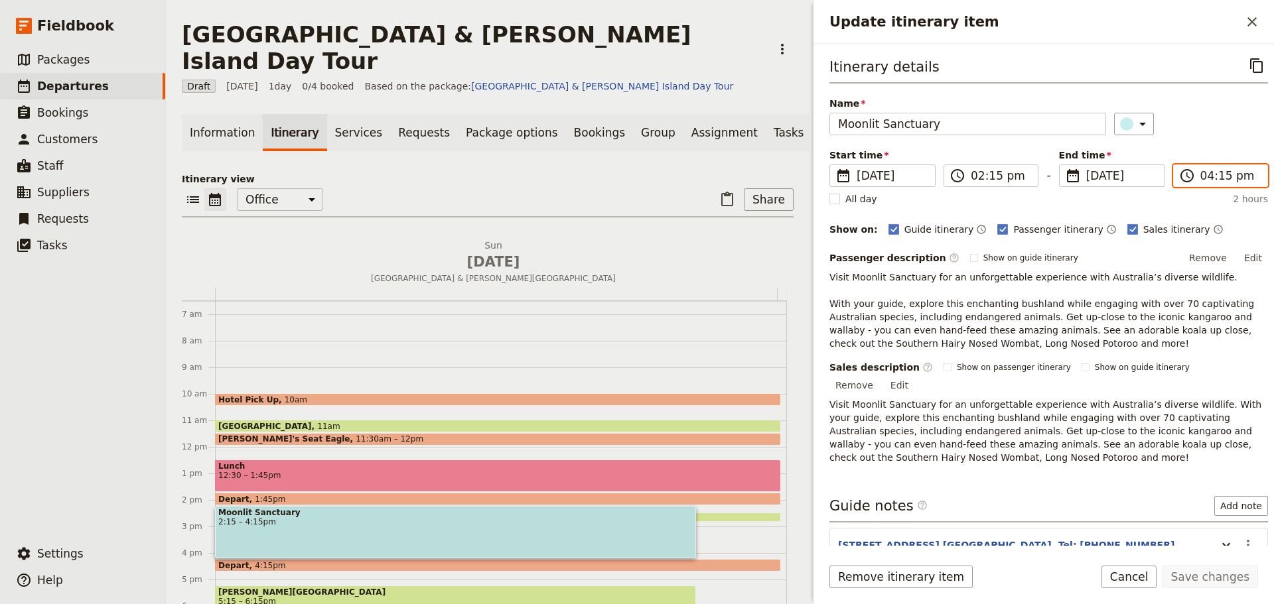
click at [1214, 181] on input "04:15 pm" at bounding box center [1229, 176] width 59 height 16
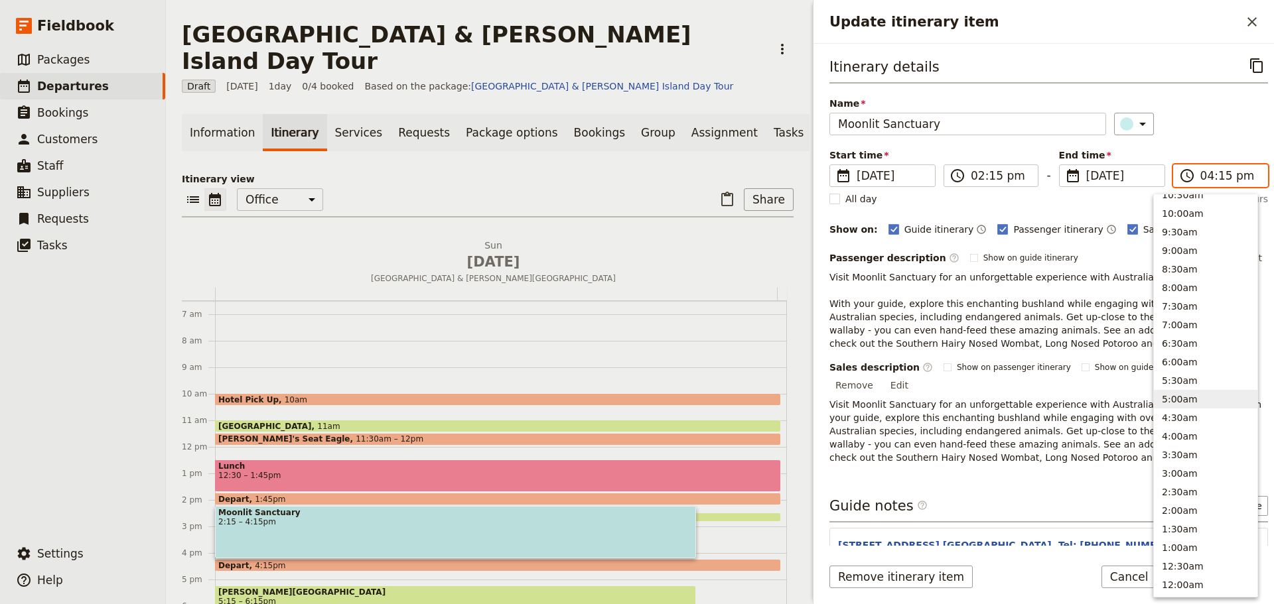
scroll to position [486, 0]
click at [1216, 178] on input "04:15 pm" at bounding box center [1229, 176] width 59 height 16
type input "04:00 pm"
click at [1199, 103] on div "Name Moonlit Sanctuary ​" at bounding box center [1048, 116] width 438 height 38
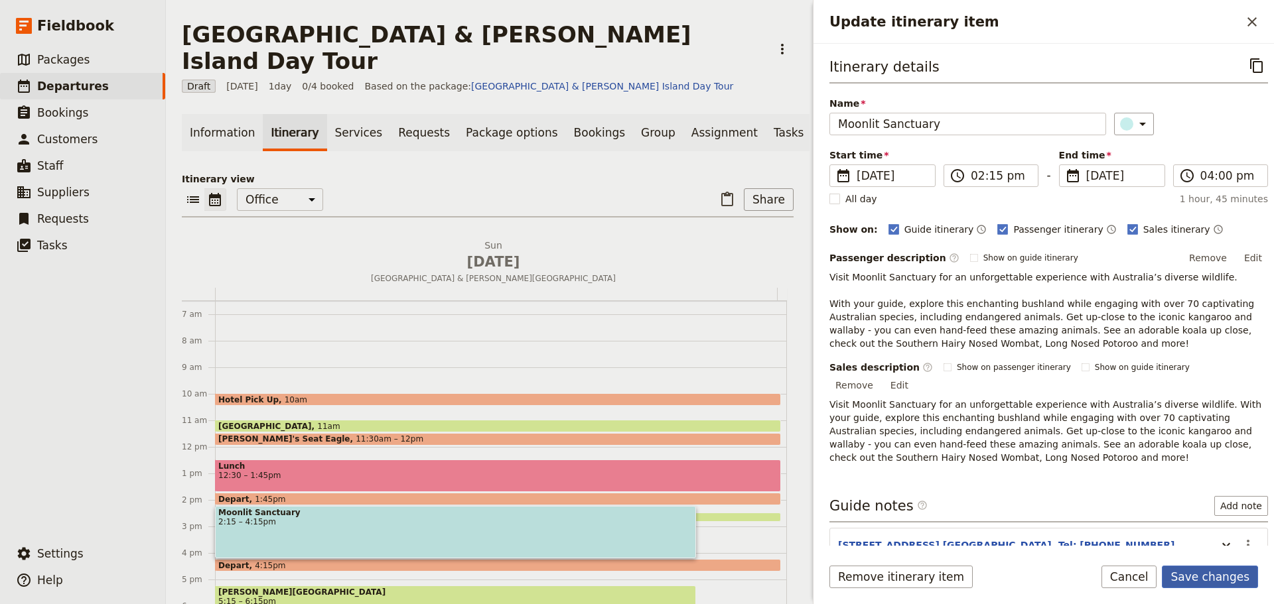
click at [1220, 578] on button "Save changes" at bounding box center [1209, 577] width 96 height 23
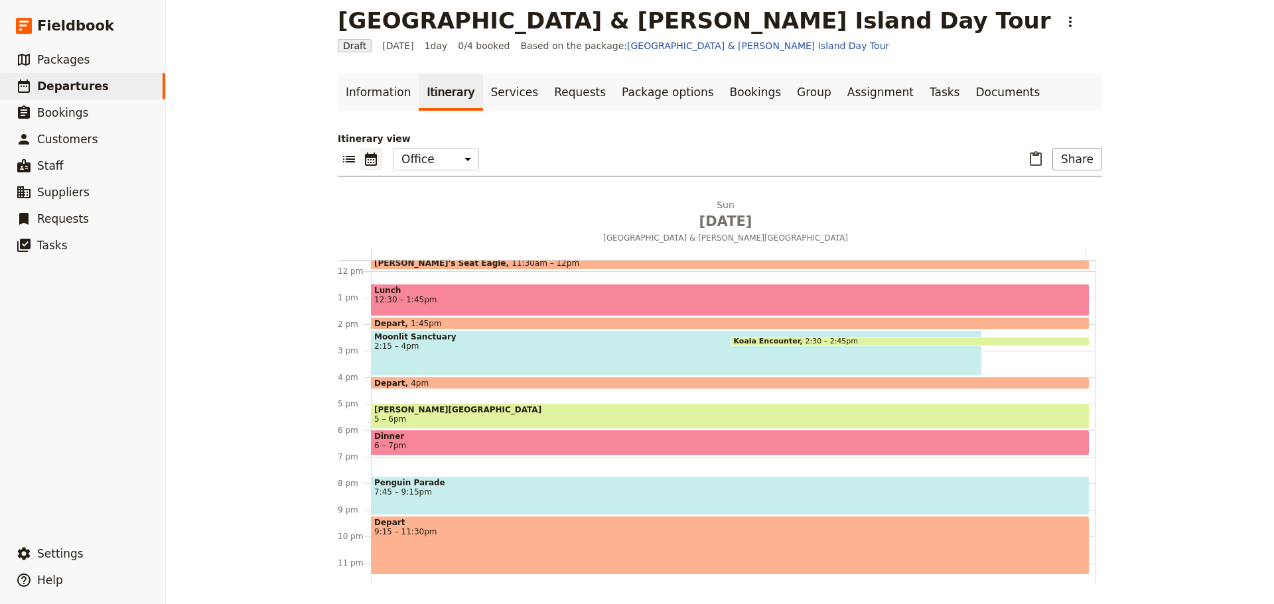
scroll to position [314, 0]
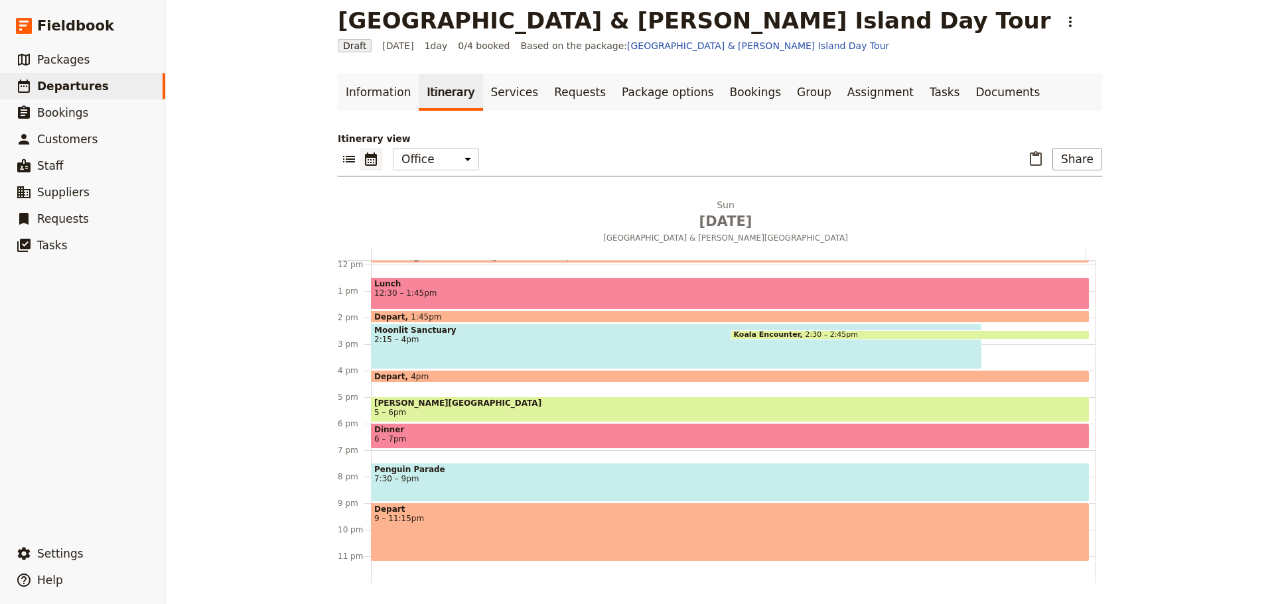
click at [426, 531] on div "Depart 9 – 11:15pm" at bounding box center [730, 532] width 718 height 59
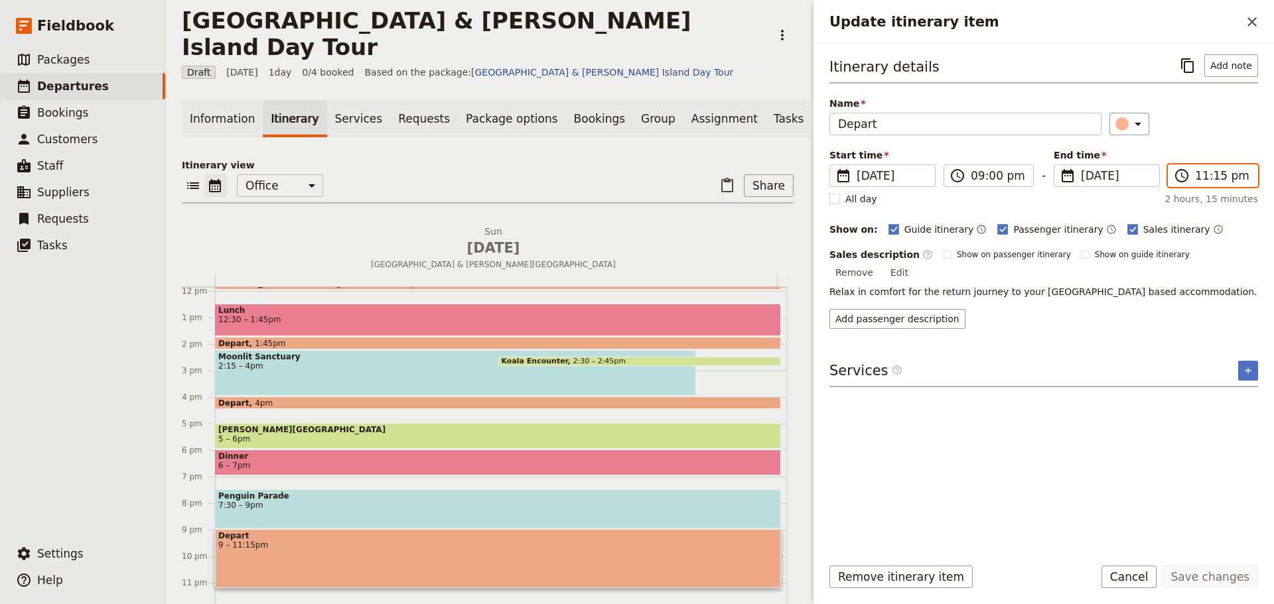
click at [1209, 176] on input "11:15 pm" at bounding box center [1222, 176] width 54 height 16
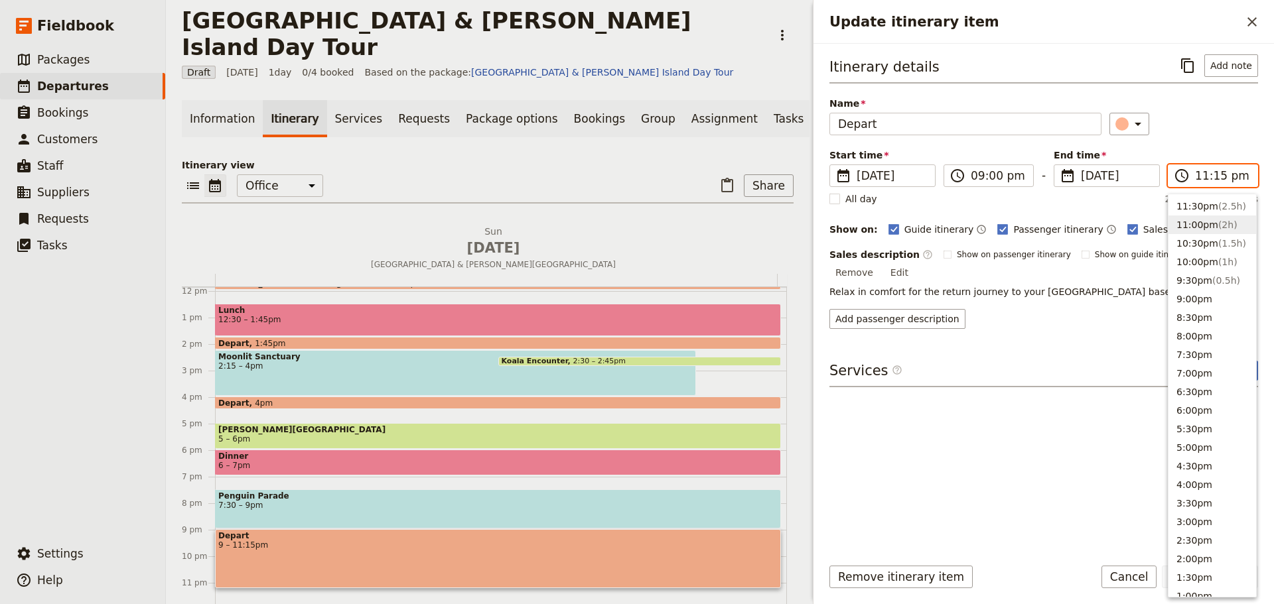
click at [1203, 226] on button "11:00pm ( 2h )" at bounding box center [1212, 225] width 88 height 19
type input "11:00 pm"
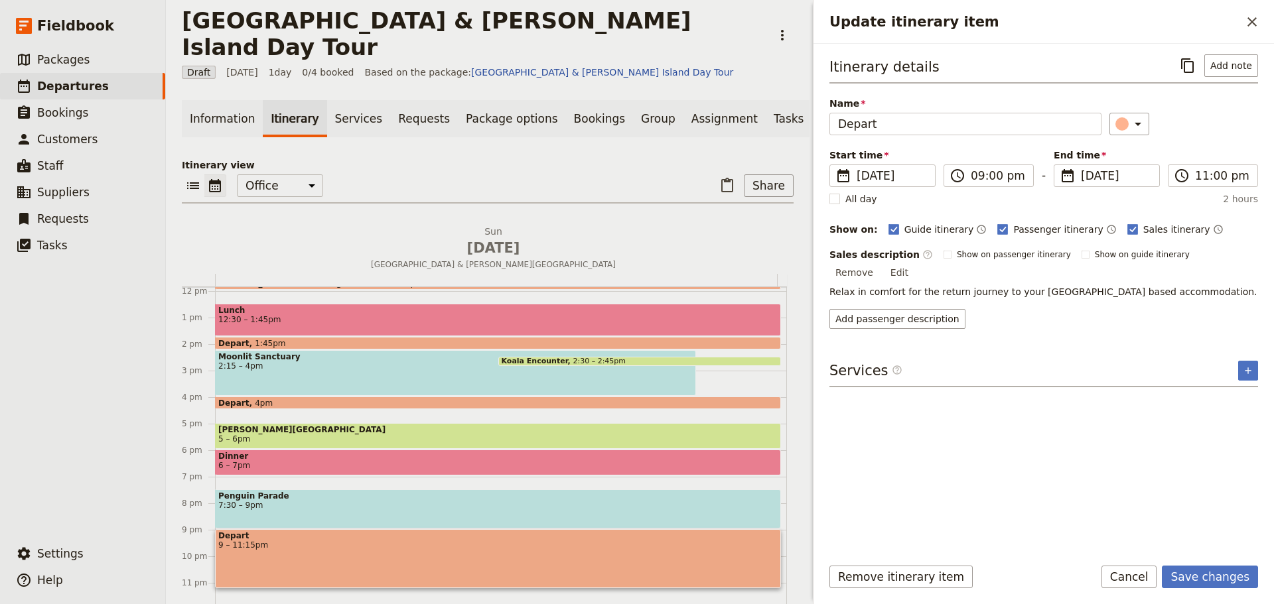
click at [1207, 123] on div "​" at bounding box center [1183, 124] width 149 height 23
click at [1230, 576] on button "Save changes" at bounding box center [1209, 577] width 96 height 23
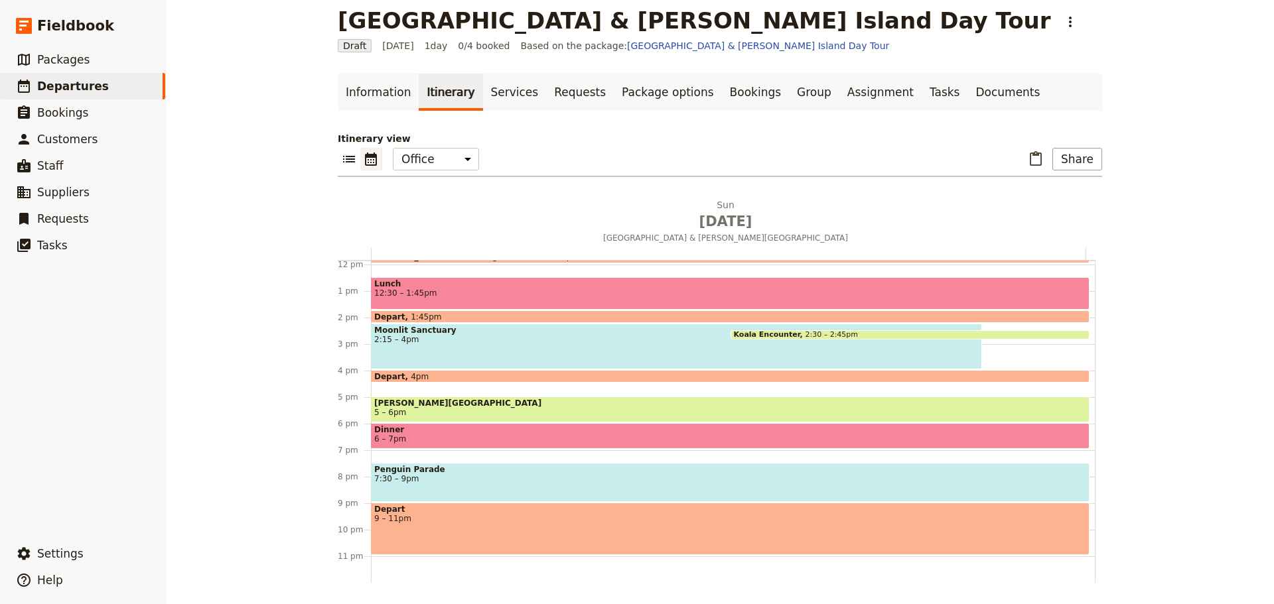
click at [451, 296] on span "12:30 – 1:45pm" at bounding box center [730, 293] width 712 height 9
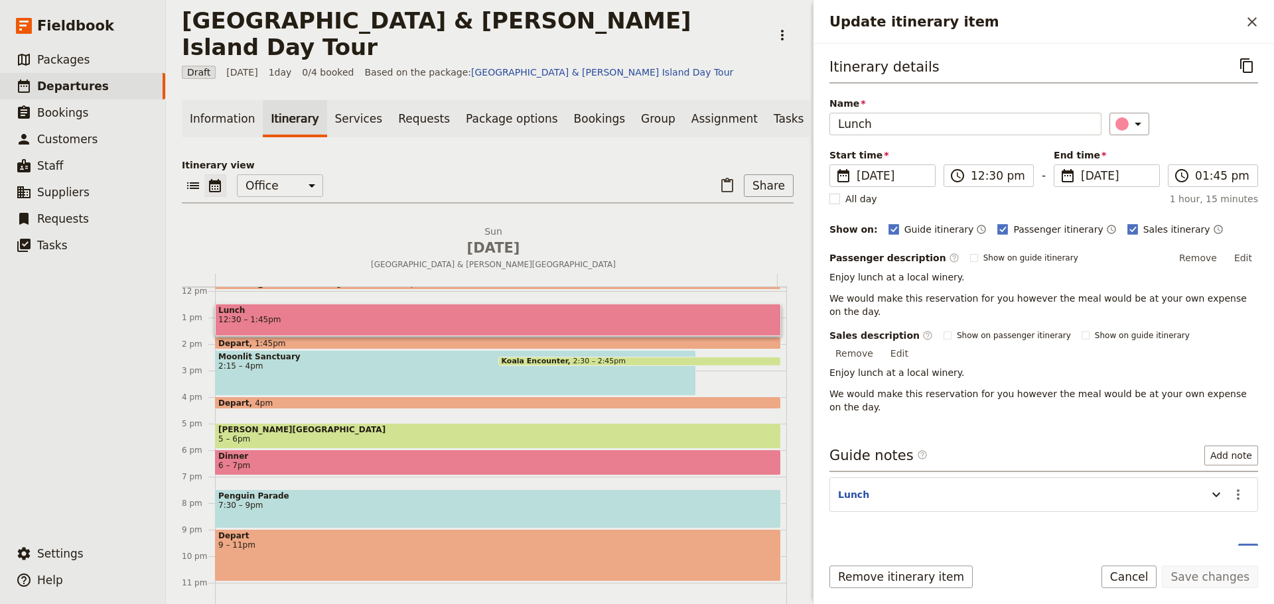
click at [1238, 255] on button "Edit" at bounding box center [1243, 258] width 30 height 20
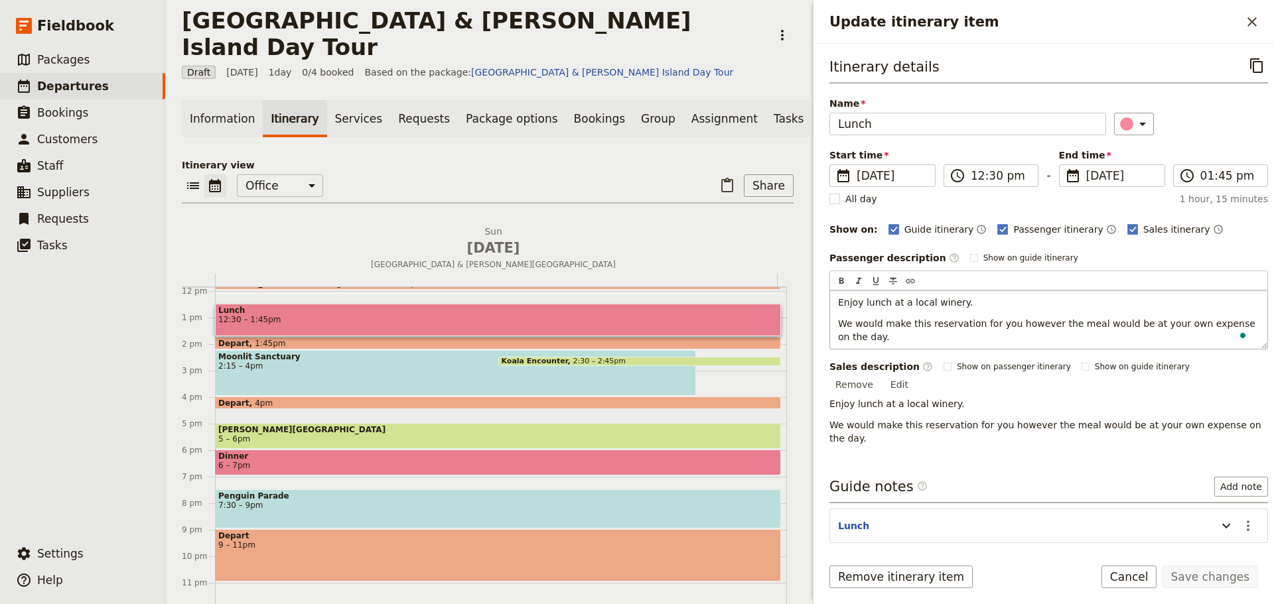
click at [867, 326] on span "We would make this reservation for you however the meal would be at your own ex…" at bounding box center [1048, 330] width 420 height 24
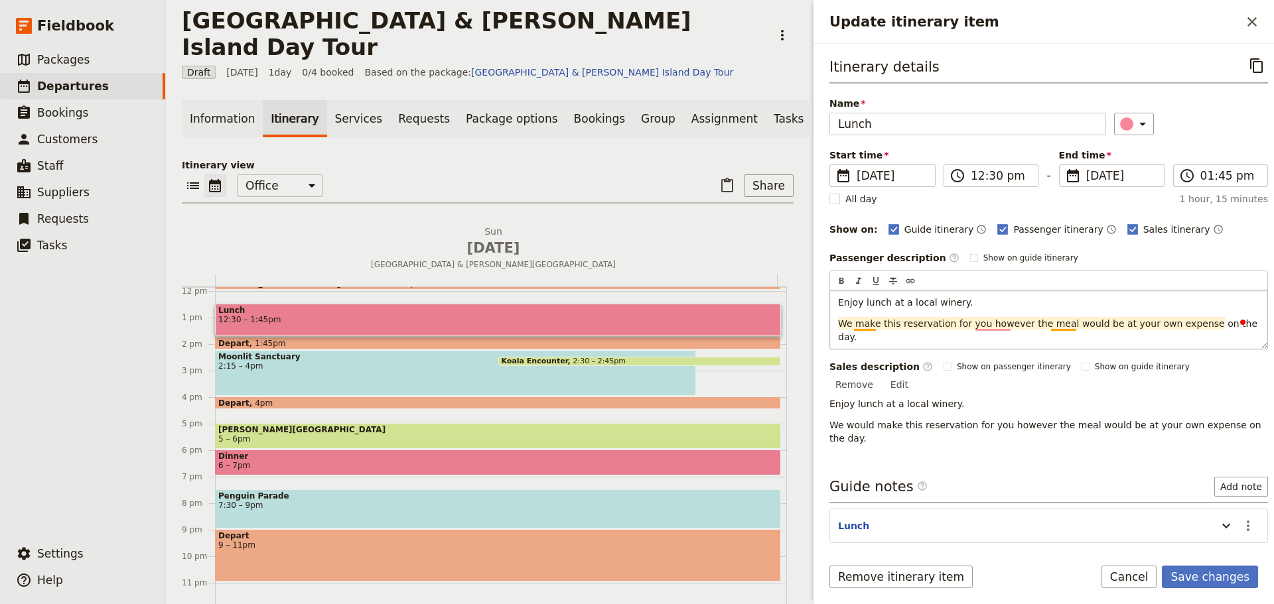
click at [1065, 325] on span "We make this reservation for you however the meal would be at your own expense …" at bounding box center [1049, 330] width 422 height 24
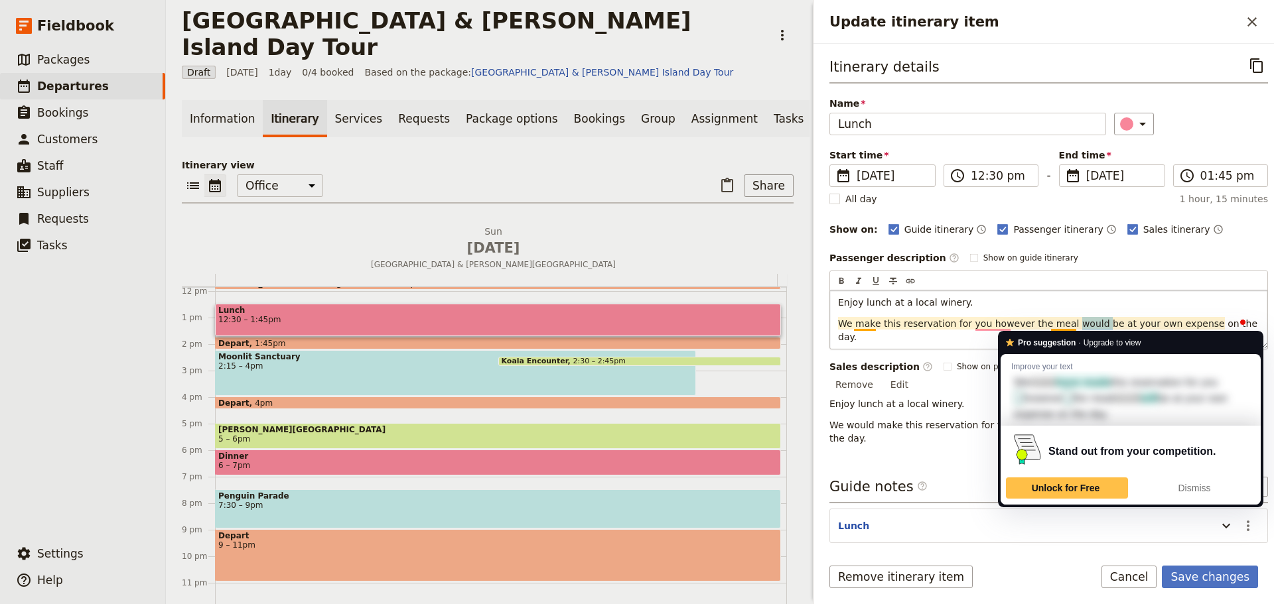
click at [1065, 324] on span "We make this reservation for you however the meal would be at your own expense …" at bounding box center [1049, 330] width 422 height 24
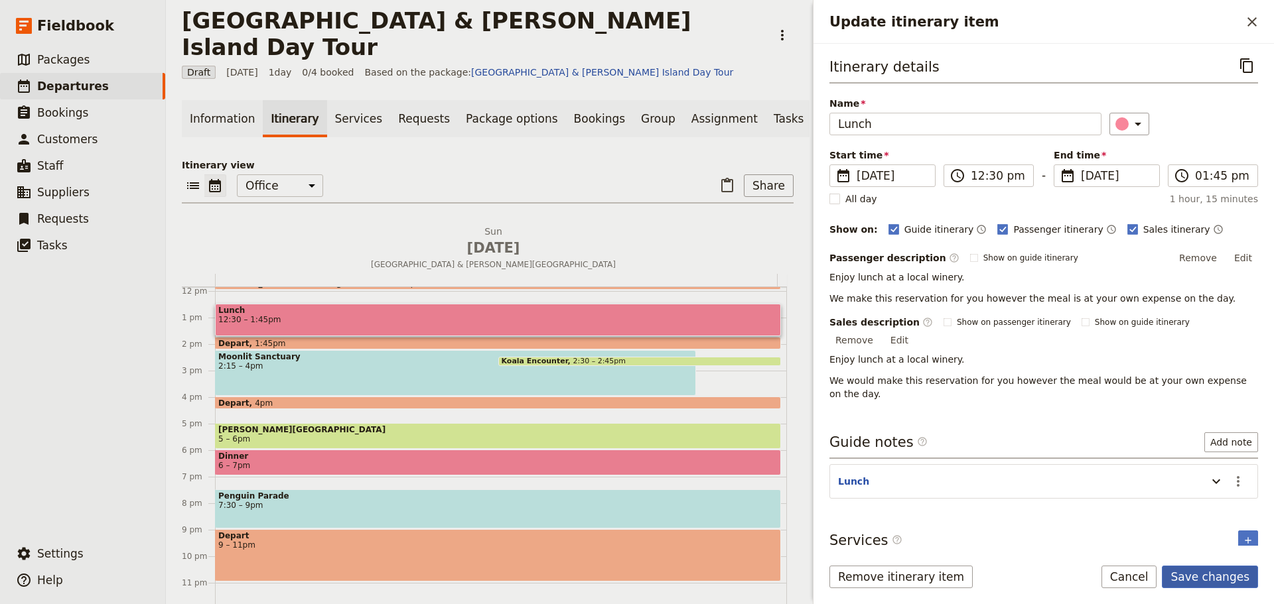
click at [1191, 564] on form "Itinerary details ​ Name Lunch ​ Start time ​ [DATE] [DATE] [DATE] 12:30 ​ 12:3…" at bounding box center [1043, 324] width 460 height 560
click at [1197, 571] on button "Save changes" at bounding box center [1209, 577] width 96 height 23
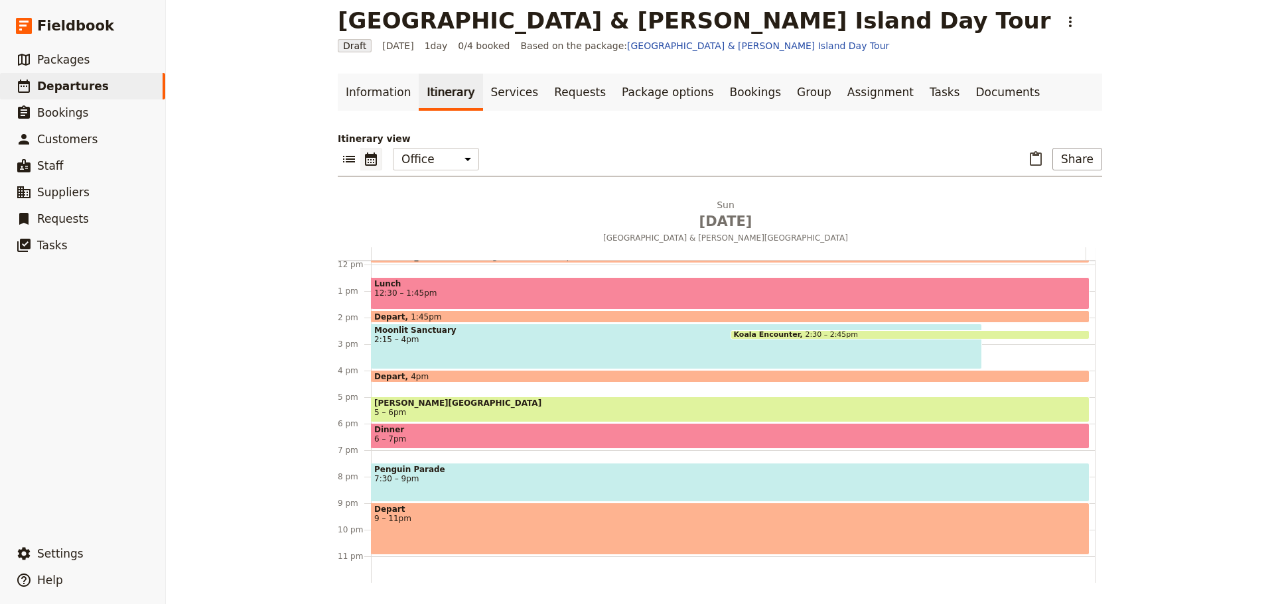
click at [424, 410] on span "5 – 6pm" at bounding box center [730, 412] width 712 height 9
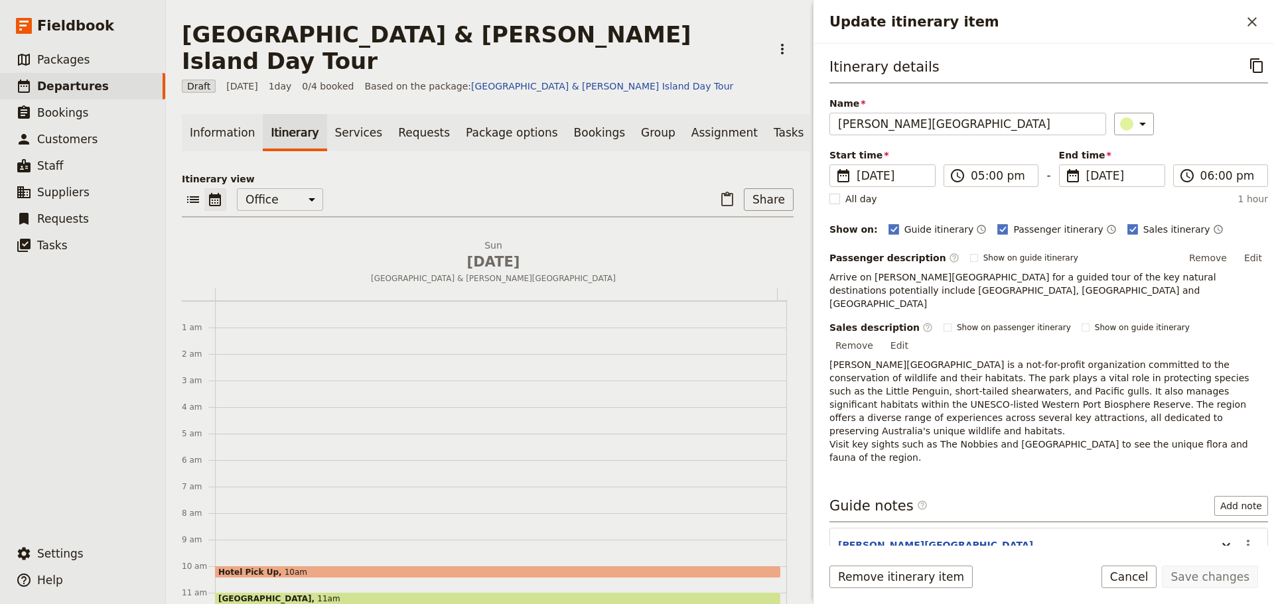
scroll to position [314, 0]
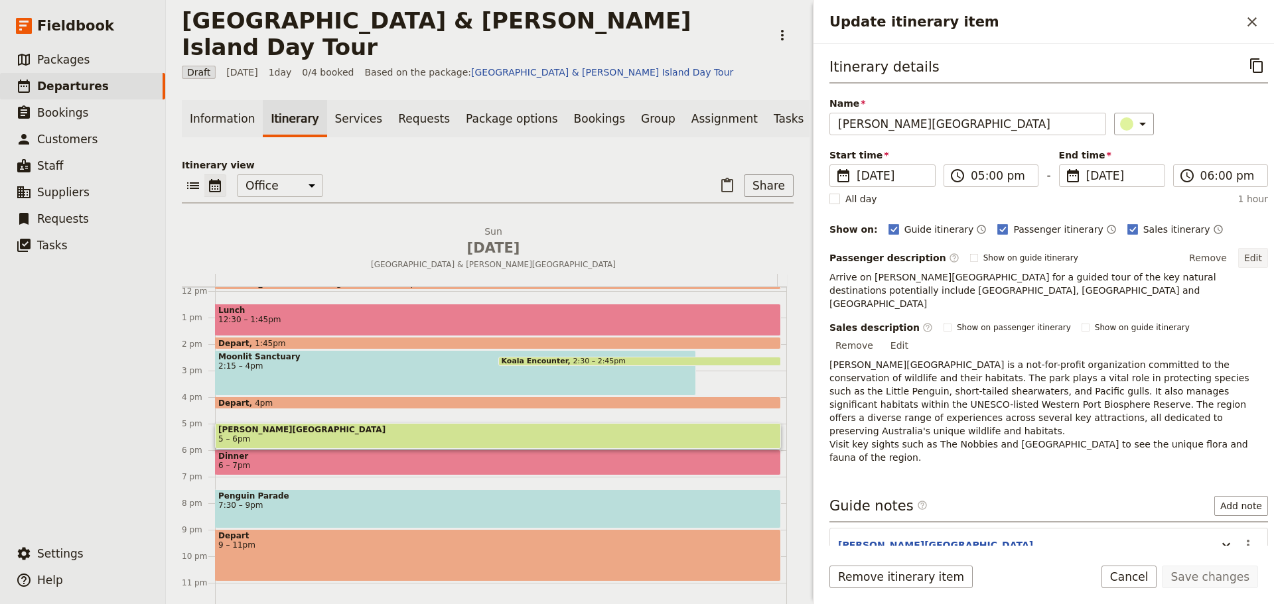
click at [1241, 255] on button "Edit" at bounding box center [1253, 258] width 30 height 20
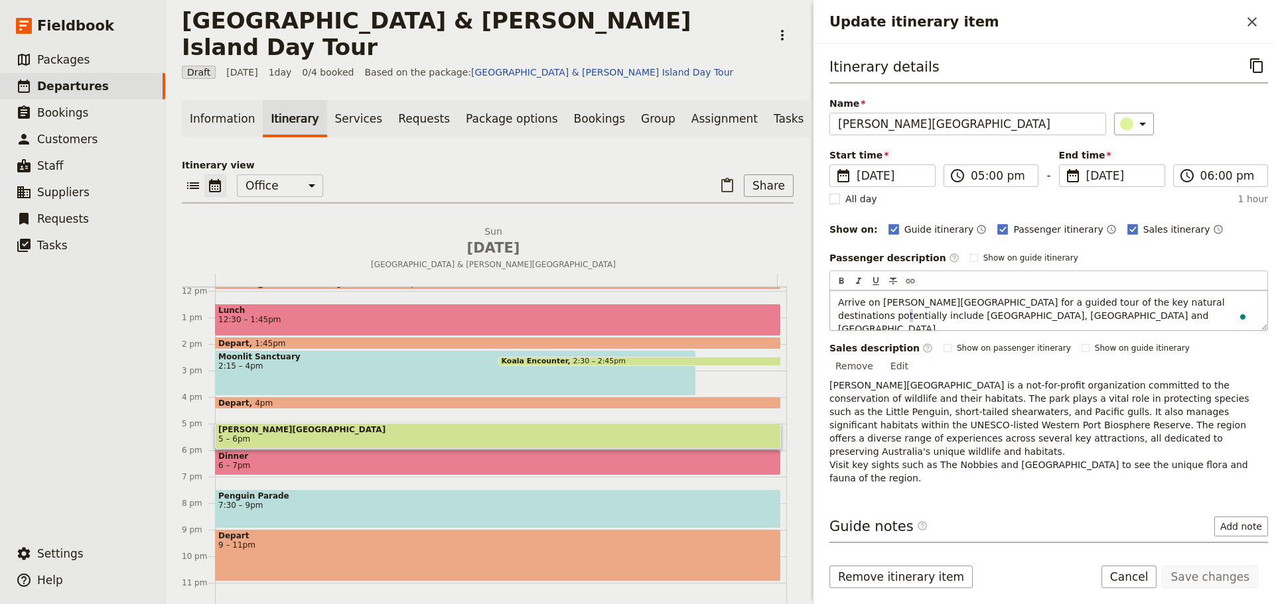
click at [1202, 302] on span "Arrive on [PERSON_NAME][GEOGRAPHIC_DATA] for a guided tour of the key natural d…" at bounding box center [1032, 315] width 389 height 37
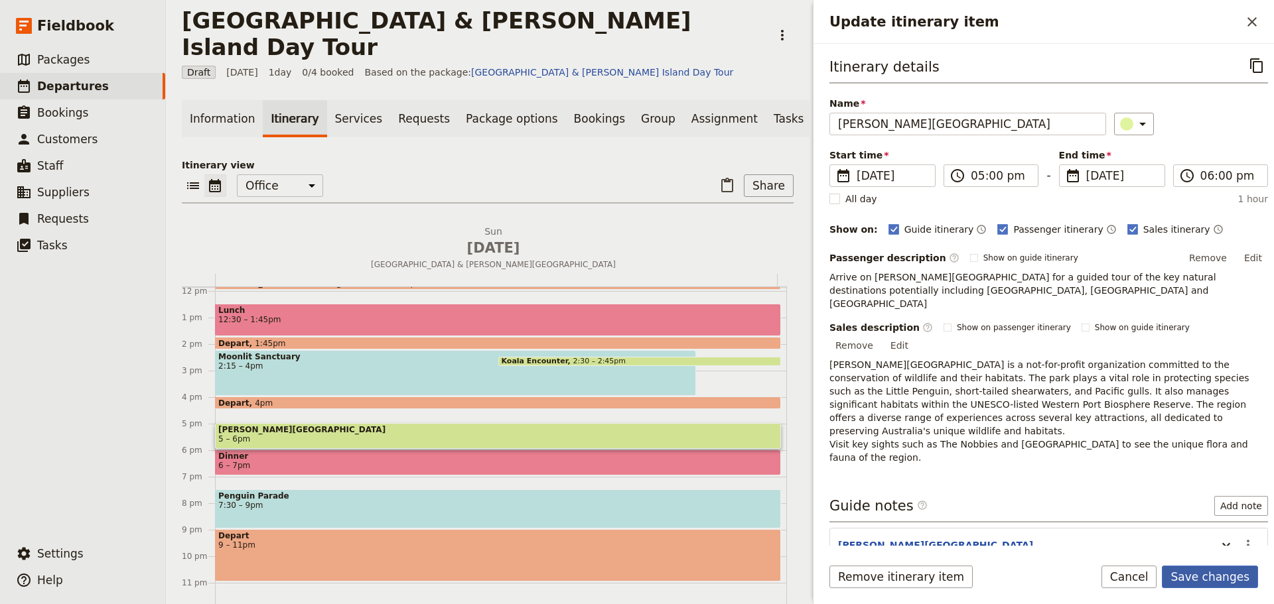
click at [1242, 566] on button "Save changes" at bounding box center [1209, 577] width 96 height 23
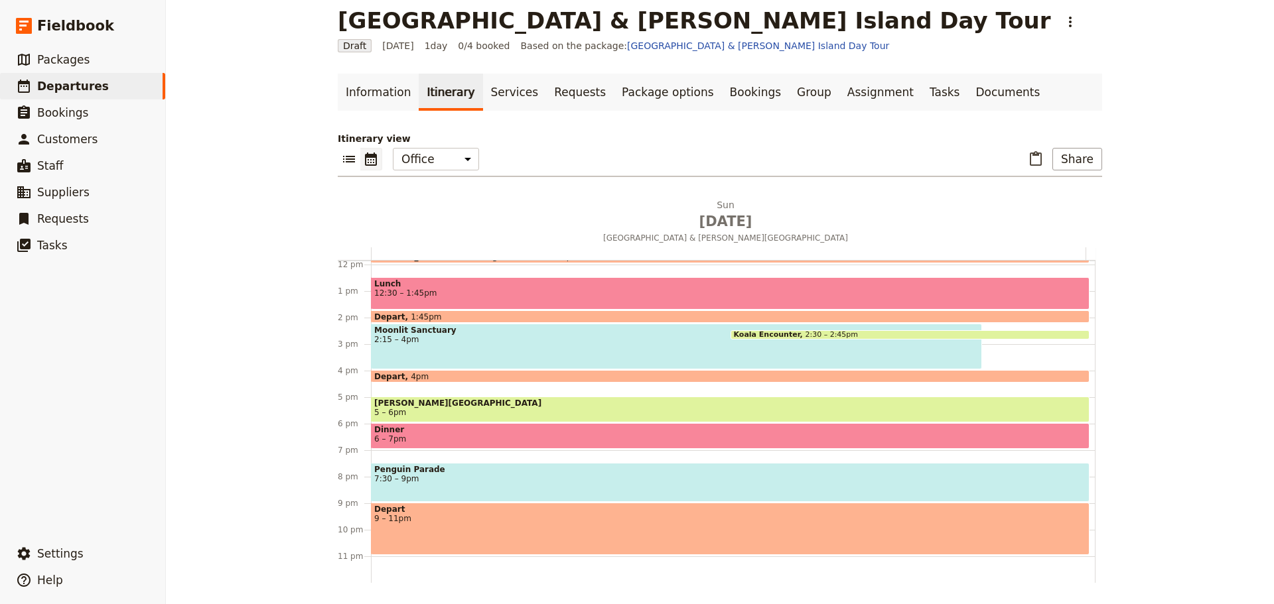
click at [460, 541] on div "Depart 9 – 11pm" at bounding box center [730, 529] width 718 height 52
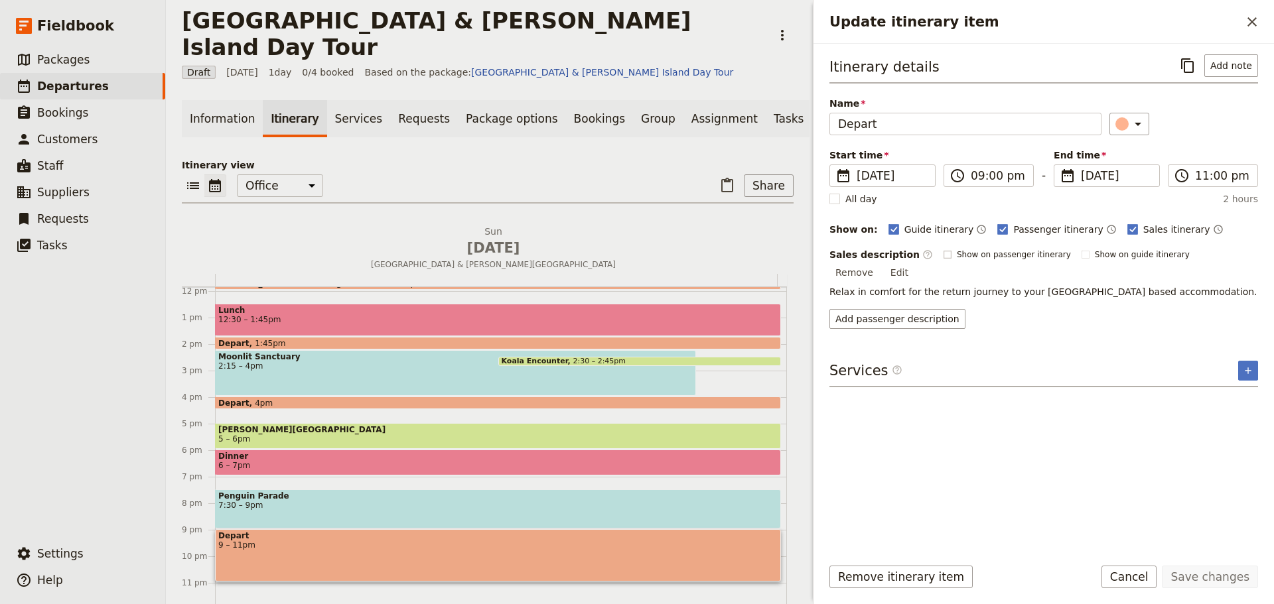
click at [943, 257] on rect "Update itinerary item" at bounding box center [946, 254] width 7 height 7
click at [943, 249] on input "Show on passenger itinerary" at bounding box center [943, 249] width 1 height 1
checkbox input "true"
click at [1194, 576] on button "Save changes" at bounding box center [1209, 577] width 96 height 23
